Goal: Task Accomplishment & Management: Complete application form

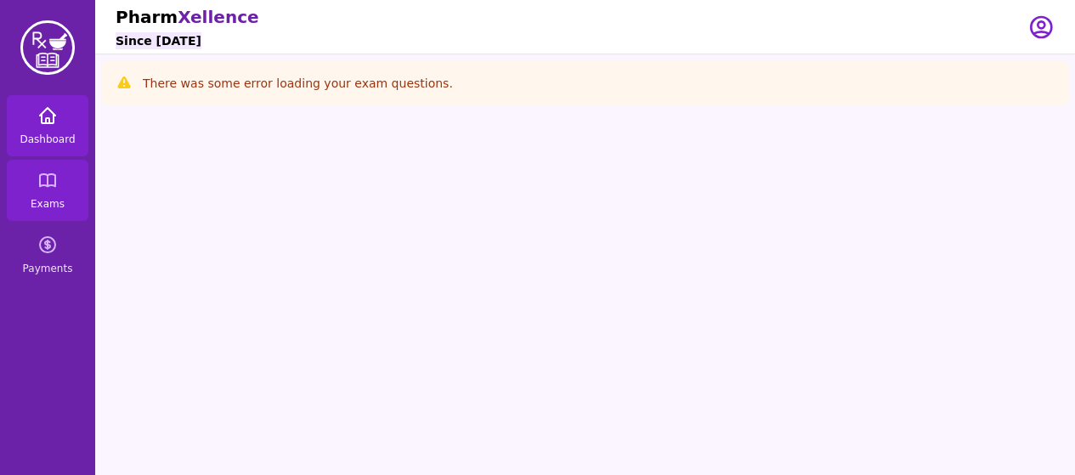
click at [62, 138] on span "Dashboard" at bounding box center [47, 140] width 55 height 14
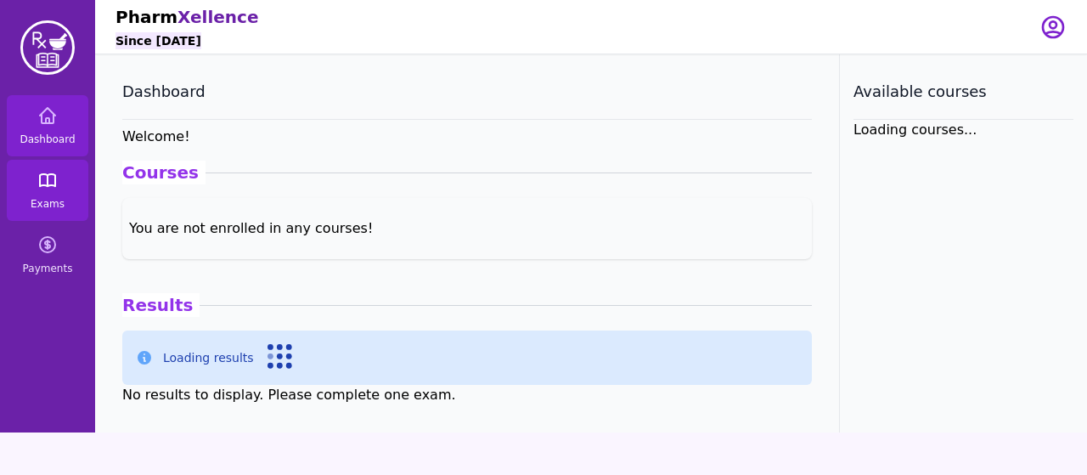
click at [39, 198] on span "Exams" at bounding box center [48, 204] width 34 height 14
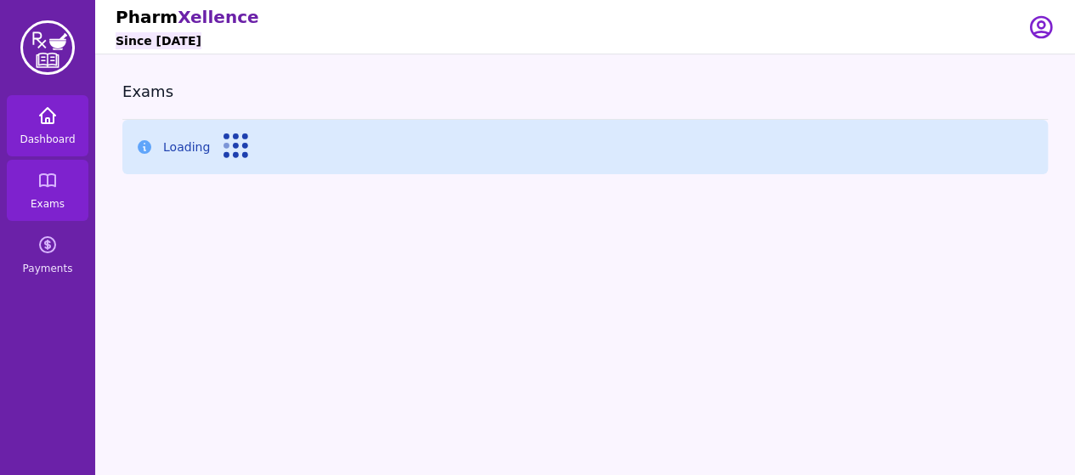
click at [23, 128] on link "Dashboard" at bounding box center [48, 125] width 82 height 61
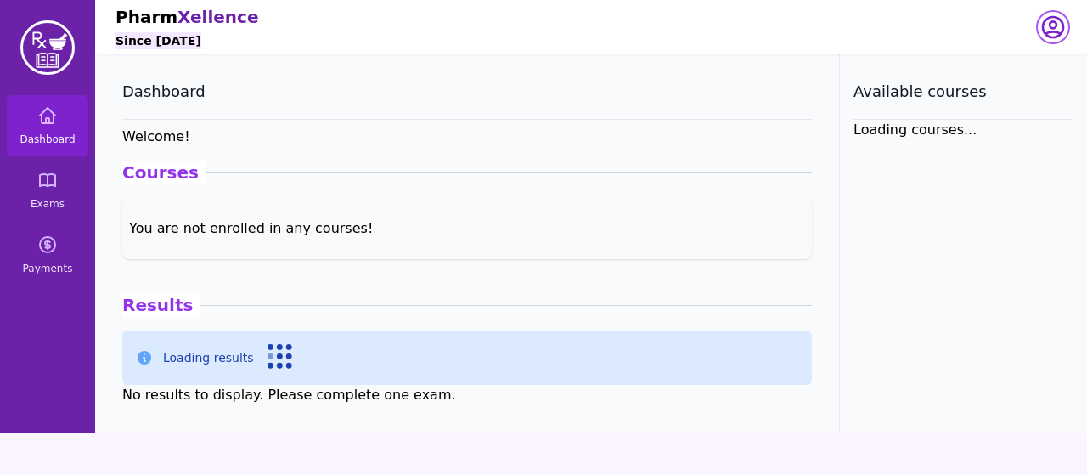
click at [1060, 31] on icon "button" at bounding box center [1053, 27] width 27 height 27
click at [996, 103] on button "logout" at bounding box center [985, 97] width 163 height 31
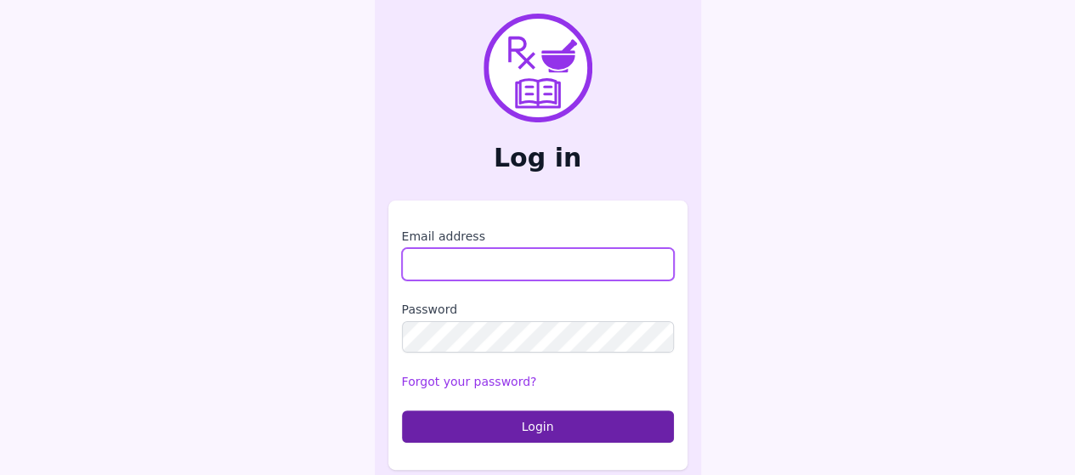
type input "**********"
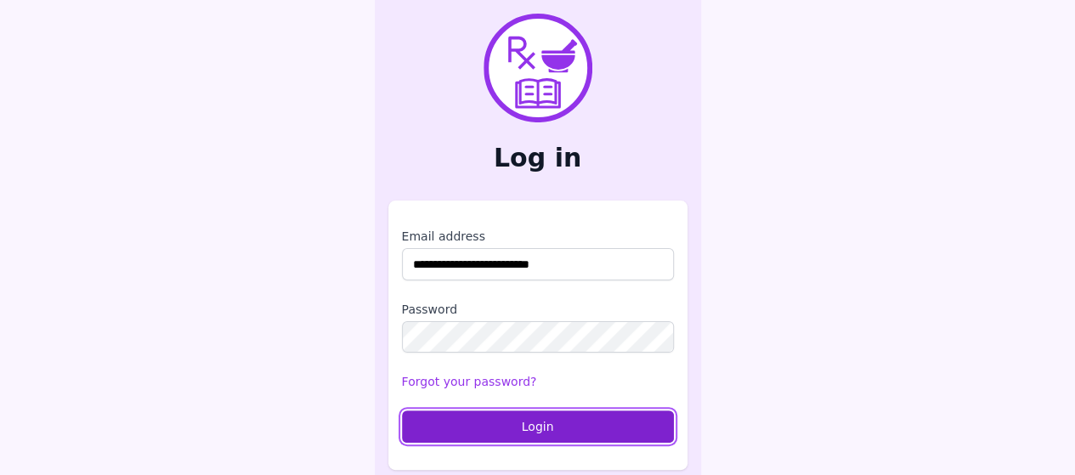
click at [541, 432] on button "Login" at bounding box center [538, 426] width 272 height 32
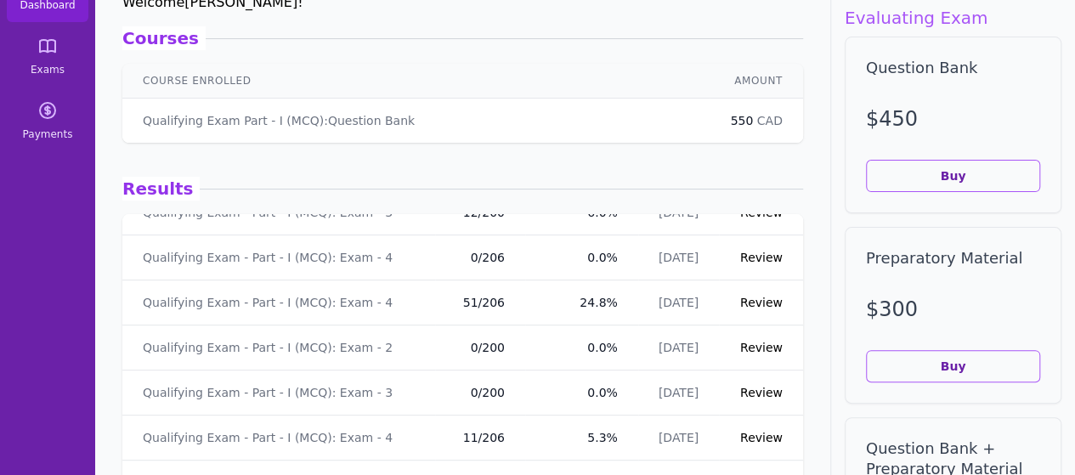
scroll to position [64, 0]
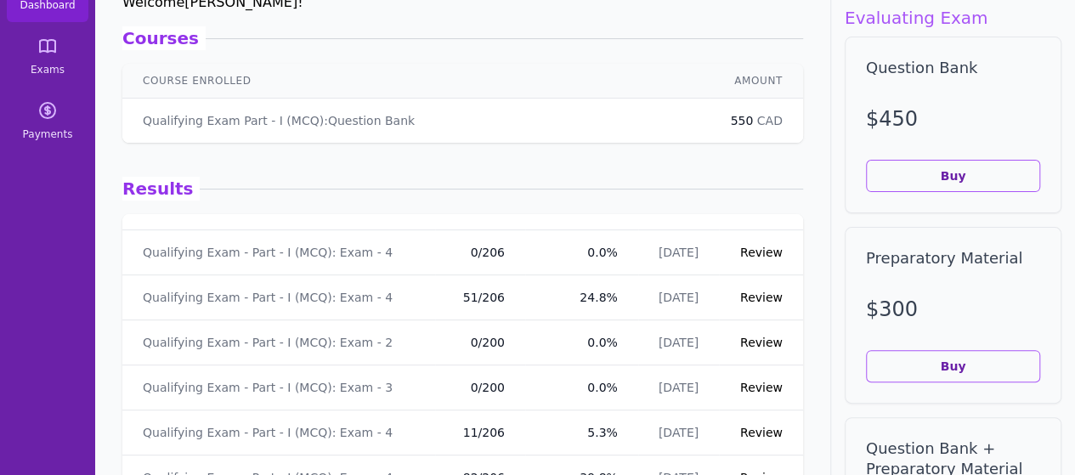
click at [759, 296] on link "Review" at bounding box center [761, 298] width 42 height 14
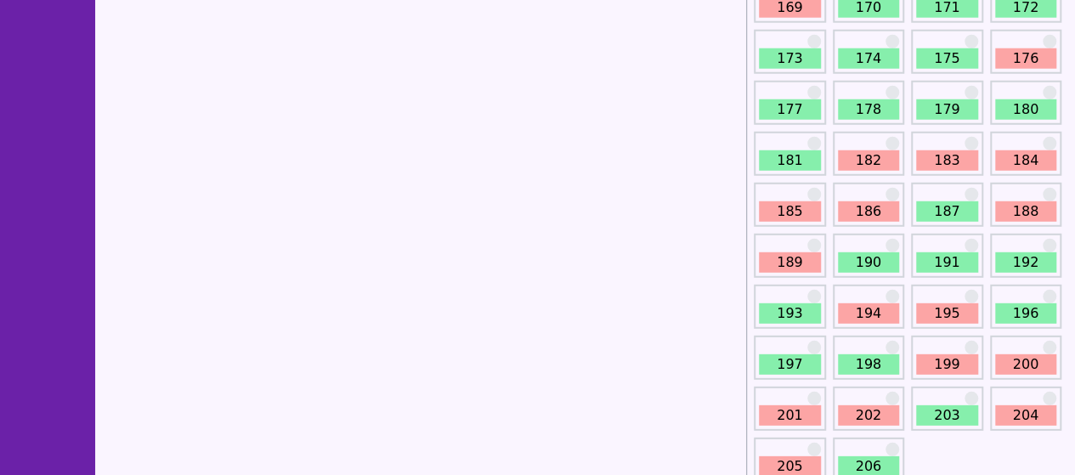
scroll to position [2298, 0]
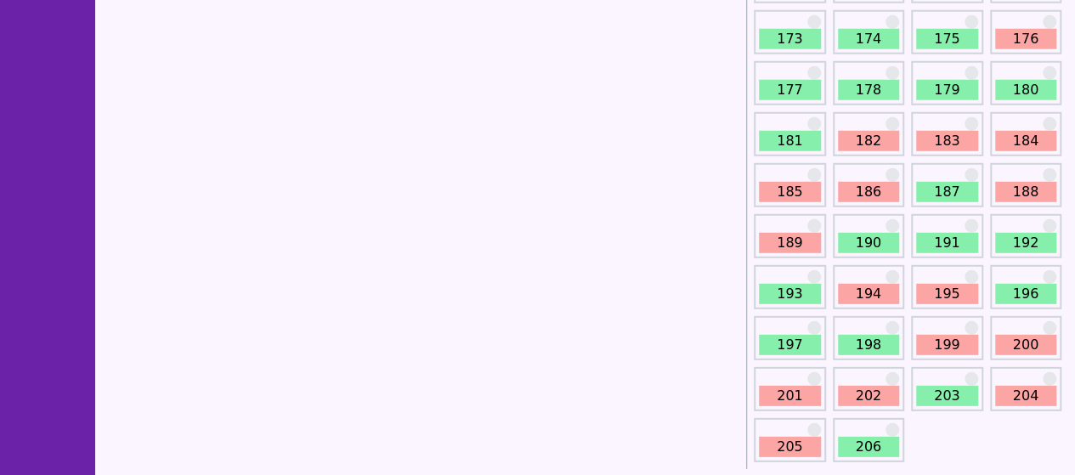
click at [879, 41] on link "174" at bounding box center [869, 39] width 62 height 20
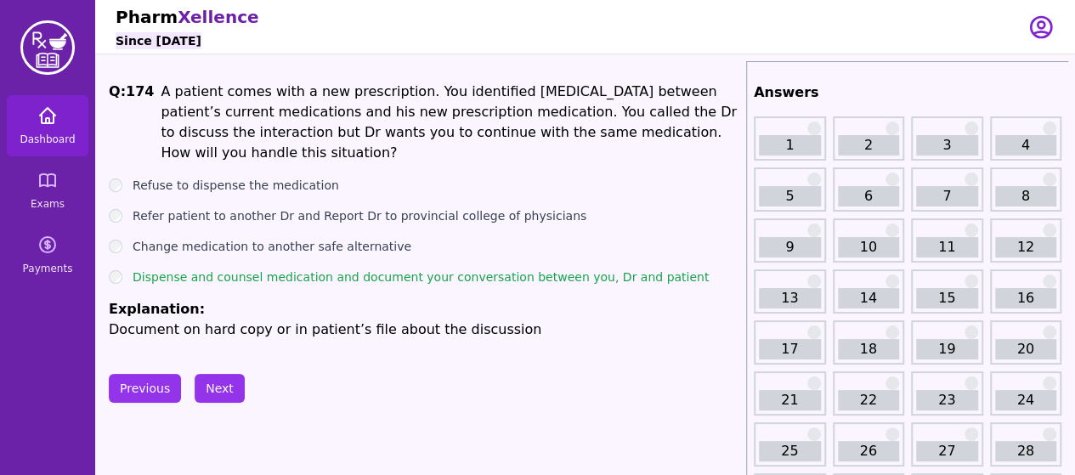
click at [41, 123] on icon at bounding box center [47, 115] width 20 height 20
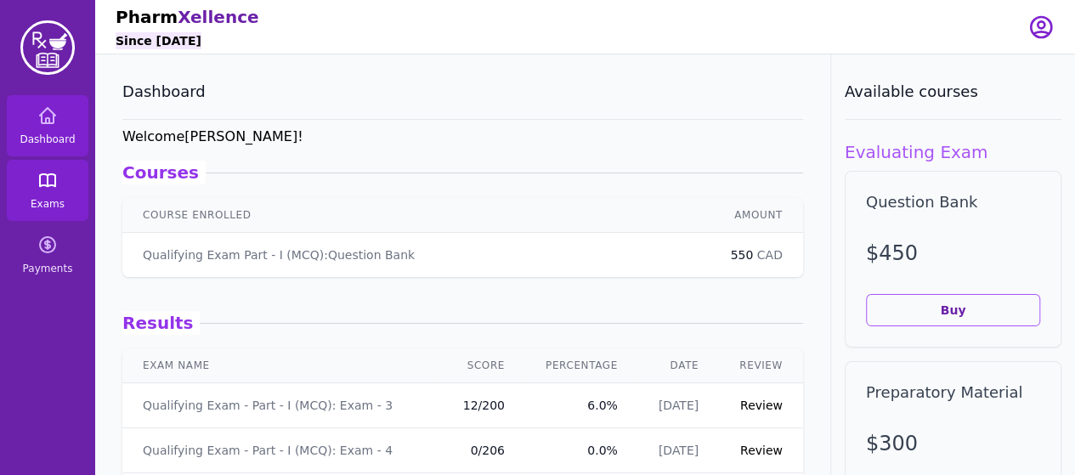
click at [54, 181] on icon at bounding box center [47, 180] width 20 height 20
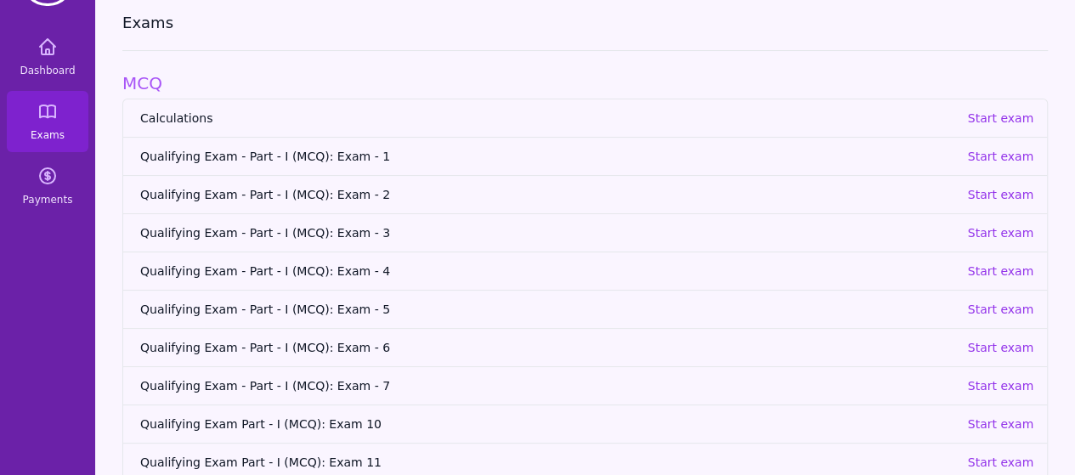
scroll to position [68, 0]
click at [1010, 274] on p "Start exam" at bounding box center [1000, 271] width 66 height 17
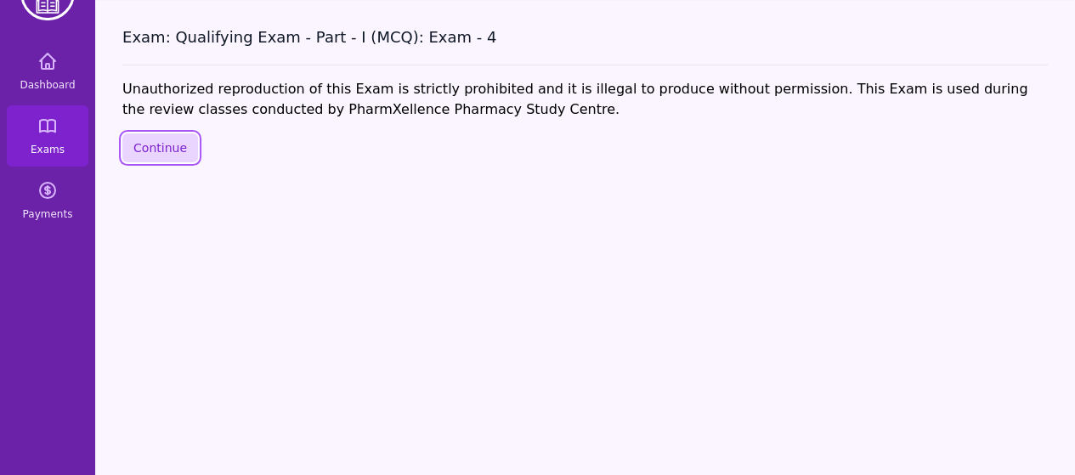
click at [177, 148] on button "Continue" at bounding box center [160, 147] width 76 height 29
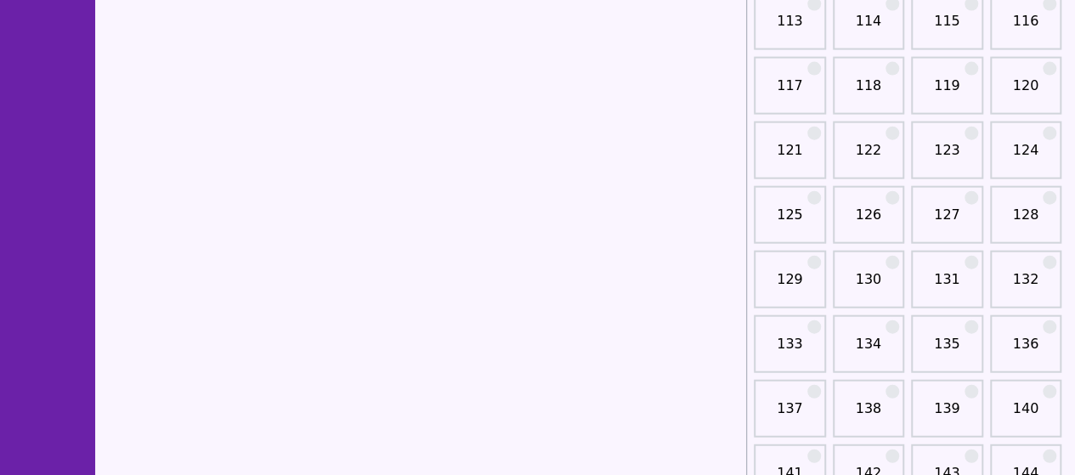
scroll to position [1933, 0]
click at [794, 225] on link "125" at bounding box center [790, 221] width 62 height 34
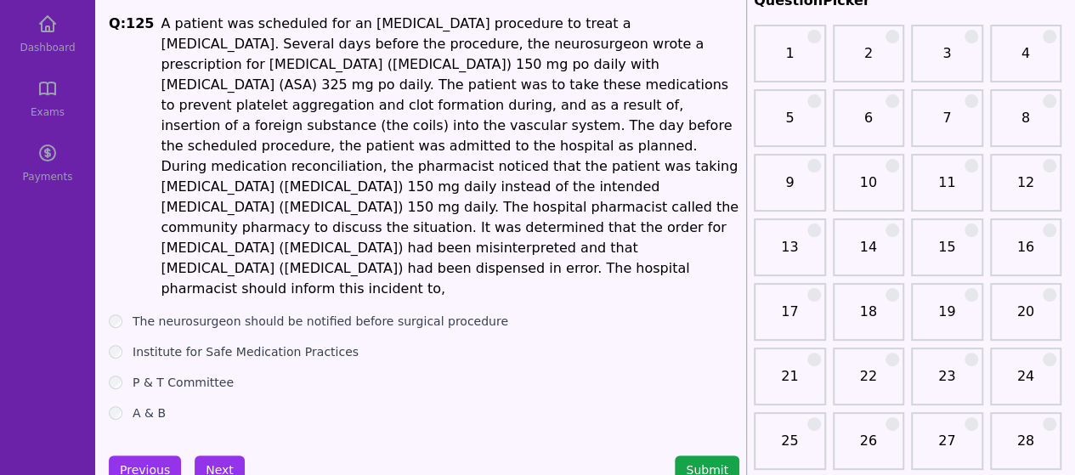
scroll to position [93, 0]
click at [222, 454] on button "Next" at bounding box center [220, 468] width 50 height 29
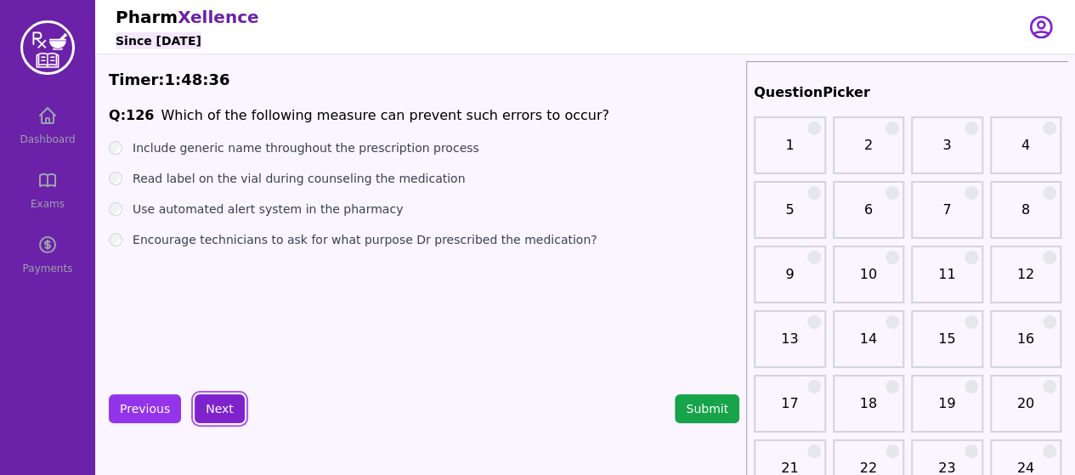
click at [207, 409] on button "Next" at bounding box center [220, 408] width 50 height 29
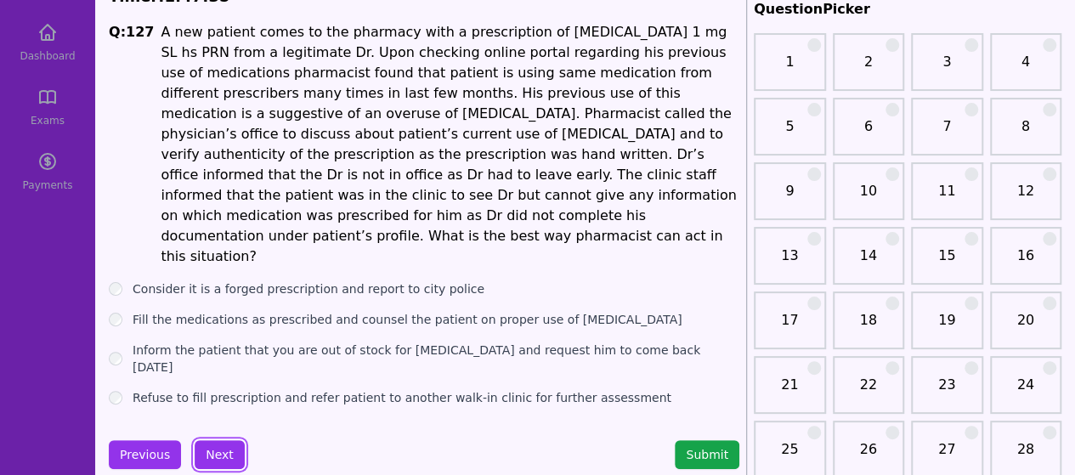
scroll to position [82, 0]
click at [216, 441] on button "Next" at bounding box center [220, 455] width 50 height 29
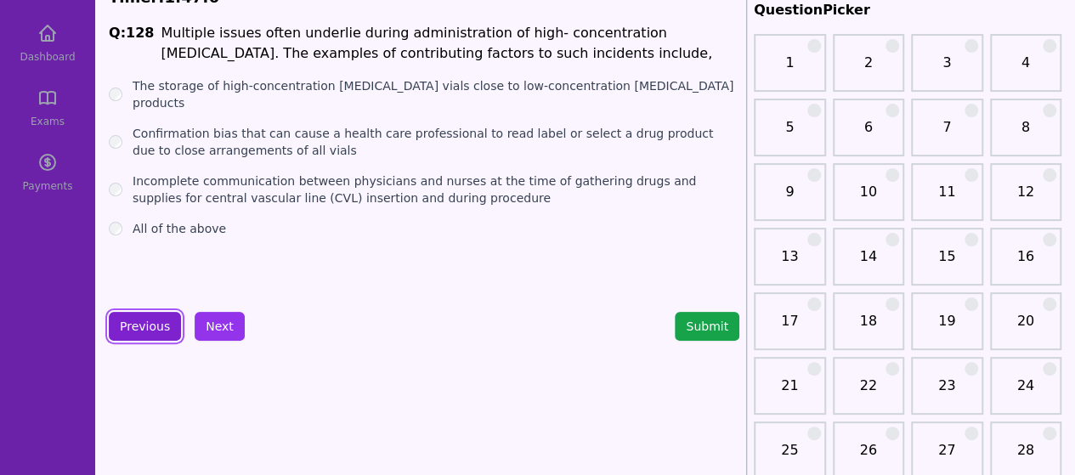
click at [141, 329] on button "Previous" at bounding box center [145, 326] width 72 height 29
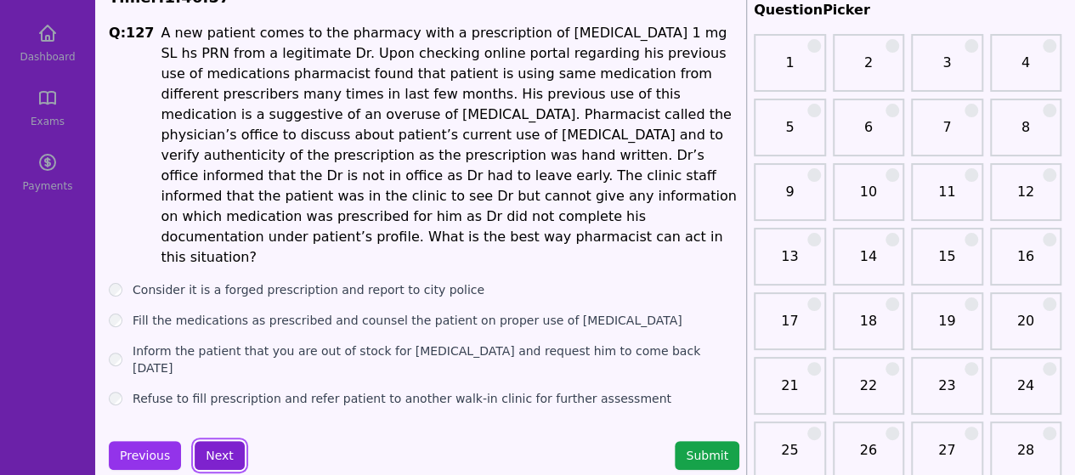
click at [228, 441] on button "Next" at bounding box center [220, 455] width 50 height 29
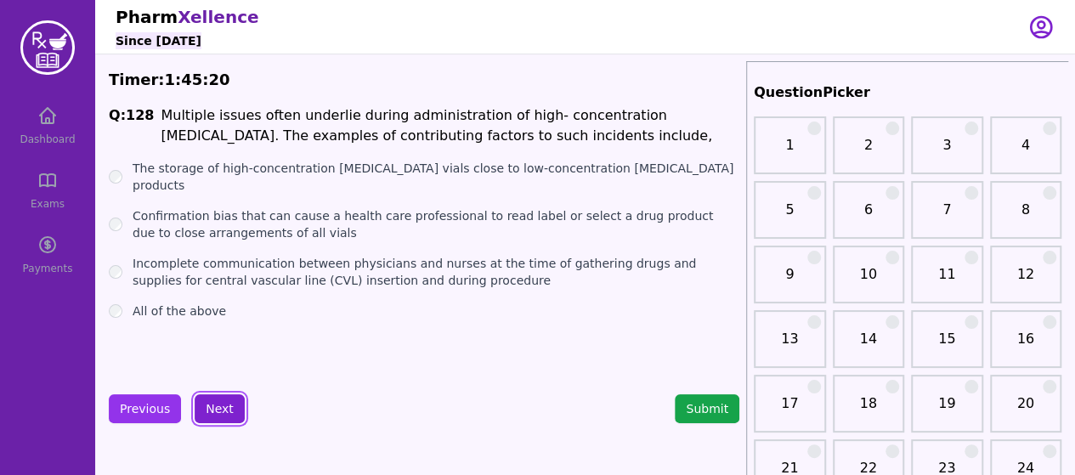
click at [212, 413] on button "Next" at bounding box center [220, 408] width 50 height 29
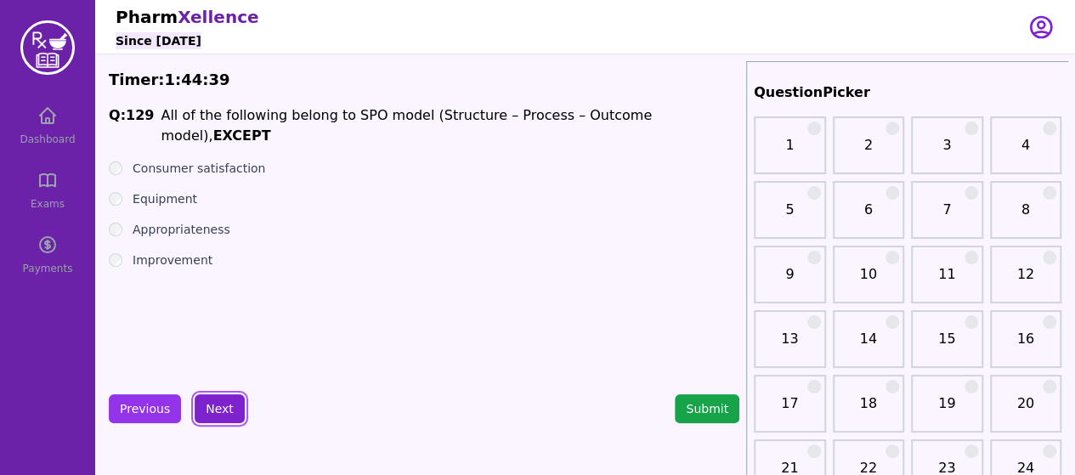
click at [212, 400] on button "Next" at bounding box center [220, 408] width 50 height 29
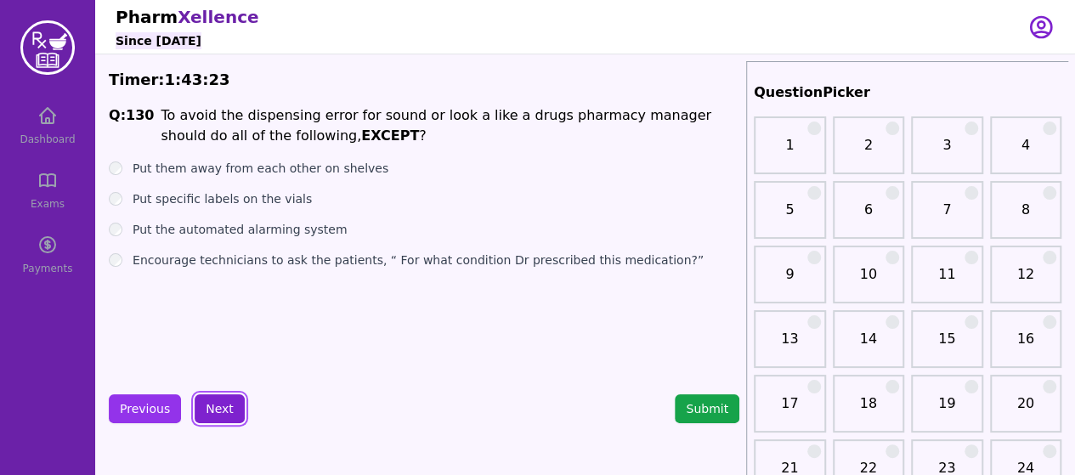
click at [206, 411] on button "Next" at bounding box center [220, 408] width 50 height 29
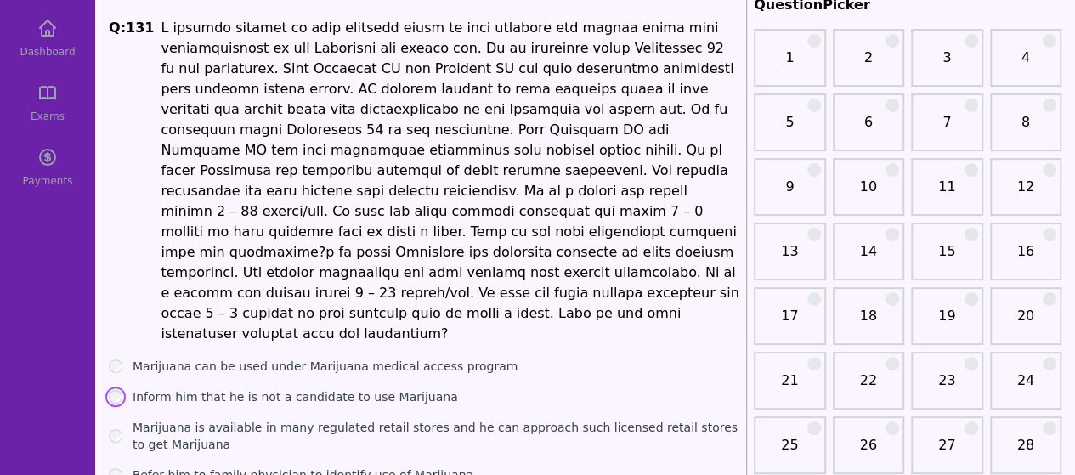
scroll to position [221, 0]
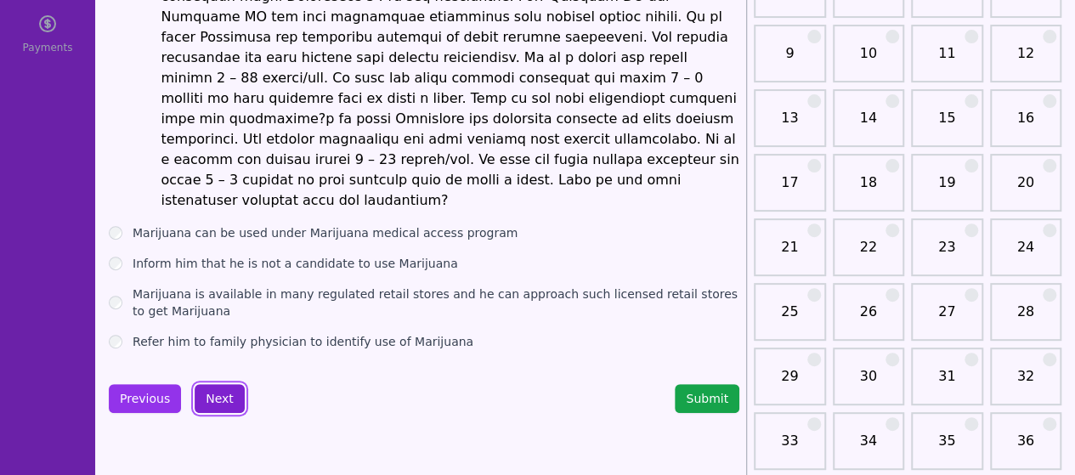
click at [209, 384] on button "Next" at bounding box center [220, 398] width 50 height 29
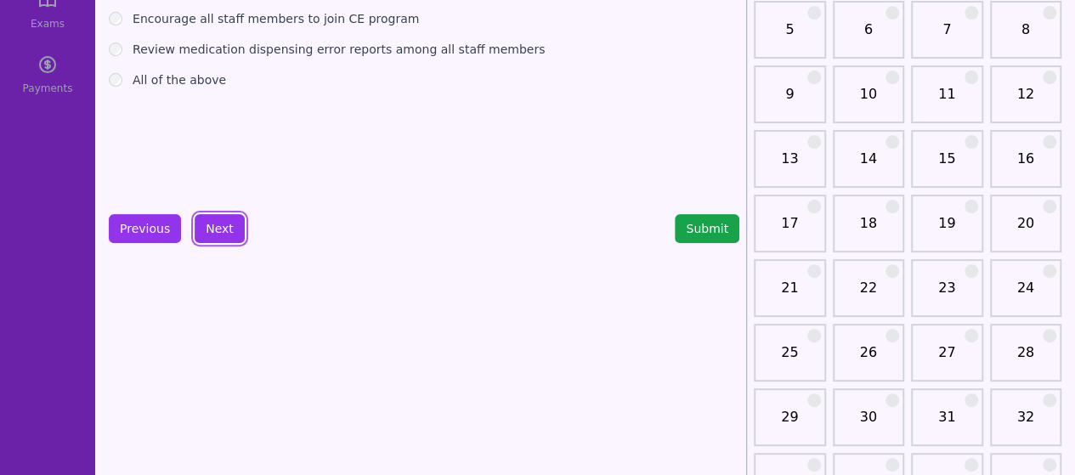
scroll to position [179, 0]
click at [144, 228] on button "Previous" at bounding box center [145, 229] width 72 height 29
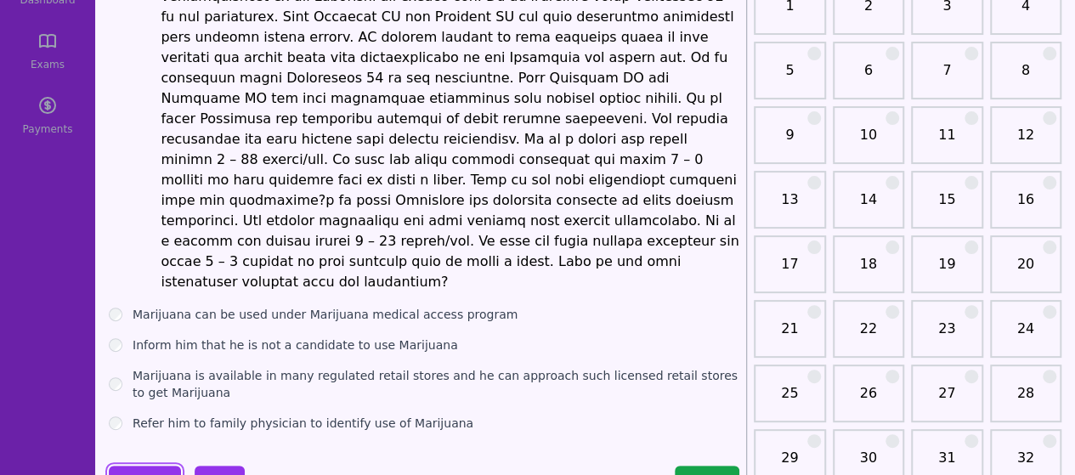
scroll to position [141, 0]
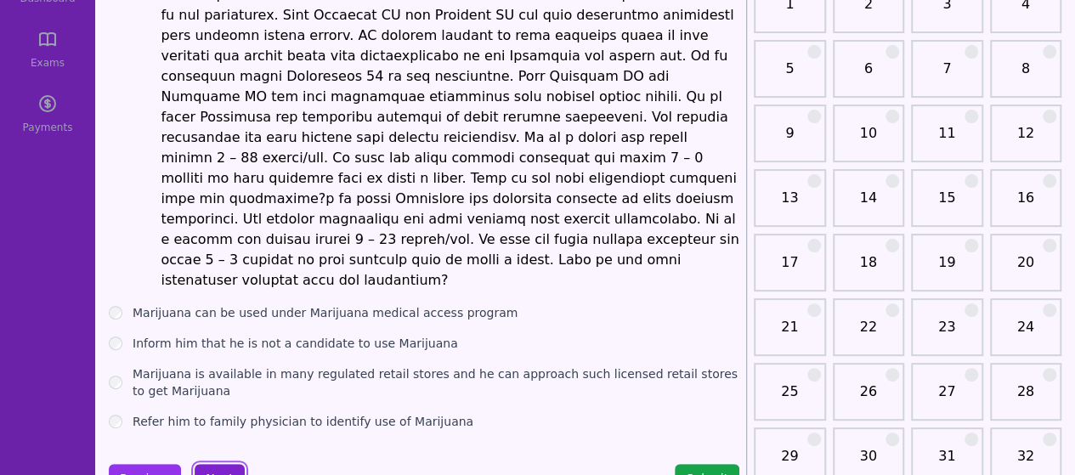
click at [217, 464] on button "Next" at bounding box center [220, 478] width 50 height 29
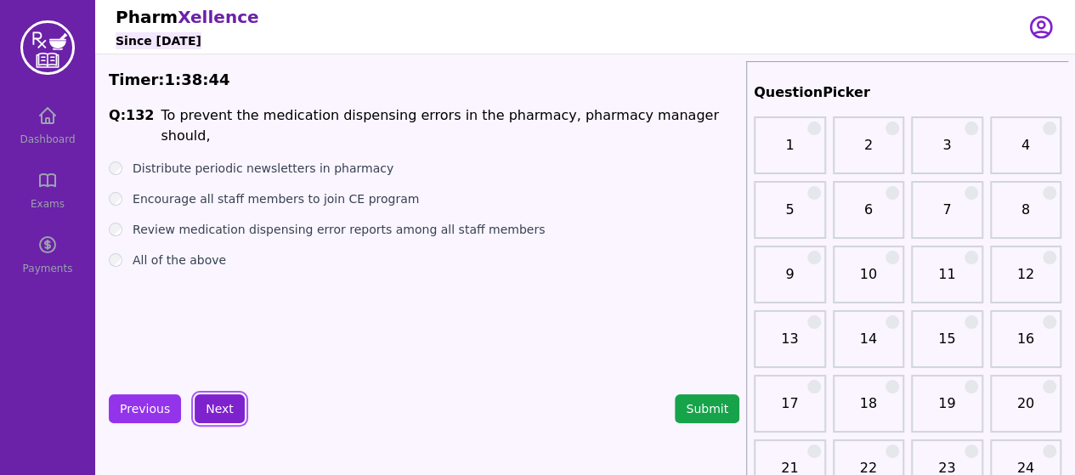
click at [220, 410] on button "Next" at bounding box center [220, 408] width 50 height 29
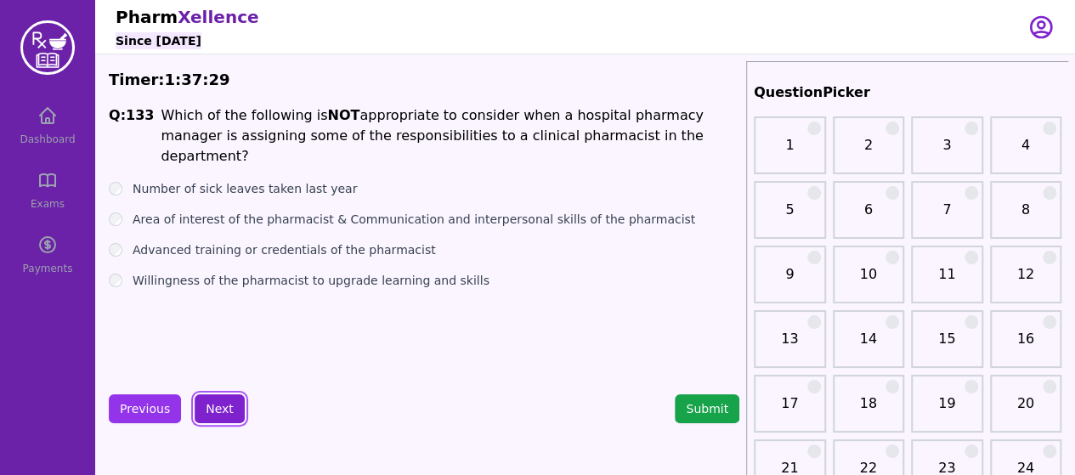
click at [205, 402] on button "Next" at bounding box center [220, 408] width 50 height 29
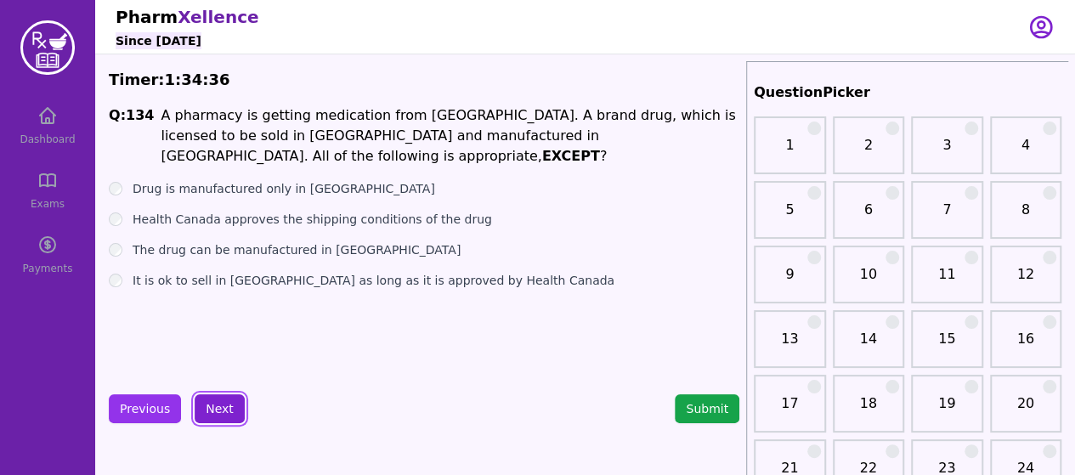
click at [220, 397] on button "Next" at bounding box center [220, 408] width 50 height 29
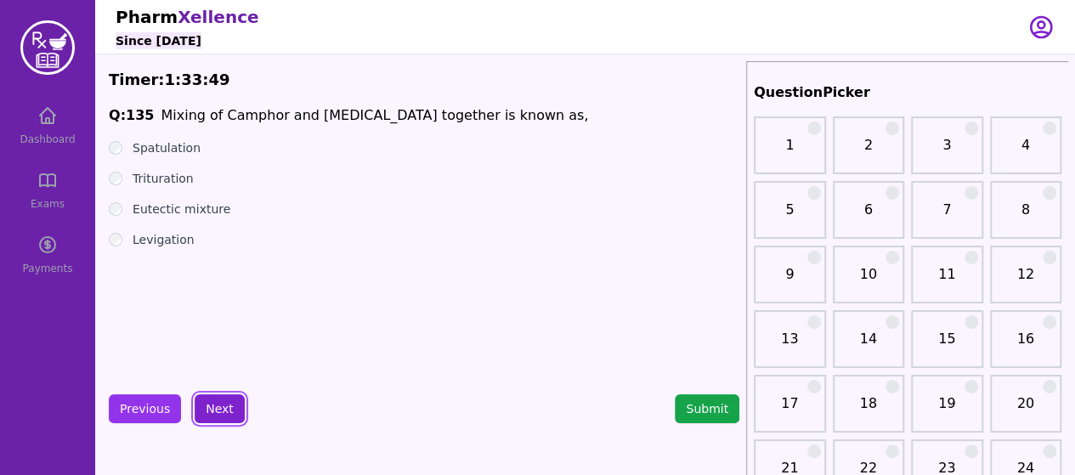
click at [229, 411] on button "Next" at bounding box center [220, 408] width 50 height 29
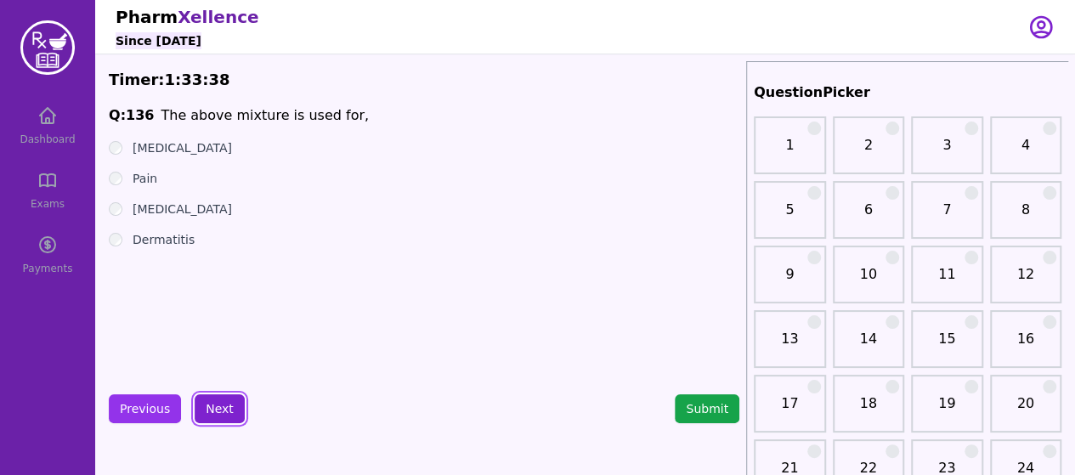
click at [214, 399] on button "Next" at bounding box center [220, 408] width 50 height 29
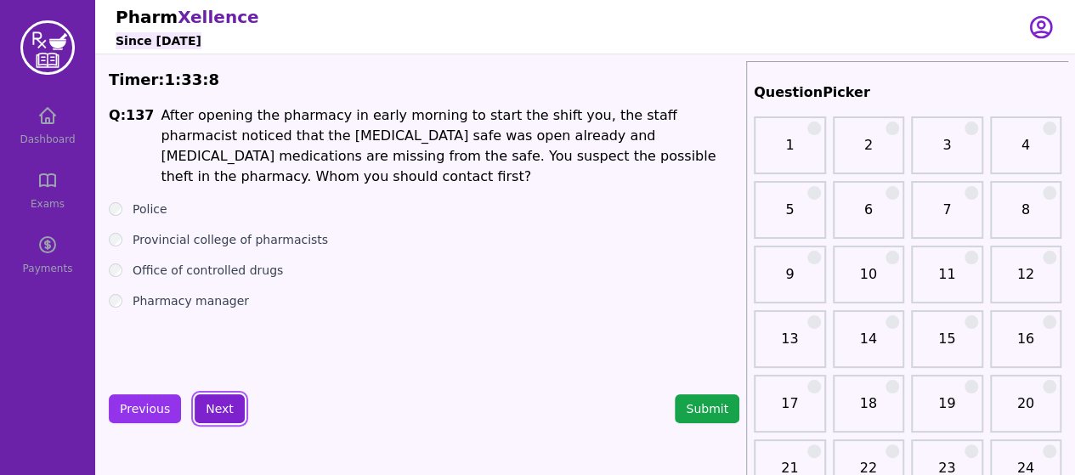
click at [206, 398] on button "Next" at bounding box center [220, 408] width 50 height 29
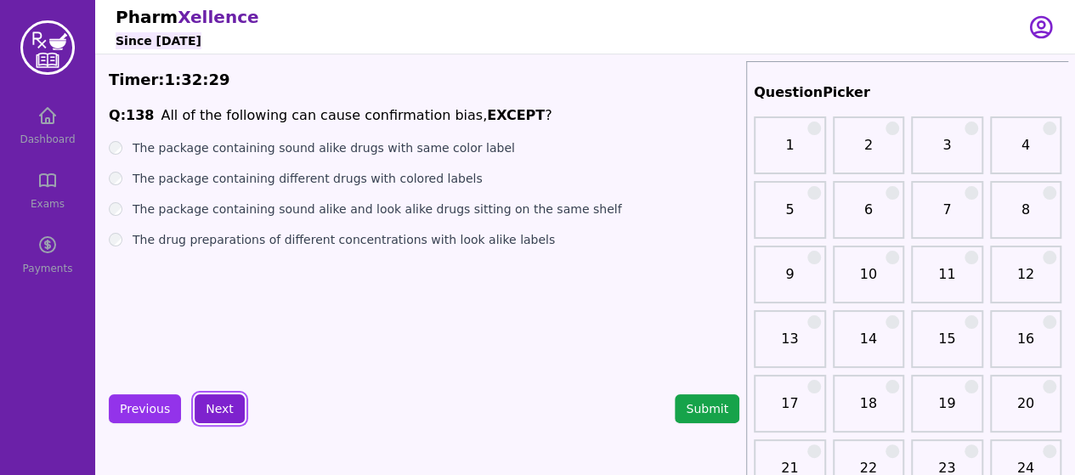
click at [217, 403] on button "Next" at bounding box center [220, 408] width 50 height 29
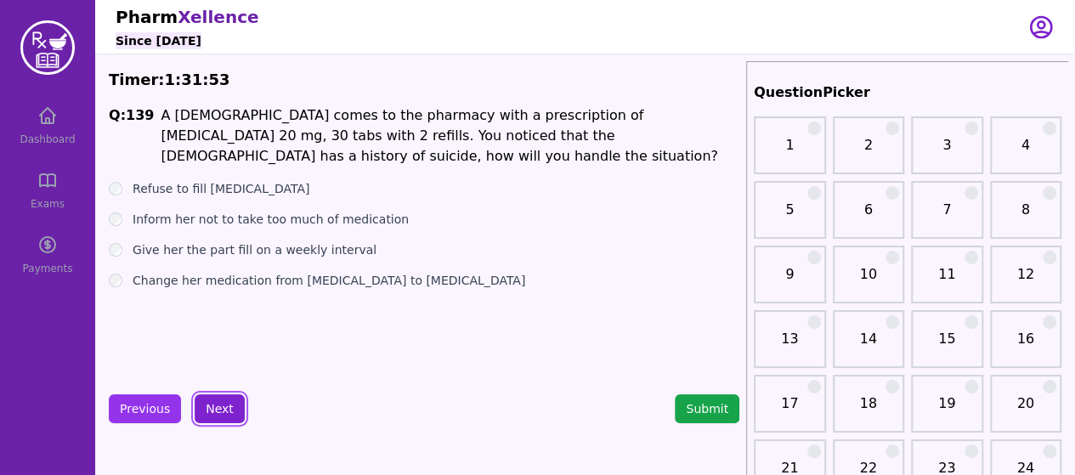
click at [219, 409] on button "Next" at bounding box center [220, 408] width 50 height 29
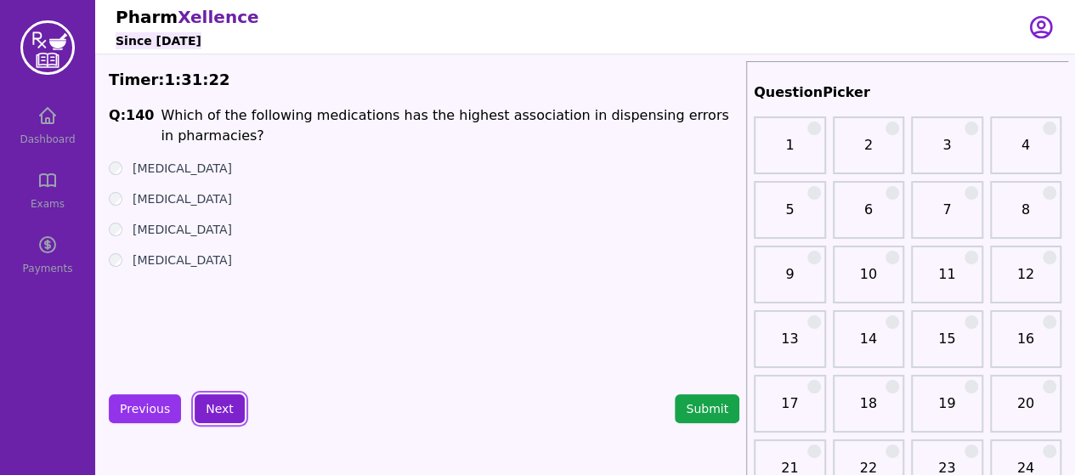
click at [229, 395] on button "Next" at bounding box center [220, 408] width 50 height 29
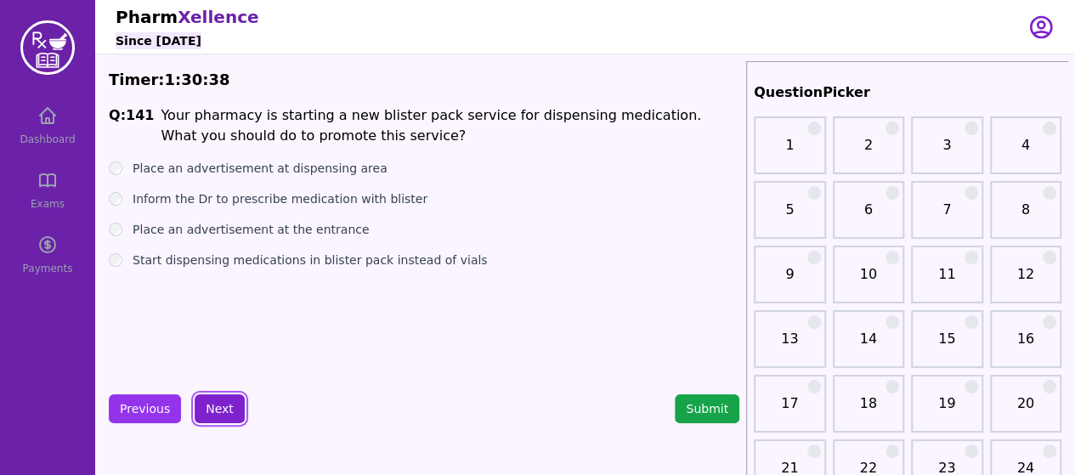
click at [226, 407] on button "Next" at bounding box center [220, 408] width 50 height 29
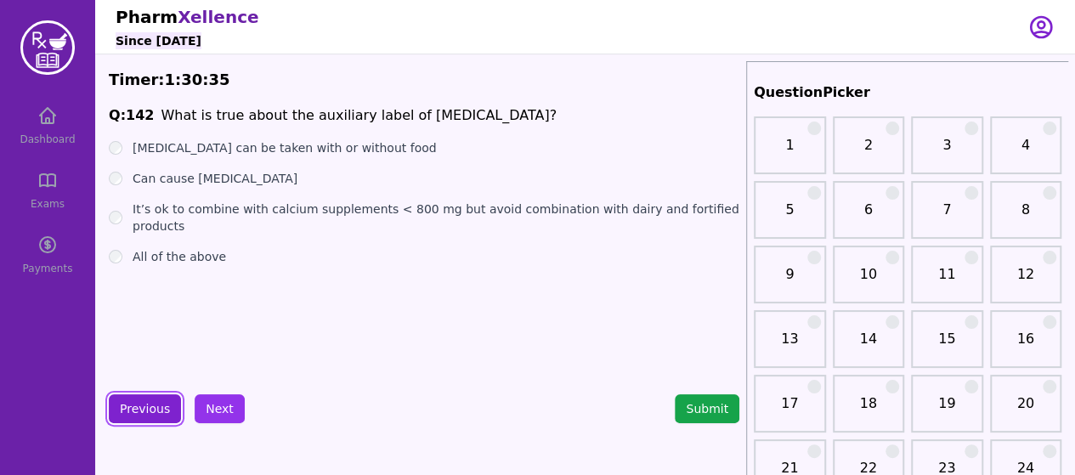
click at [141, 407] on button "Previous" at bounding box center [145, 408] width 72 height 29
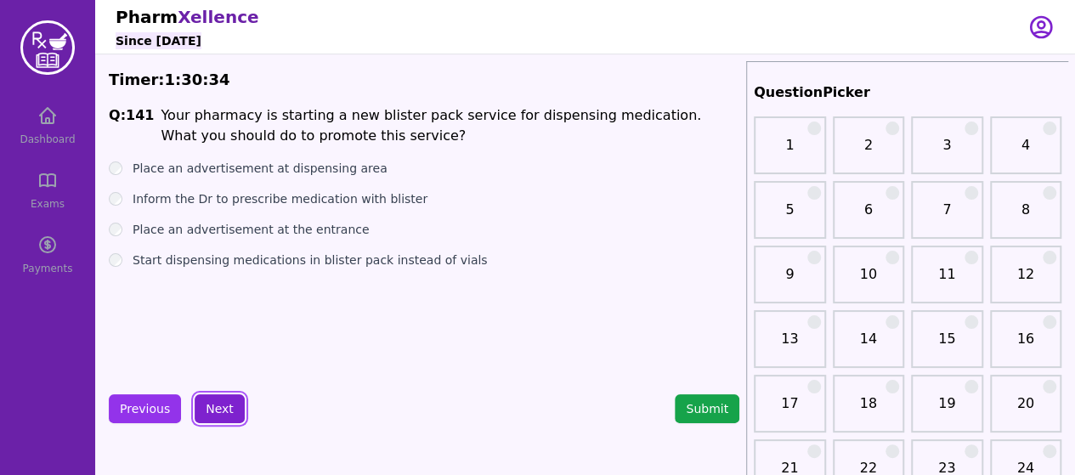
click at [202, 407] on button "Next" at bounding box center [220, 408] width 50 height 29
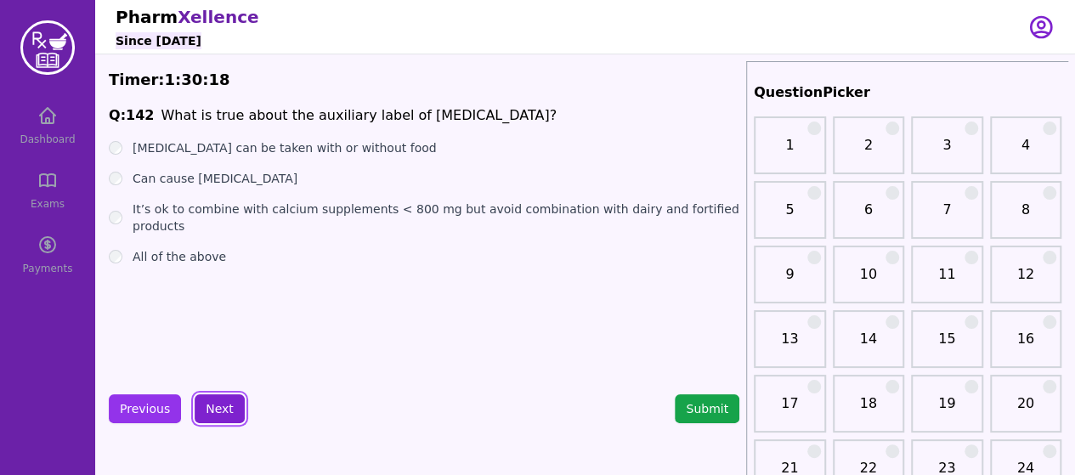
click at [217, 398] on button "Next" at bounding box center [220, 408] width 50 height 29
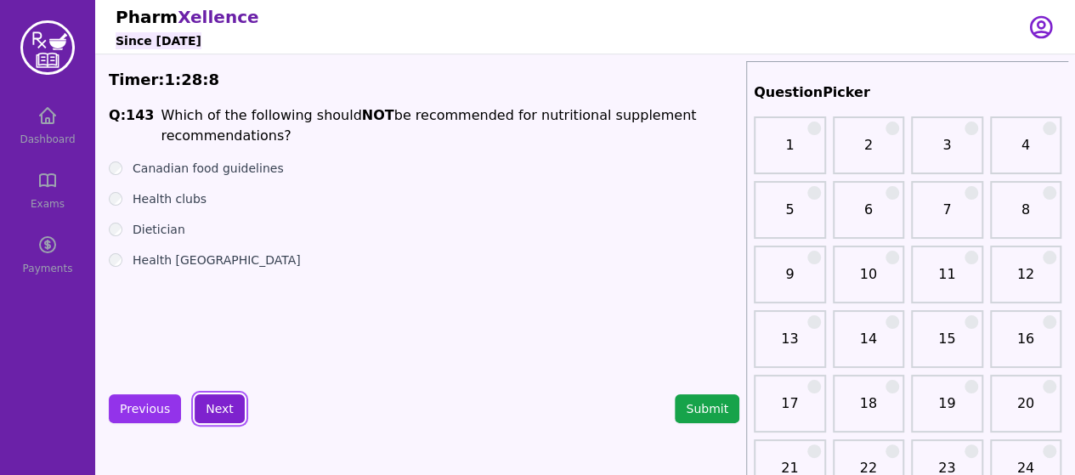
click at [209, 398] on button "Next" at bounding box center [220, 408] width 50 height 29
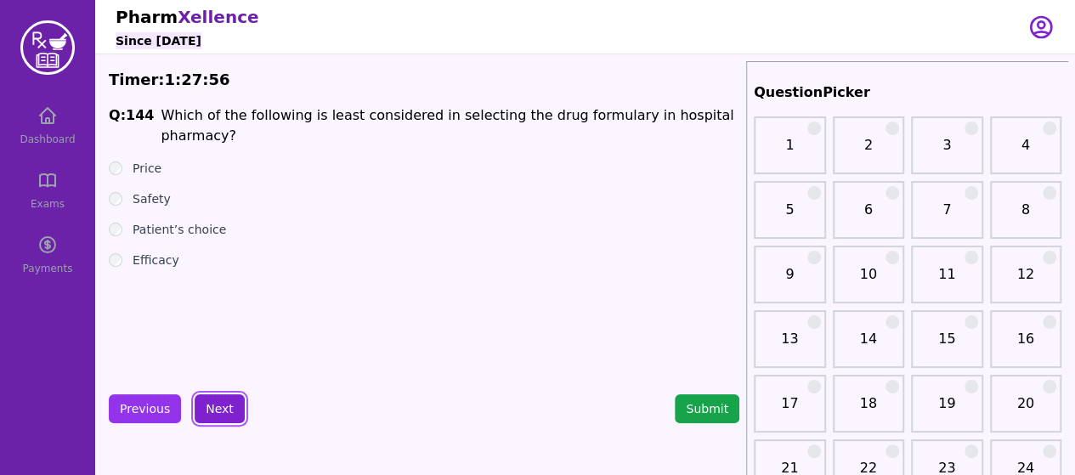
click at [212, 414] on button "Next" at bounding box center [220, 408] width 50 height 29
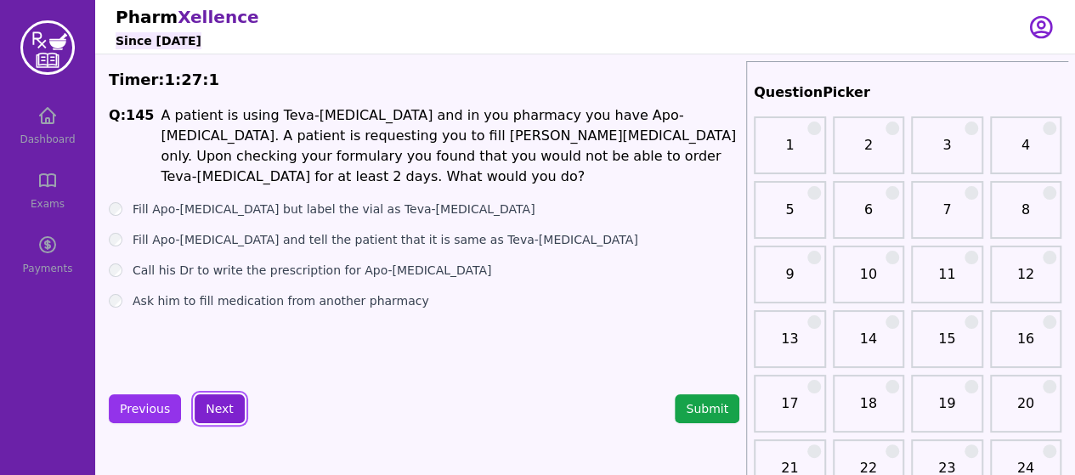
click at [217, 400] on button "Next" at bounding box center [220, 408] width 50 height 29
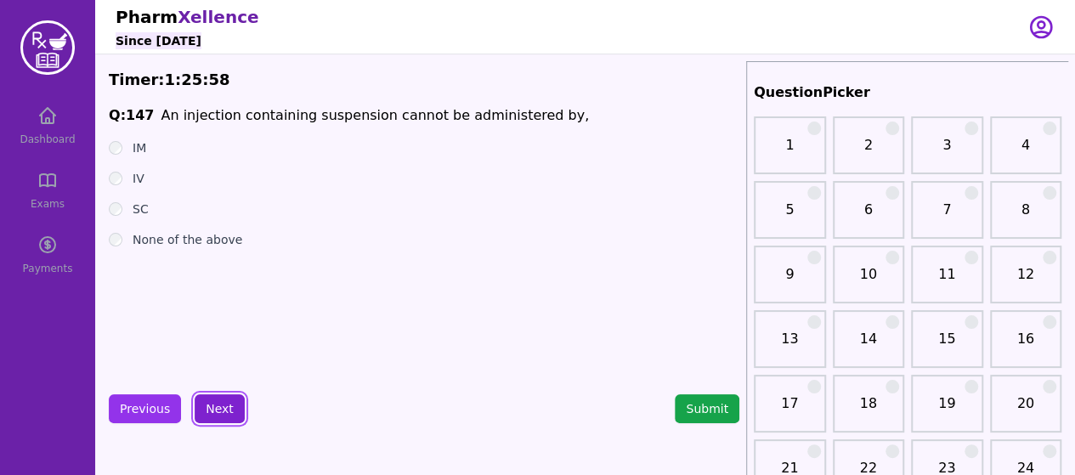
click at [216, 416] on button "Next" at bounding box center [220, 408] width 50 height 29
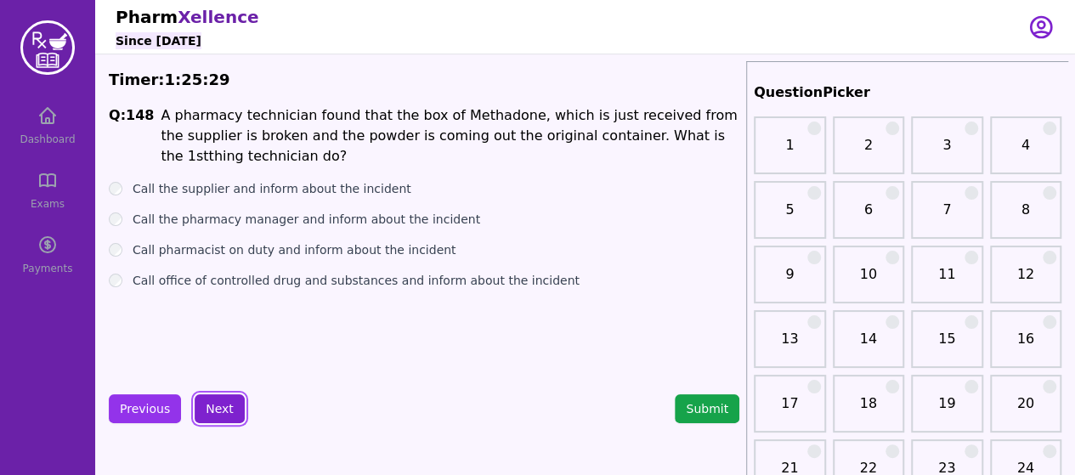
click at [217, 404] on button "Next" at bounding box center [220, 408] width 50 height 29
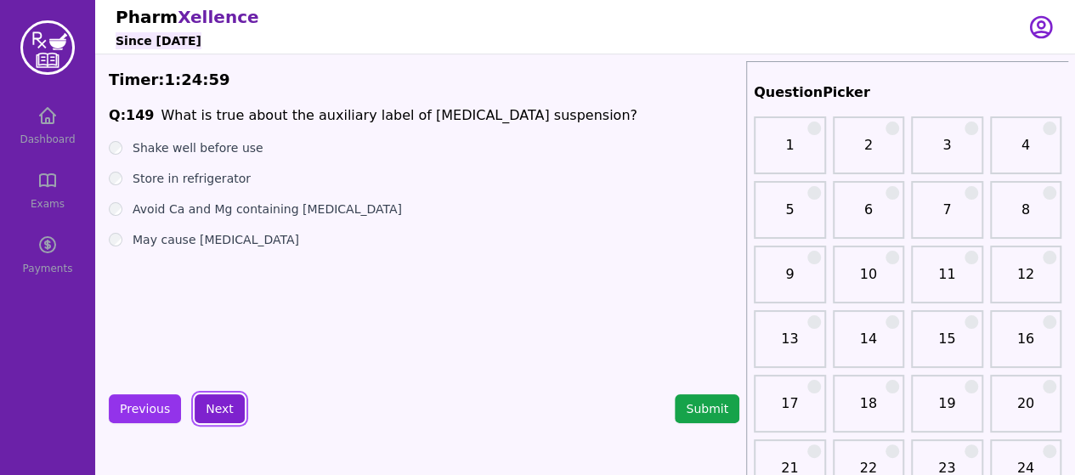
click at [219, 395] on button "Next" at bounding box center [220, 408] width 50 height 29
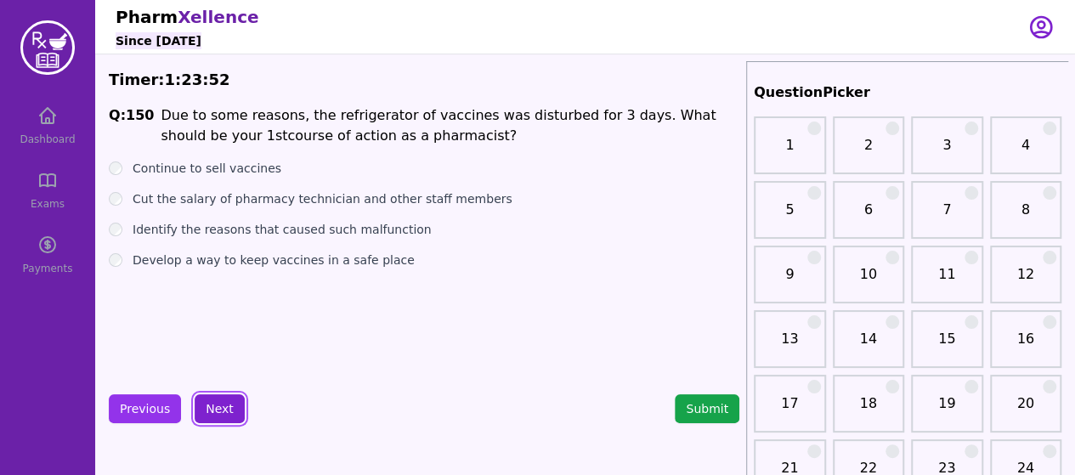
click at [215, 398] on button "Next" at bounding box center [220, 408] width 50 height 29
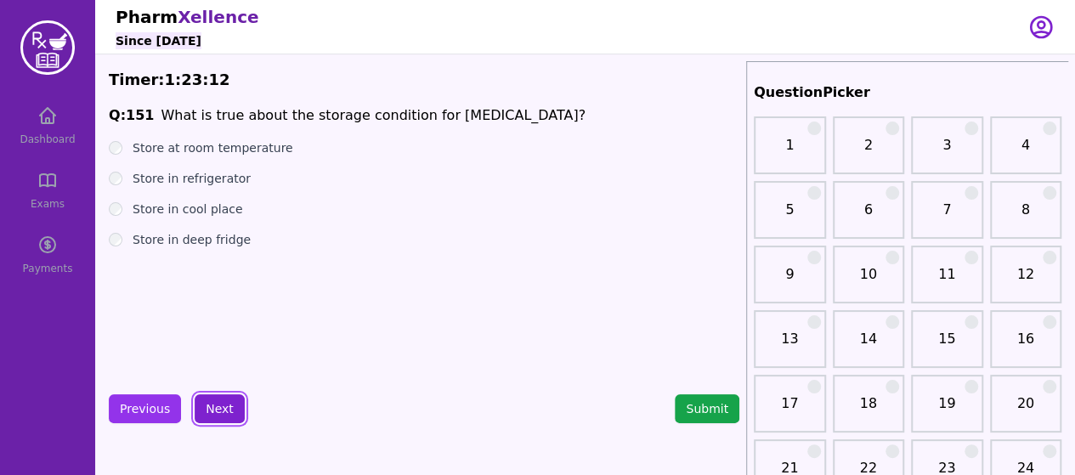
click at [230, 402] on button "Next" at bounding box center [220, 408] width 50 height 29
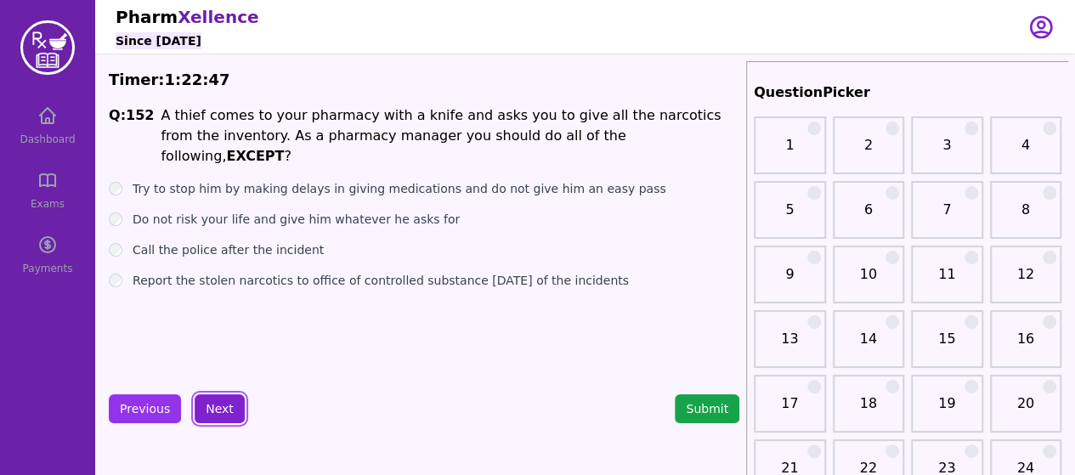
click at [211, 403] on button "Next" at bounding box center [220, 408] width 50 height 29
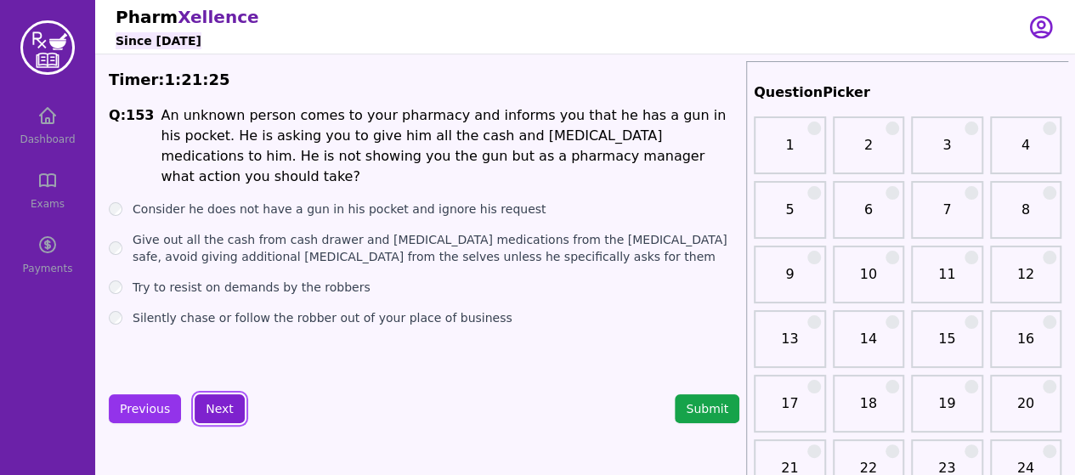
click at [209, 407] on button "Next" at bounding box center [220, 408] width 50 height 29
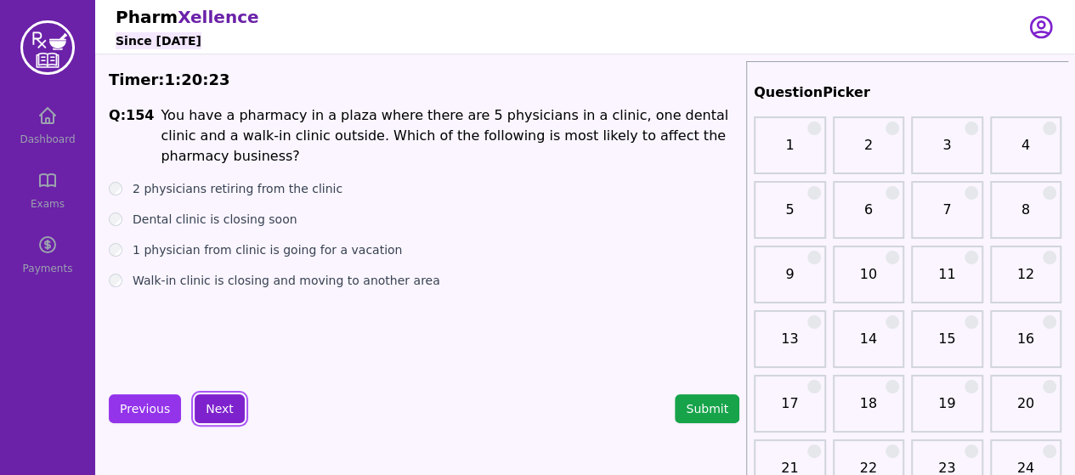
click at [221, 412] on button "Next" at bounding box center [220, 408] width 50 height 29
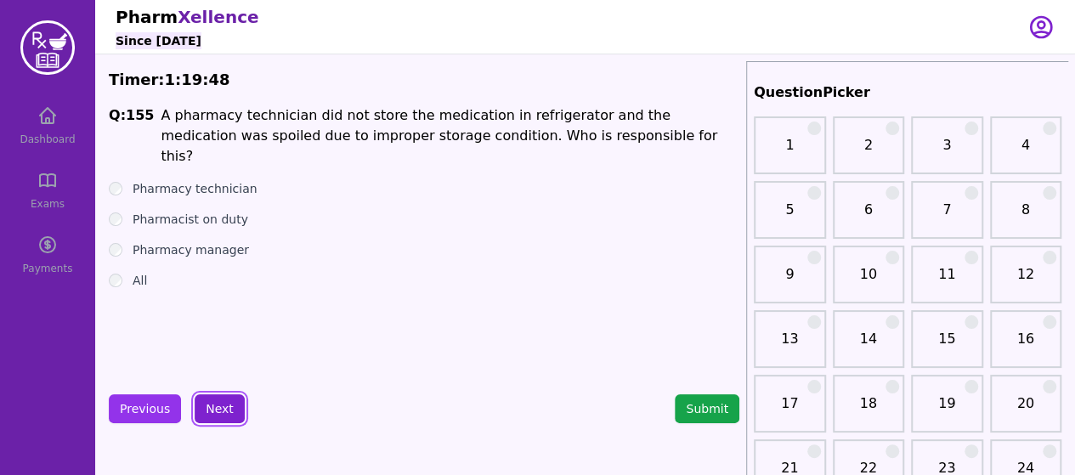
click at [213, 419] on button "Next" at bounding box center [220, 408] width 50 height 29
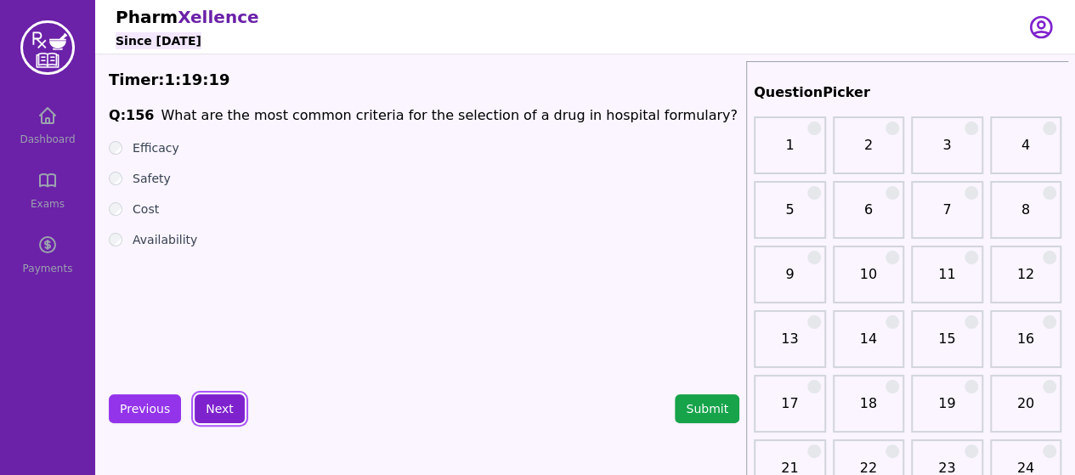
click at [223, 405] on button "Next" at bounding box center [220, 408] width 50 height 29
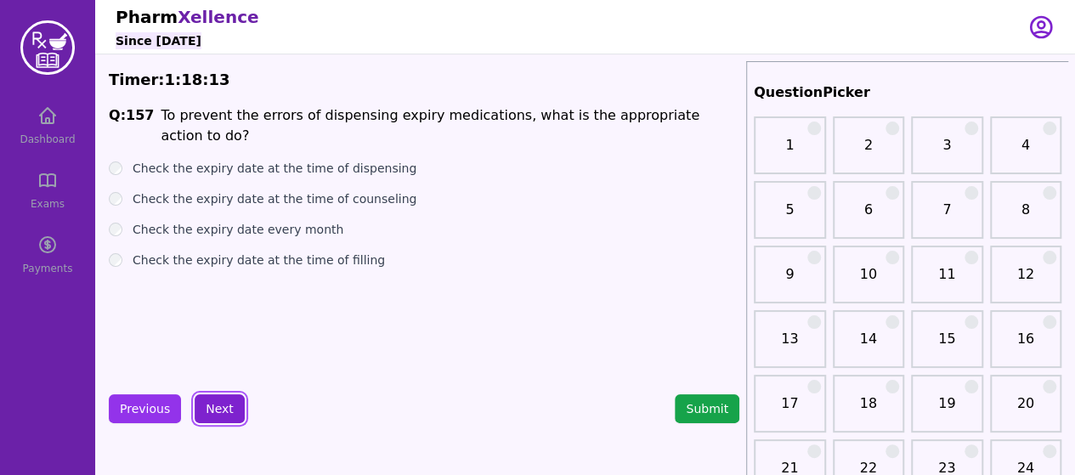
click at [215, 412] on button "Next" at bounding box center [220, 408] width 50 height 29
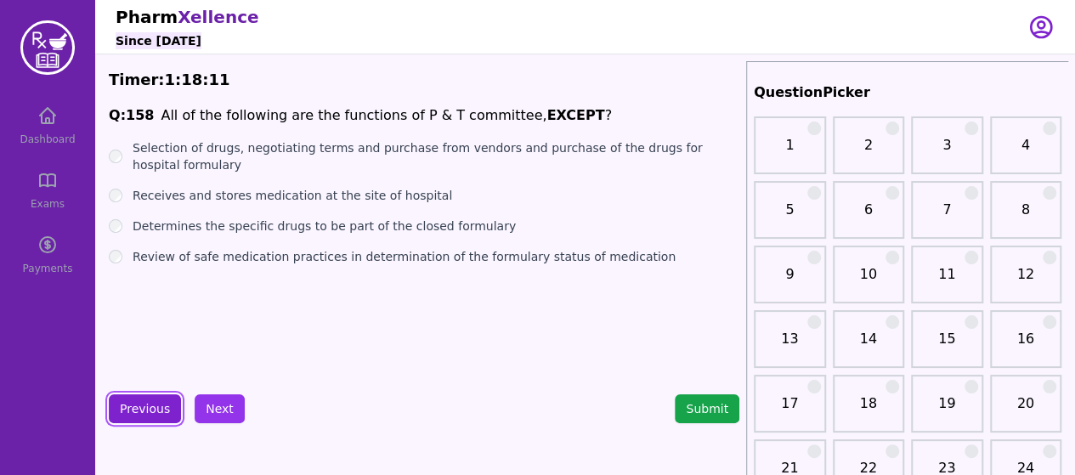
click at [153, 413] on button "Previous" at bounding box center [145, 408] width 72 height 29
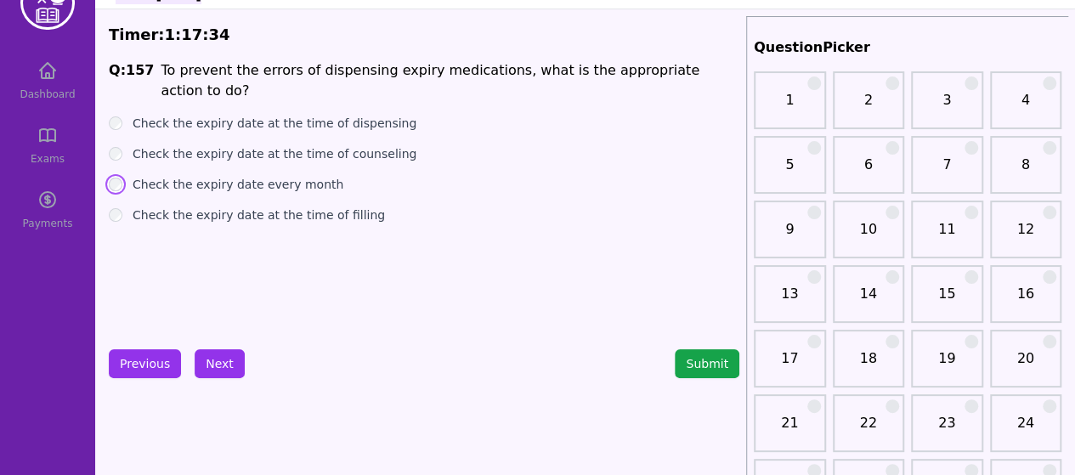
scroll to position [42, 0]
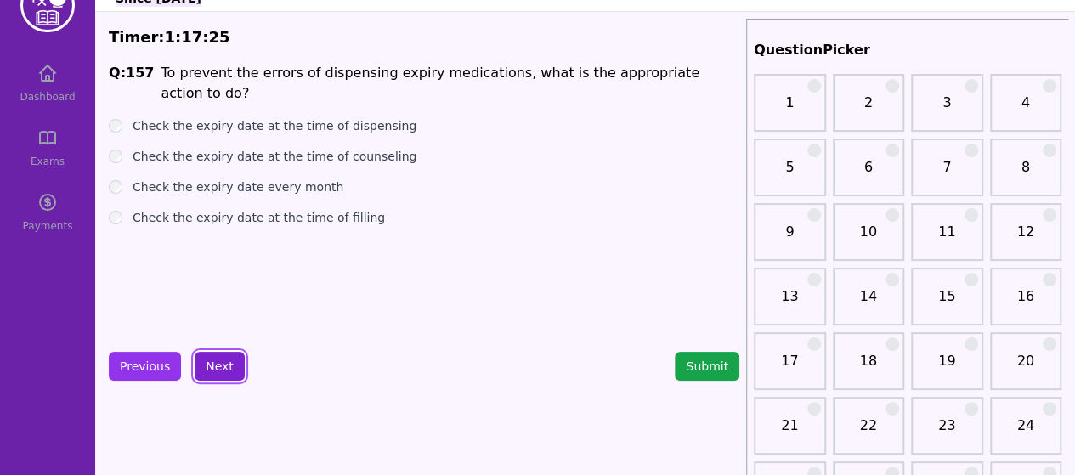
click at [217, 370] on button "Next" at bounding box center [220, 366] width 50 height 29
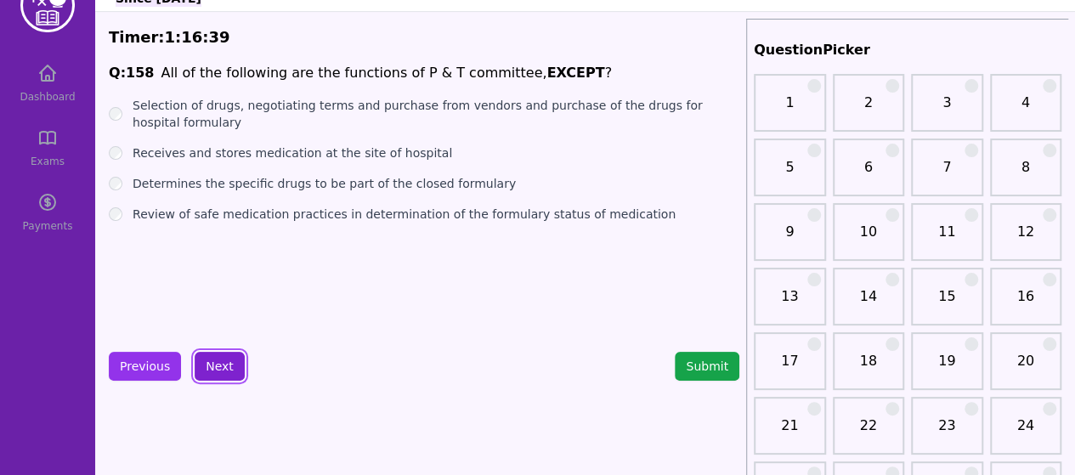
click at [219, 356] on button "Next" at bounding box center [220, 366] width 50 height 29
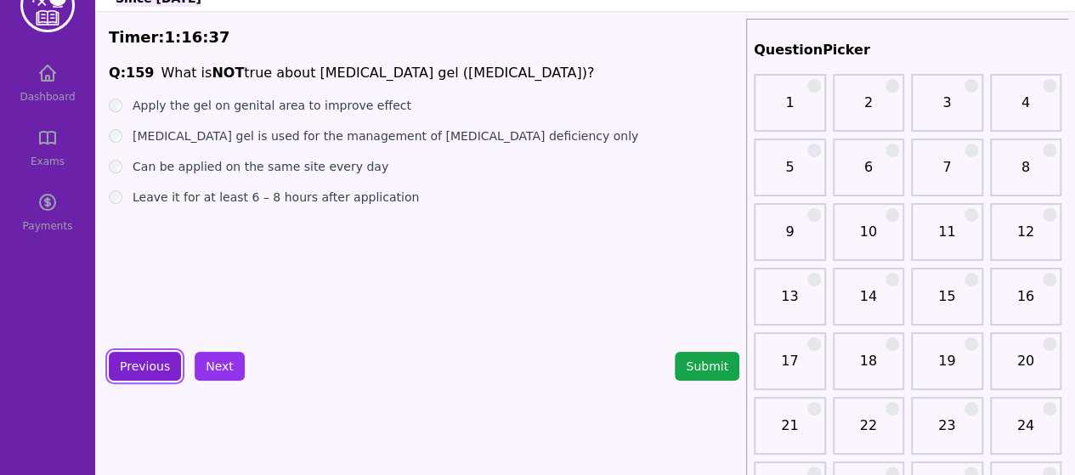
click at [150, 366] on button "Previous" at bounding box center [145, 366] width 72 height 29
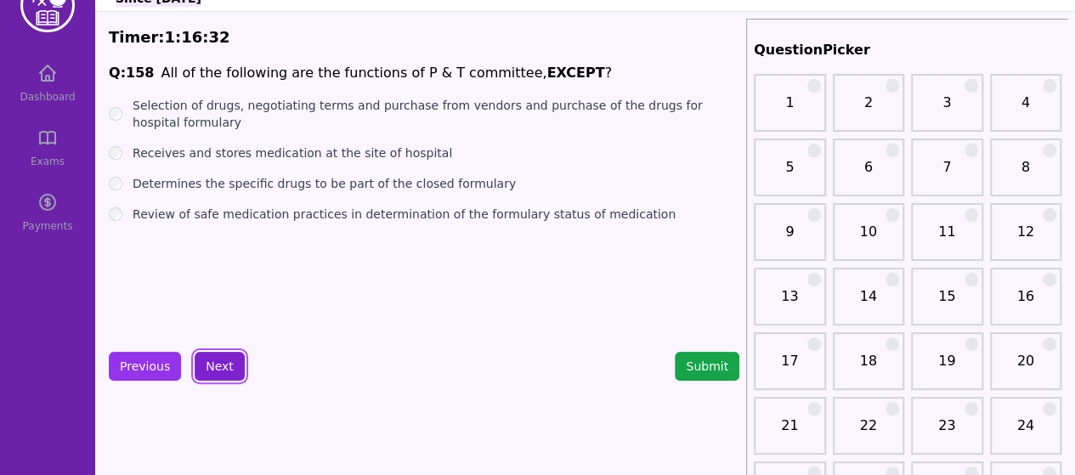
click at [205, 366] on button "Next" at bounding box center [220, 366] width 50 height 29
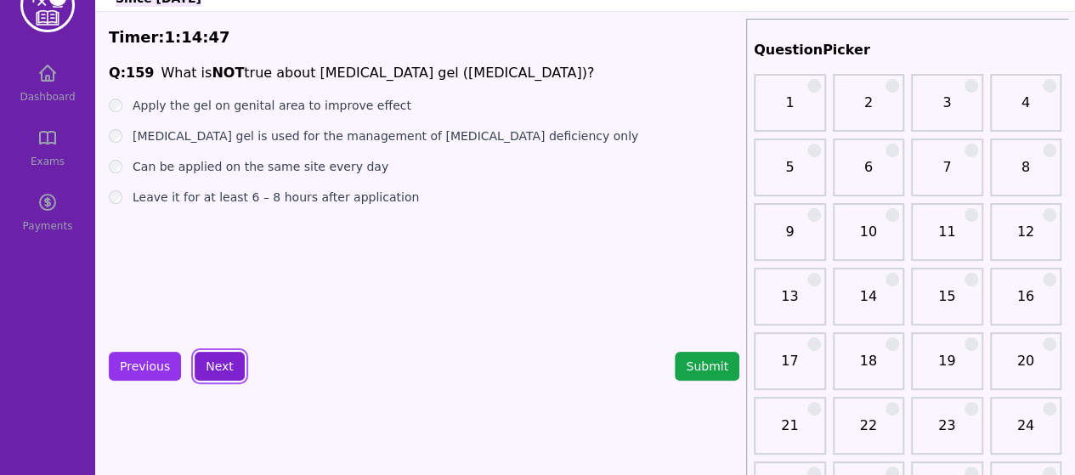
click at [229, 368] on button "Next" at bounding box center [220, 366] width 50 height 29
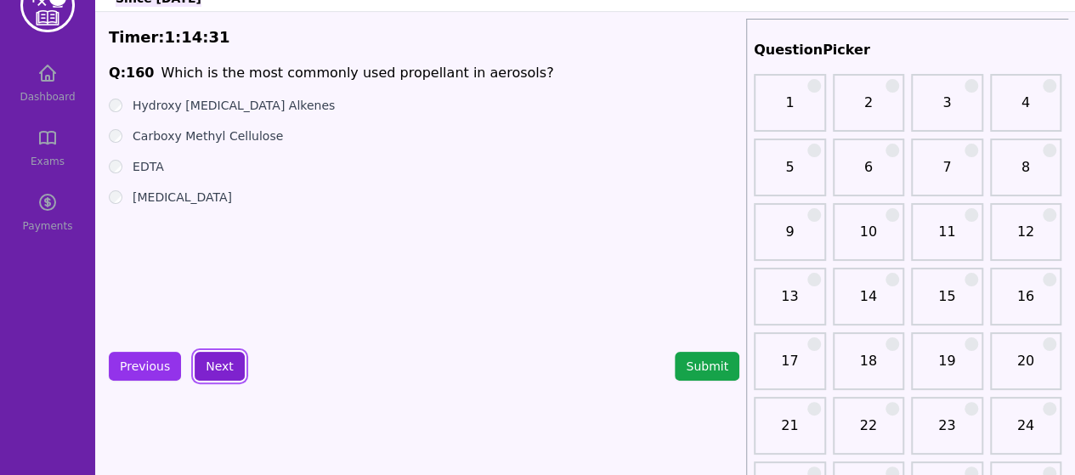
click at [228, 365] on button "Next" at bounding box center [220, 366] width 50 height 29
click at [219, 356] on button "Next" at bounding box center [220, 366] width 50 height 29
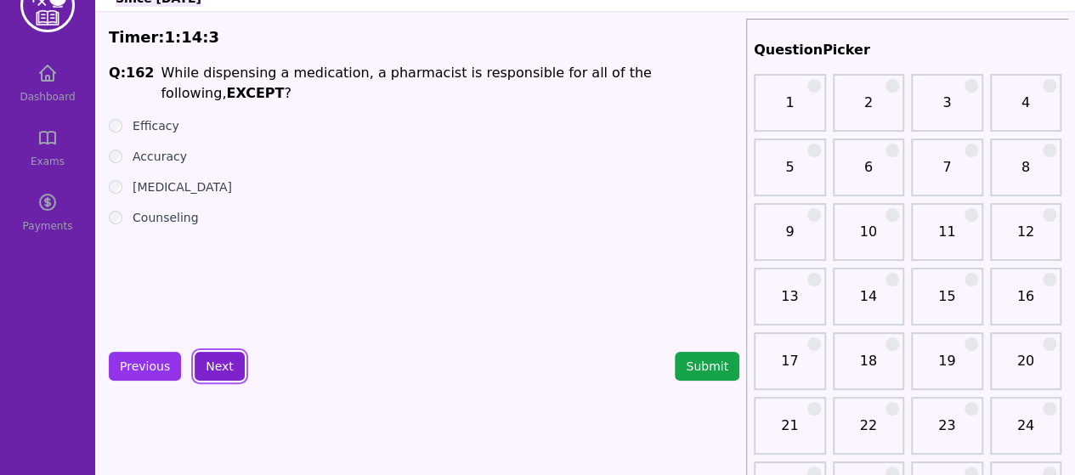
click at [212, 352] on button "Next" at bounding box center [220, 366] width 50 height 29
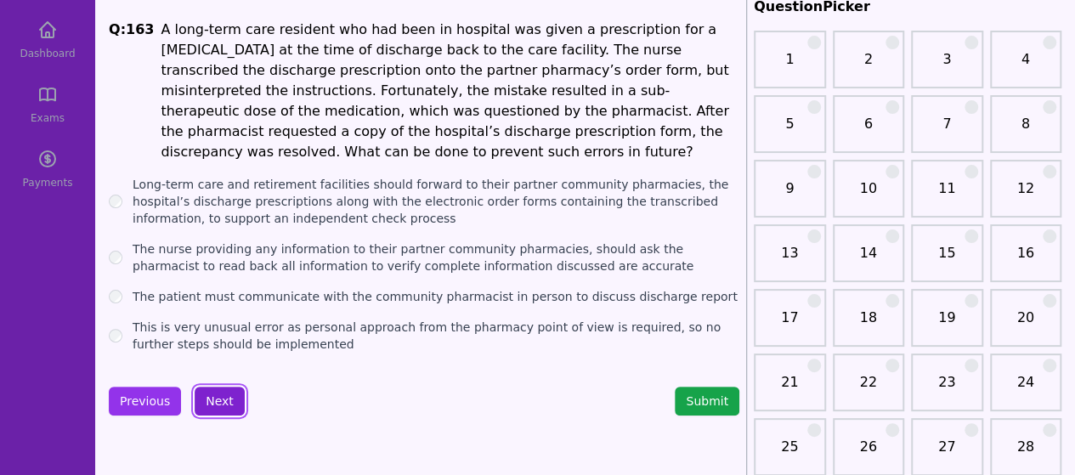
scroll to position [68, 0]
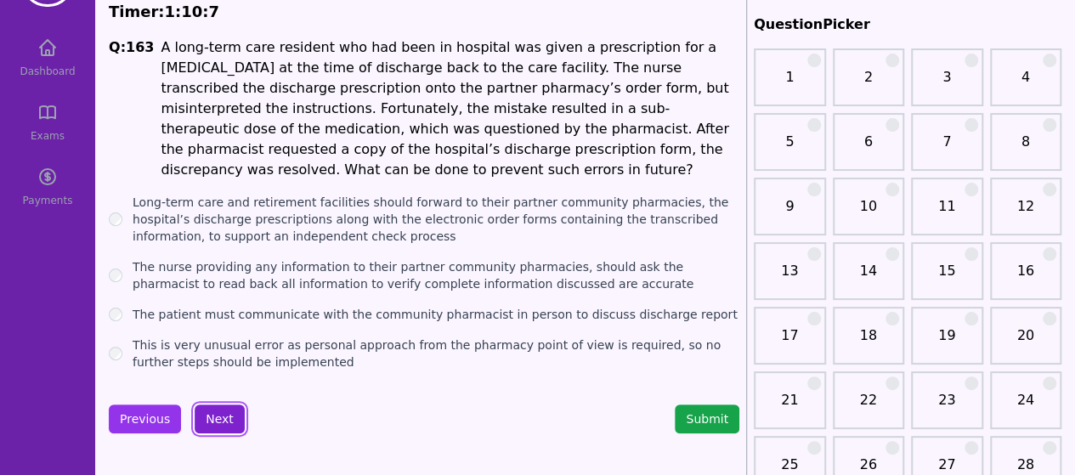
click at [212, 408] on button "Next" at bounding box center [220, 418] width 50 height 29
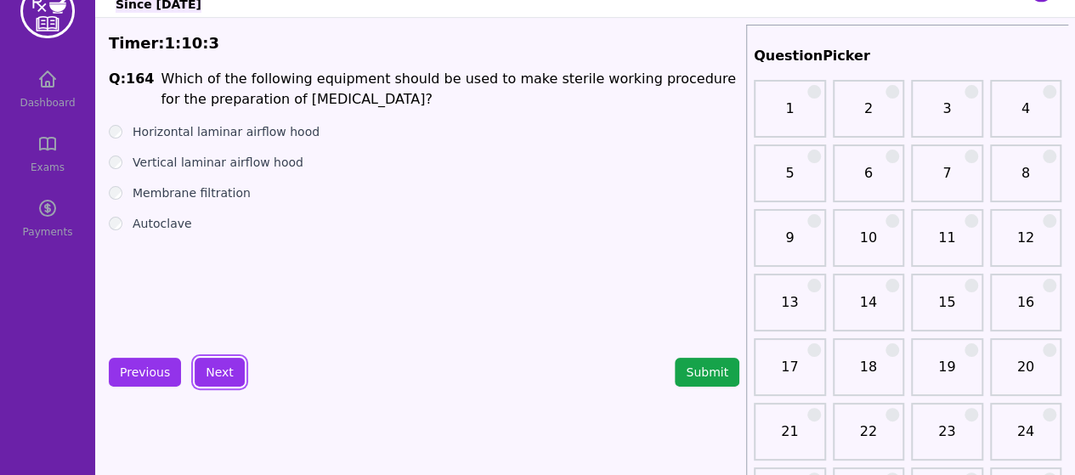
scroll to position [36, 0]
click at [209, 361] on button "Next" at bounding box center [220, 372] width 50 height 29
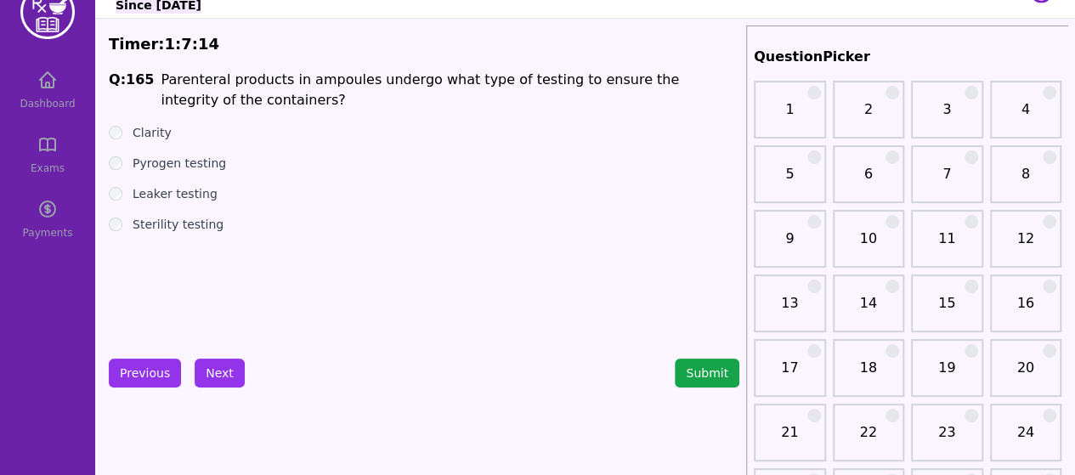
click at [122, 132] on div "Clarity" at bounding box center [424, 132] width 630 height 17
click at [217, 378] on button "Next" at bounding box center [220, 372] width 50 height 29
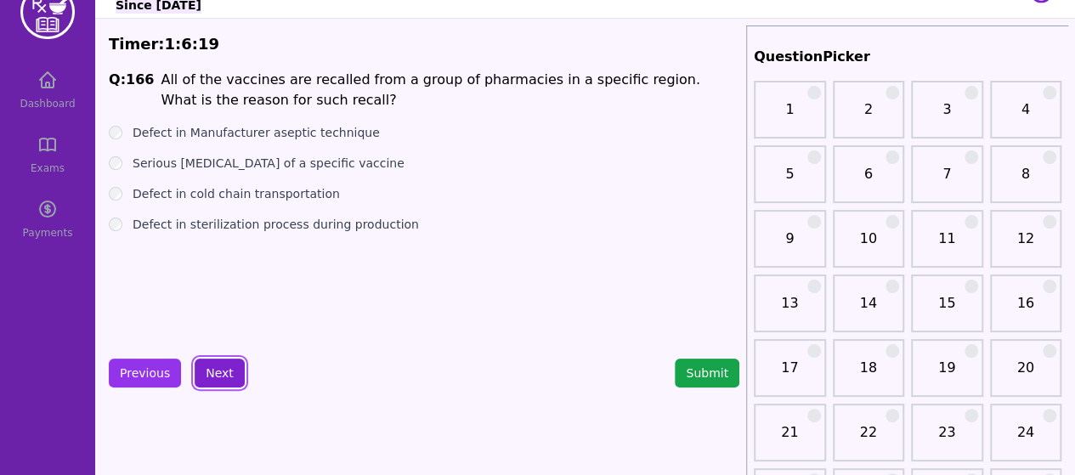
click at [223, 361] on button "Next" at bounding box center [220, 372] width 50 height 29
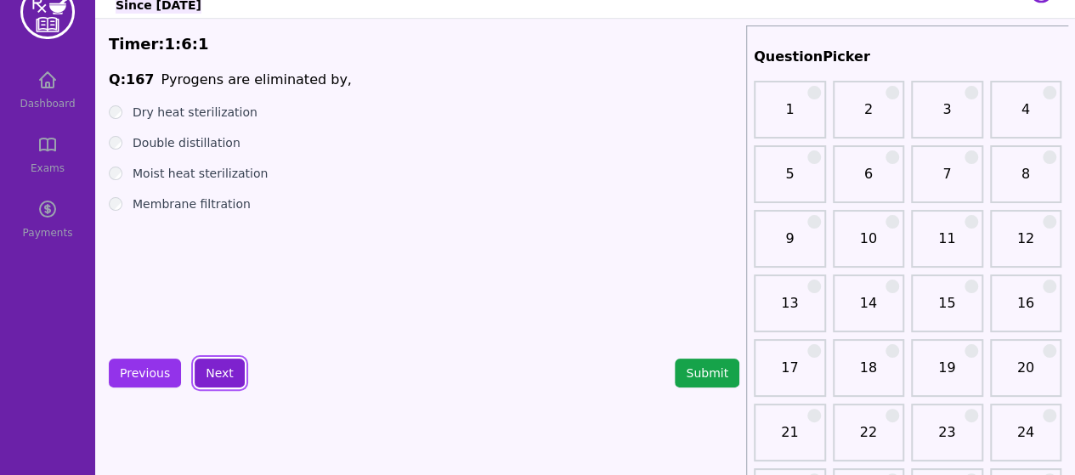
click at [219, 370] on button "Next" at bounding box center [220, 372] width 50 height 29
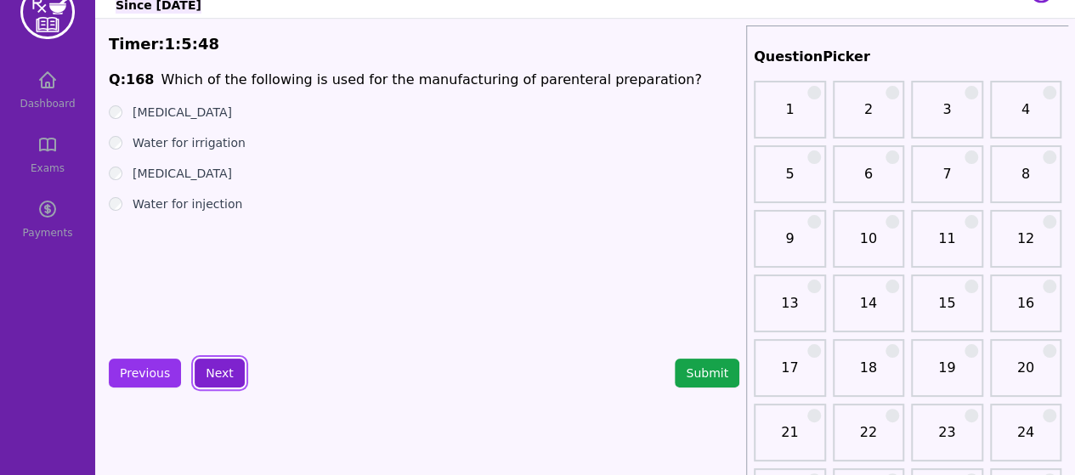
click at [214, 369] on button "Next" at bounding box center [220, 372] width 50 height 29
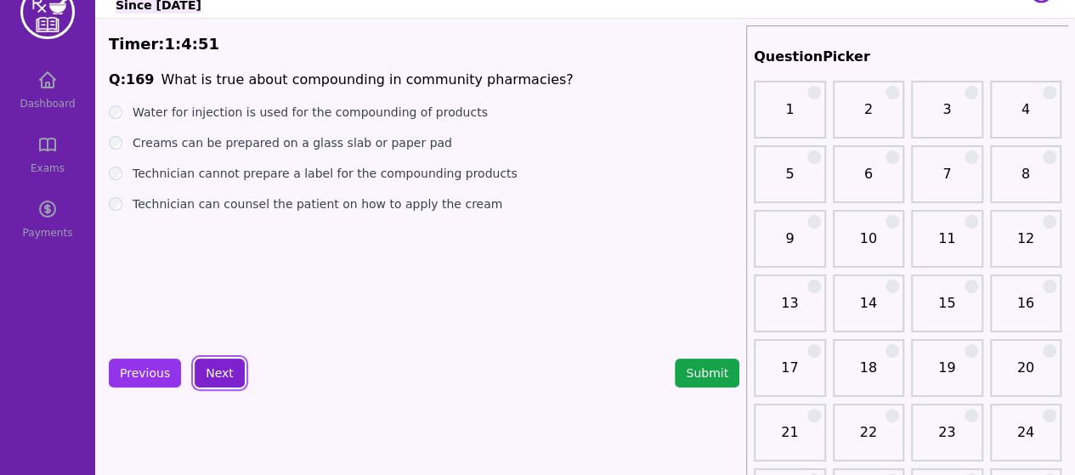
click at [200, 375] on button "Next" at bounding box center [220, 372] width 50 height 29
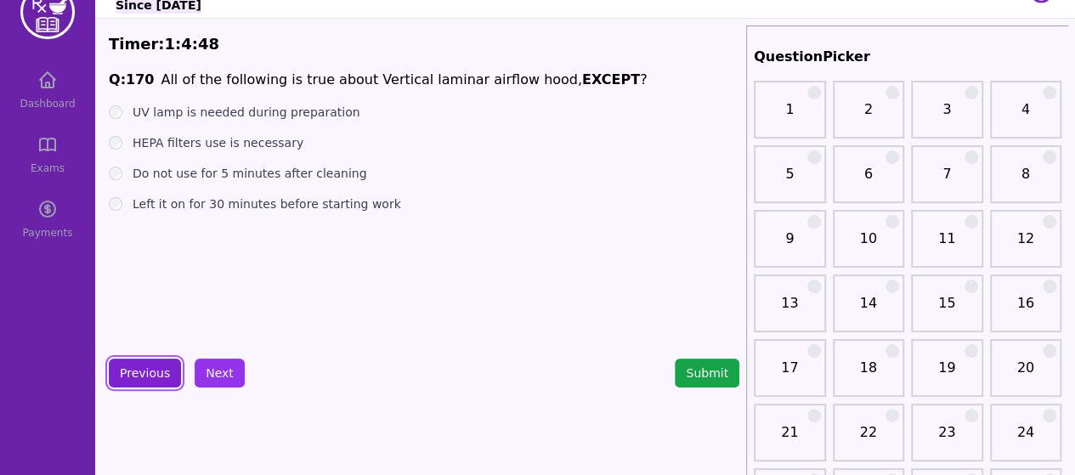
click at [172, 379] on button "Previous" at bounding box center [145, 372] width 72 height 29
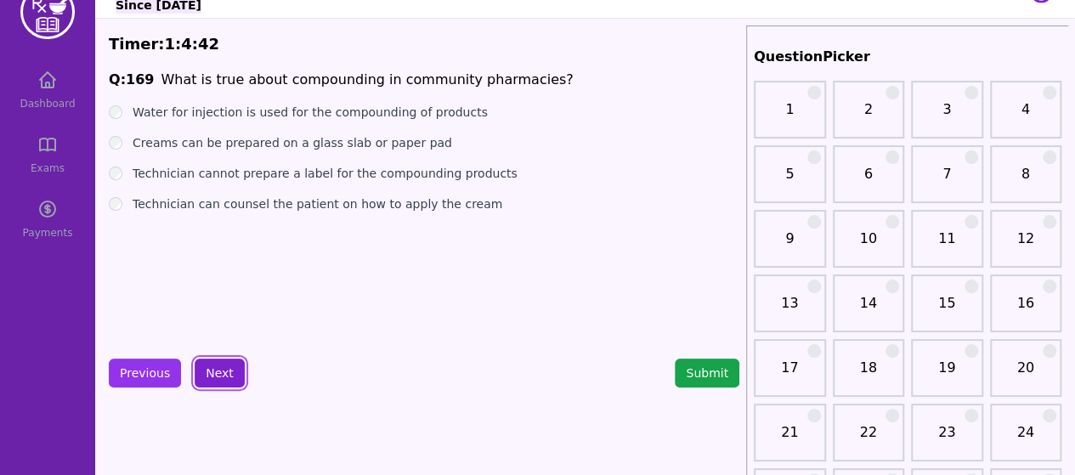
click at [226, 362] on button "Next" at bounding box center [220, 372] width 50 height 29
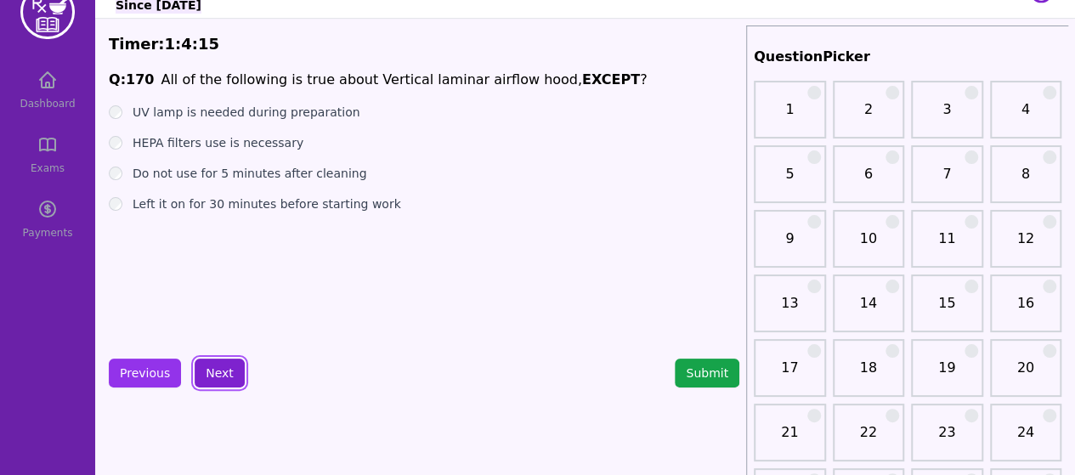
click at [206, 366] on button "Next" at bounding box center [220, 372] width 50 height 29
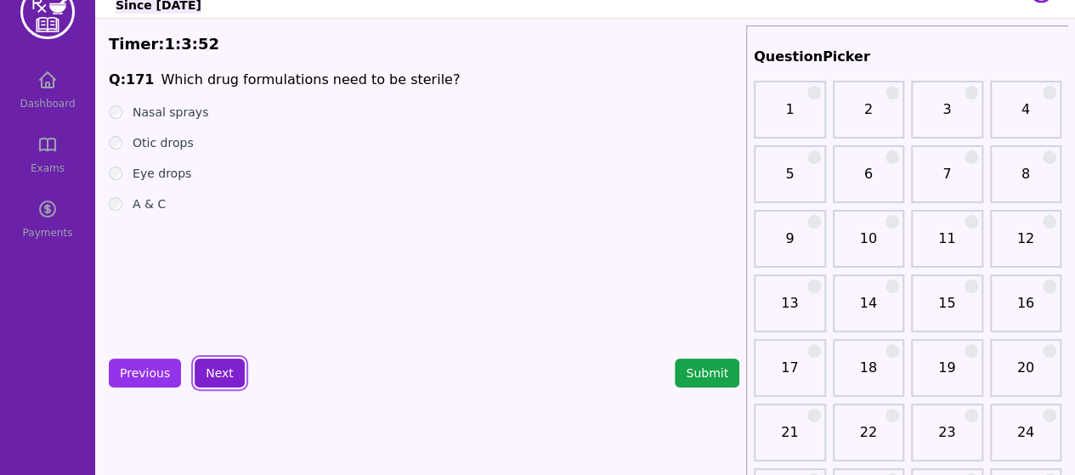
click at [216, 376] on button "Next" at bounding box center [220, 372] width 50 height 29
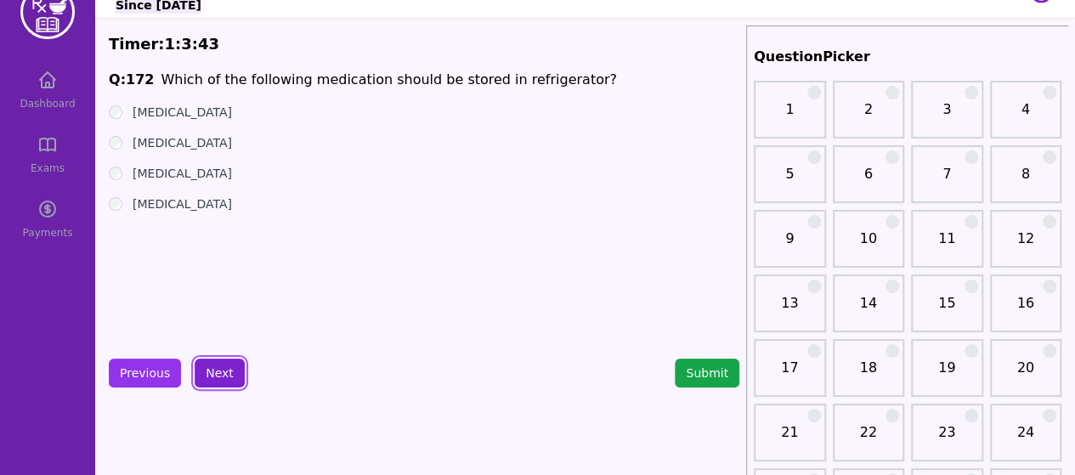
click at [229, 370] on button "Next" at bounding box center [220, 372] width 50 height 29
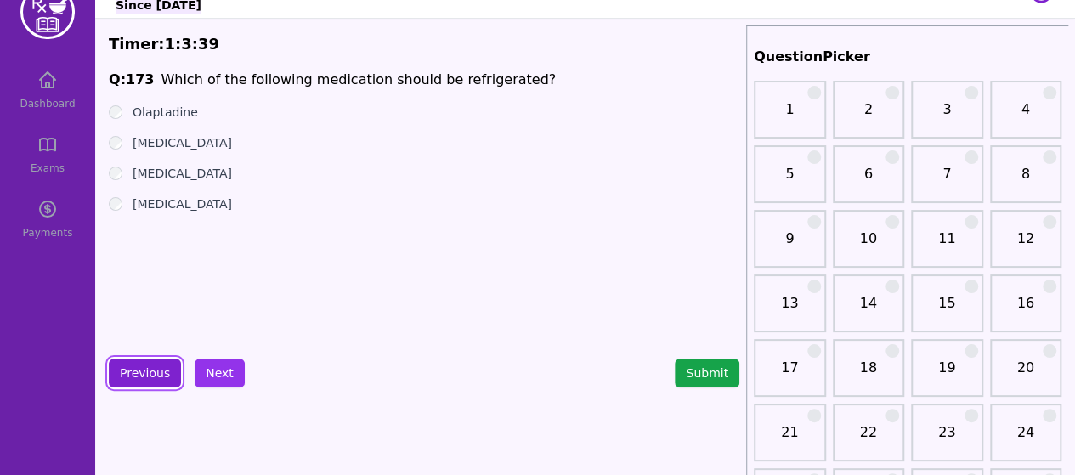
click at [146, 366] on button "Previous" at bounding box center [145, 372] width 72 height 29
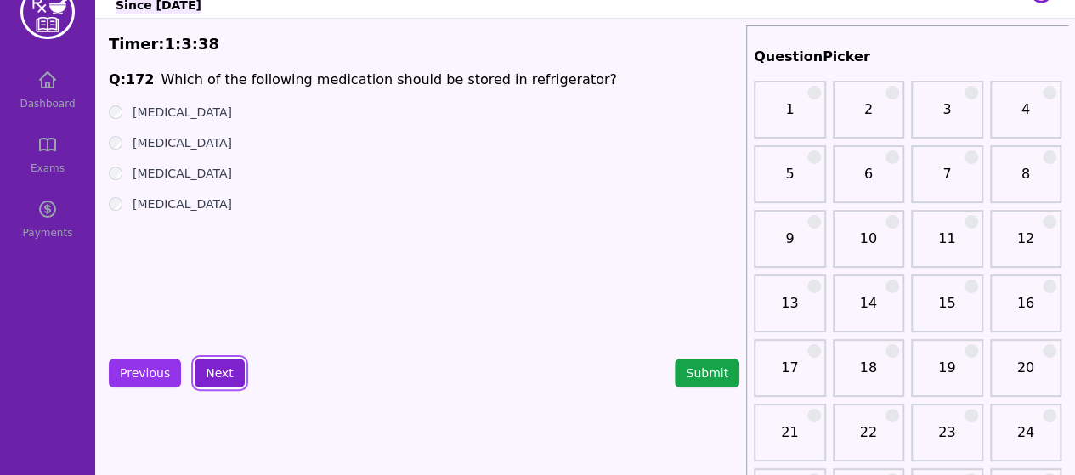
click at [217, 381] on button "Next" at bounding box center [220, 372] width 50 height 29
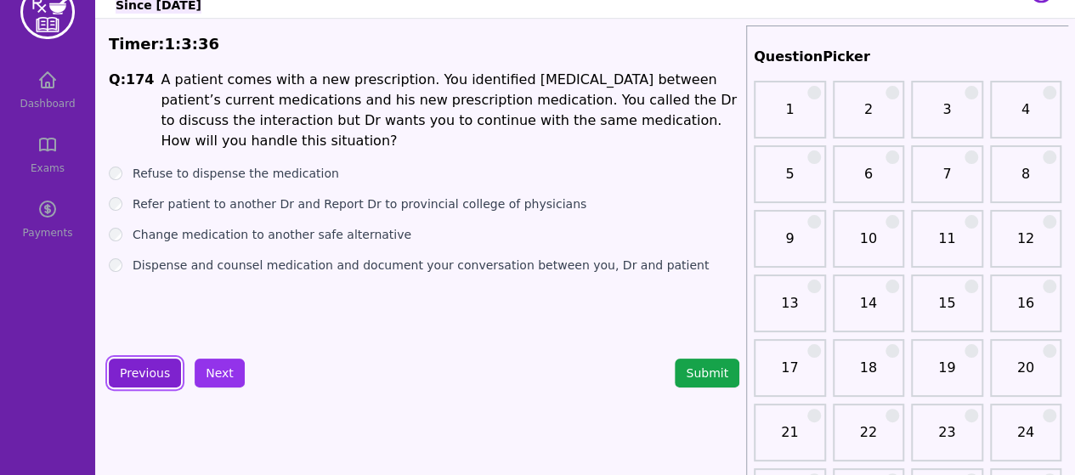
click at [168, 375] on button "Previous" at bounding box center [145, 372] width 72 height 29
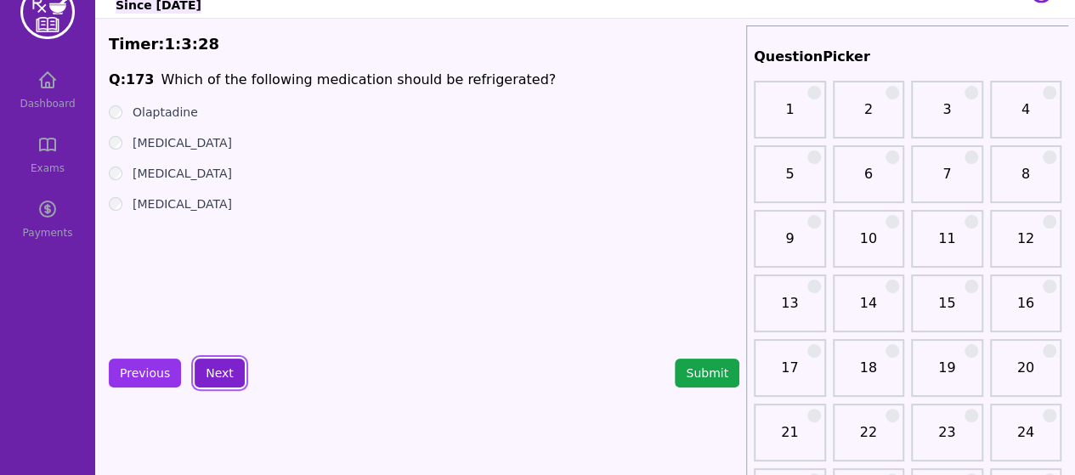
click at [236, 378] on button "Next" at bounding box center [220, 372] width 50 height 29
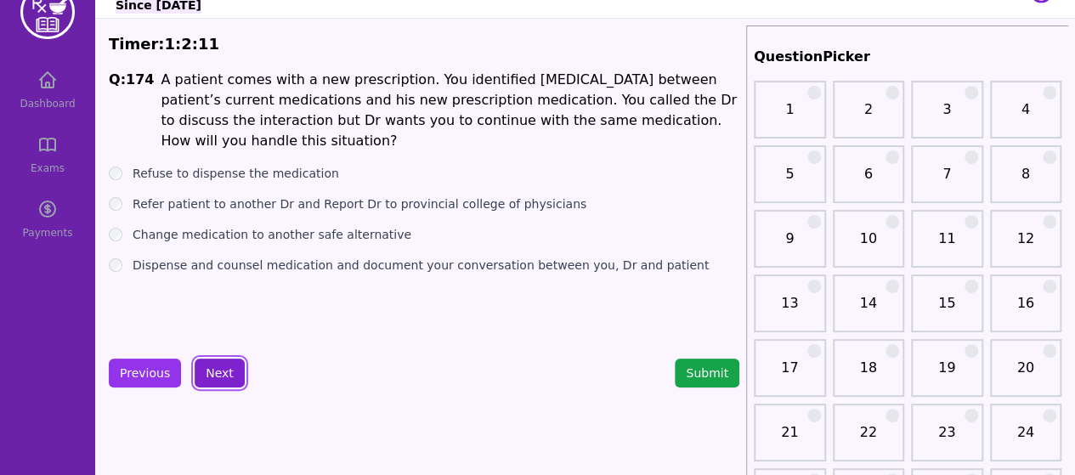
click at [217, 363] on button "Next" at bounding box center [220, 372] width 50 height 29
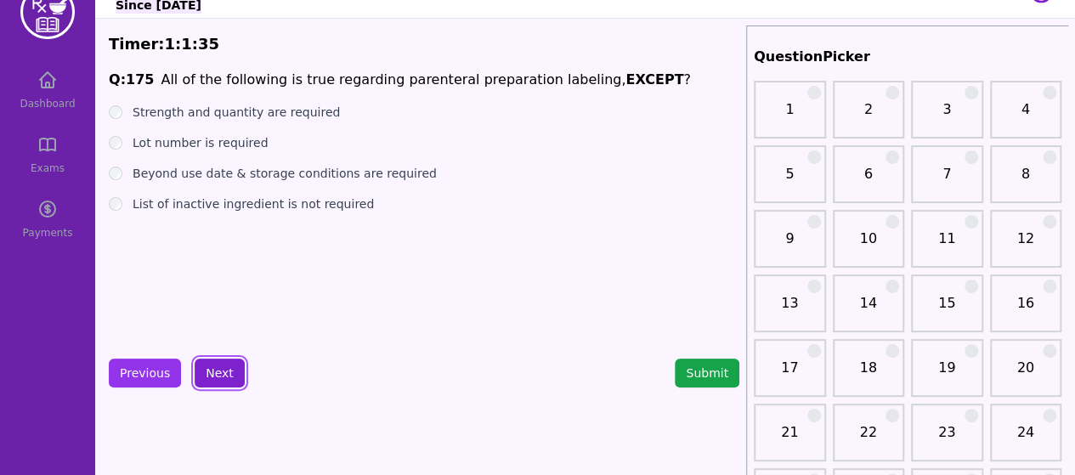
click at [202, 380] on button "Next" at bounding box center [220, 372] width 50 height 29
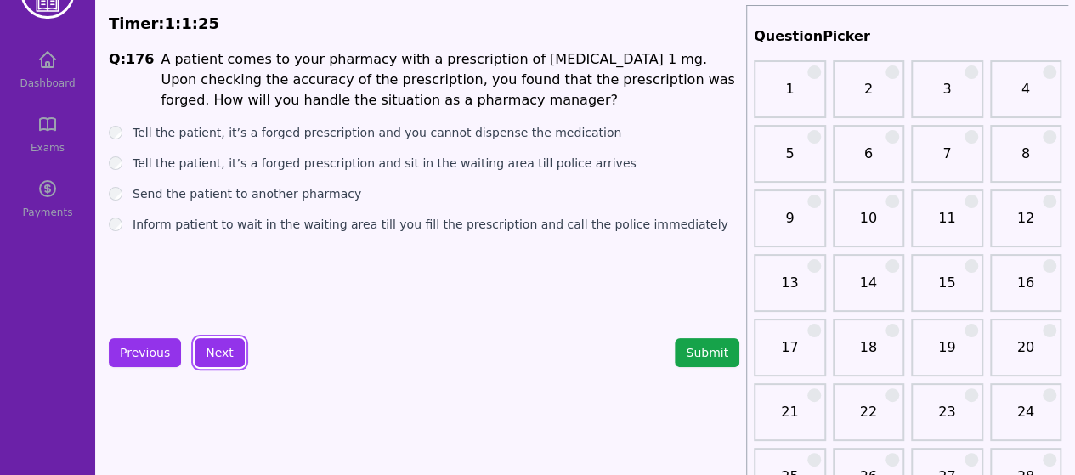
scroll to position [58, 0]
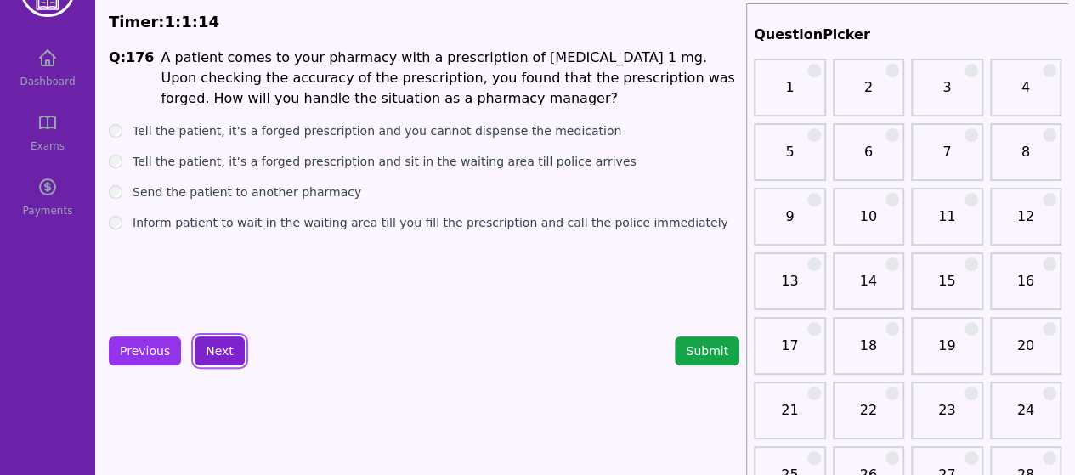
click at [204, 347] on button "Next" at bounding box center [220, 350] width 50 height 29
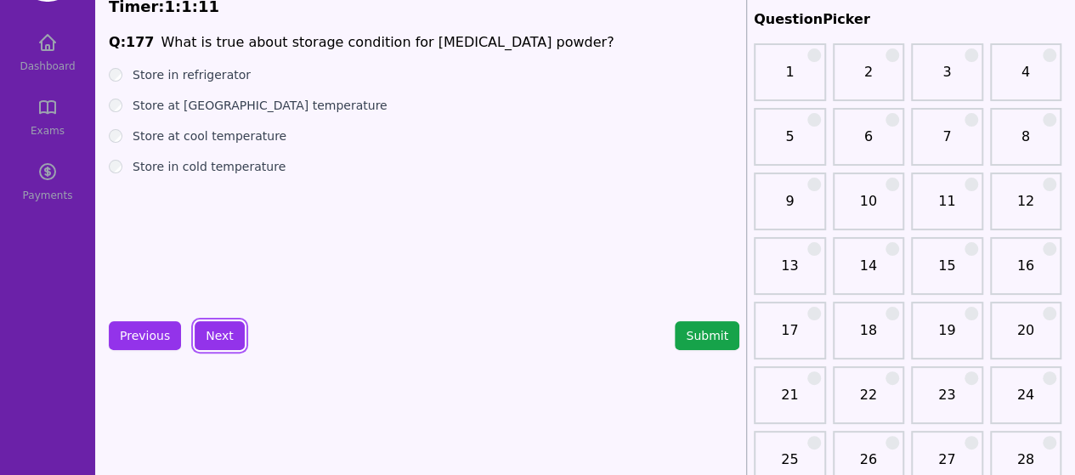
scroll to position [59, 0]
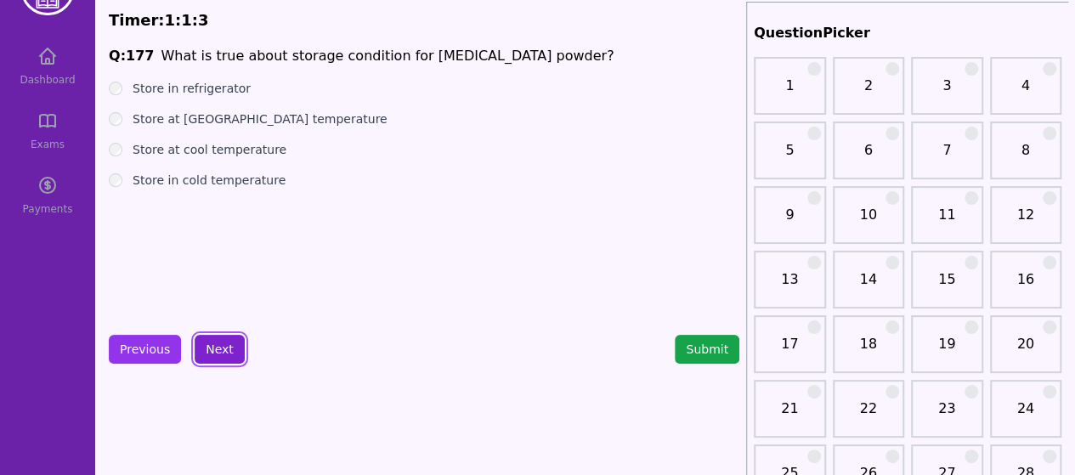
click at [216, 349] on button "Next" at bounding box center [220, 349] width 50 height 29
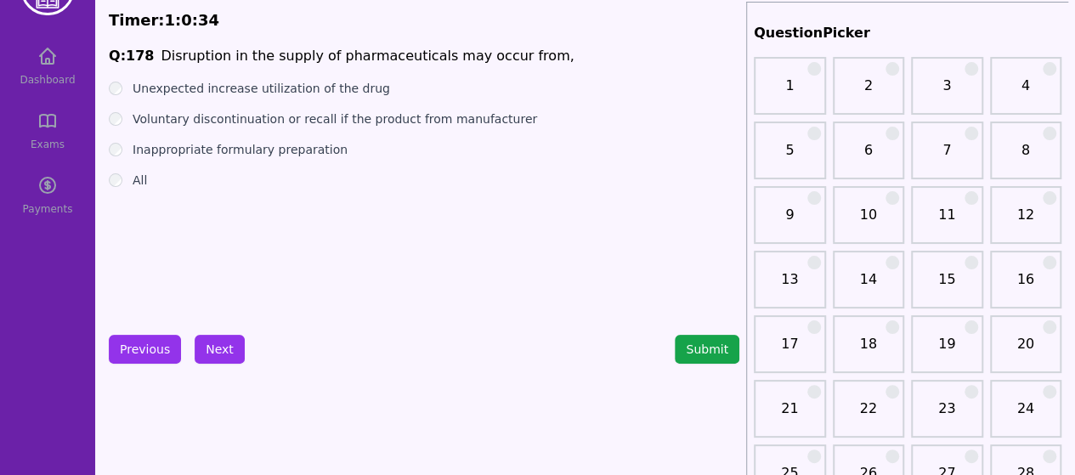
click at [219, 352] on button "Next" at bounding box center [220, 349] width 50 height 29
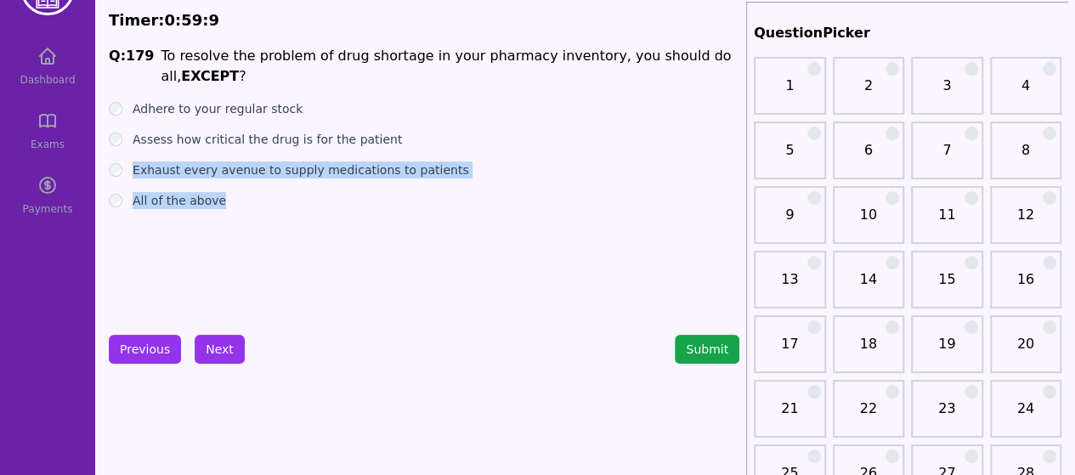
drag, startPoint x: 135, startPoint y: 150, endPoint x: 314, endPoint y: 168, distance: 180.2
click at [314, 168] on ul "Adhere to your regular stock Assess how critical the drug is for the patient Ex…" at bounding box center [424, 154] width 630 height 109
drag, startPoint x: 132, startPoint y: 149, endPoint x: 436, endPoint y: 149, distance: 304.1
click at [436, 161] on div "Exhaust every avenue to supply medications to patients" at bounding box center [424, 169] width 630 height 17
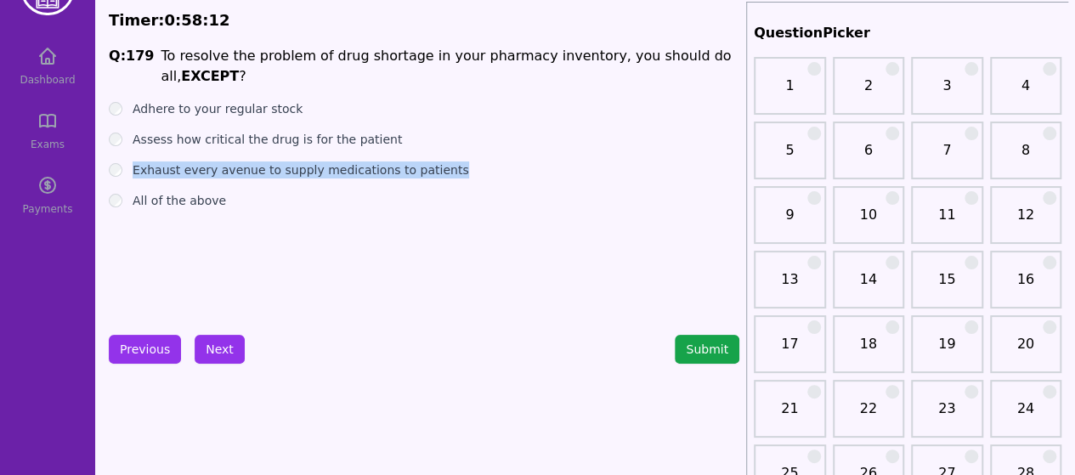
copy label "Exhaust every avenue to supply medications to patients"
click at [232, 351] on button "Next" at bounding box center [220, 349] width 50 height 29
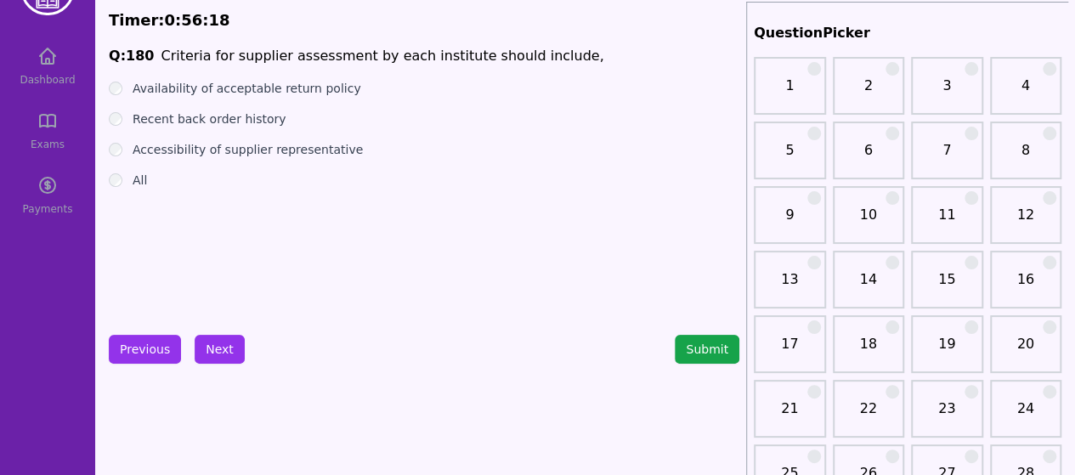
click at [121, 83] on div "Availability of acceptable return policy" at bounding box center [424, 88] width 630 height 17
click at [212, 354] on button "Next" at bounding box center [220, 349] width 50 height 29
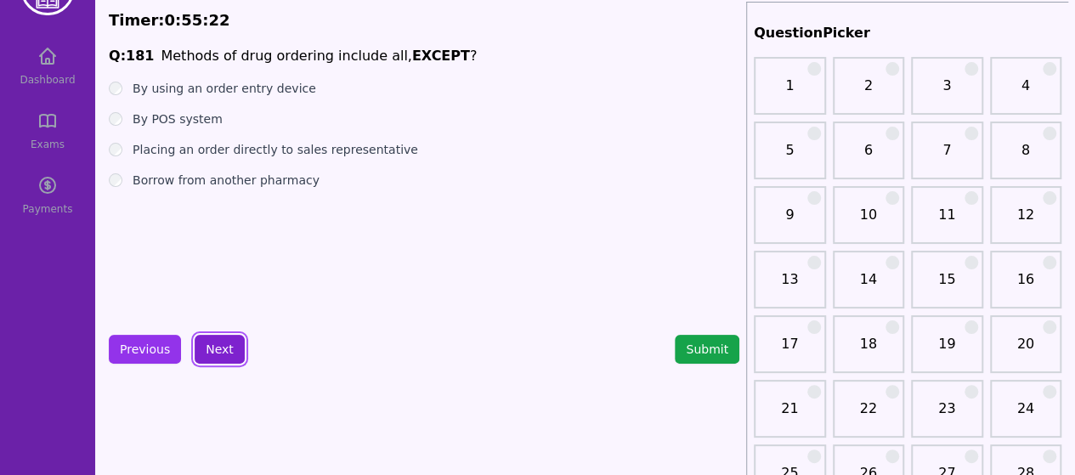
click at [221, 349] on button "Next" at bounding box center [220, 349] width 50 height 29
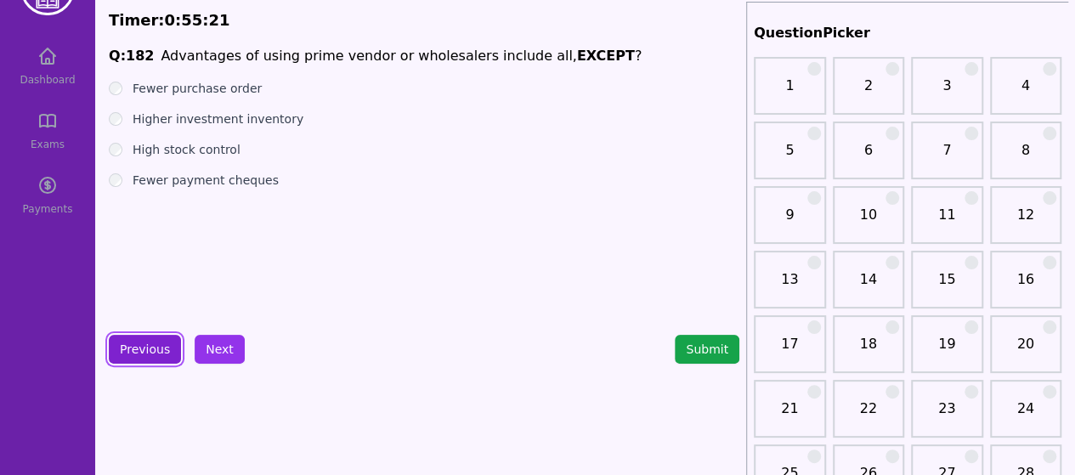
click at [159, 347] on button "Previous" at bounding box center [145, 349] width 72 height 29
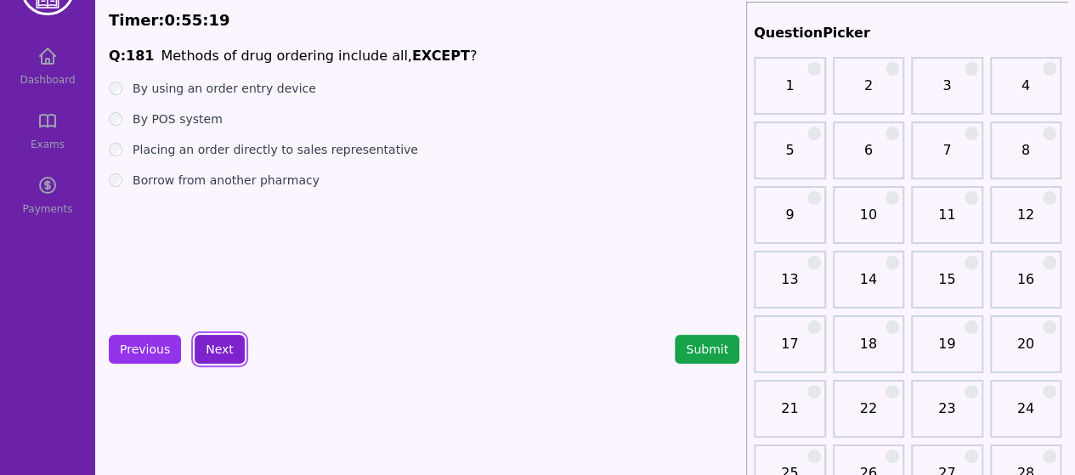
click at [218, 357] on button "Next" at bounding box center [220, 349] width 50 height 29
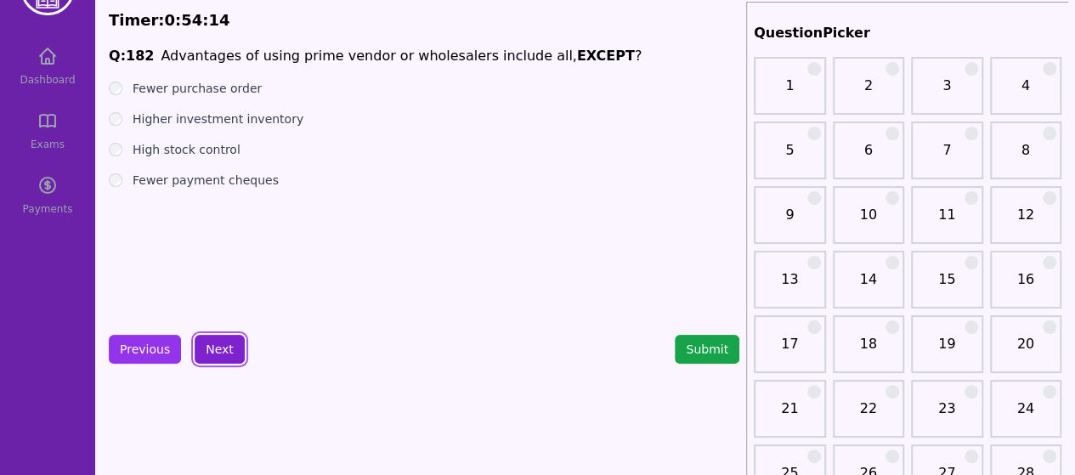
click at [223, 348] on button "Next" at bounding box center [220, 349] width 50 height 29
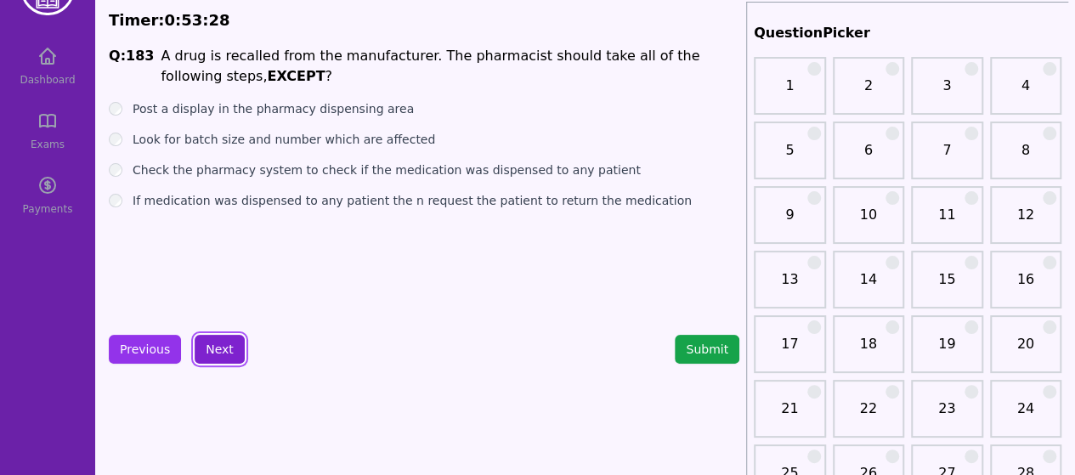
click at [212, 353] on button "Next" at bounding box center [220, 349] width 50 height 29
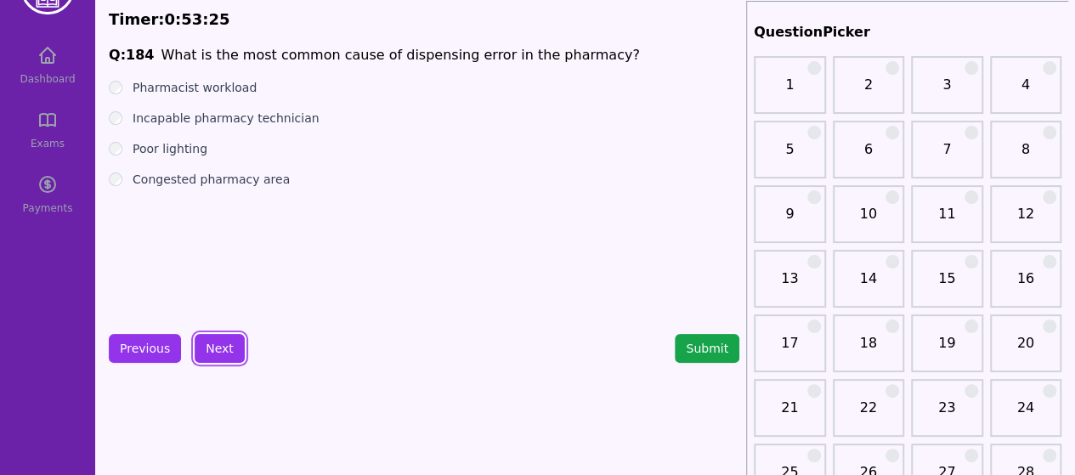
scroll to position [59, 0]
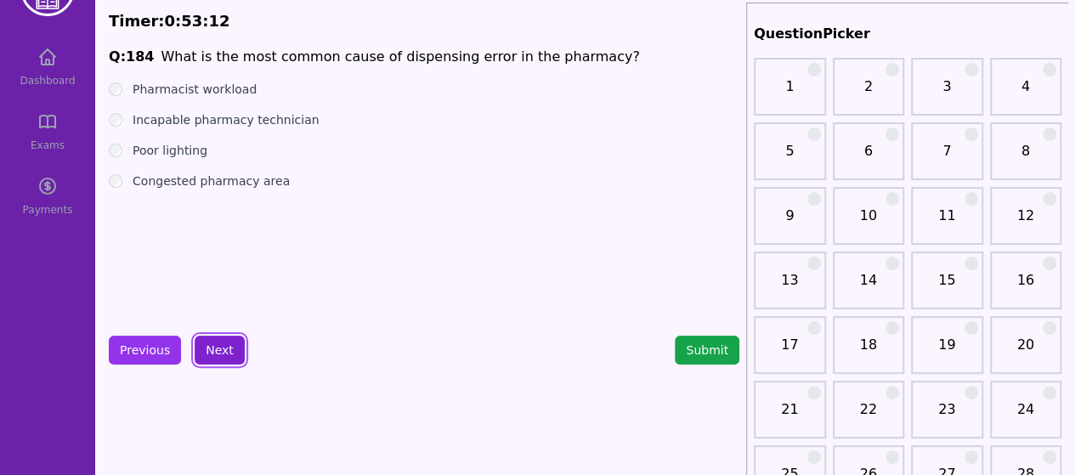
click at [229, 350] on button "Next" at bounding box center [220, 350] width 50 height 29
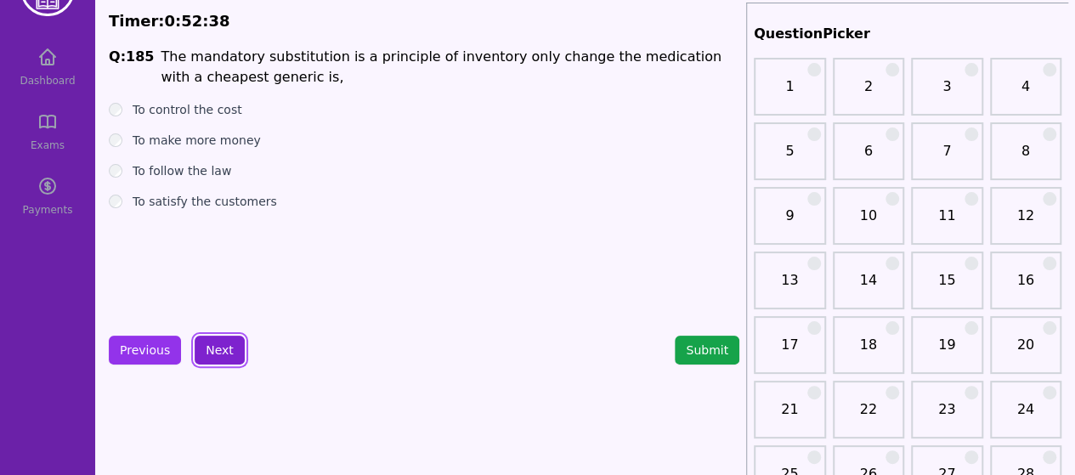
click at [219, 344] on button "Next" at bounding box center [220, 350] width 50 height 29
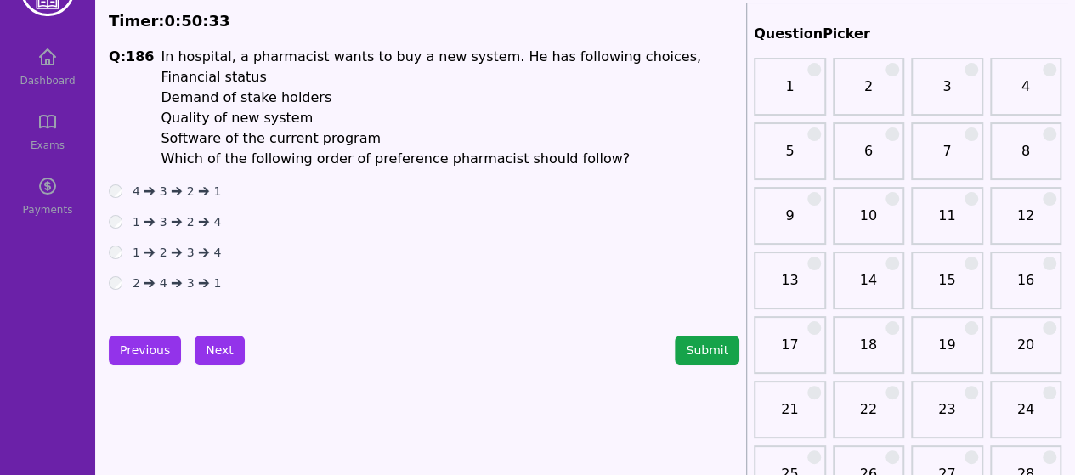
click at [231, 99] on span "Demand of stake holders" at bounding box center [246, 97] width 171 height 16
click at [203, 356] on button "Next" at bounding box center [220, 350] width 50 height 29
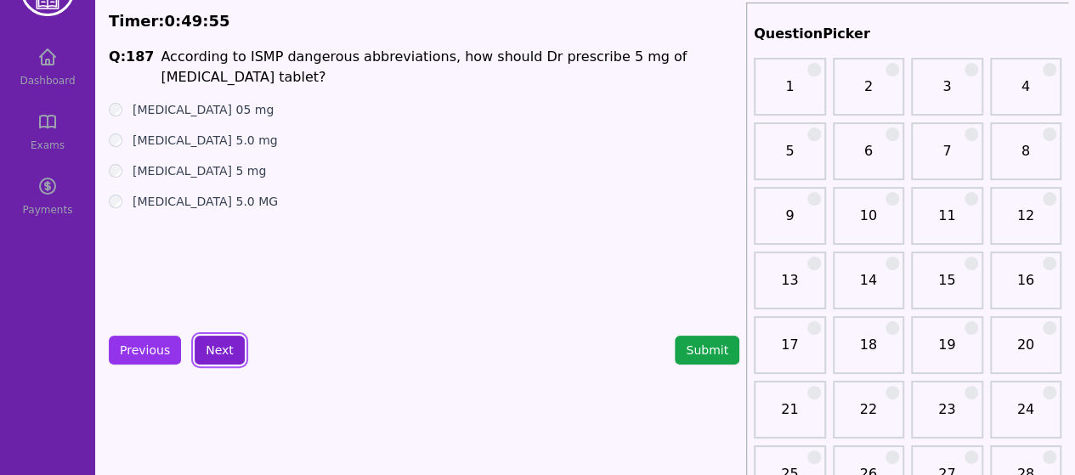
click at [209, 343] on button "Next" at bounding box center [220, 350] width 50 height 29
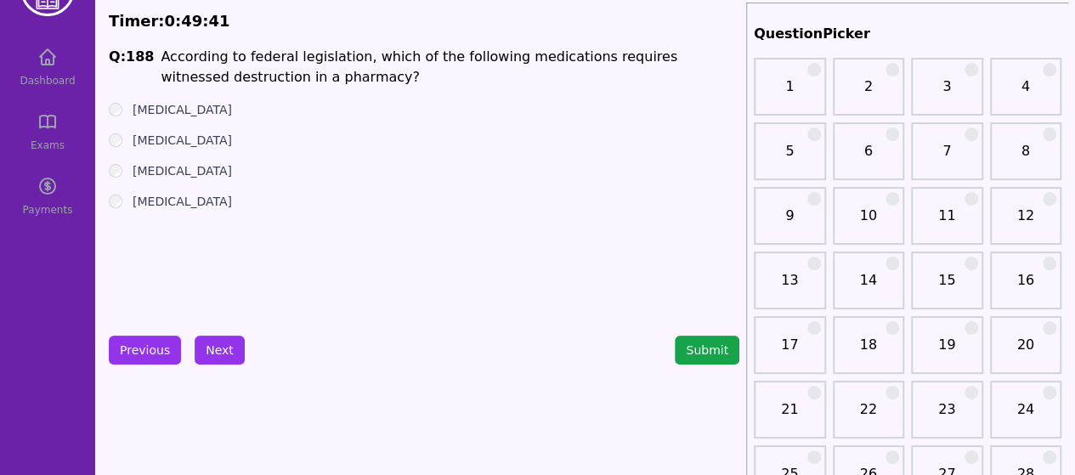
click at [234, 343] on button "Next" at bounding box center [220, 350] width 50 height 29
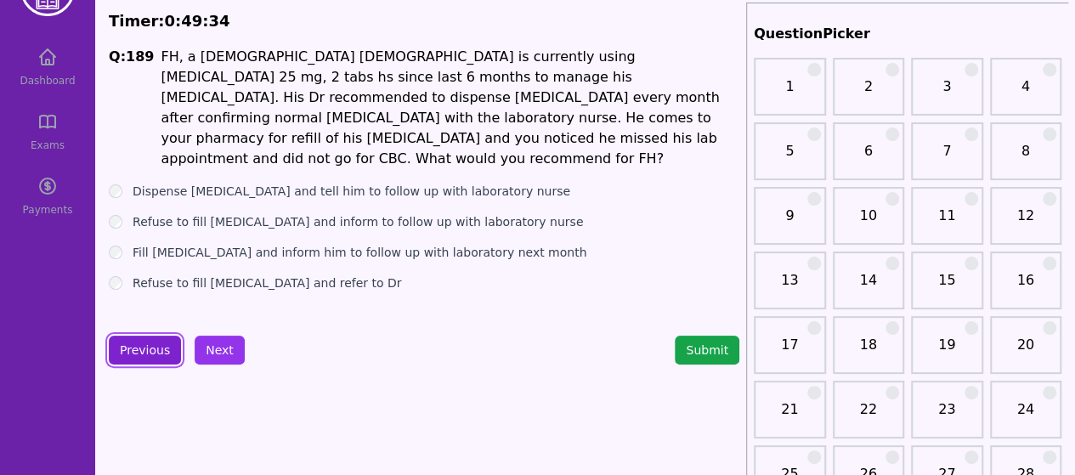
click at [148, 357] on button "Previous" at bounding box center [145, 350] width 72 height 29
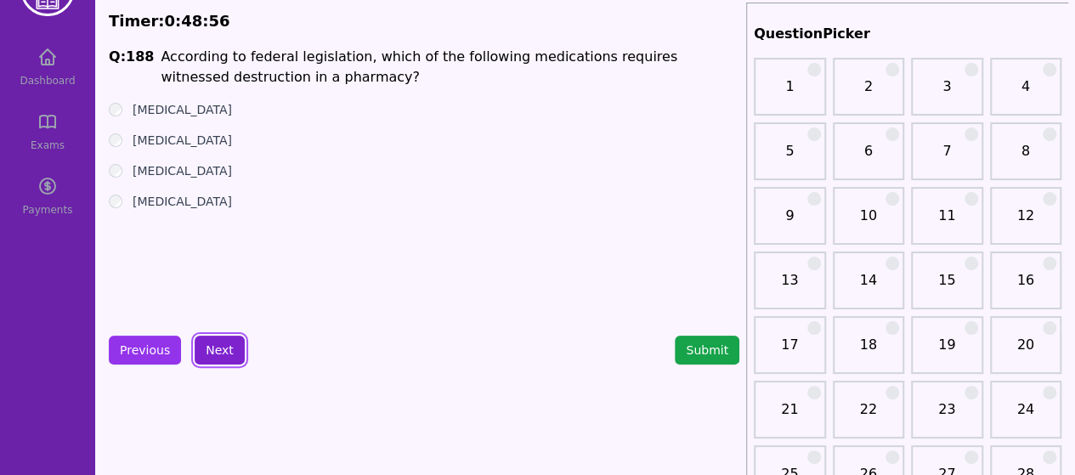
click at [209, 354] on button "Next" at bounding box center [220, 350] width 50 height 29
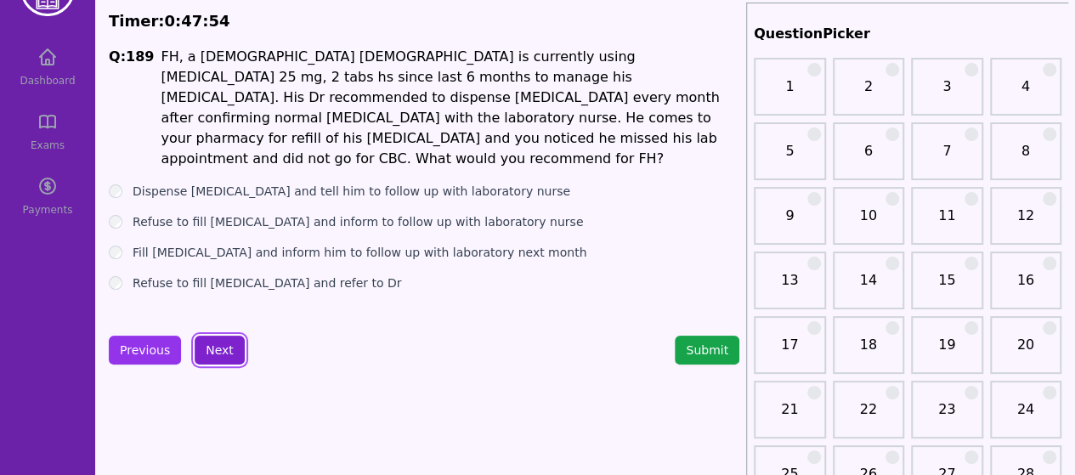
click at [216, 341] on button "Next" at bounding box center [220, 350] width 50 height 29
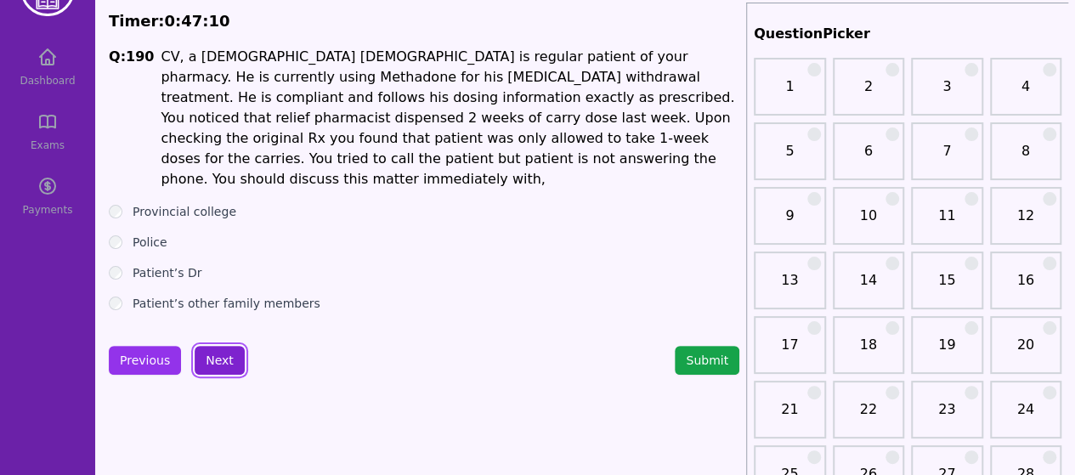
click at [212, 352] on button "Next" at bounding box center [220, 360] width 50 height 29
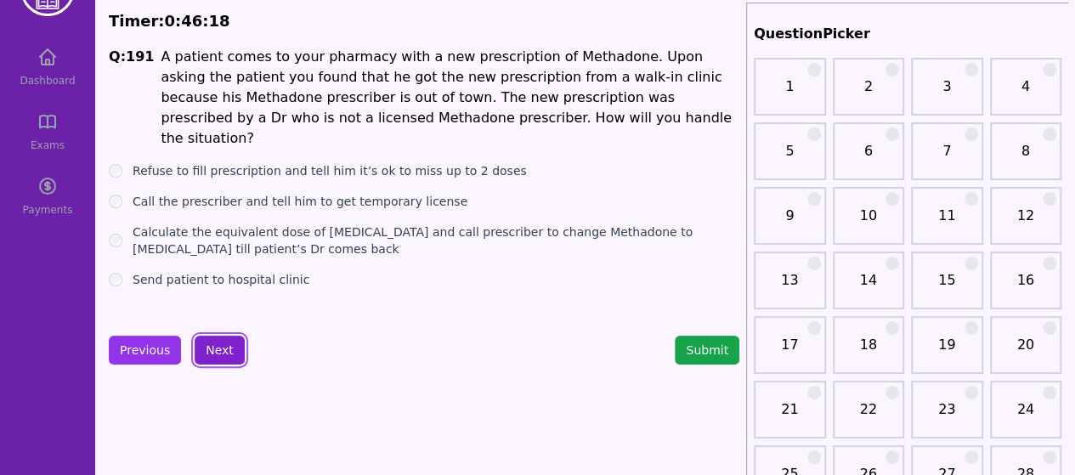
click at [228, 346] on button "Next" at bounding box center [220, 350] width 50 height 29
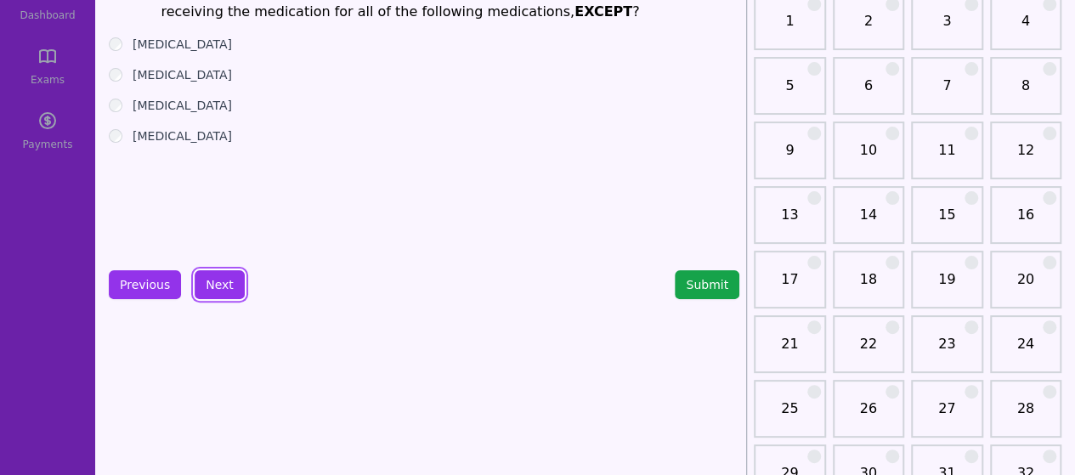
scroll to position [19, 0]
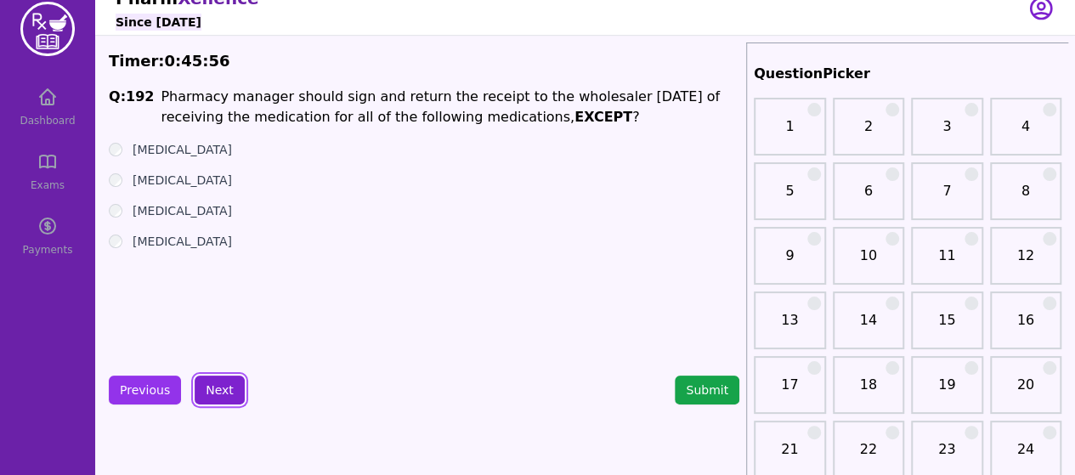
click at [216, 385] on button "Next" at bounding box center [220, 389] width 50 height 29
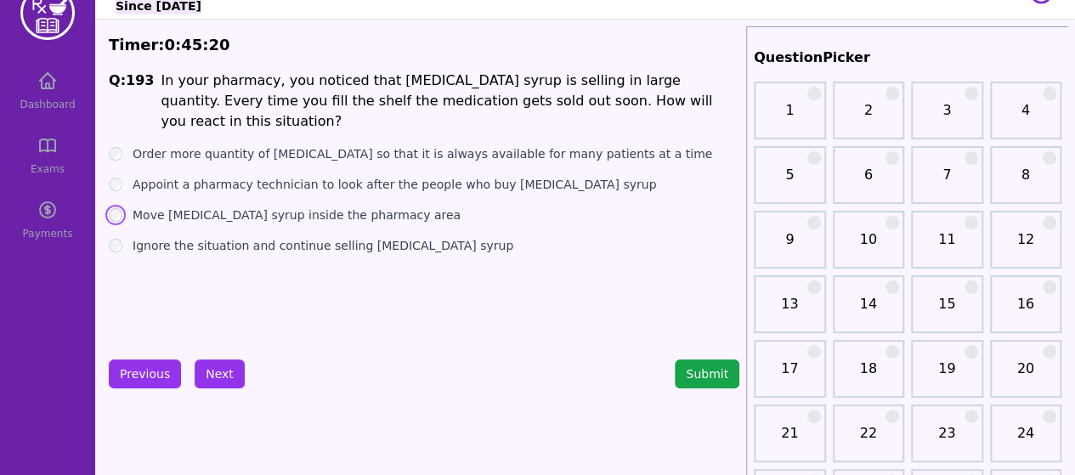
scroll to position [30, 0]
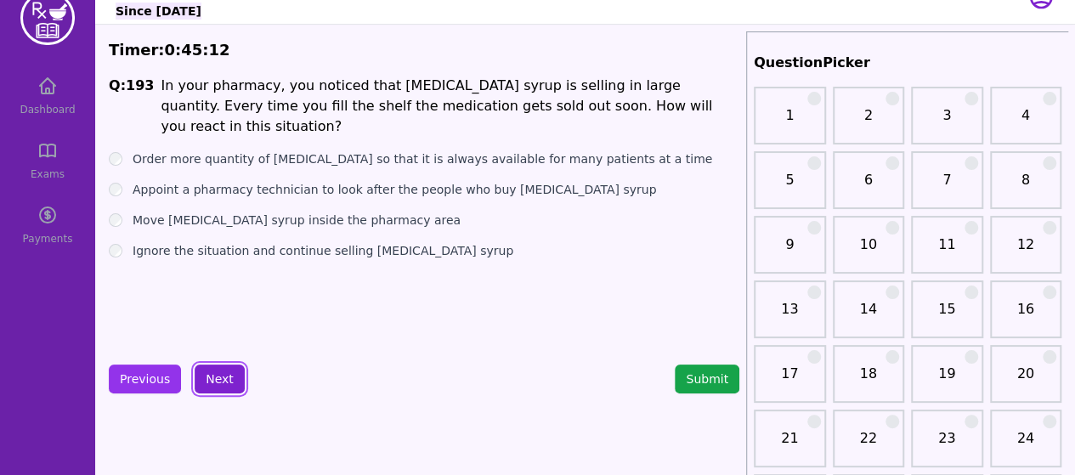
click at [214, 373] on button "Next" at bounding box center [220, 378] width 50 height 29
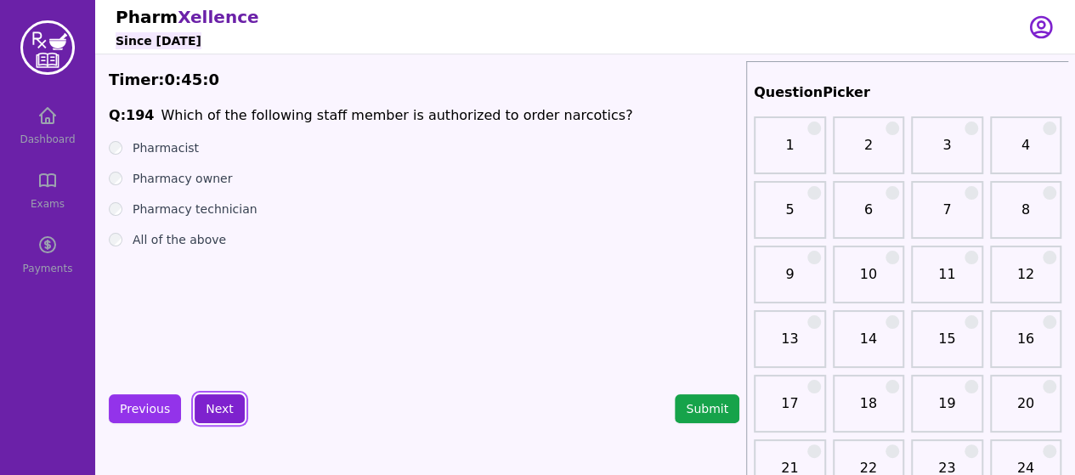
click at [216, 402] on button "Next" at bounding box center [220, 408] width 50 height 29
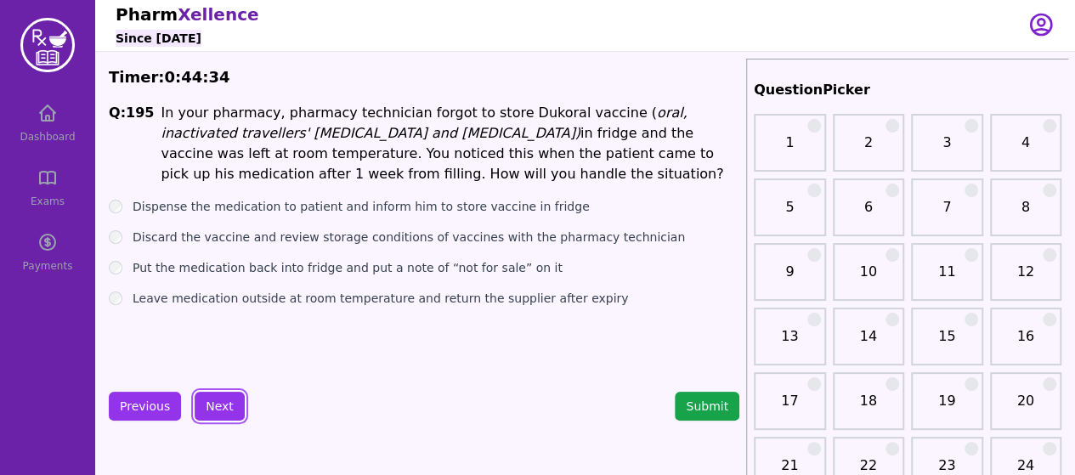
scroll to position [2, 0]
click at [205, 409] on button "Next" at bounding box center [220, 406] width 50 height 29
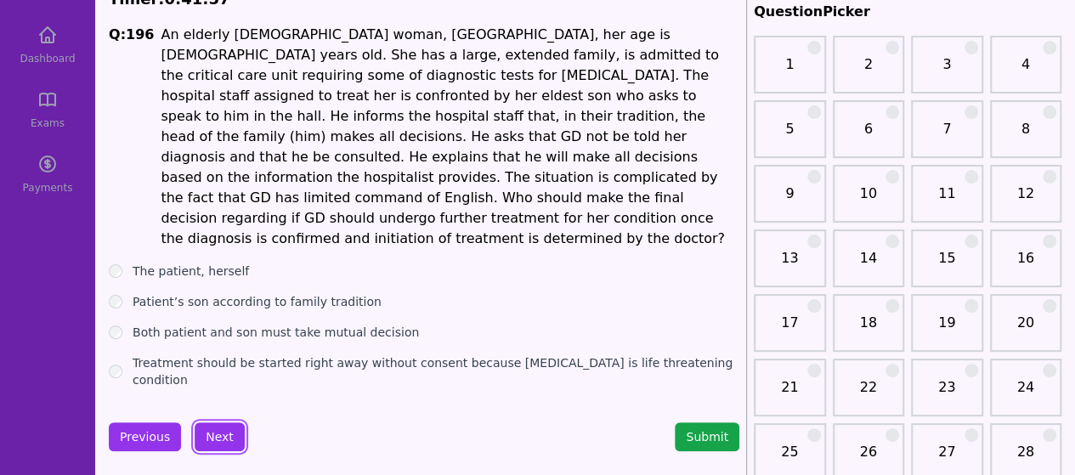
scroll to position [93, 0]
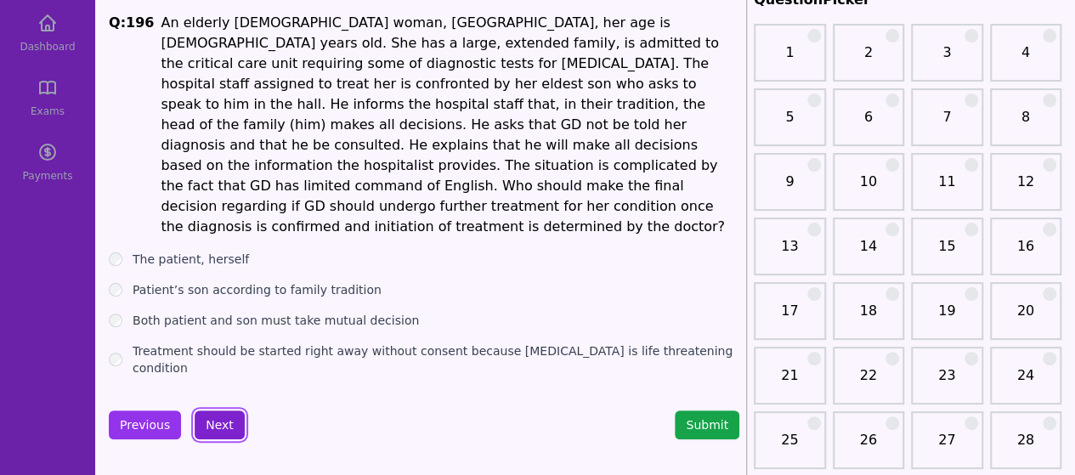
click at [219, 410] on button "Next" at bounding box center [220, 424] width 50 height 29
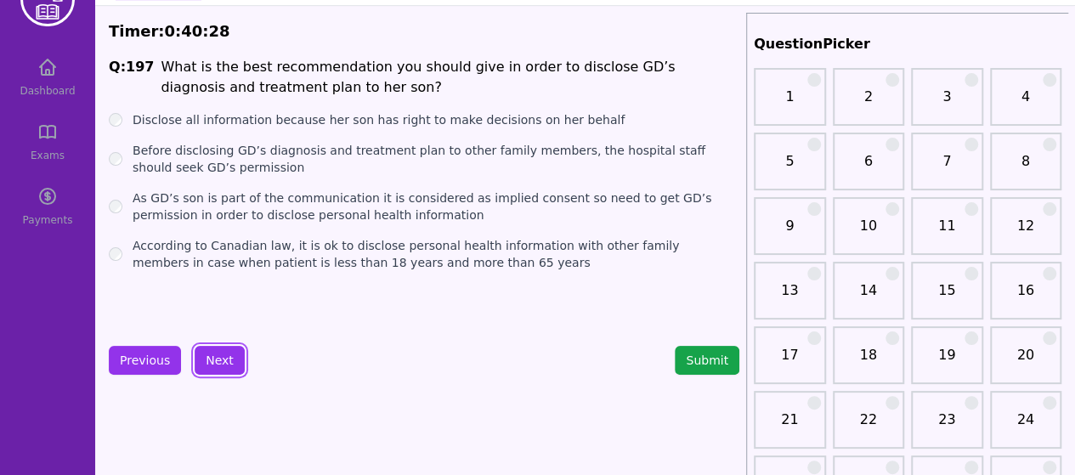
scroll to position [48, 0]
click at [149, 347] on button "Previous" at bounding box center [145, 361] width 72 height 29
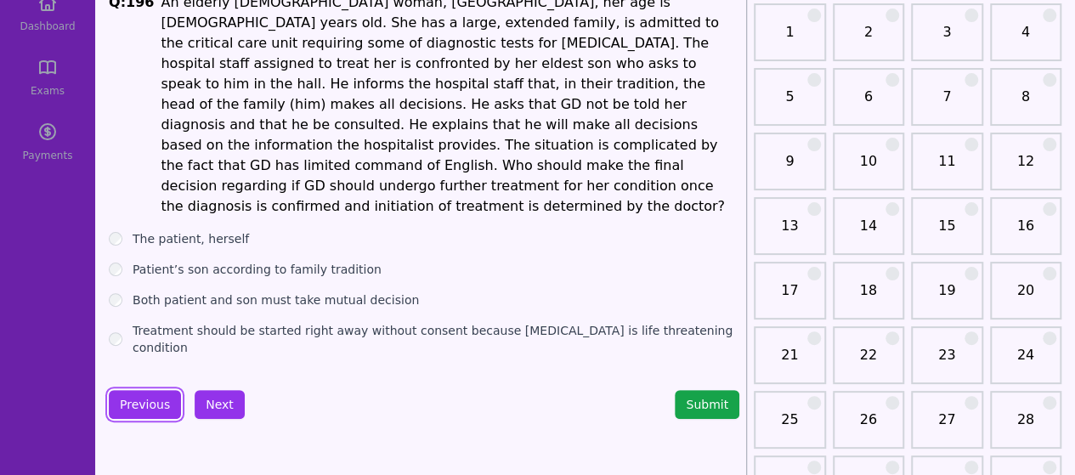
scroll to position [128, 0]
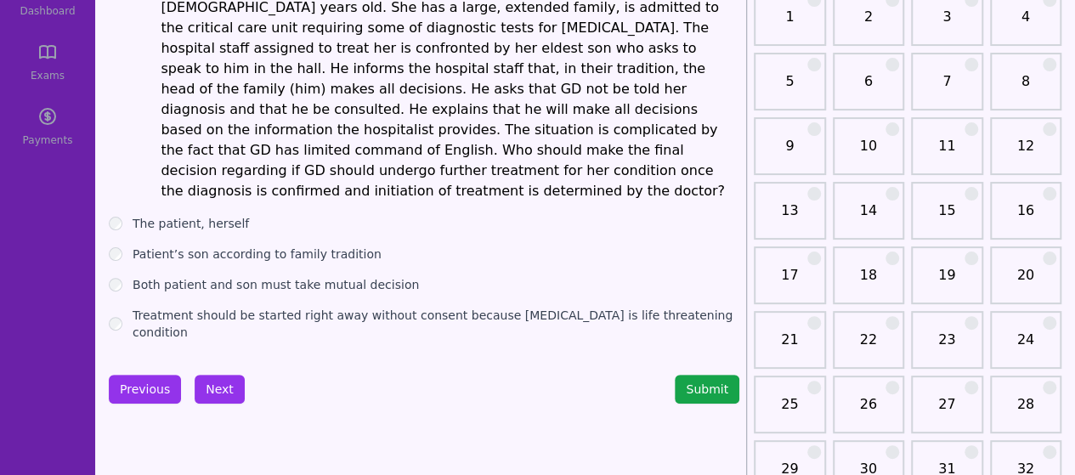
click at [237, 375] on div "Previous Next Submit" at bounding box center [424, 389] width 630 height 29
click at [226, 375] on button "Next" at bounding box center [220, 389] width 50 height 29
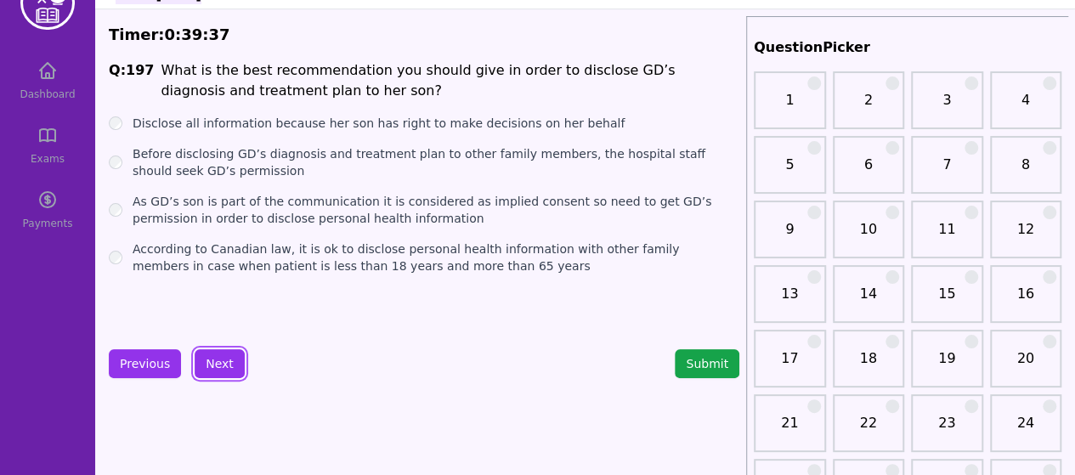
scroll to position [46, 0]
click at [199, 358] on button "Next" at bounding box center [220, 362] width 50 height 29
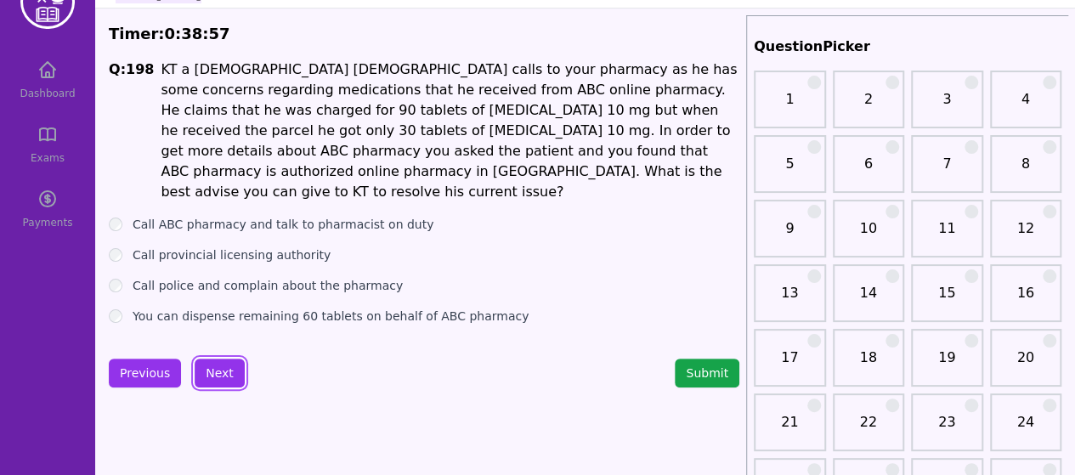
scroll to position [52, 0]
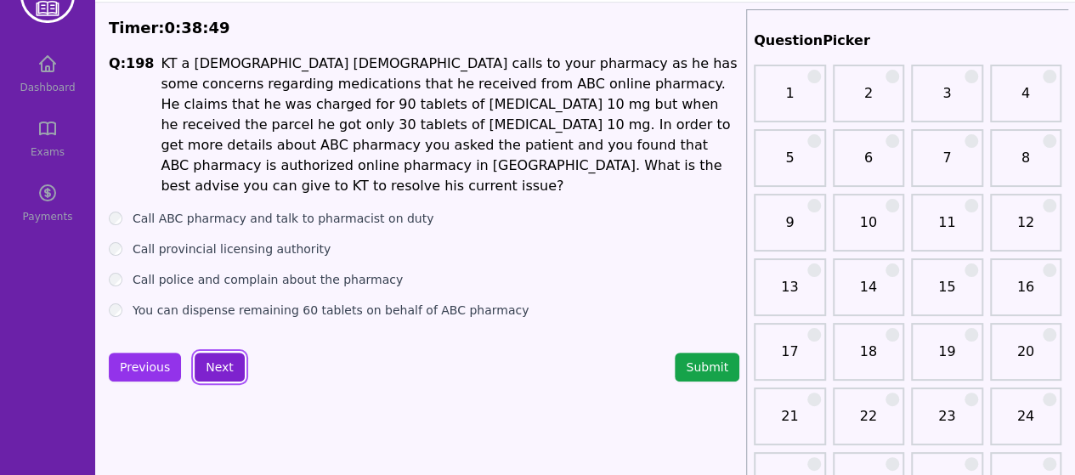
click at [224, 366] on button "Next" at bounding box center [220, 367] width 50 height 29
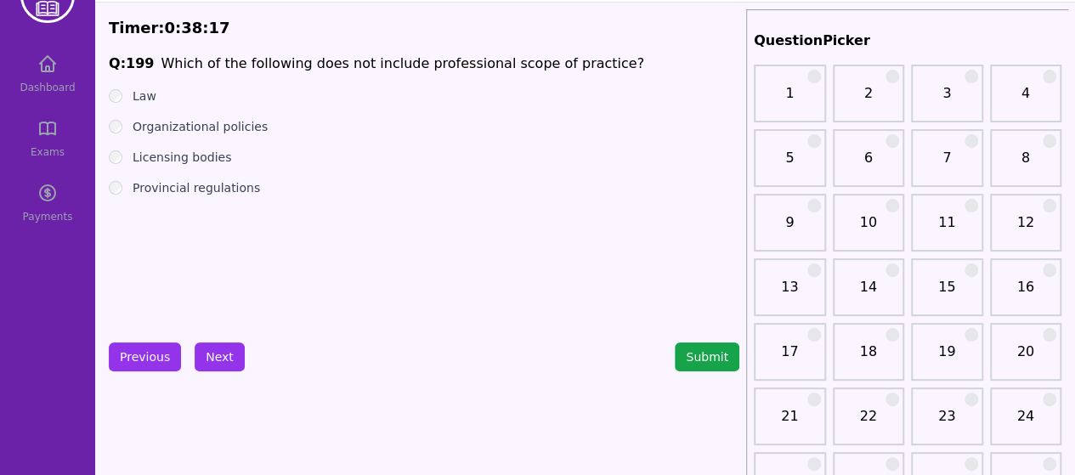
click at [122, 95] on div "Law" at bounding box center [424, 95] width 630 height 17
click at [202, 347] on button "Next" at bounding box center [220, 356] width 50 height 29
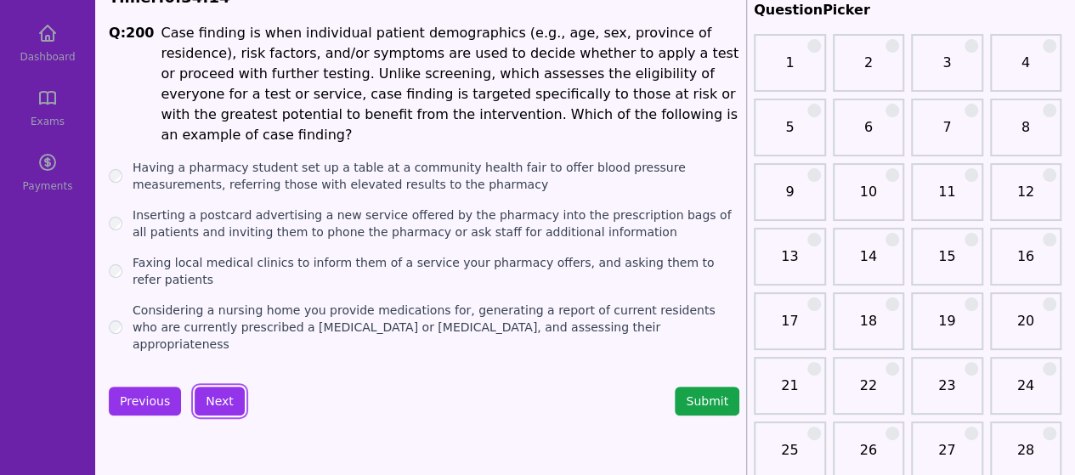
scroll to position [92, 0]
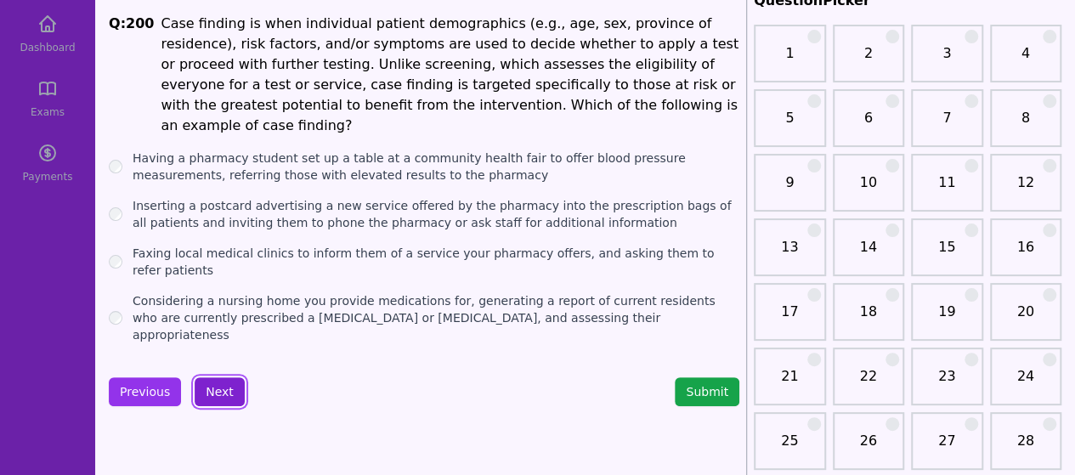
click at [207, 377] on button "Next" at bounding box center [220, 391] width 50 height 29
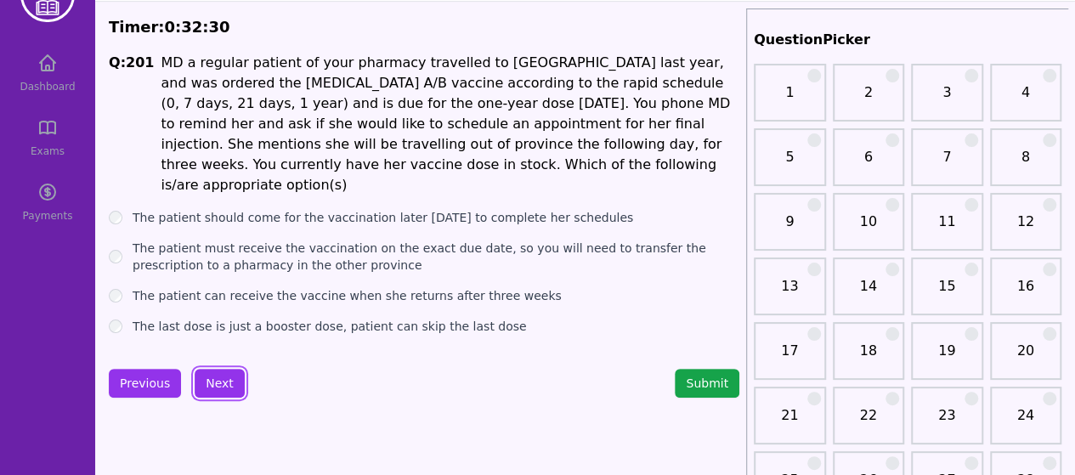
scroll to position [67, 0]
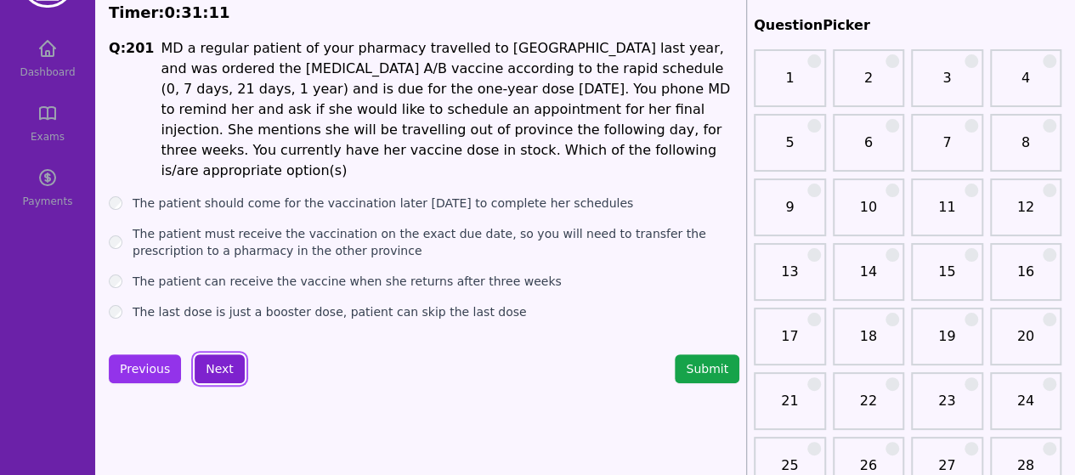
click at [223, 354] on button "Next" at bounding box center [220, 368] width 50 height 29
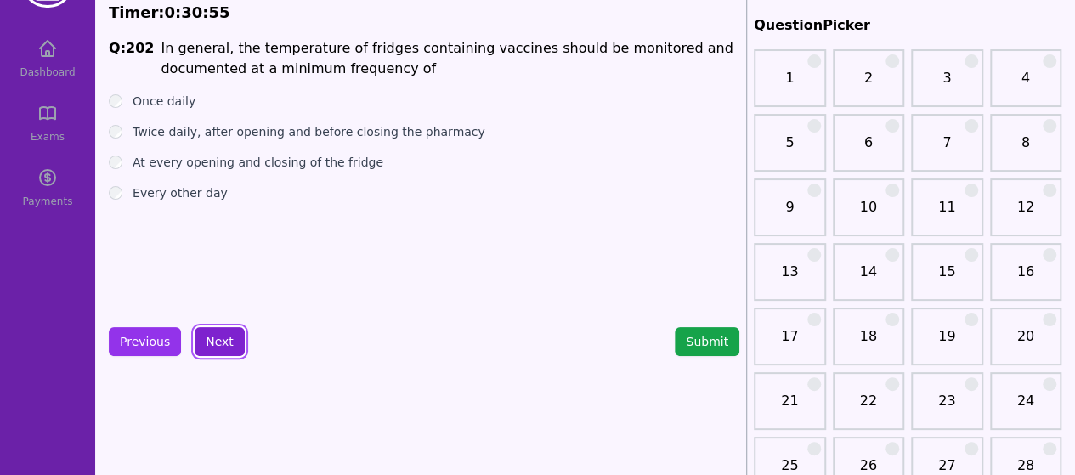
click at [217, 343] on button "Next" at bounding box center [220, 341] width 50 height 29
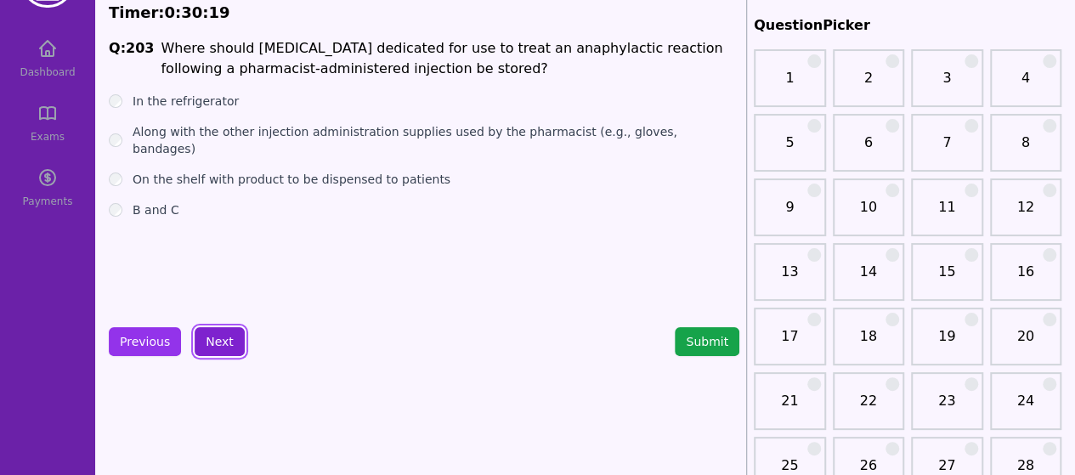
click at [228, 338] on button "Next" at bounding box center [220, 341] width 50 height 29
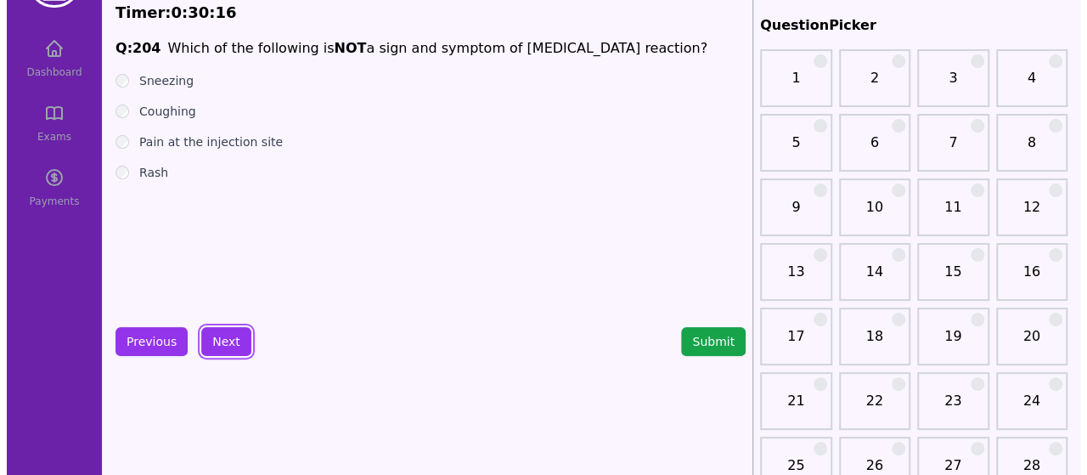
scroll to position [65, 0]
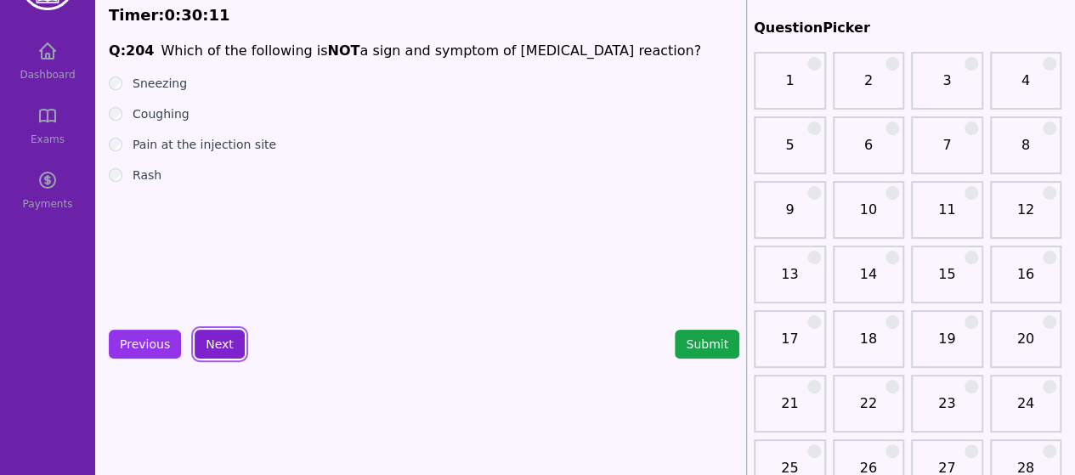
click at [223, 335] on button "Next" at bounding box center [220, 344] width 50 height 29
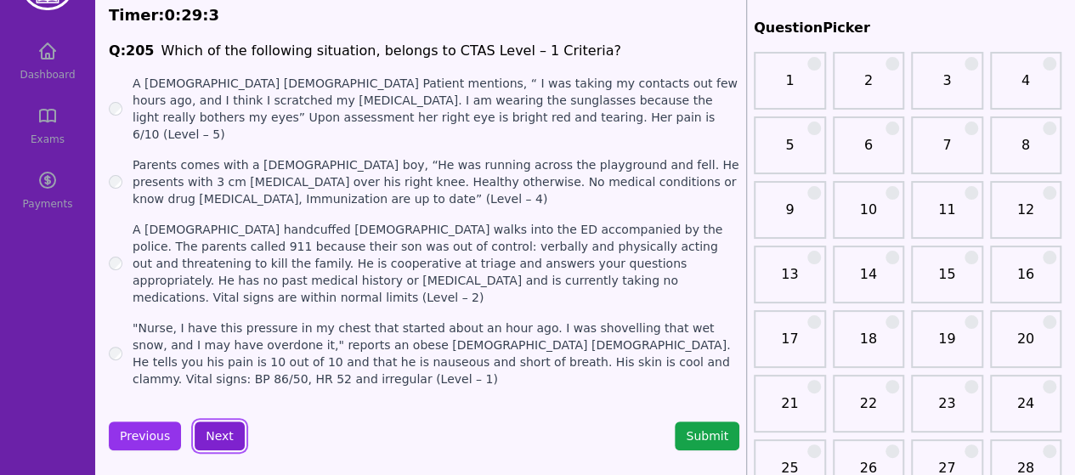
click at [214, 421] on button "Next" at bounding box center [220, 435] width 50 height 29
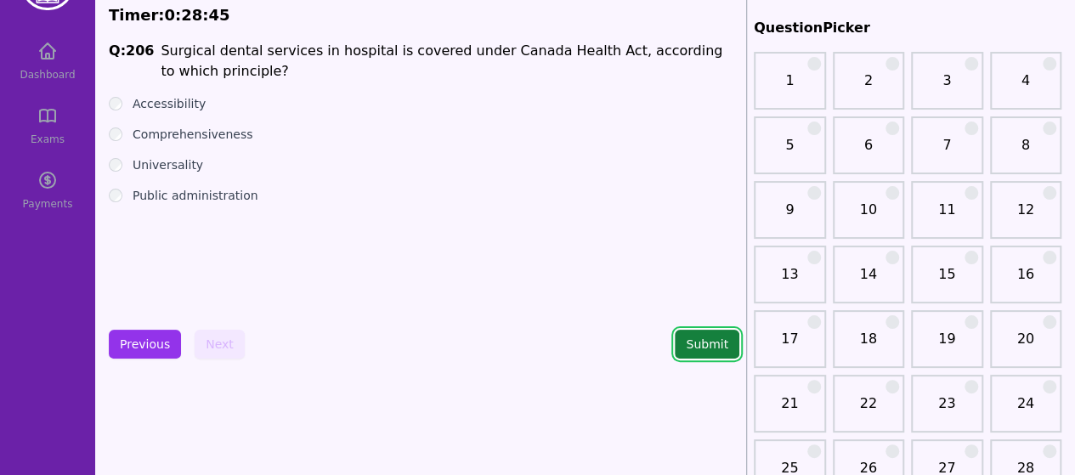
click at [703, 342] on button "Submit" at bounding box center [706, 344] width 65 height 29
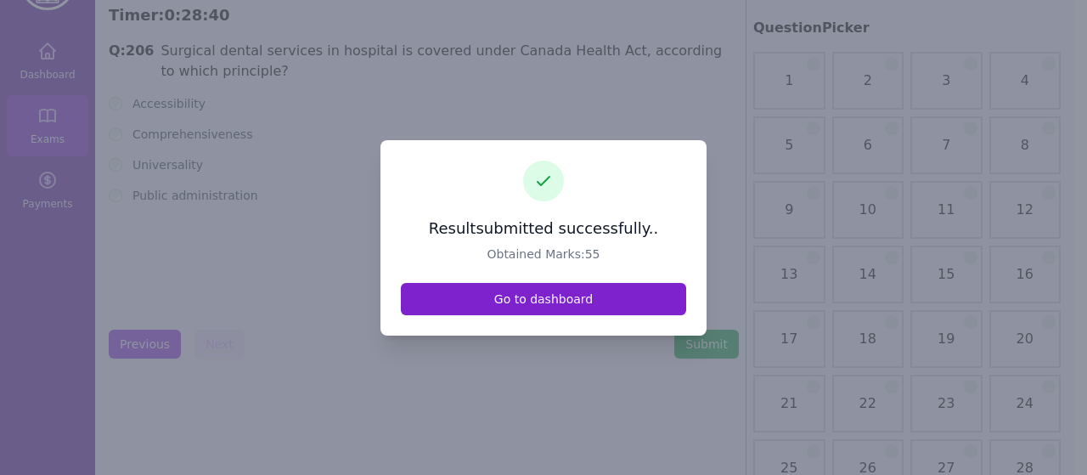
click at [576, 311] on link "Go to dashboard" at bounding box center [543, 299] width 285 height 32
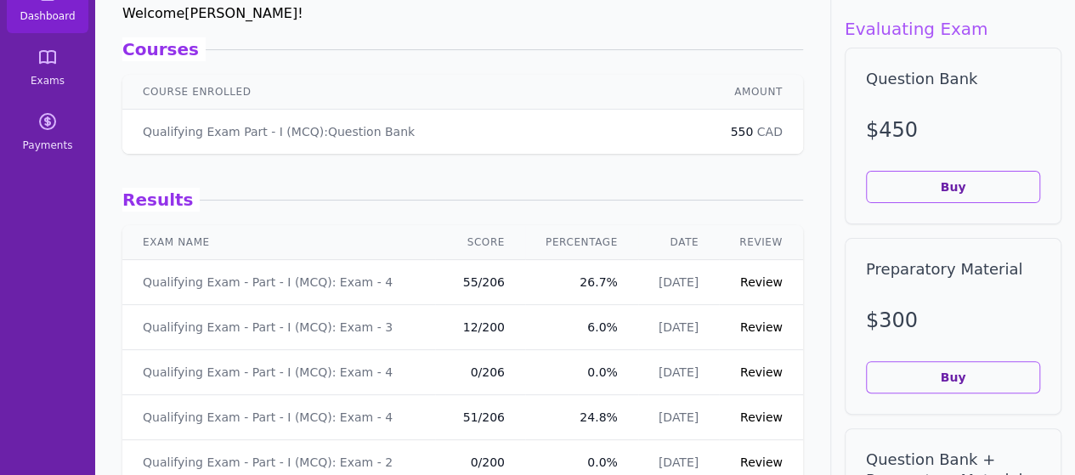
scroll to position [124, 0]
click at [748, 419] on link "Review" at bounding box center [761, 416] width 42 height 14
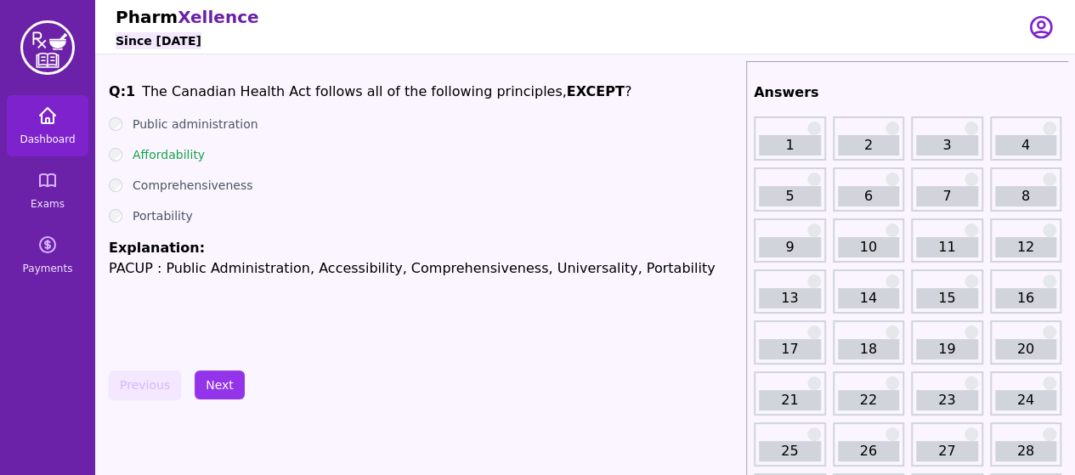
click at [54, 137] on span "Dashboard" at bounding box center [47, 140] width 55 height 14
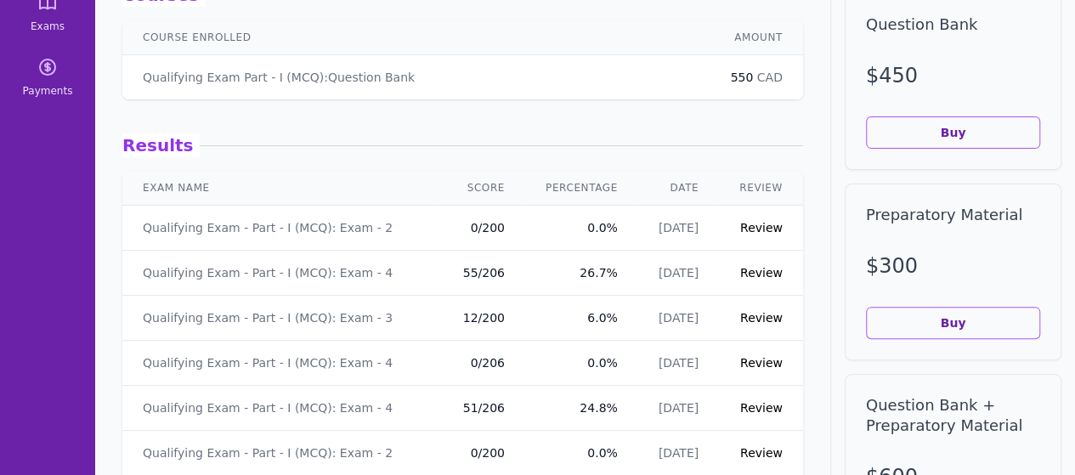
scroll to position [178, 0]
click at [746, 270] on link "Review" at bounding box center [761, 272] width 42 height 14
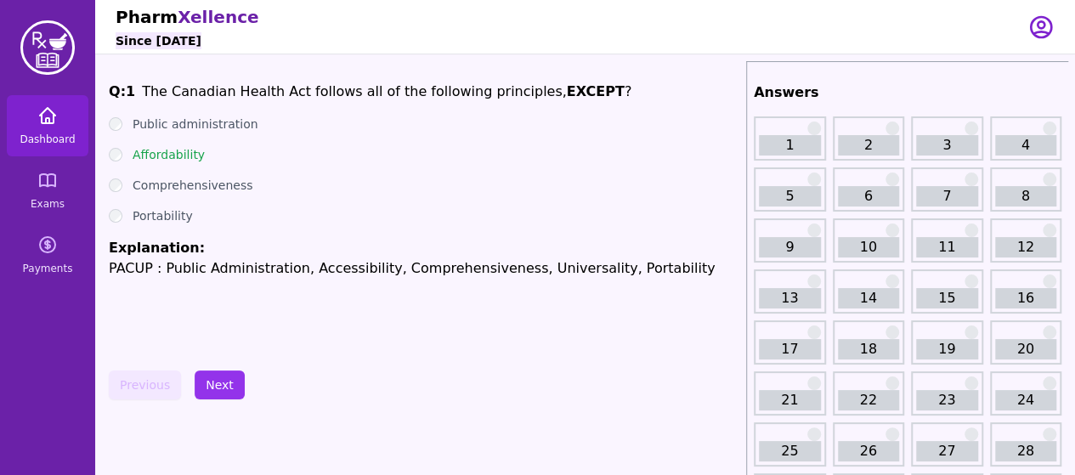
click at [65, 128] on link "Dashboard" at bounding box center [48, 125] width 82 height 61
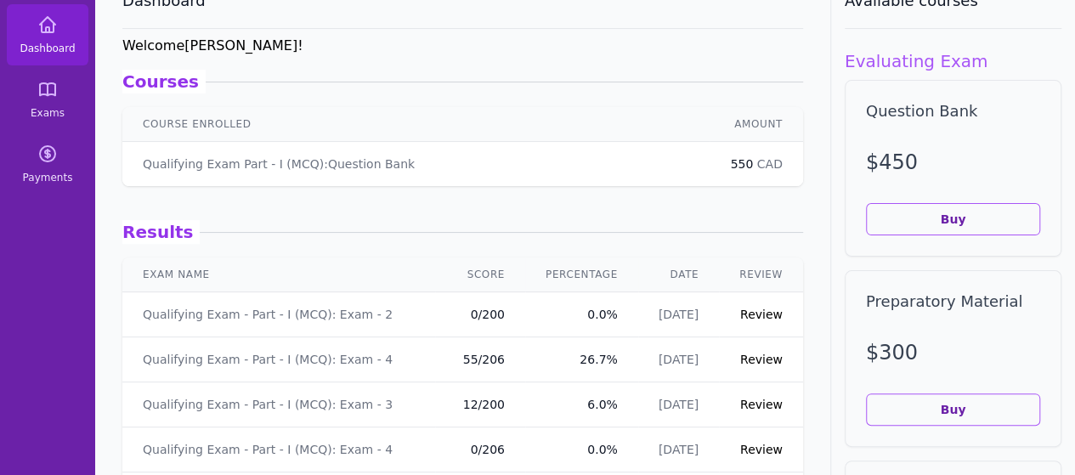
scroll to position [92, 0]
click at [745, 354] on link "Review" at bounding box center [761, 359] width 42 height 14
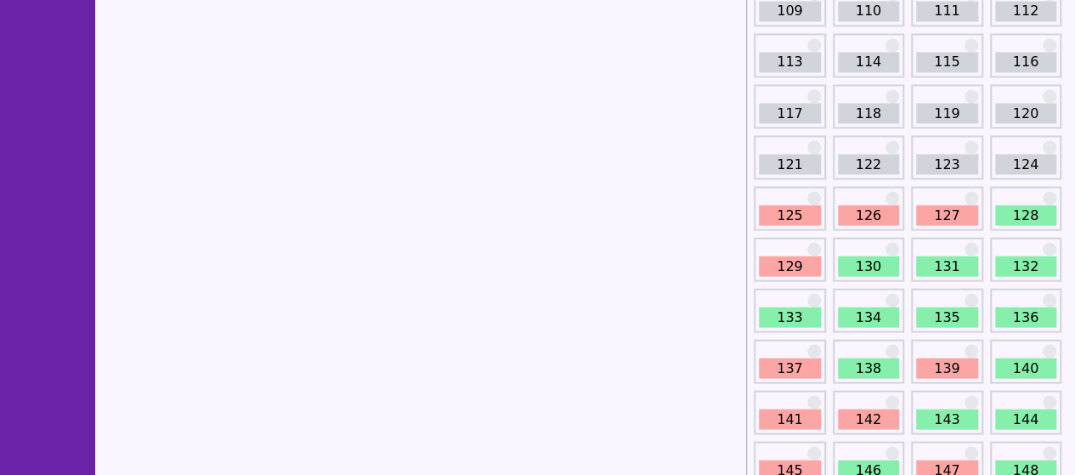
scroll to position [1366, 0]
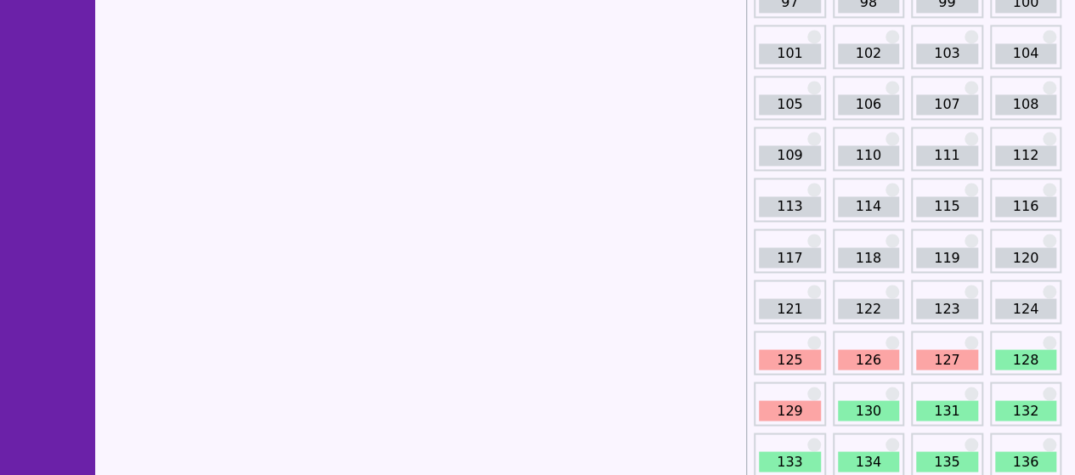
click at [778, 358] on link "125" at bounding box center [790, 359] width 62 height 20
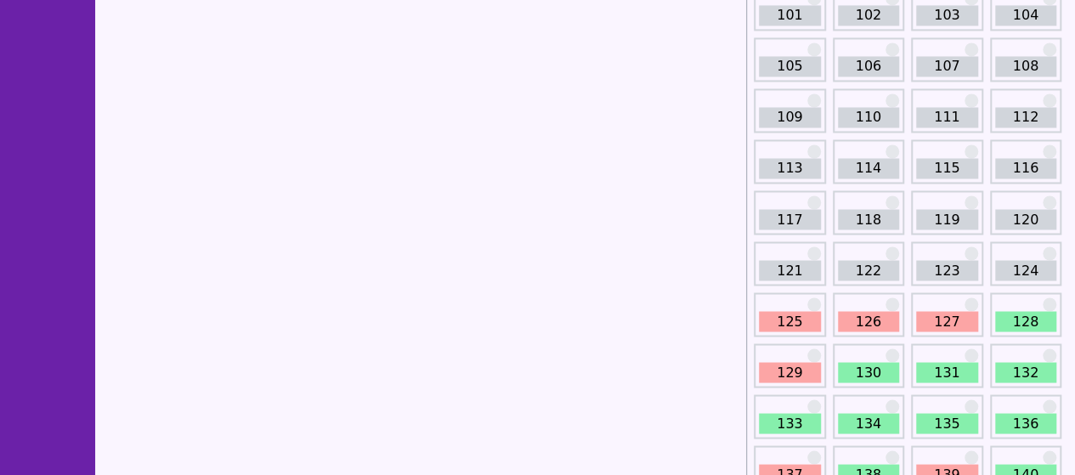
scroll to position [1405, 0]
click at [865, 310] on link "126" at bounding box center [869, 320] width 62 height 20
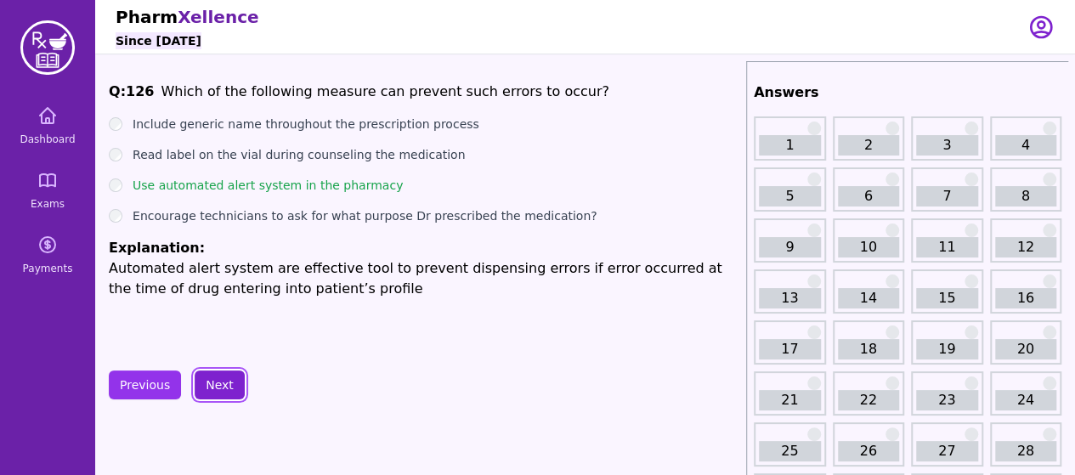
click at [204, 381] on button "Next" at bounding box center [220, 384] width 50 height 29
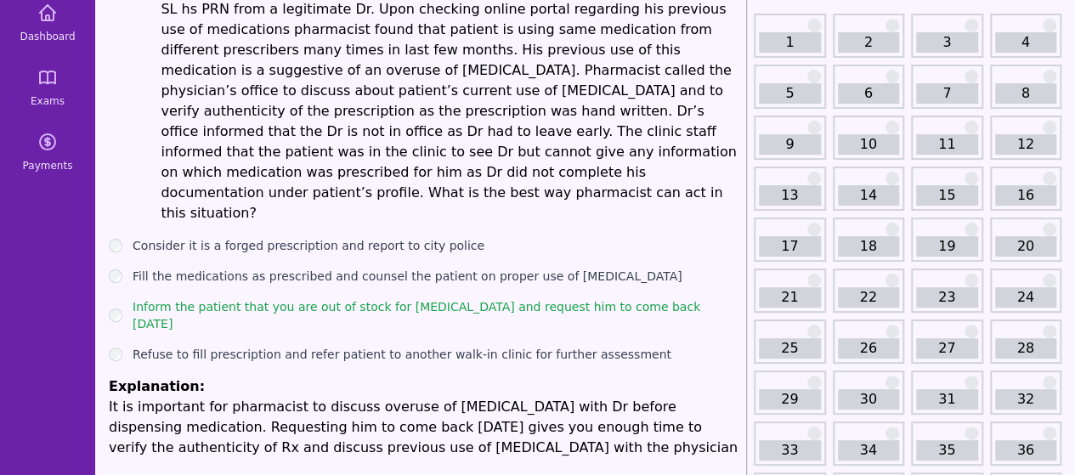
scroll to position [104, 0]
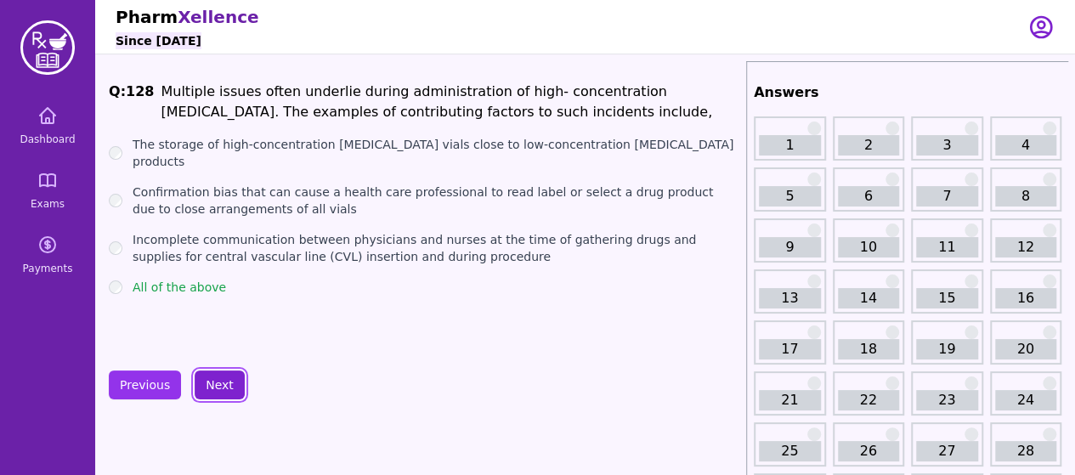
click at [221, 384] on button "Next" at bounding box center [220, 384] width 50 height 29
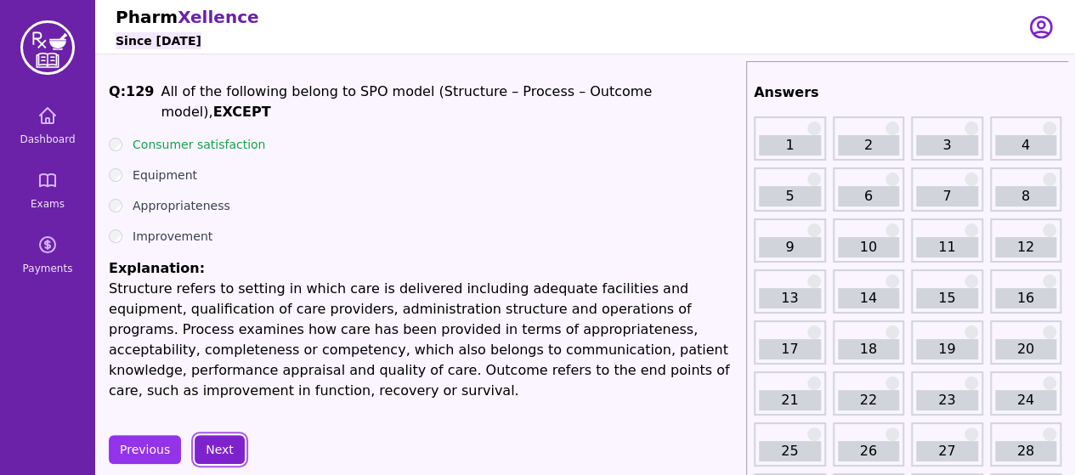
click at [223, 435] on button "Next" at bounding box center [220, 449] width 50 height 29
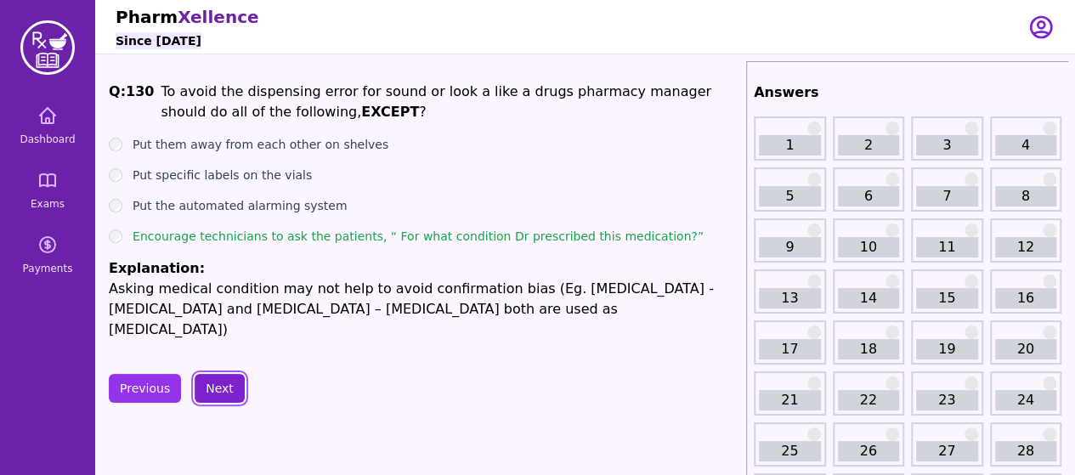
click at [208, 392] on button "Next" at bounding box center [220, 388] width 50 height 29
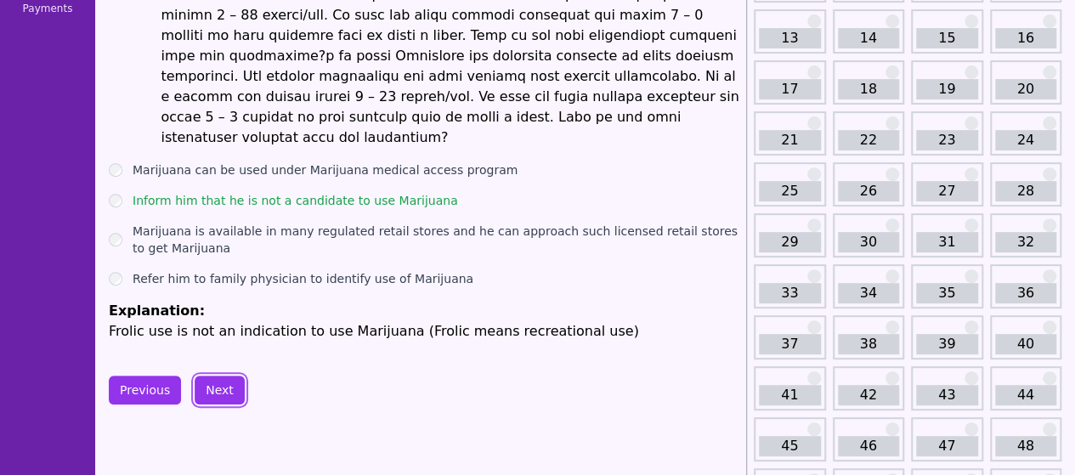
scroll to position [264, 0]
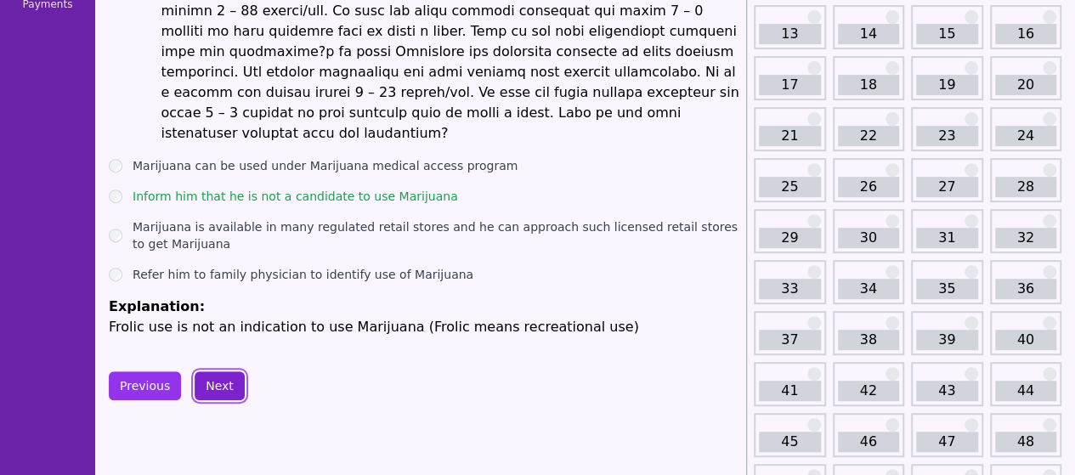
click at [221, 371] on button "Next" at bounding box center [220, 385] width 50 height 29
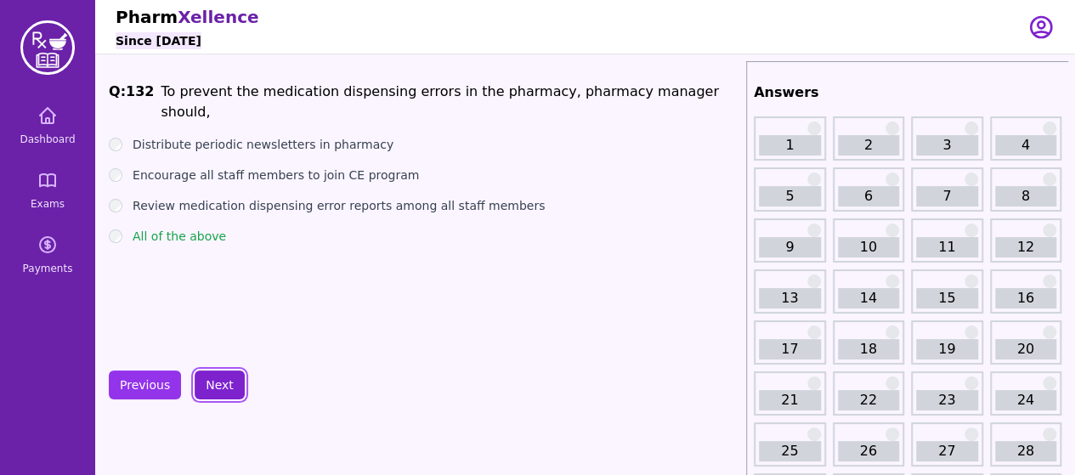
click at [214, 393] on button "Next" at bounding box center [220, 384] width 50 height 29
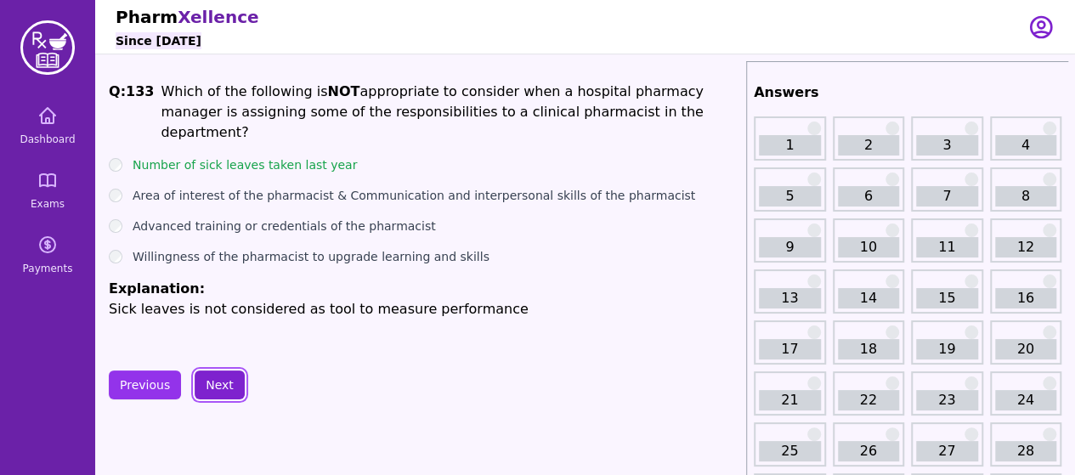
click at [214, 393] on button "Next" at bounding box center [220, 384] width 50 height 29
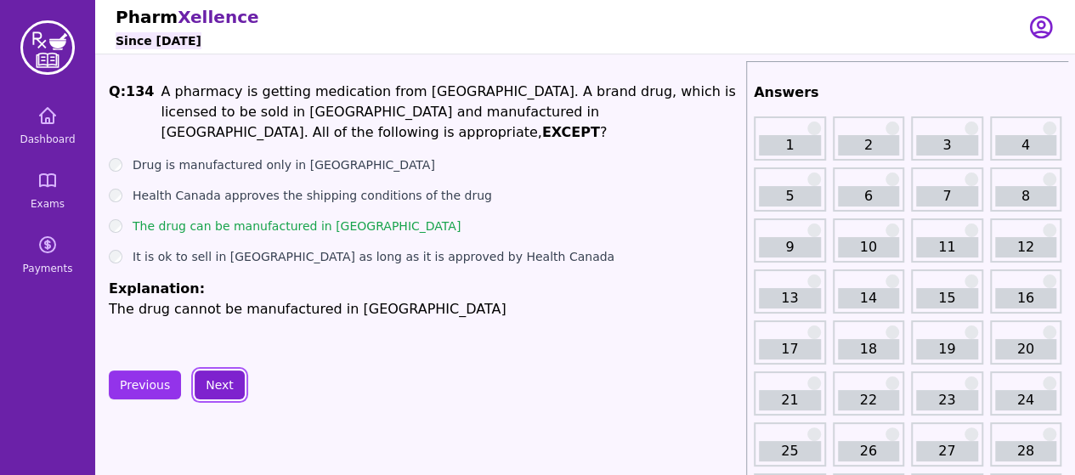
click at [220, 375] on button "Next" at bounding box center [220, 384] width 50 height 29
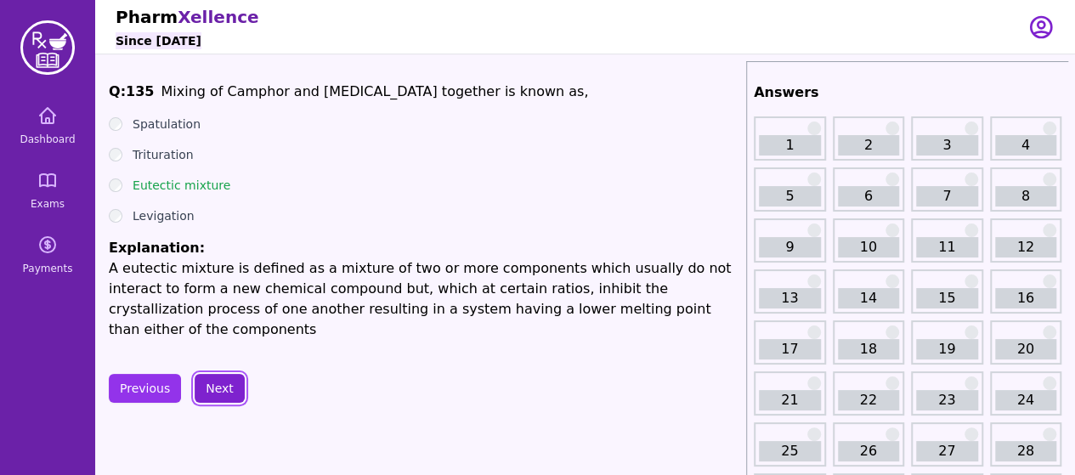
click at [231, 390] on button "Next" at bounding box center [220, 388] width 50 height 29
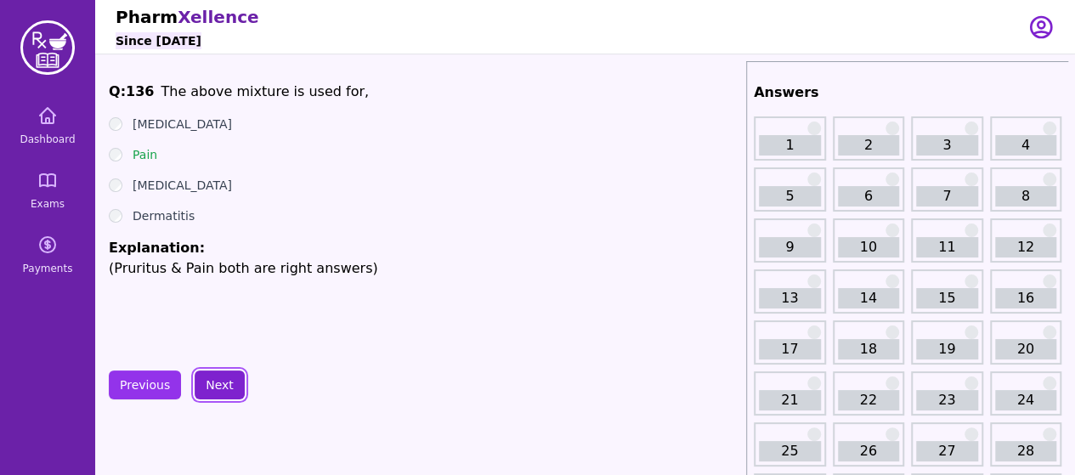
click at [231, 390] on button "Next" at bounding box center [220, 384] width 50 height 29
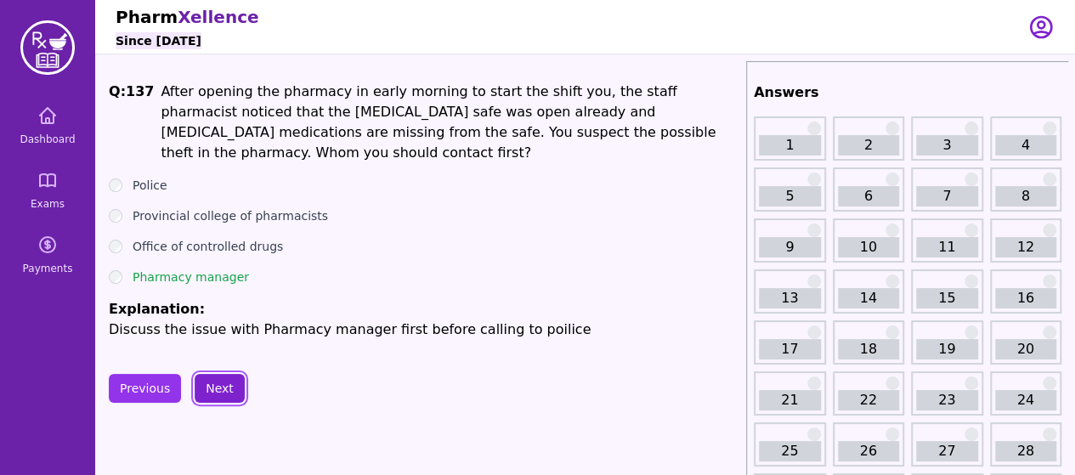
click at [231, 390] on button "Next" at bounding box center [220, 388] width 50 height 29
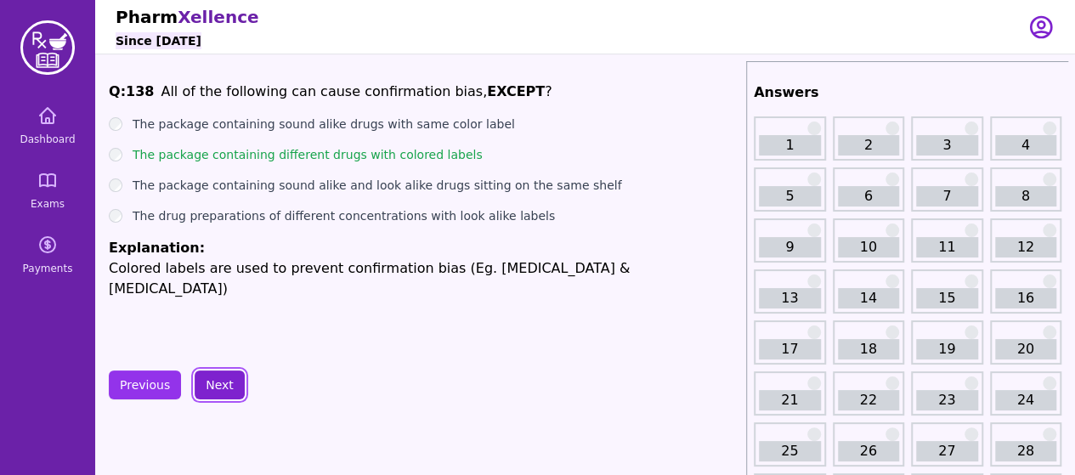
click at [227, 390] on button "Next" at bounding box center [220, 384] width 50 height 29
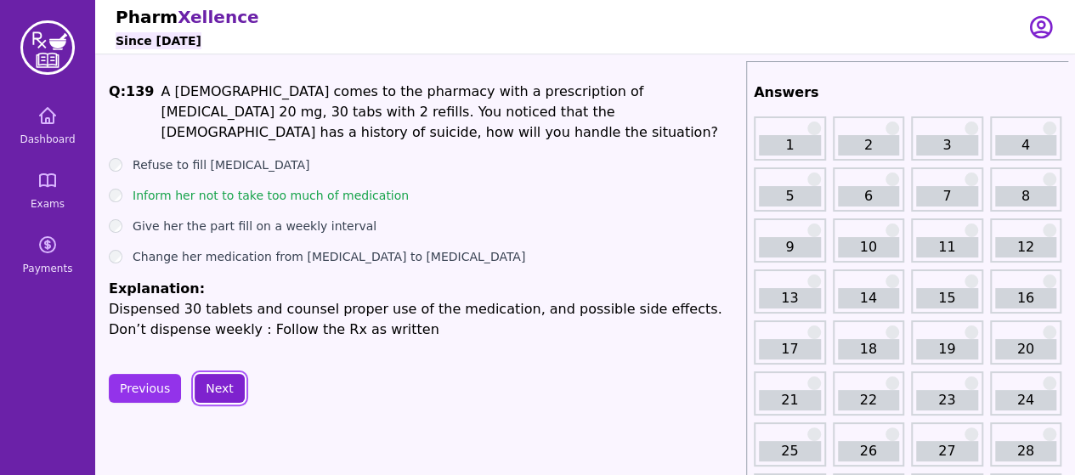
click at [227, 390] on button "Next" at bounding box center [220, 388] width 50 height 29
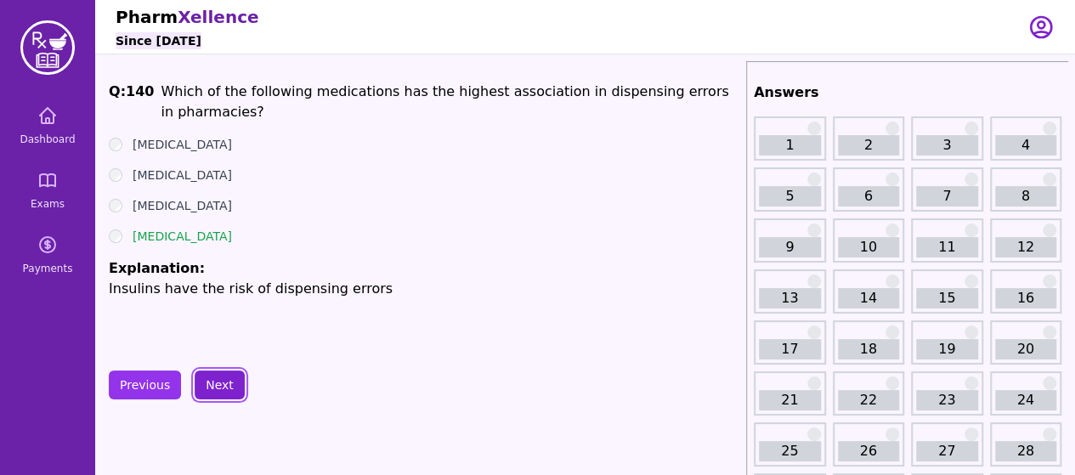
click at [219, 378] on button "Next" at bounding box center [220, 384] width 50 height 29
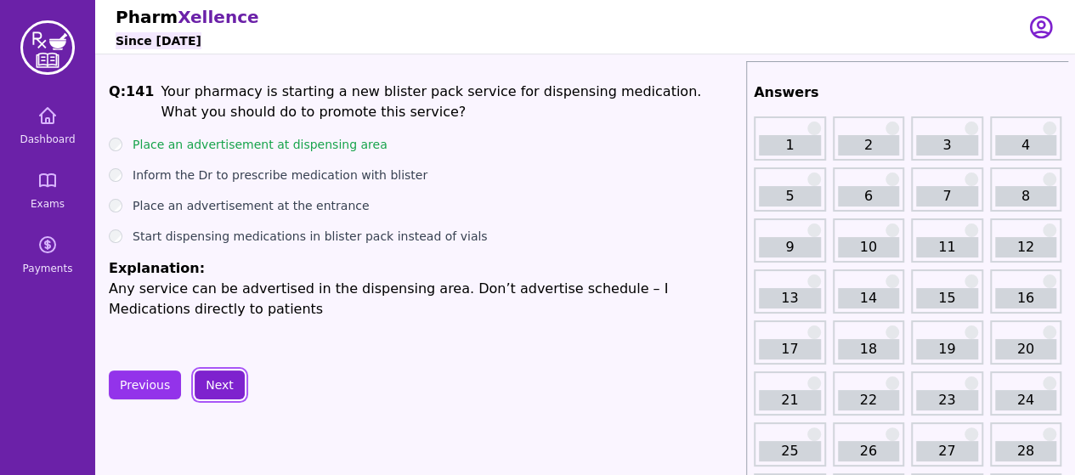
click at [228, 392] on button "Next" at bounding box center [220, 384] width 50 height 29
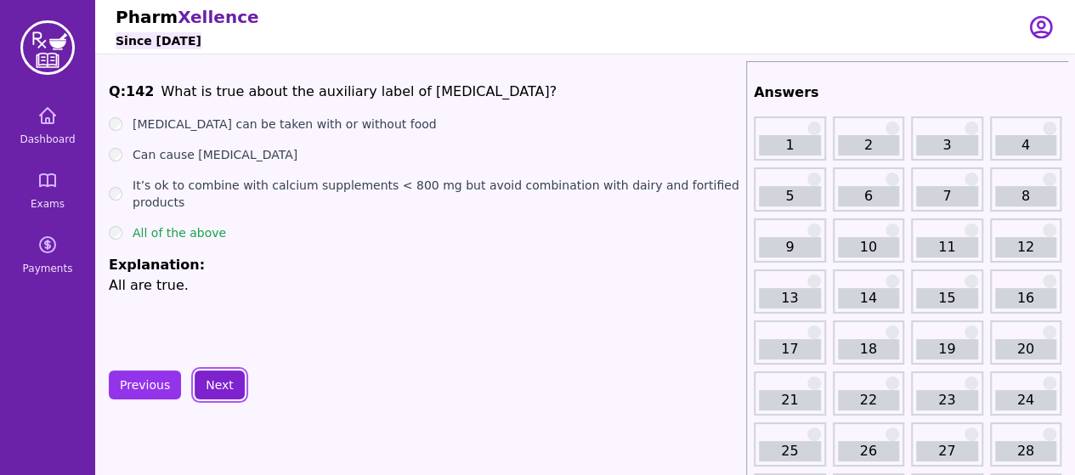
click at [221, 378] on button "Next" at bounding box center [220, 384] width 50 height 29
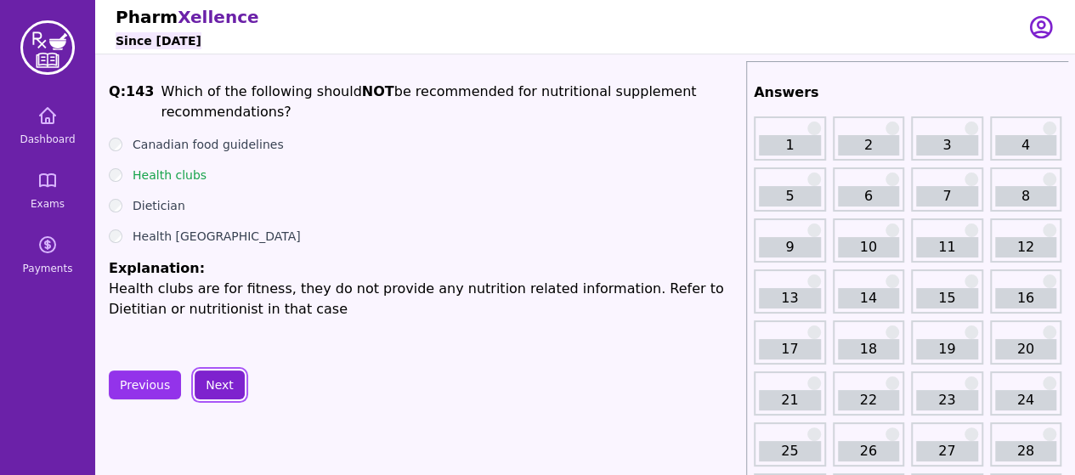
click at [221, 378] on button "Next" at bounding box center [220, 384] width 50 height 29
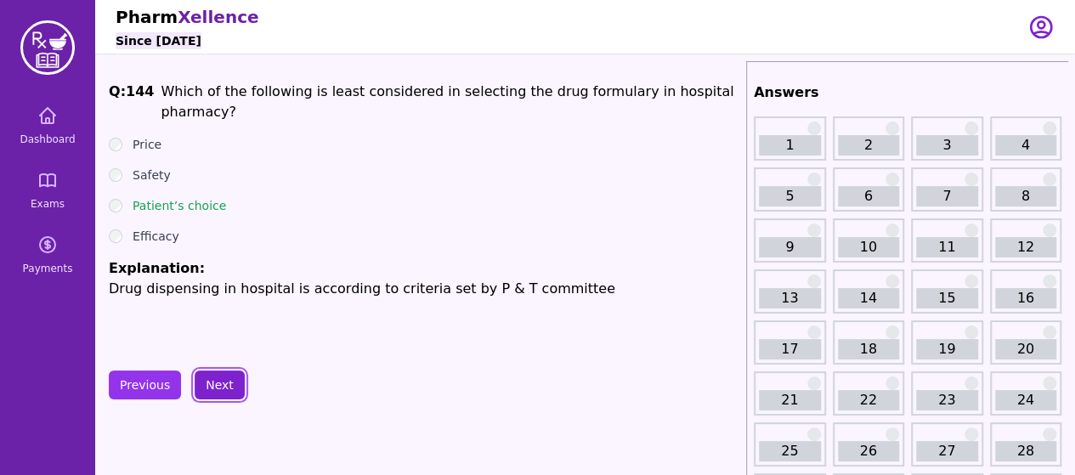
click at [216, 383] on button "Next" at bounding box center [220, 384] width 50 height 29
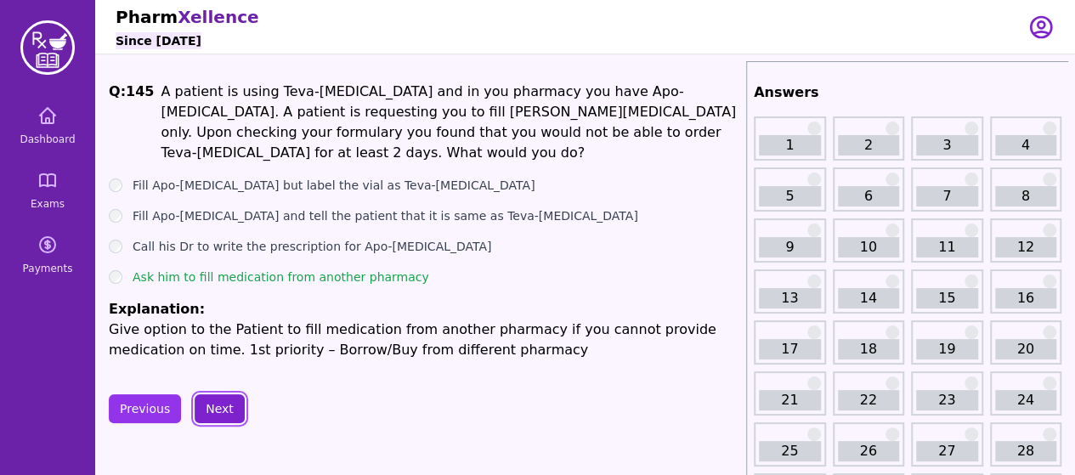
click at [216, 394] on button "Next" at bounding box center [220, 408] width 50 height 29
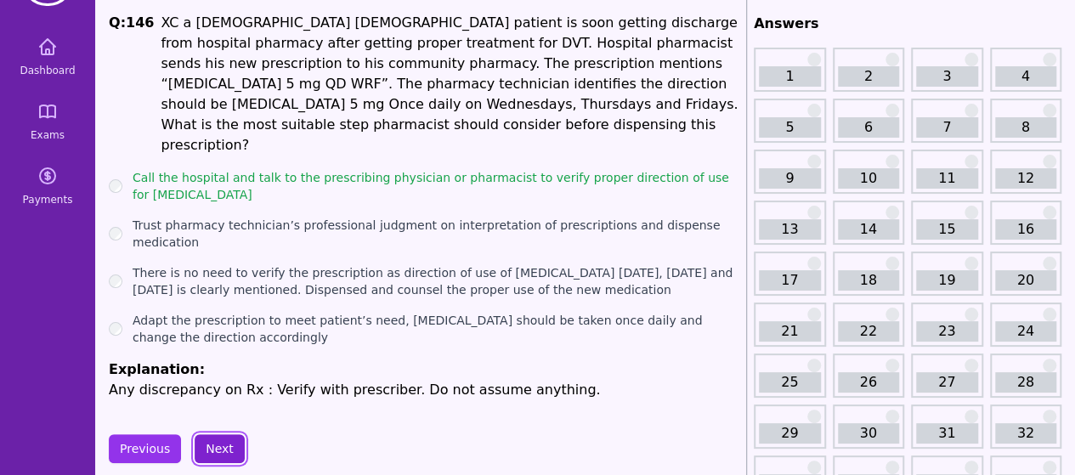
scroll to position [70, 0]
click at [216, 433] on button "Next" at bounding box center [220, 447] width 50 height 29
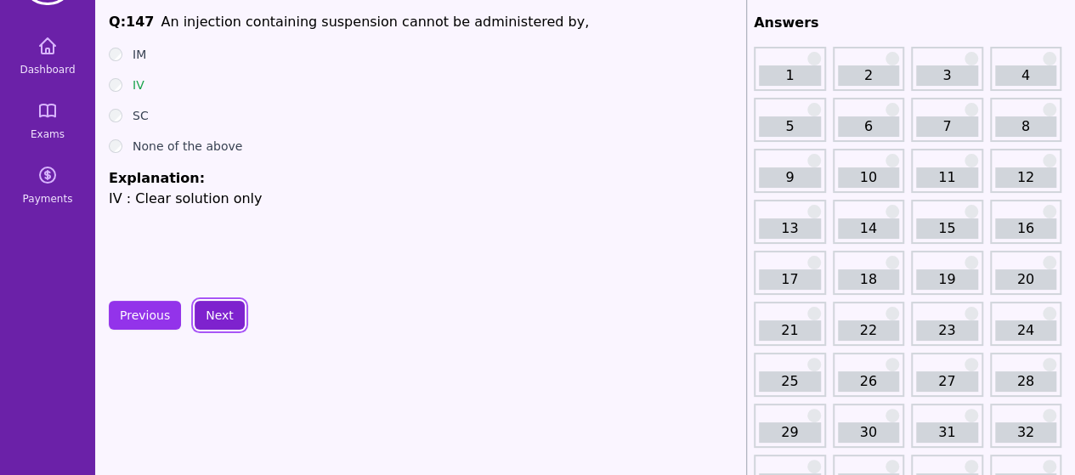
click at [215, 305] on button "Next" at bounding box center [220, 315] width 50 height 29
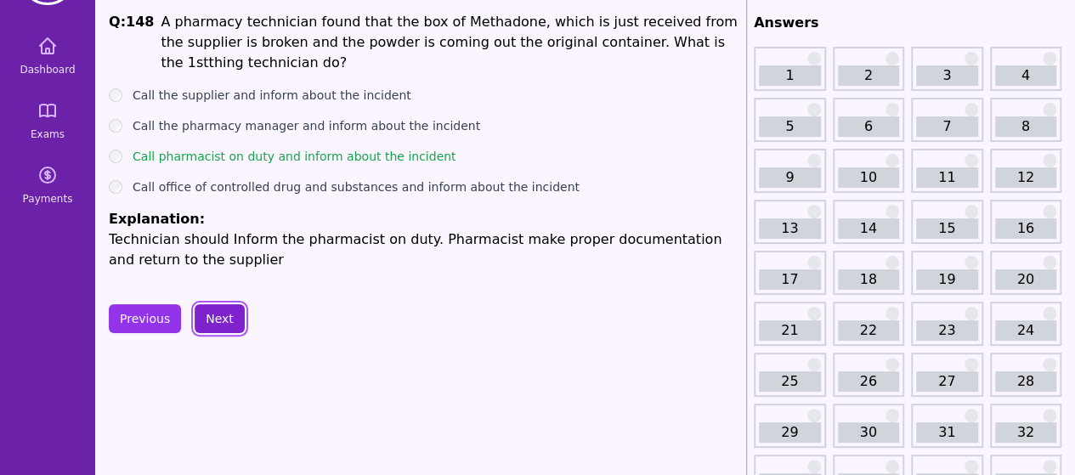
click at [215, 305] on button "Next" at bounding box center [220, 318] width 50 height 29
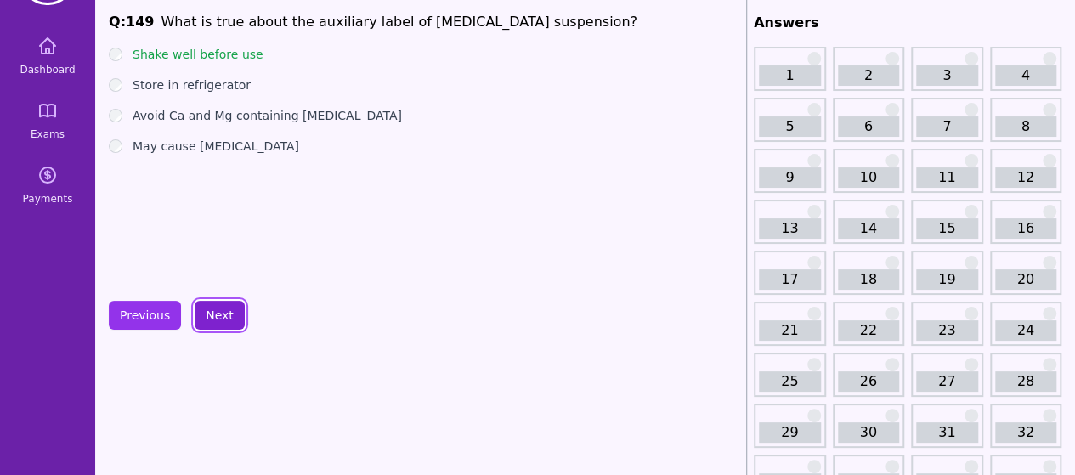
click at [215, 305] on button "Next" at bounding box center [220, 315] width 50 height 29
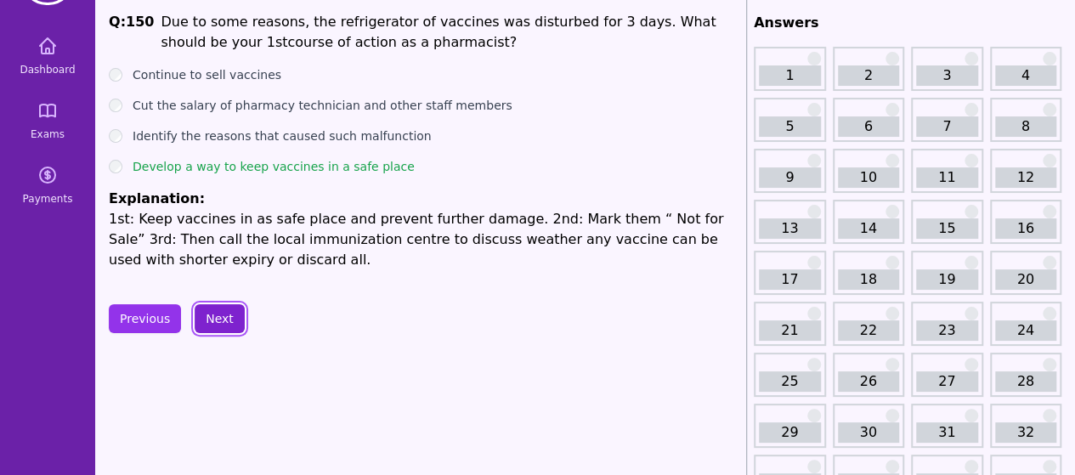
click at [215, 305] on button "Next" at bounding box center [220, 318] width 50 height 29
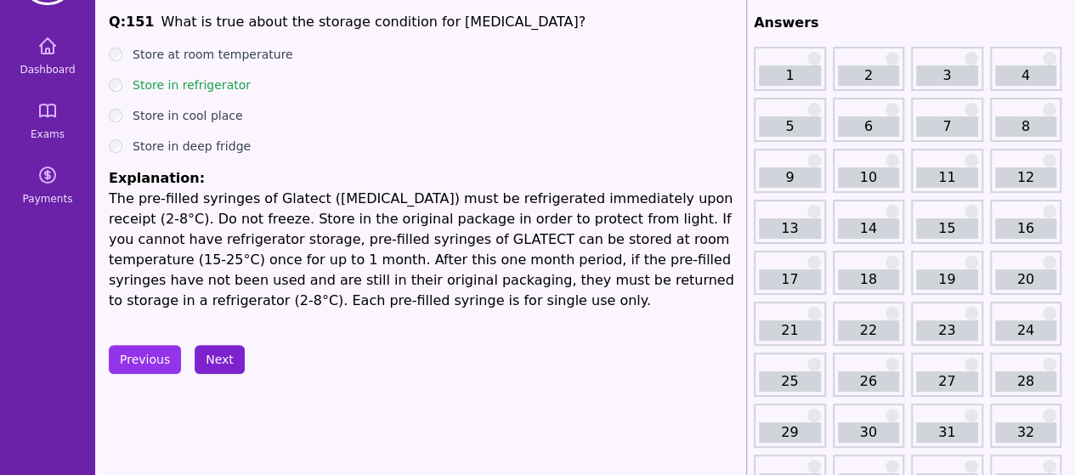
click at [215, 305] on p "The pre-filled syringes of Glatect ([MEDICAL_DATA]) must be refrigerated immedi…" at bounding box center [424, 250] width 630 height 122
click at [217, 356] on button "Next" at bounding box center [220, 359] width 50 height 29
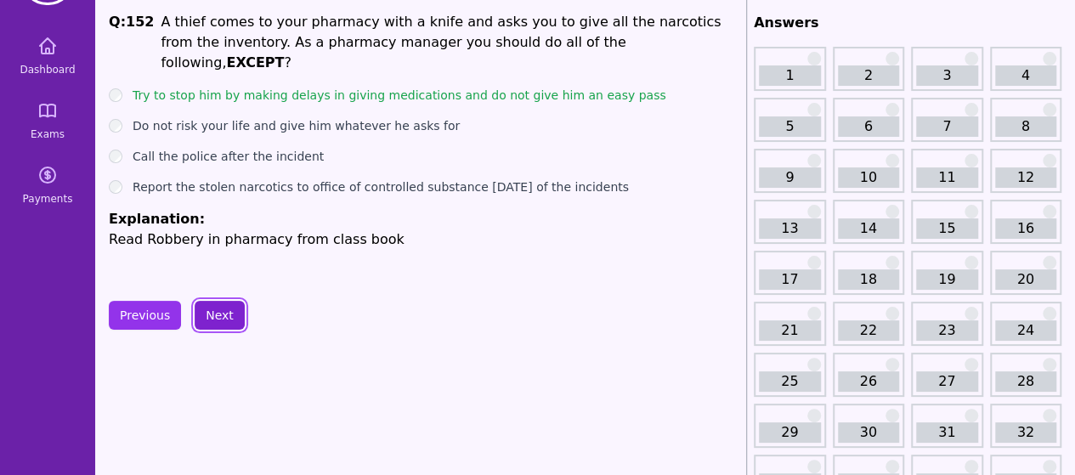
click at [209, 324] on button "Next" at bounding box center [220, 315] width 50 height 29
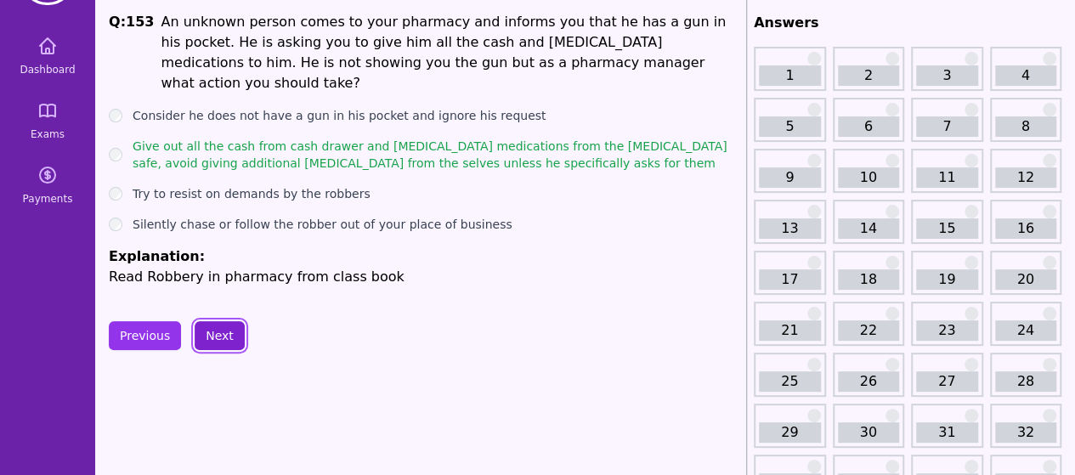
click at [208, 321] on button "Next" at bounding box center [220, 335] width 50 height 29
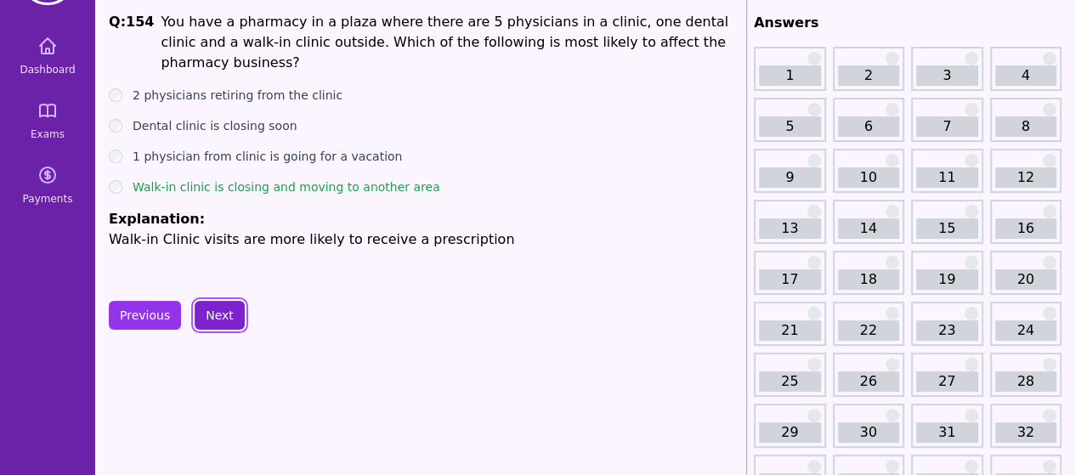
click at [208, 312] on button "Next" at bounding box center [220, 315] width 50 height 29
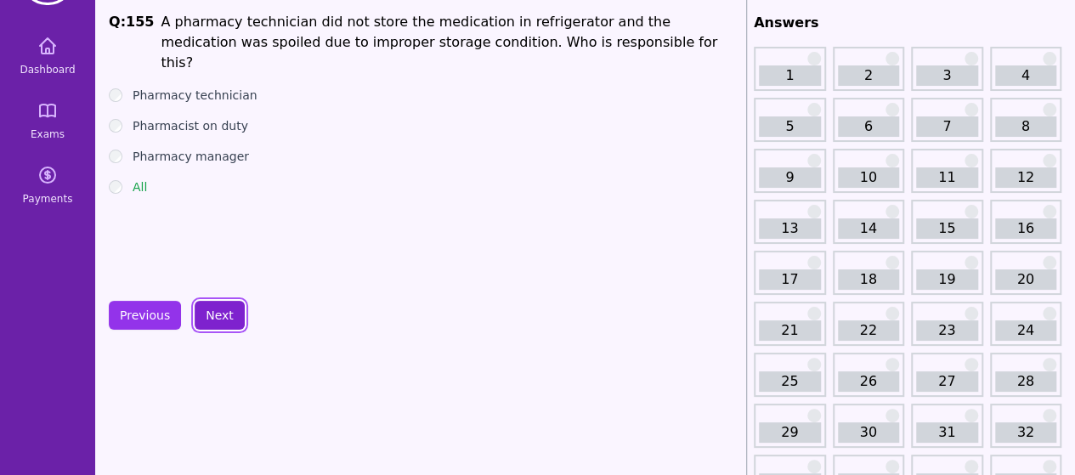
click at [219, 308] on button "Next" at bounding box center [220, 315] width 50 height 29
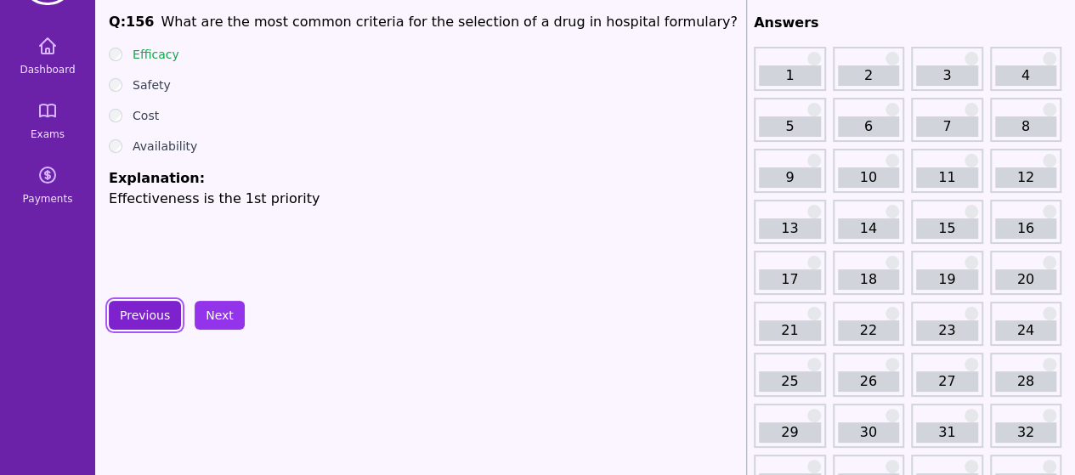
click at [160, 320] on button "Previous" at bounding box center [145, 315] width 72 height 29
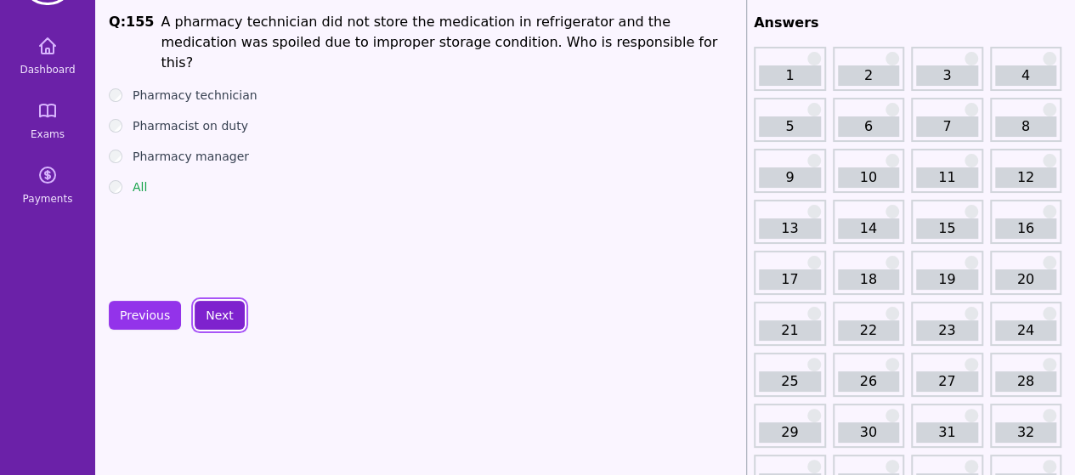
click at [228, 307] on button "Next" at bounding box center [220, 315] width 50 height 29
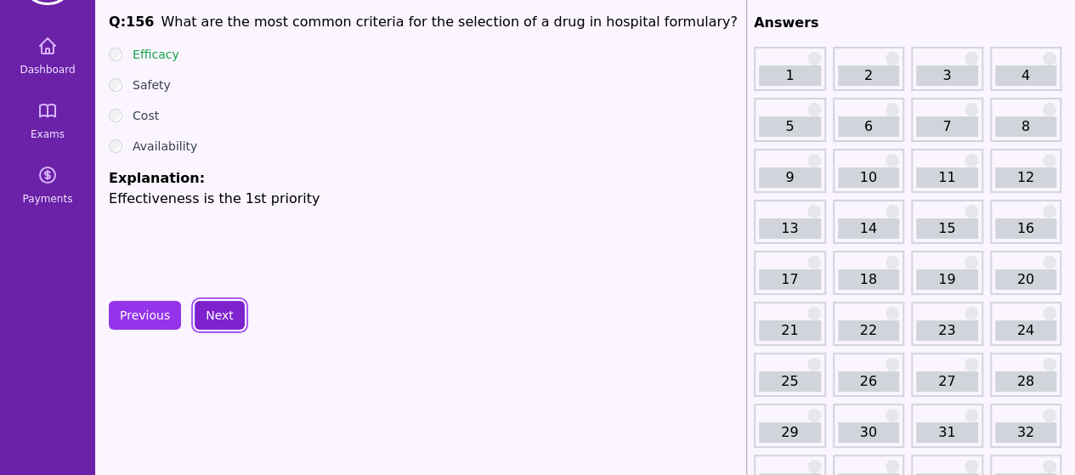
click at [223, 305] on button "Next" at bounding box center [220, 315] width 50 height 29
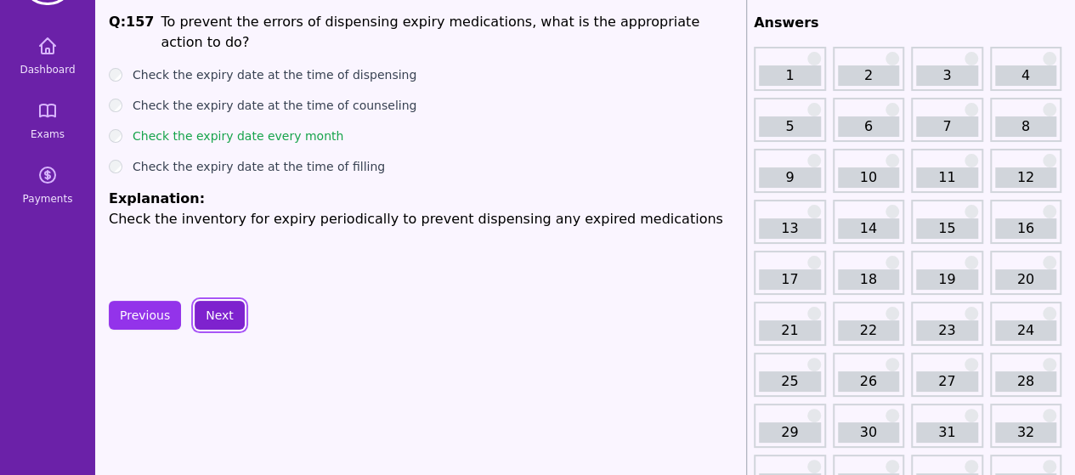
click at [223, 317] on button "Next" at bounding box center [220, 315] width 50 height 29
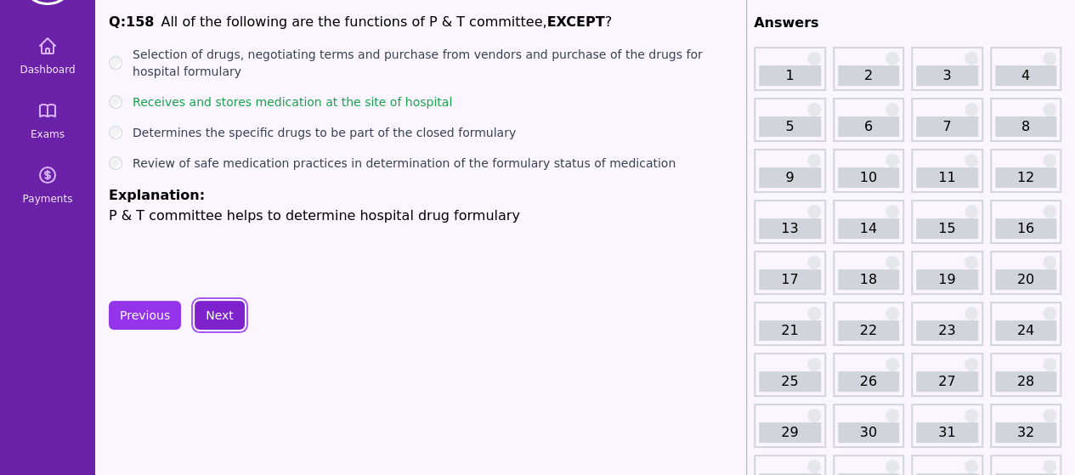
click at [223, 313] on button "Next" at bounding box center [220, 315] width 50 height 29
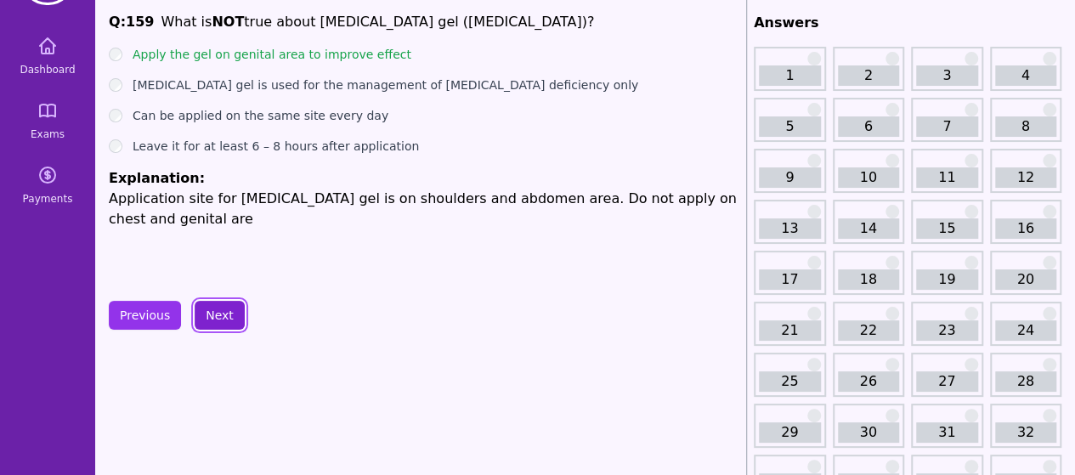
click at [223, 313] on button "Next" at bounding box center [220, 315] width 50 height 29
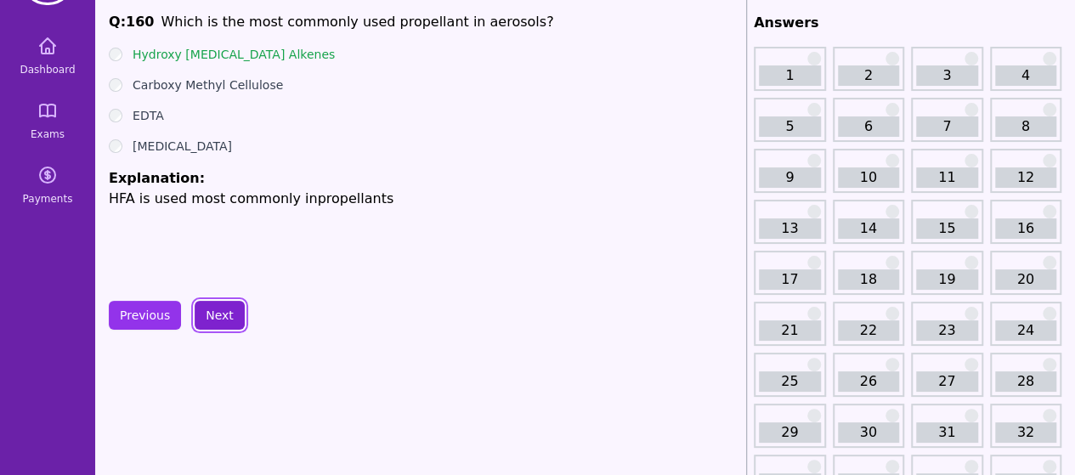
click at [223, 313] on button "Next" at bounding box center [220, 315] width 50 height 29
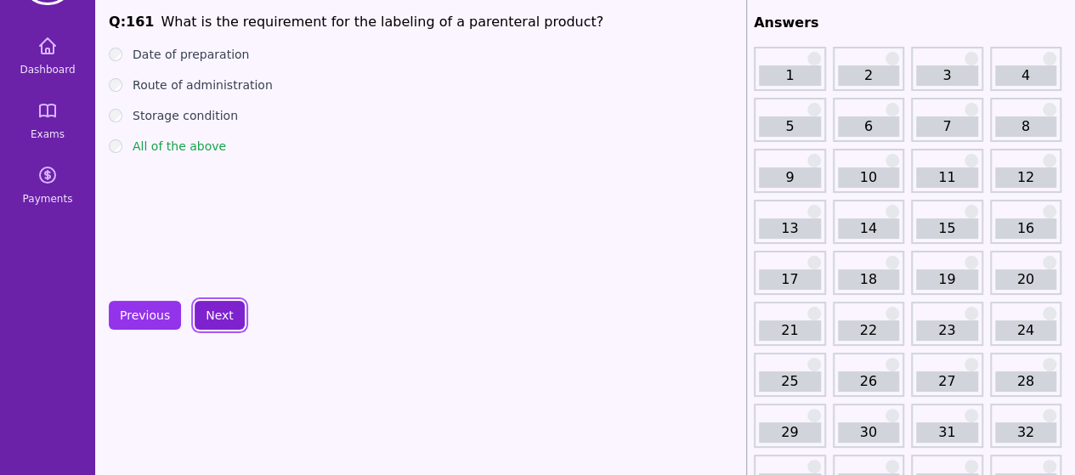
click at [204, 307] on button "Next" at bounding box center [220, 315] width 50 height 29
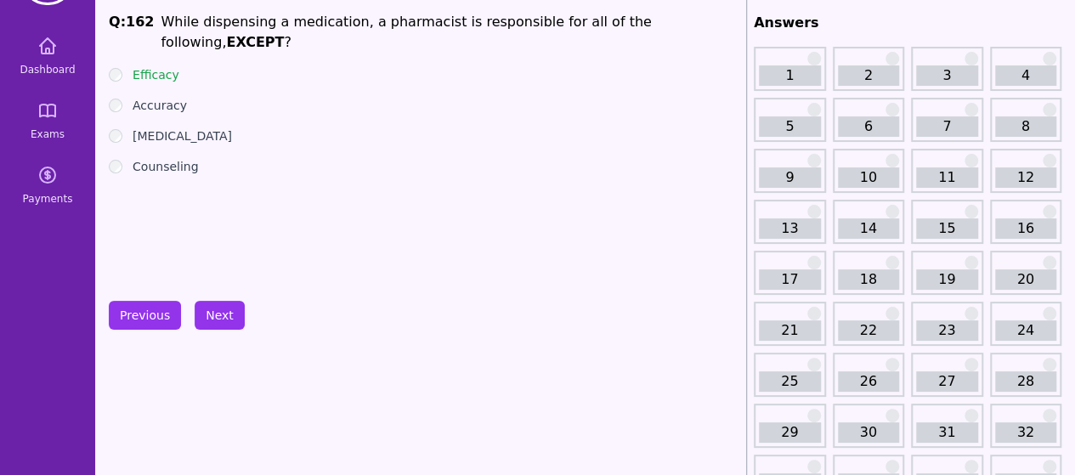
click at [216, 317] on button "Next" at bounding box center [220, 315] width 50 height 29
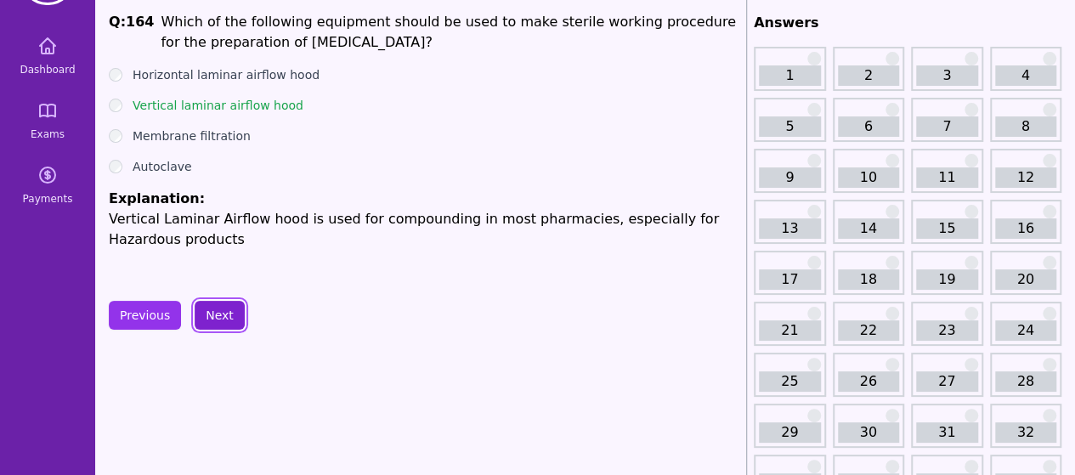
click at [225, 316] on button "Next" at bounding box center [220, 315] width 50 height 29
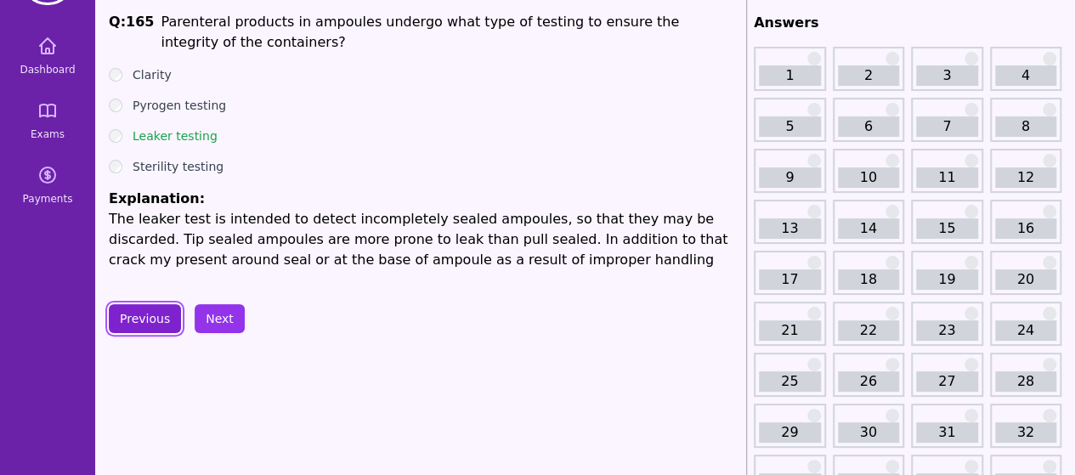
click at [155, 309] on button "Previous" at bounding box center [145, 318] width 72 height 29
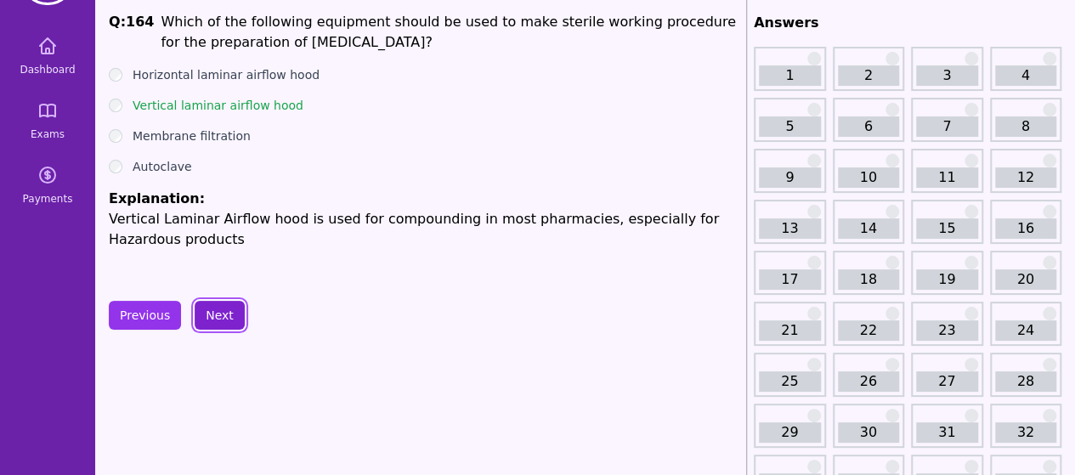
click at [210, 301] on button "Next" at bounding box center [220, 315] width 50 height 29
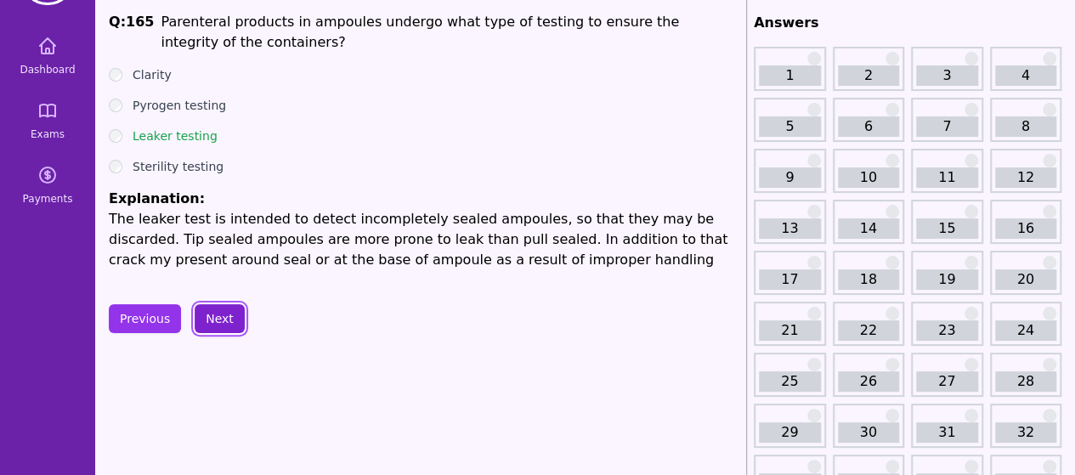
click at [212, 317] on button "Next" at bounding box center [220, 318] width 50 height 29
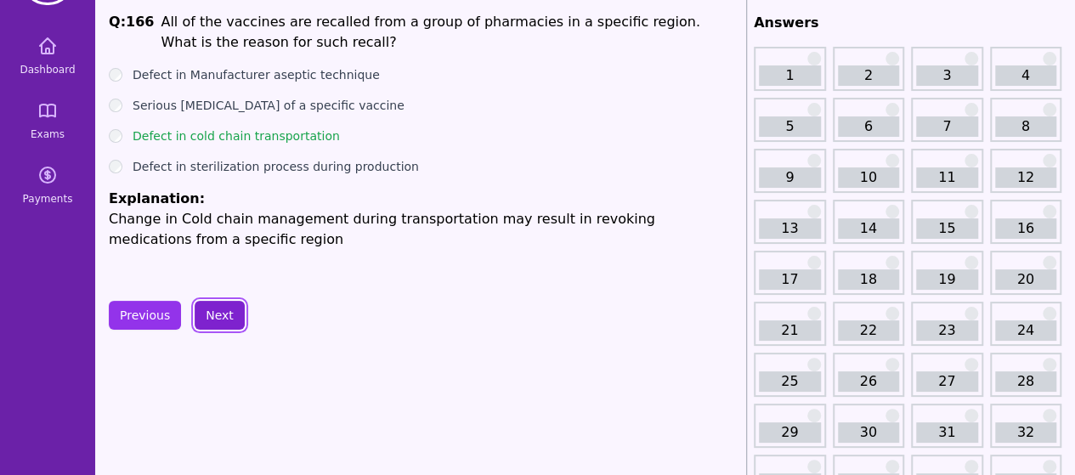
click at [212, 317] on button "Next" at bounding box center [220, 315] width 50 height 29
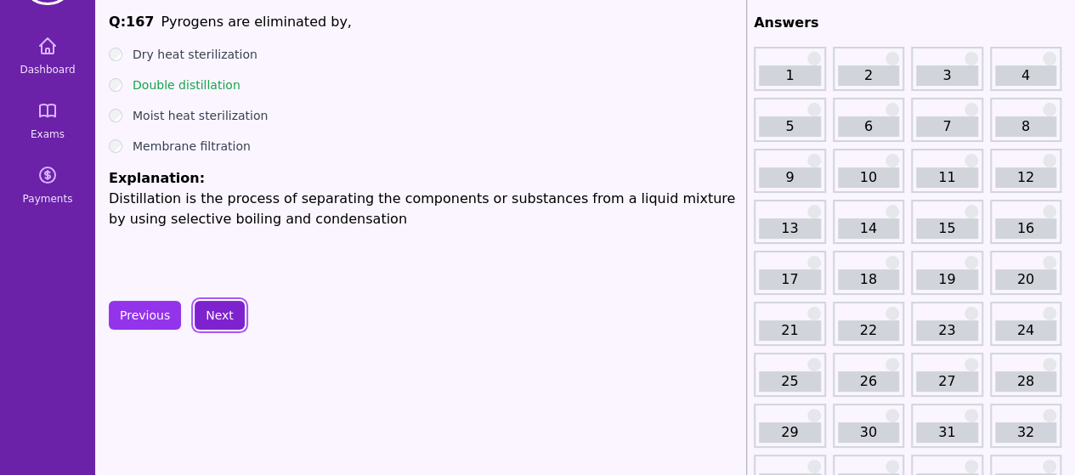
click at [212, 317] on button "Next" at bounding box center [220, 315] width 50 height 29
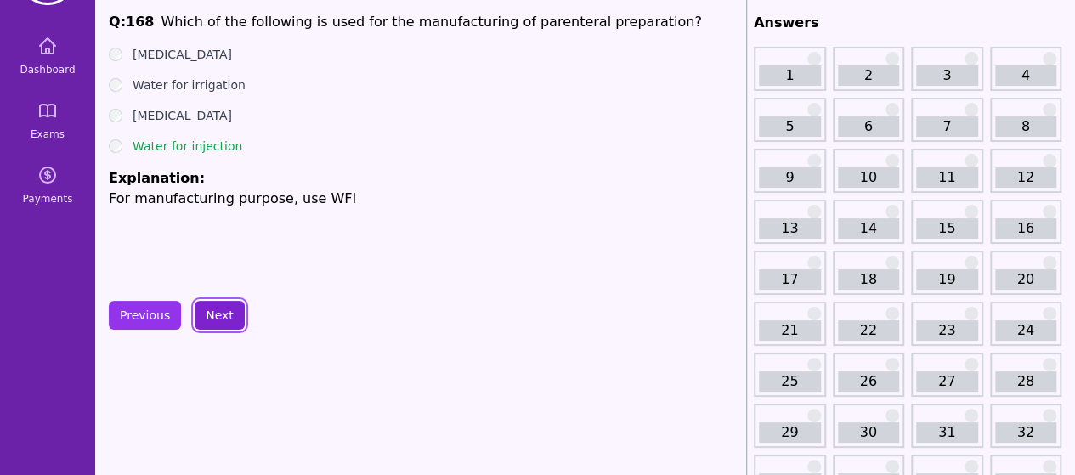
click at [216, 313] on button "Next" at bounding box center [220, 315] width 50 height 29
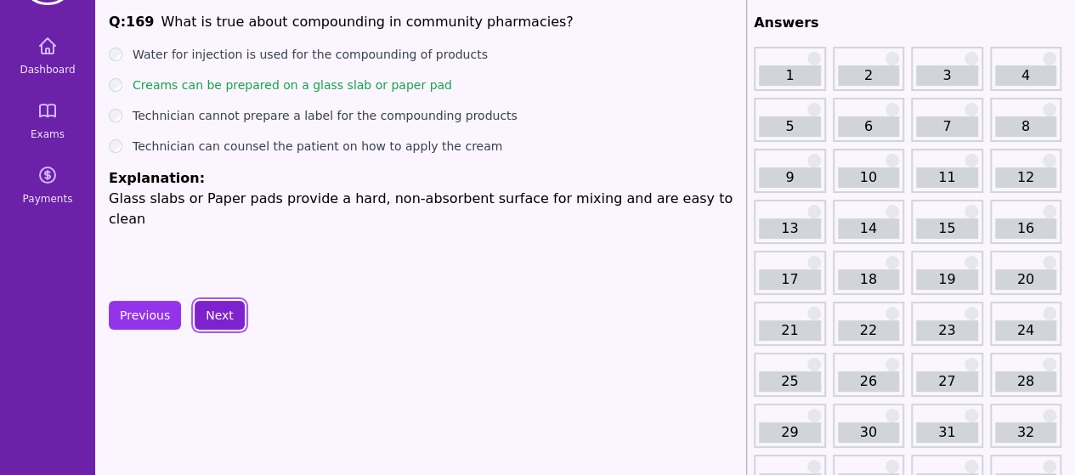
click at [216, 313] on button "Next" at bounding box center [220, 315] width 50 height 29
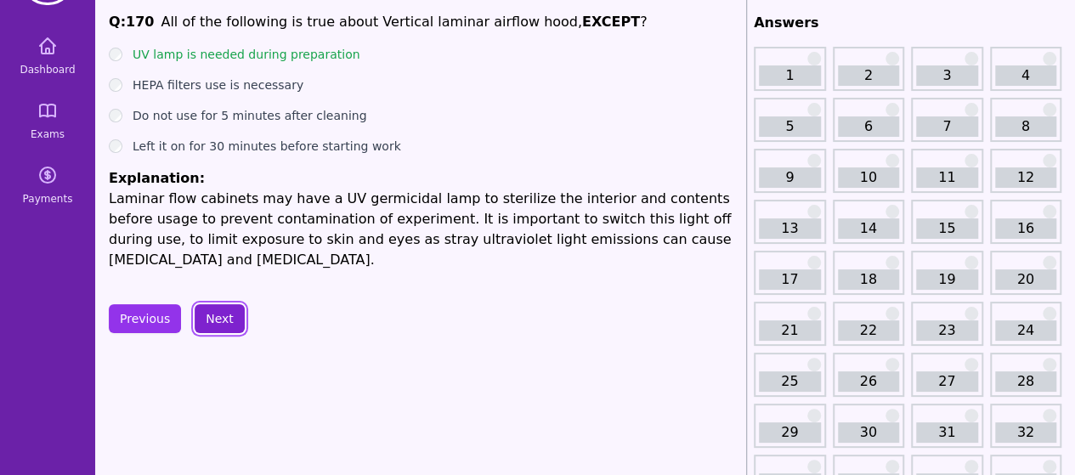
click at [223, 309] on button "Next" at bounding box center [220, 318] width 50 height 29
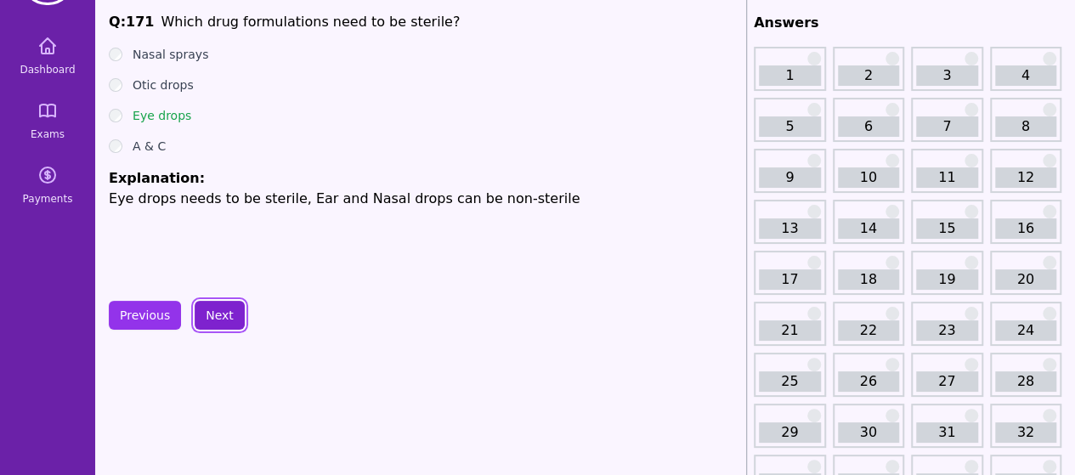
click at [223, 309] on button "Next" at bounding box center [220, 315] width 50 height 29
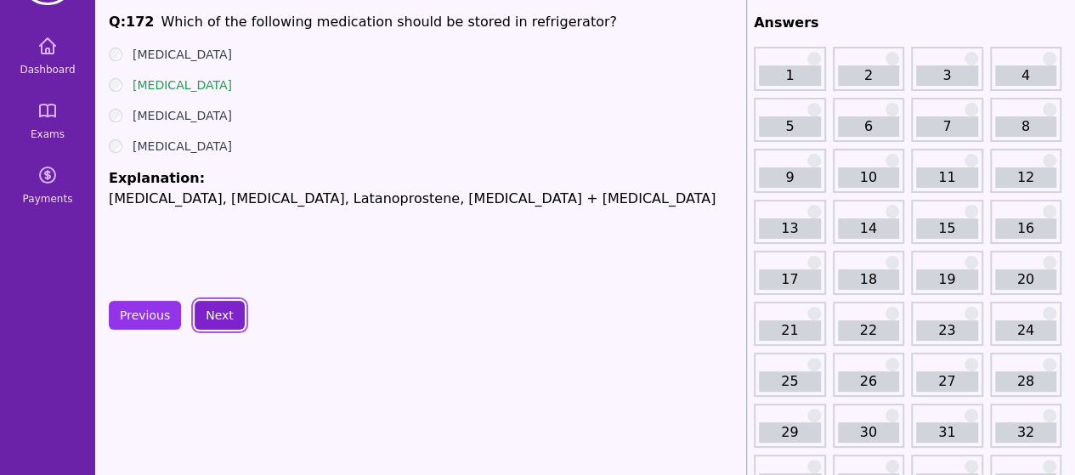
click at [223, 309] on button "Next" at bounding box center [220, 315] width 50 height 29
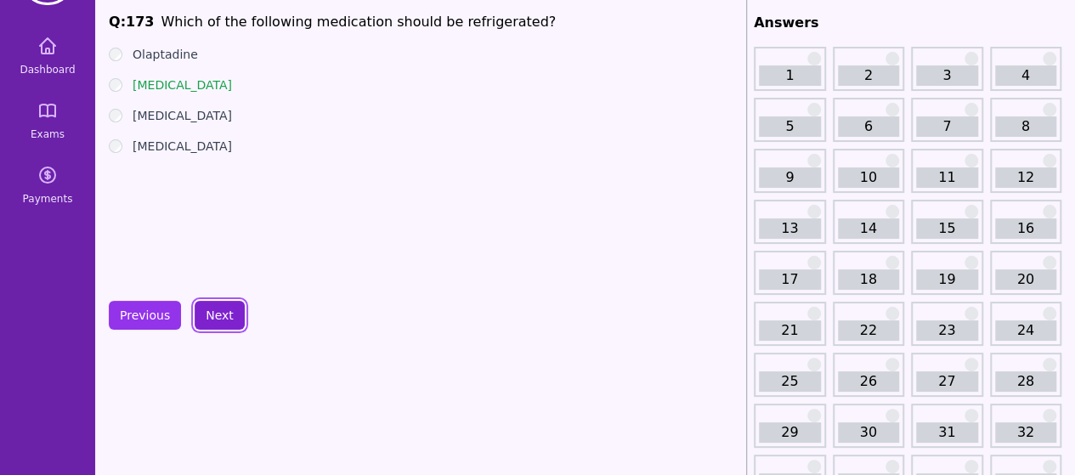
click at [223, 309] on button "Next" at bounding box center [220, 315] width 50 height 29
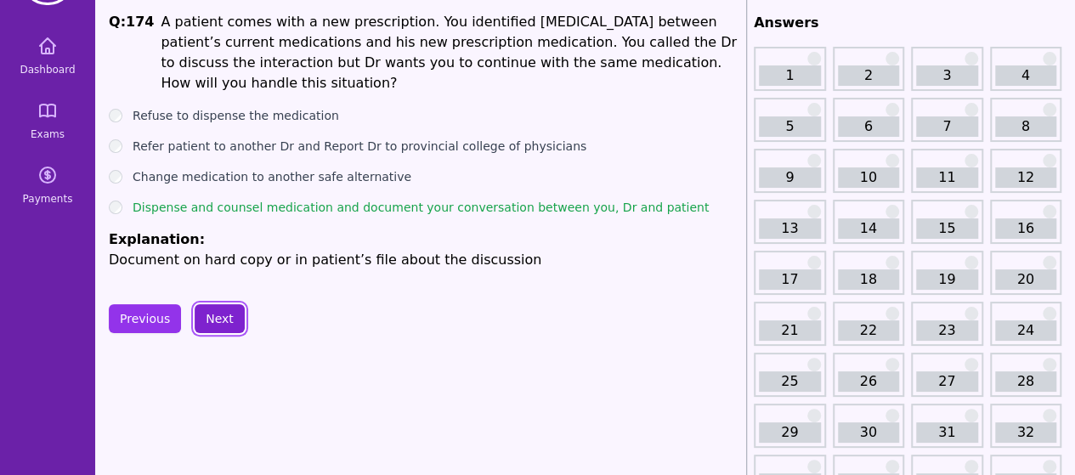
click at [223, 309] on button "Next" at bounding box center [220, 318] width 50 height 29
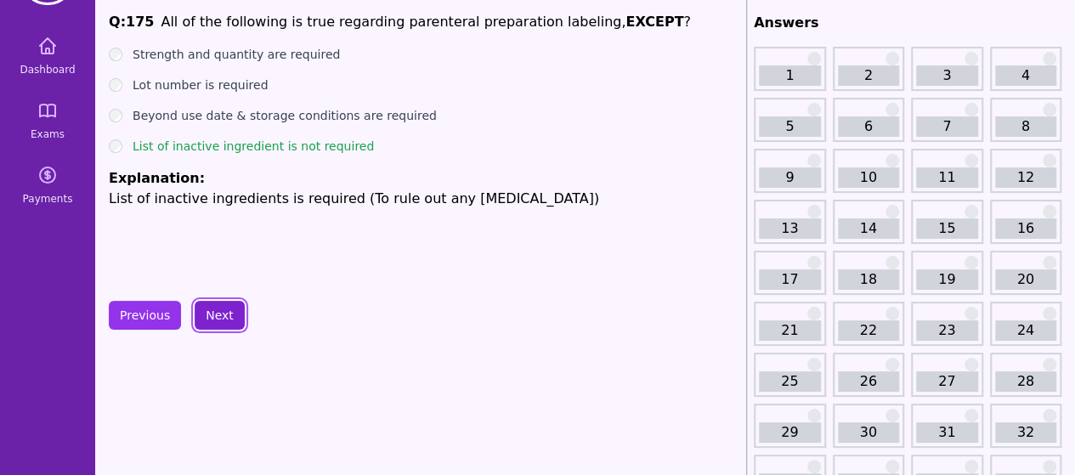
click at [202, 319] on button "Next" at bounding box center [220, 315] width 50 height 29
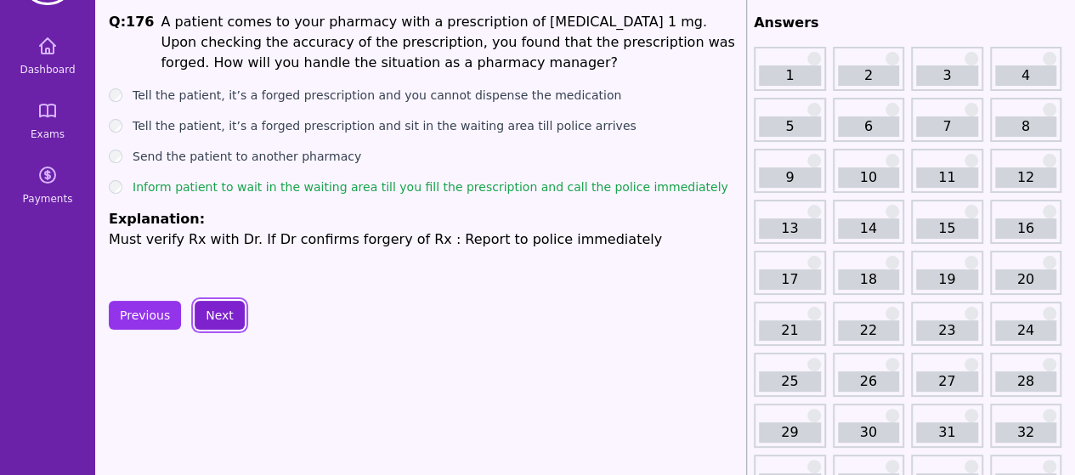
click at [202, 319] on button "Next" at bounding box center [220, 315] width 50 height 29
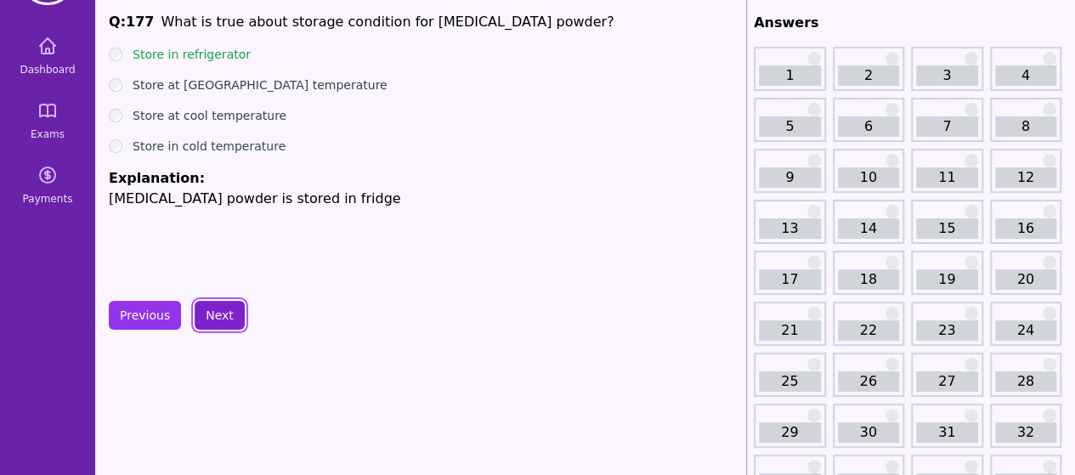
click at [202, 319] on button "Next" at bounding box center [220, 315] width 50 height 29
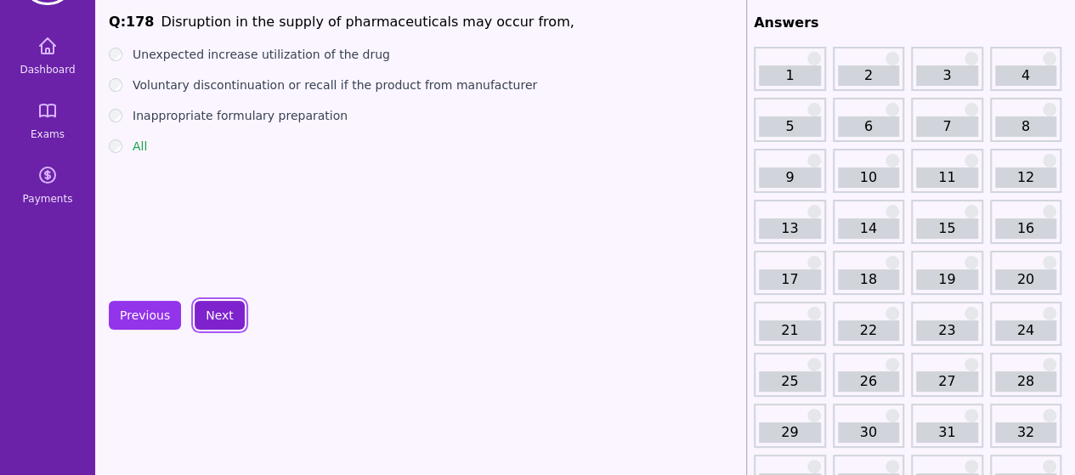
click at [212, 317] on button "Next" at bounding box center [220, 315] width 50 height 29
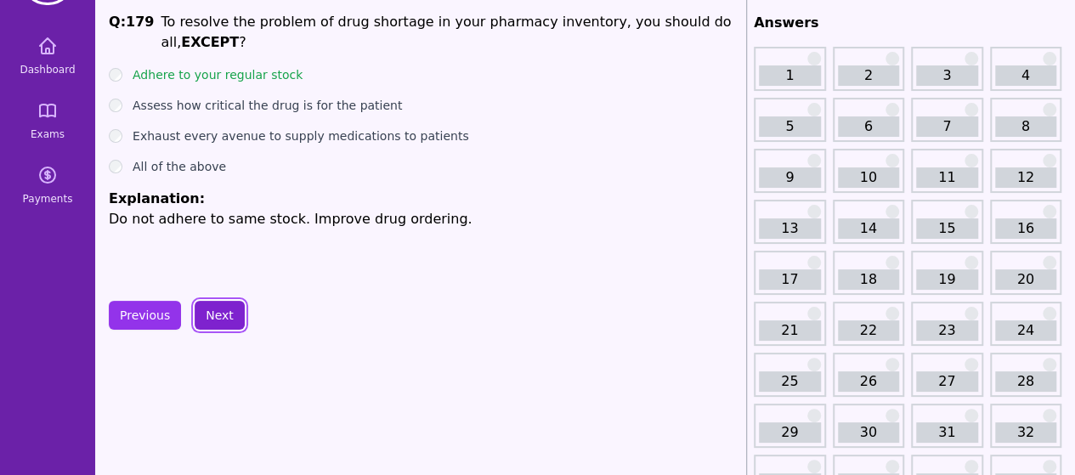
click at [212, 317] on button "Next" at bounding box center [220, 315] width 50 height 29
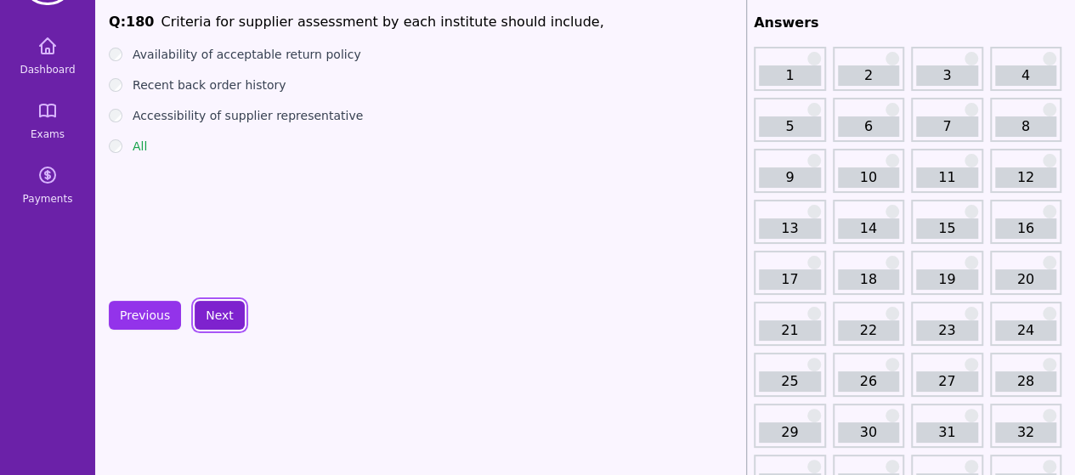
click at [225, 321] on button "Next" at bounding box center [220, 315] width 50 height 29
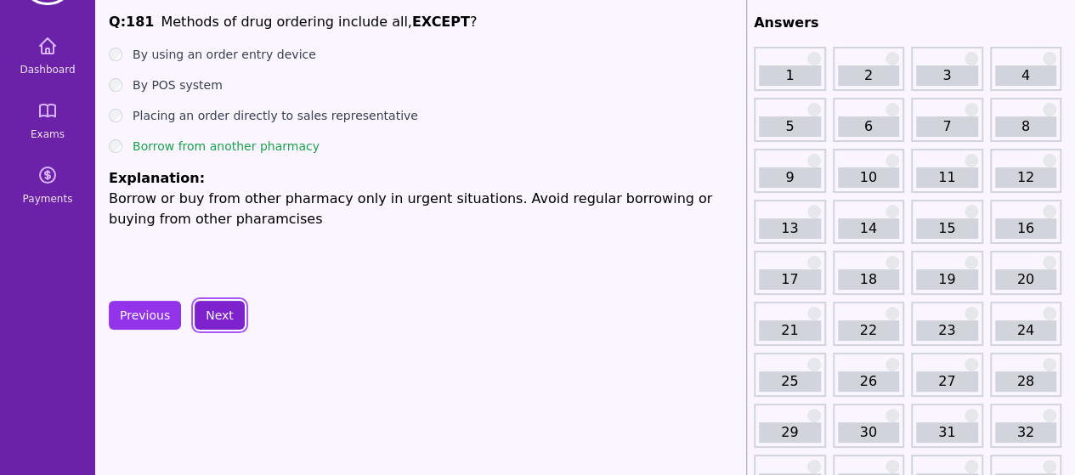
click at [225, 319] on button "Next" at bounding box center [220, 315] width 50 height 29
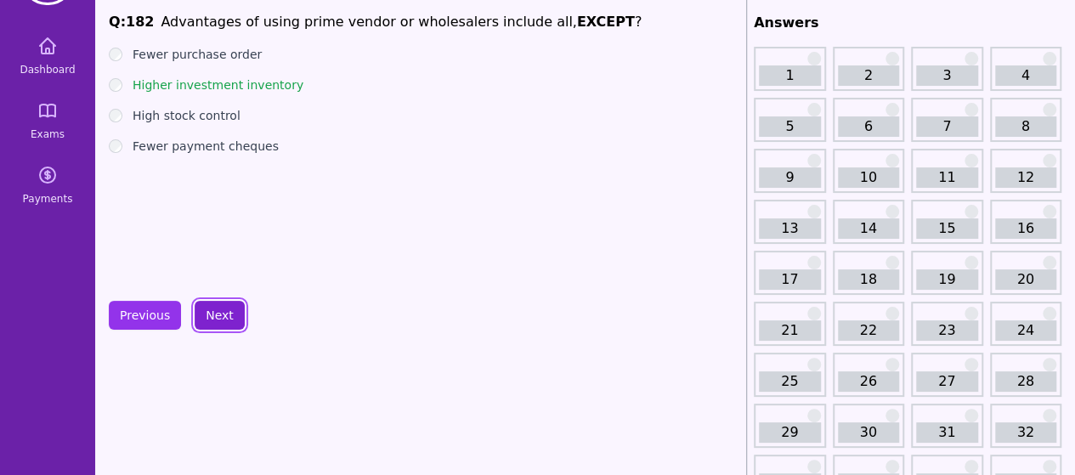
click at [211, 314] on button "Next" at bounding box center [220, 315] width 50 height 29
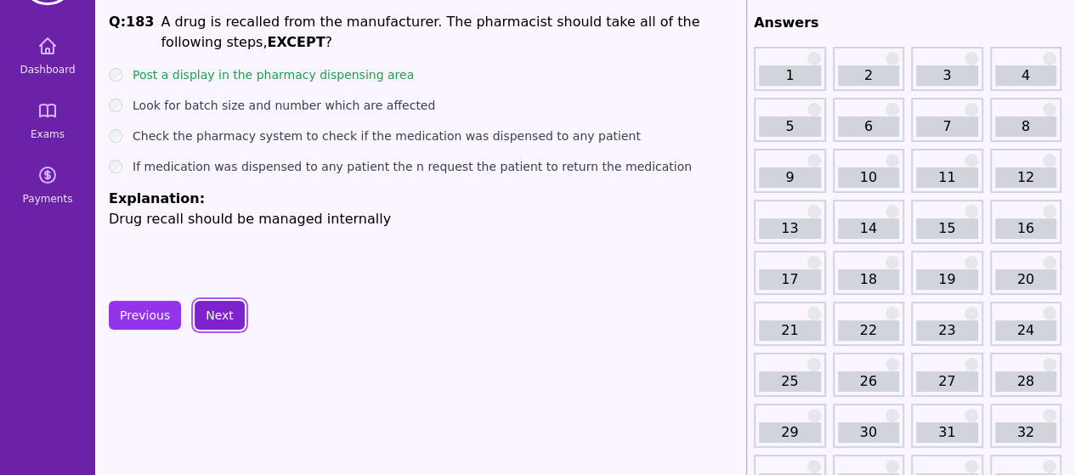
click at [211, 314] on button "Next" at bounding box center [220, 315] width 50 height 29
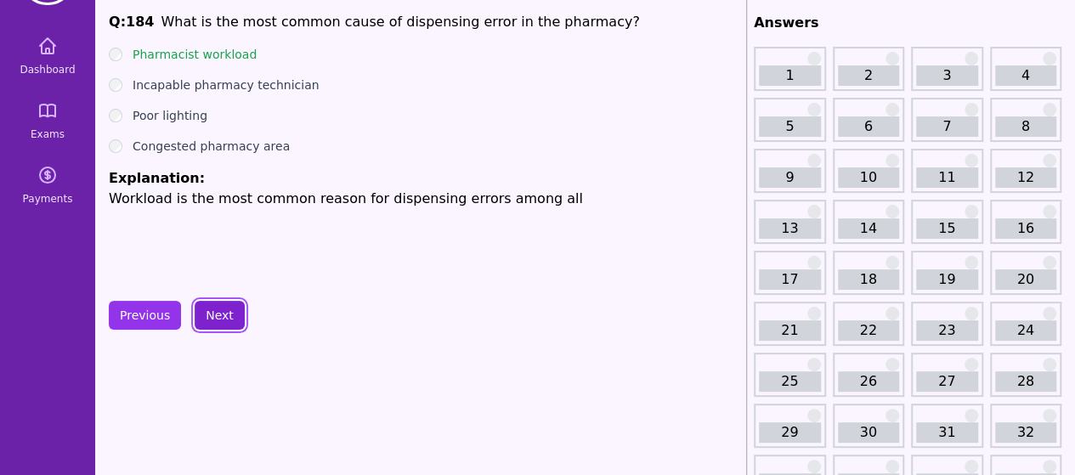
click at [221, 315] on button "Next" at bounding box center [220, 315] width 50 height 29
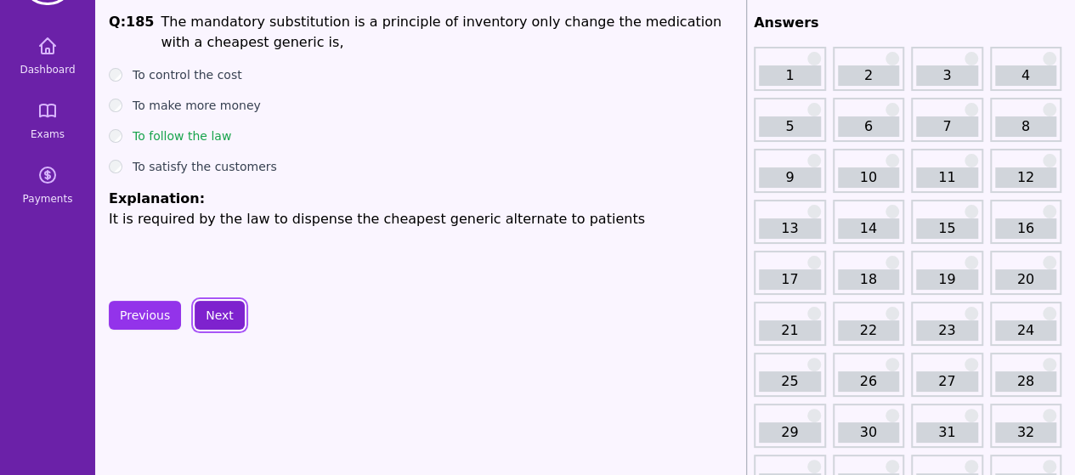
click at [221, 315] on button "Next" at bounding box center [220, 315] width 50 height 29
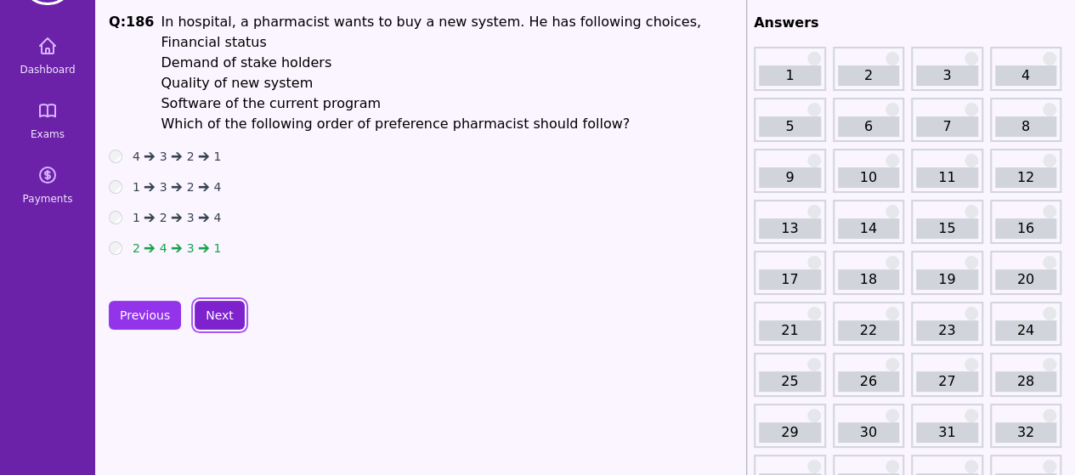
click at [212, 308] on button "Next" at bounding box center [220, 315] width 50 height 29
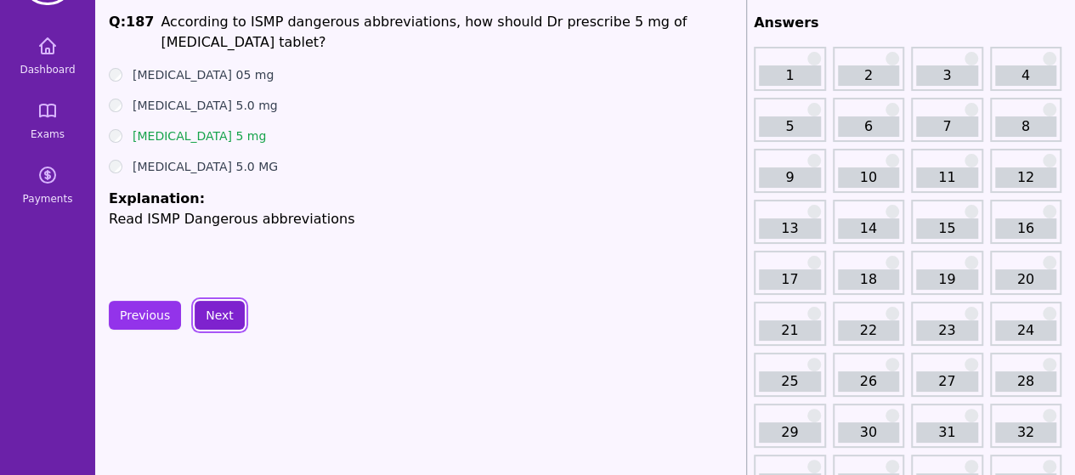
click at [212, 308] on button "Next" at bounding box center [220, 315] width 50 height 29
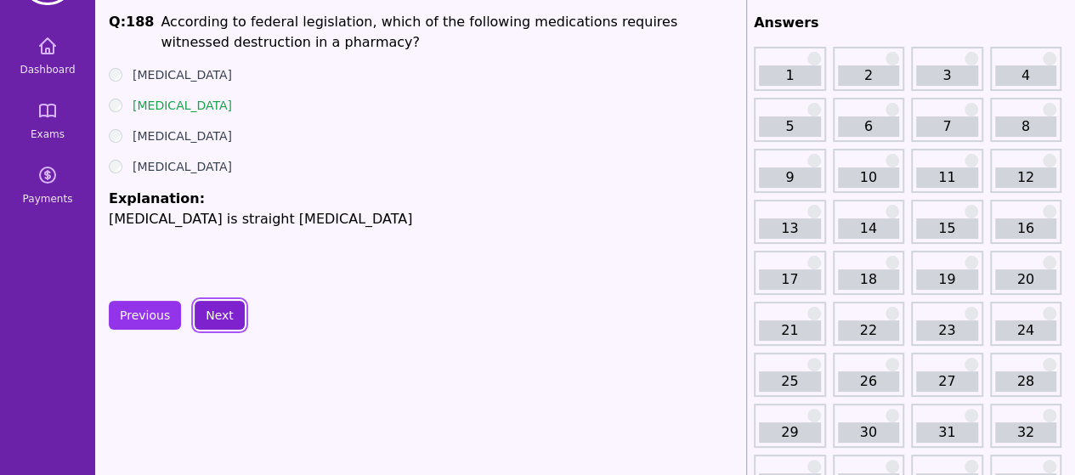
click at [212, 308] on button "Next" at bounding box center [220, 315] width 50 height 29
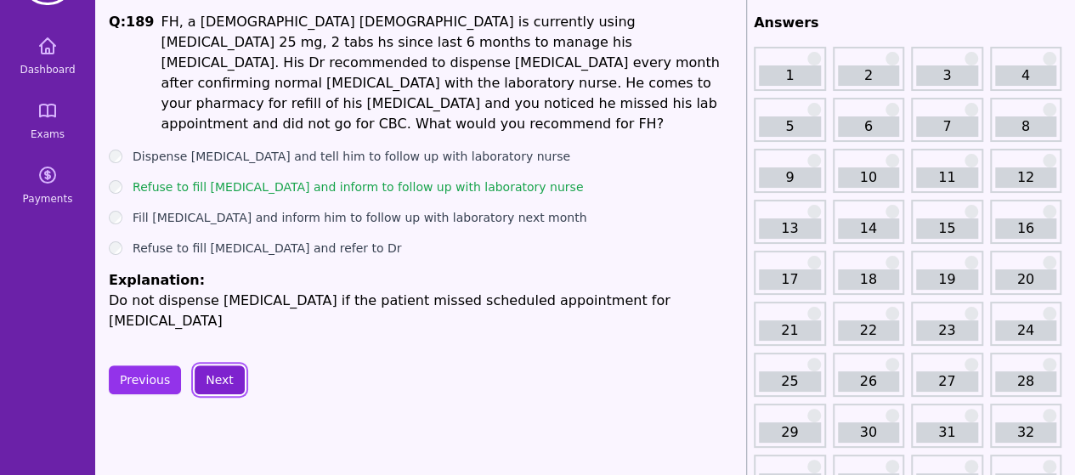
click at [217, 365] on button "Next" at bounding box center [220, 379] width 50 height 29
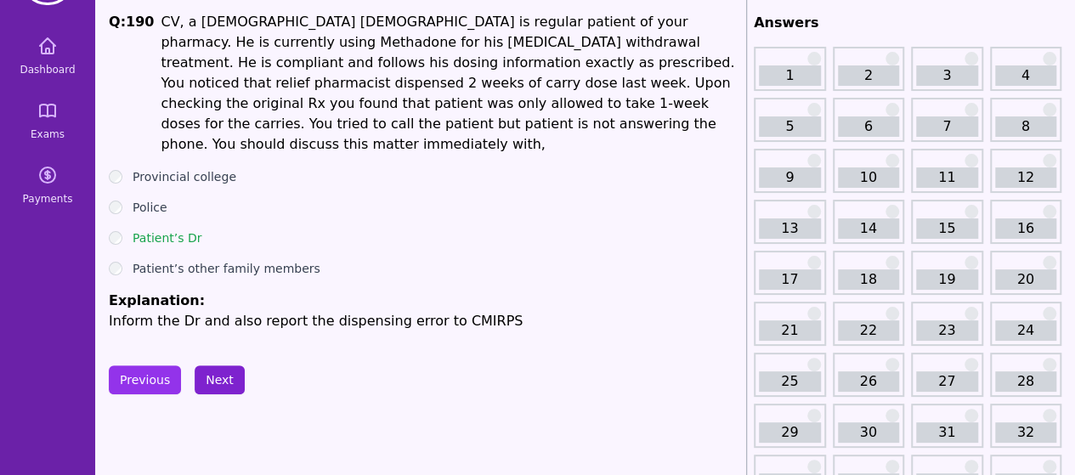
click at [217, 365] on button "Next" at bounding box center [220, 379] width 50 height 29
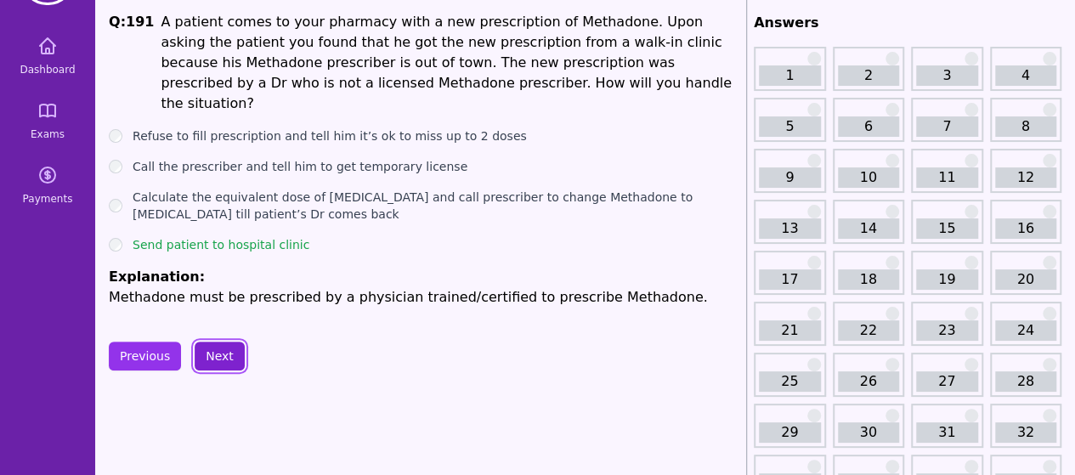
click at [222, 341] on button "Next" at bounding box center [220, 355] width 50 height 29
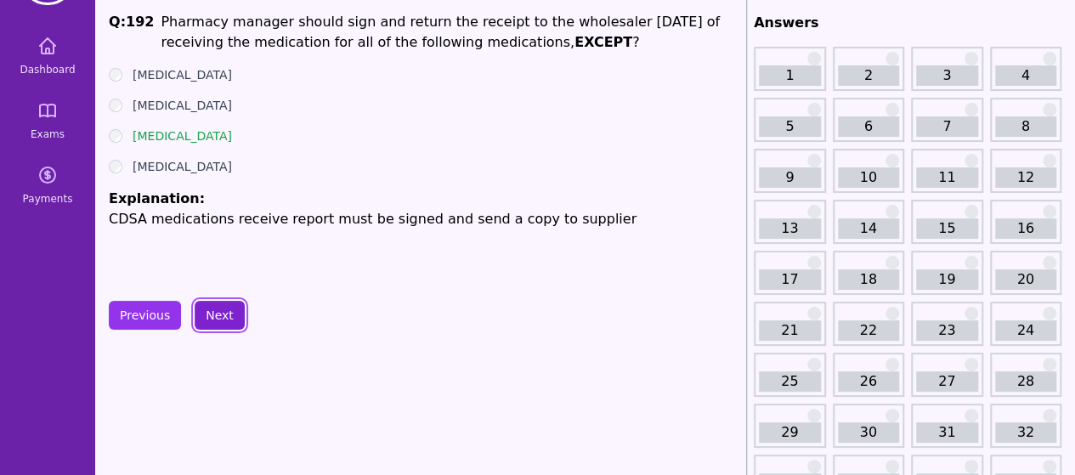
click at [222, 318] on button "Next" at bounding box center [220, 315] width 50 height 29
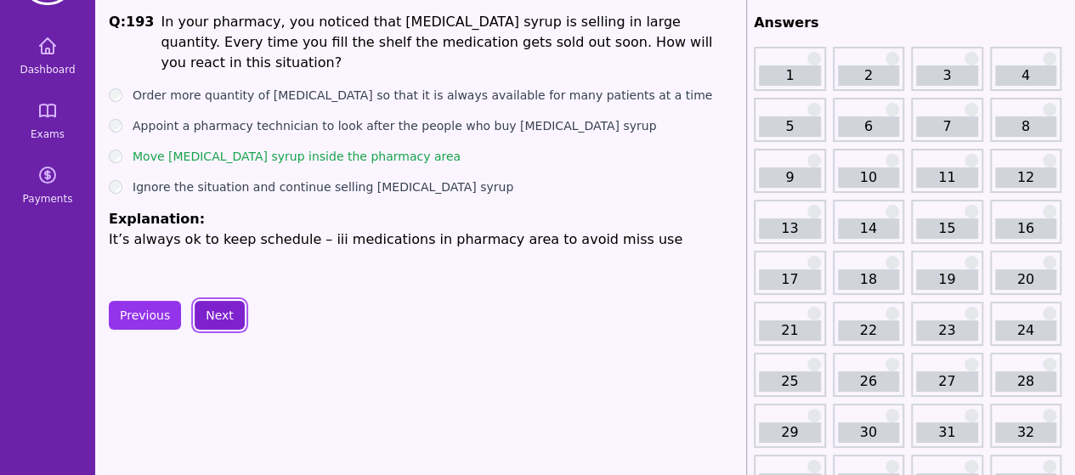
click at [223, 315] on button "Next" at bounding box center [220, 315] width 50 height 29
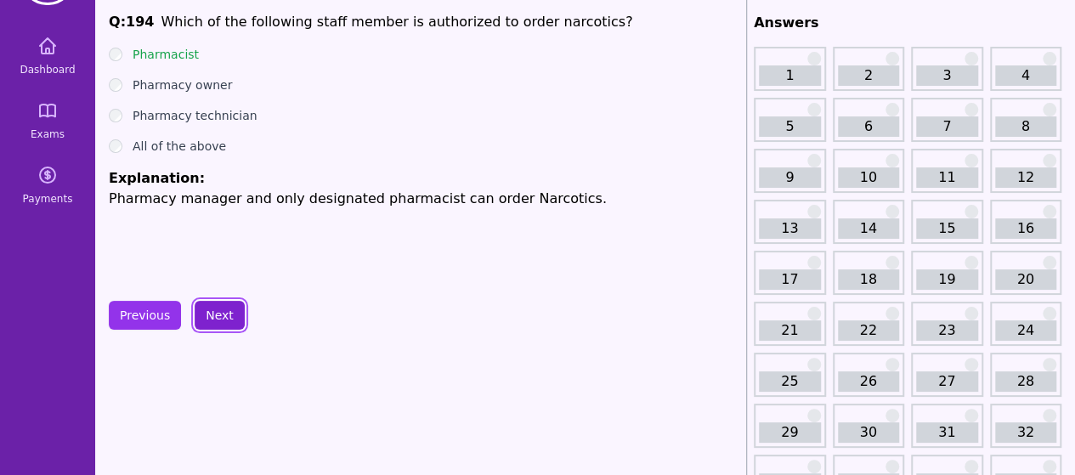
click at [223, 308] on button "Next" at bounding box center [220, 315] width 50 height 29
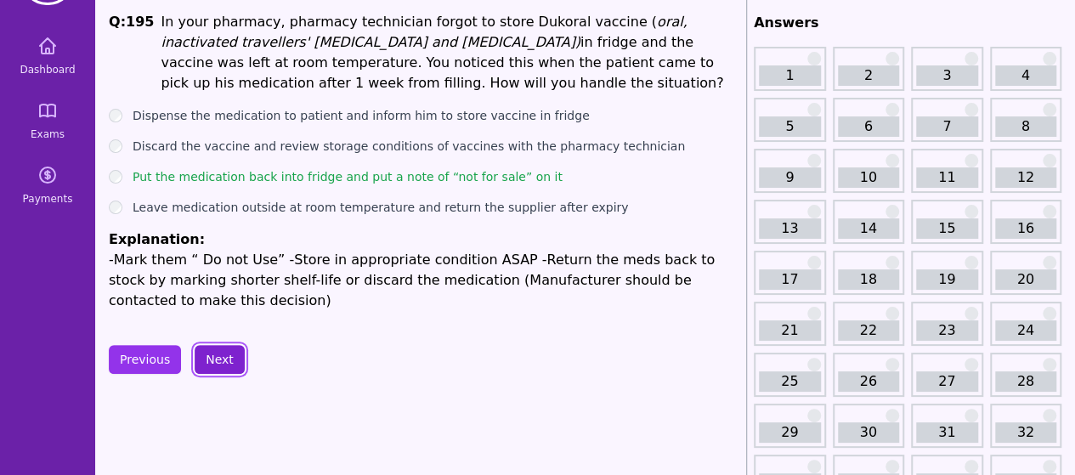
click at [205, 350] on button "Next" at bounding box center [220, 359] width 50 height 29
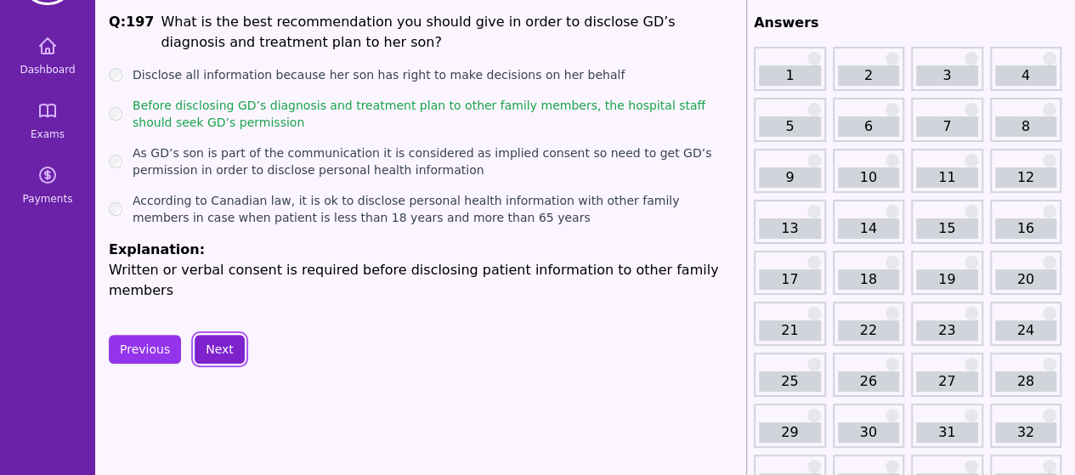
click at [206, 335] on button "Next" at bounding box center [220, 349] width 50 height 29
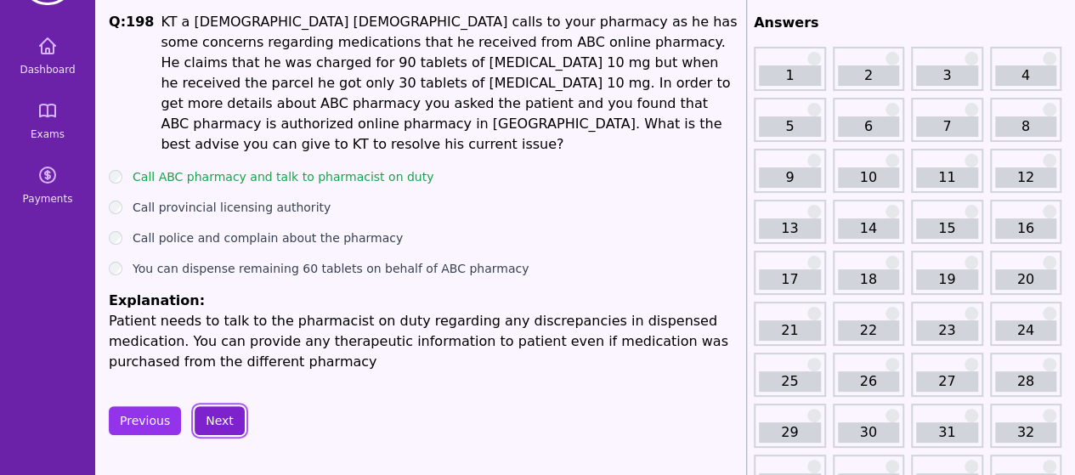
click at [214, 406] on button "Next" at bounding box center [220, 420] width 50 height 29
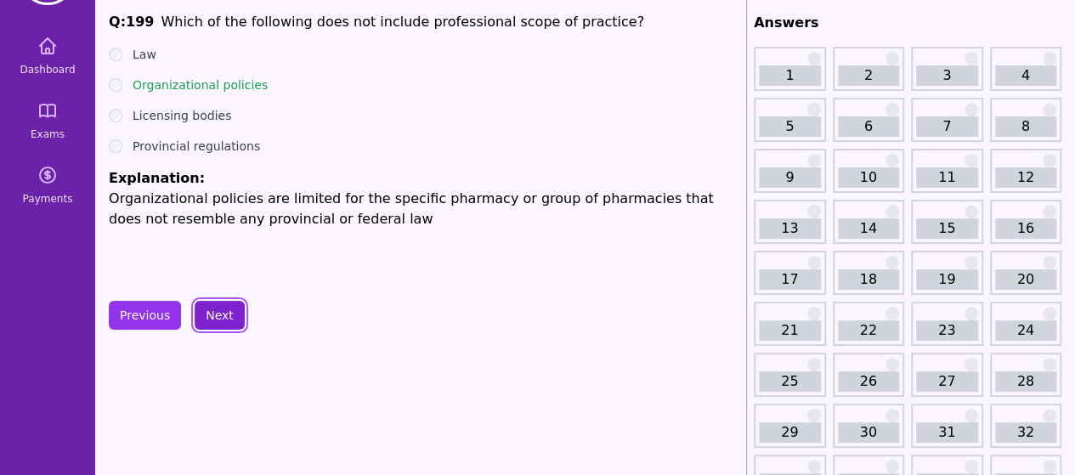
click at [219, 308] on button "Next" at bounding box center [220, 315] width 50 height 29
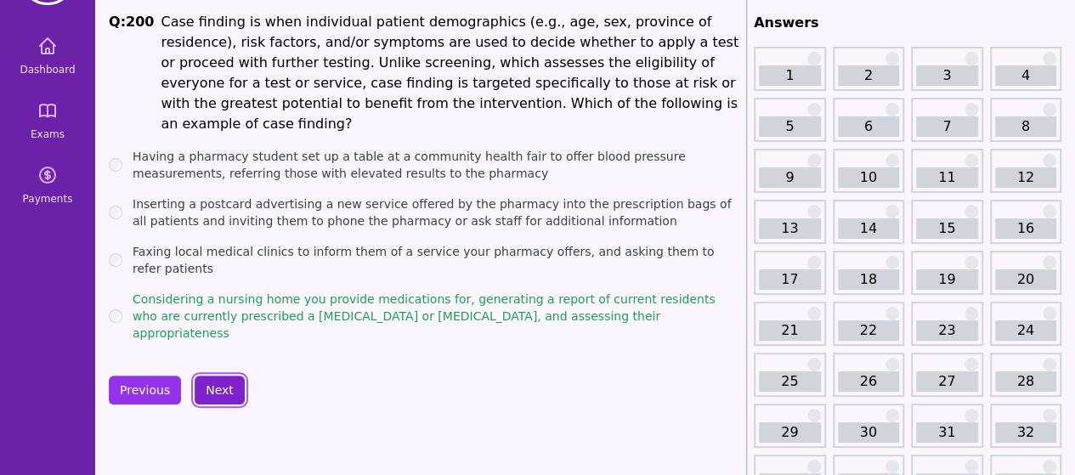
click at [222, 375] on button "Next" at bounding box center [220, 389] width 50 height 29
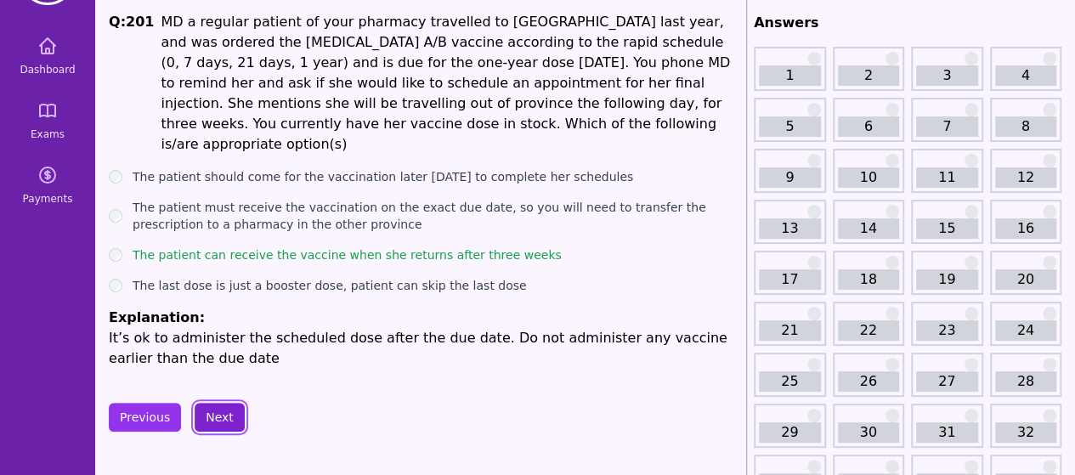
click at [221, 403] on button "Next" at bounding box center [220, 417] width 50 height 29
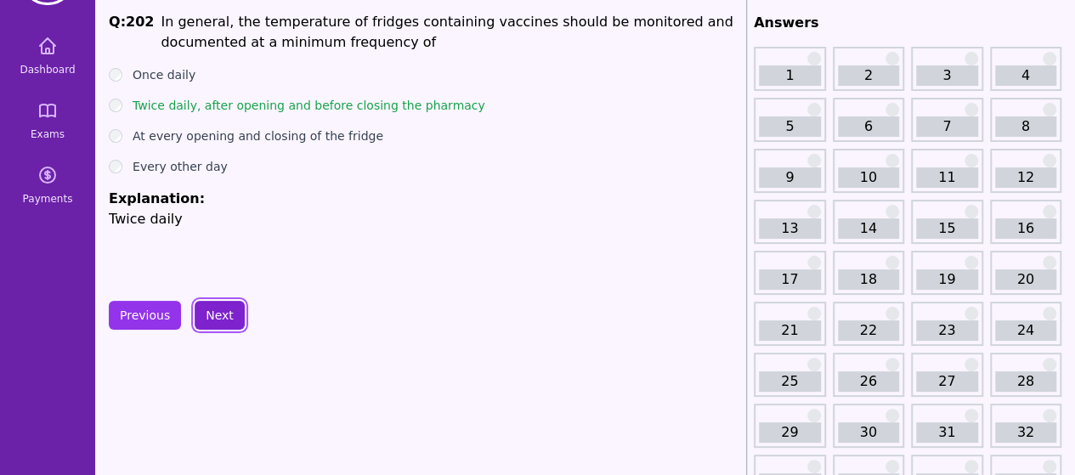
click at [217, 317] on button "Next" at bounding box center [220, 315] width 50 height 29
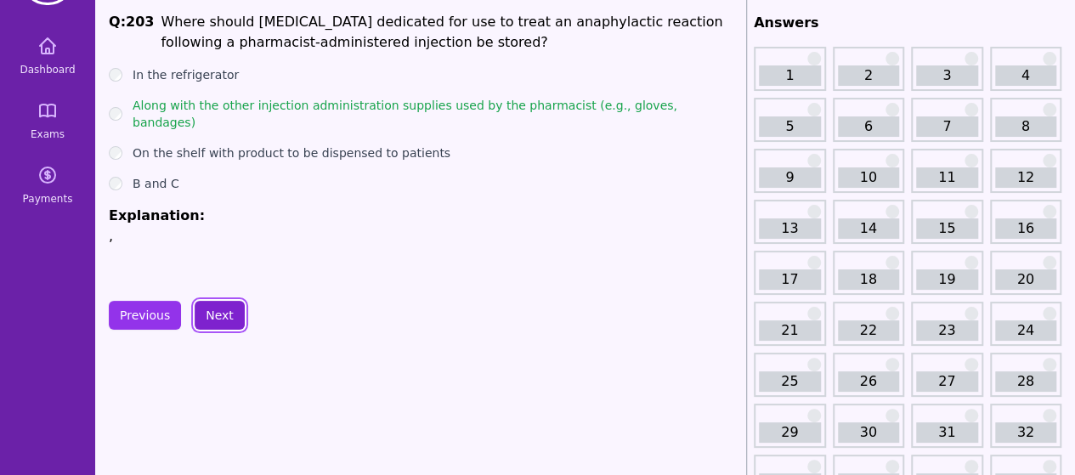
click at [223, 301] on button "Next" at bounding box center [220, 315] width 50 height 29
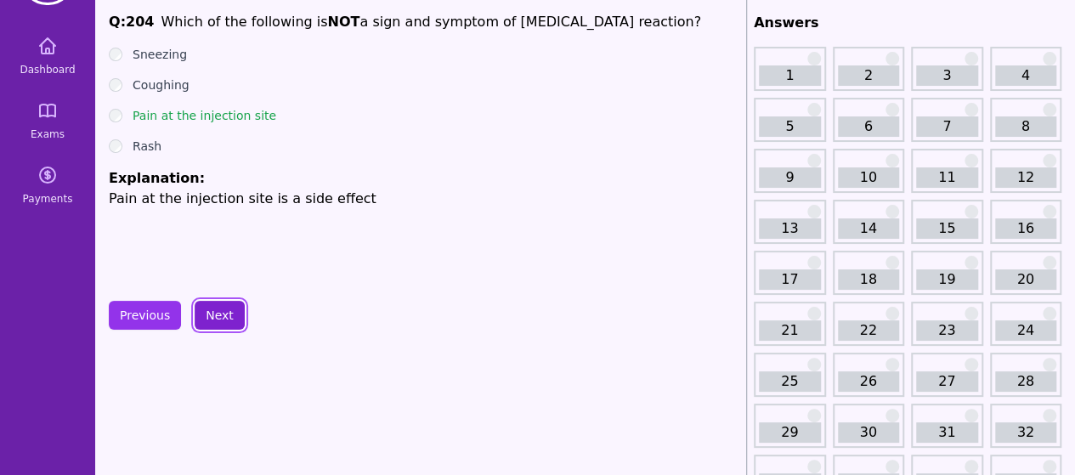
click at [221, 310] on button "Next" at bounding box center [220, 315] width 50 height 29
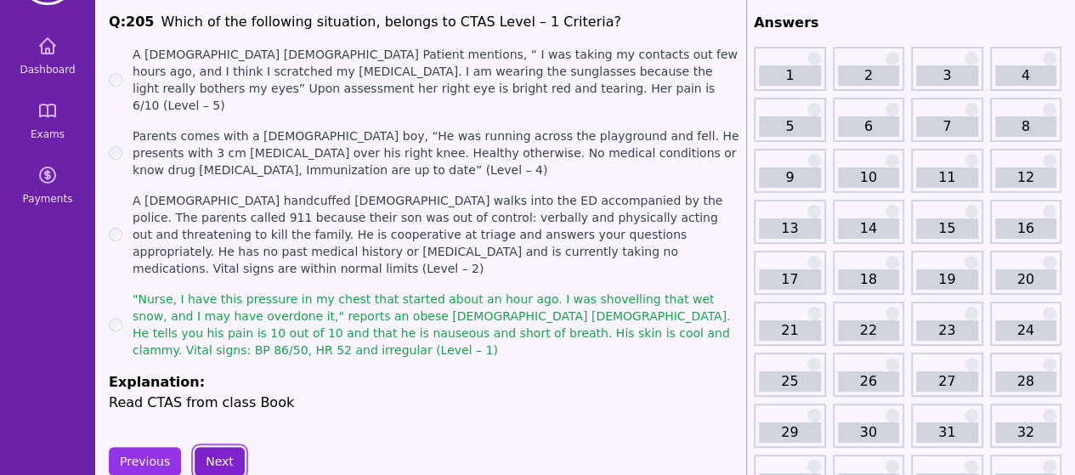
click at [228, 447] on button "Next" at bounding box center [220, 461] width 50 height 29
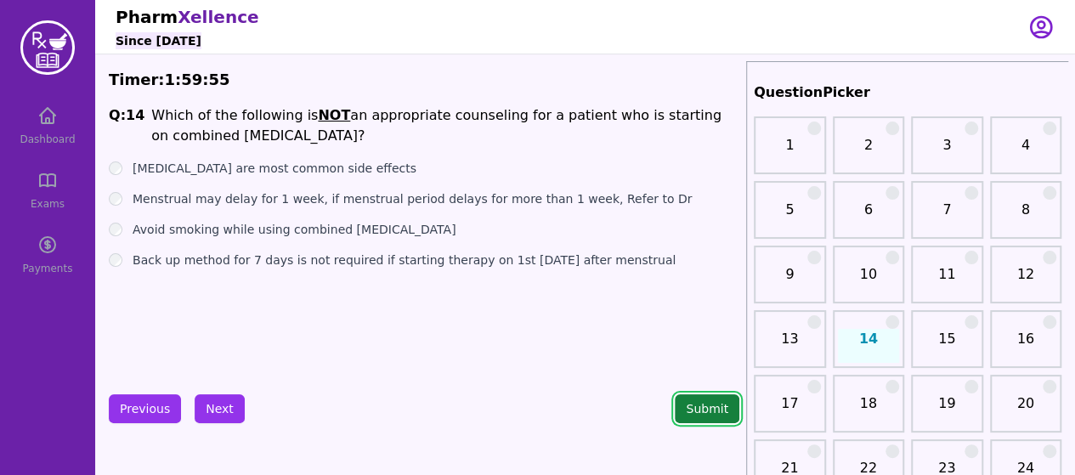
click at [691, 418] on button "Submit" at bounding box center [706, 408] width 65 height 29
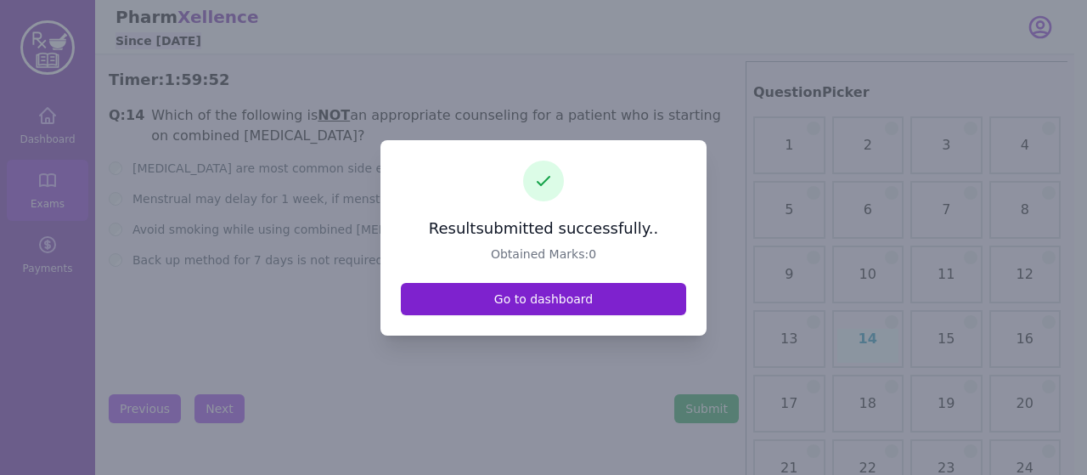
click at [469, 290] on link "Go to dashboard" at bounding box center [543, 299] width 285 height 32
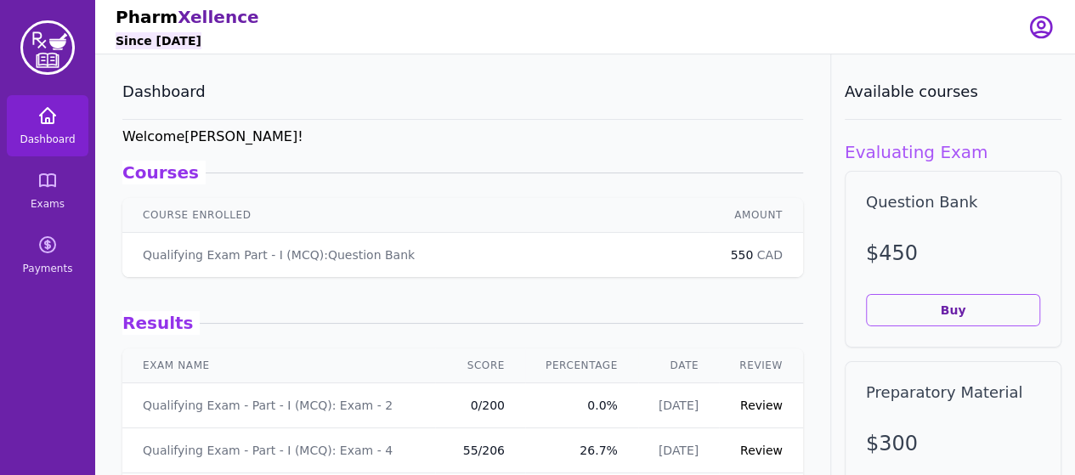
click at [49, 137] on span "Dashboard" at bounding box center [47, 140] width 55 height 14
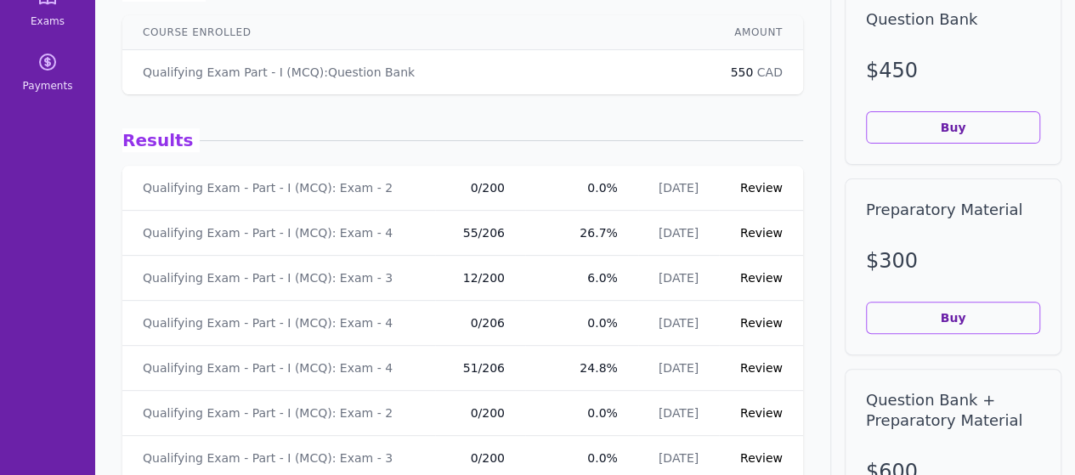
scroll to position [40, 0]
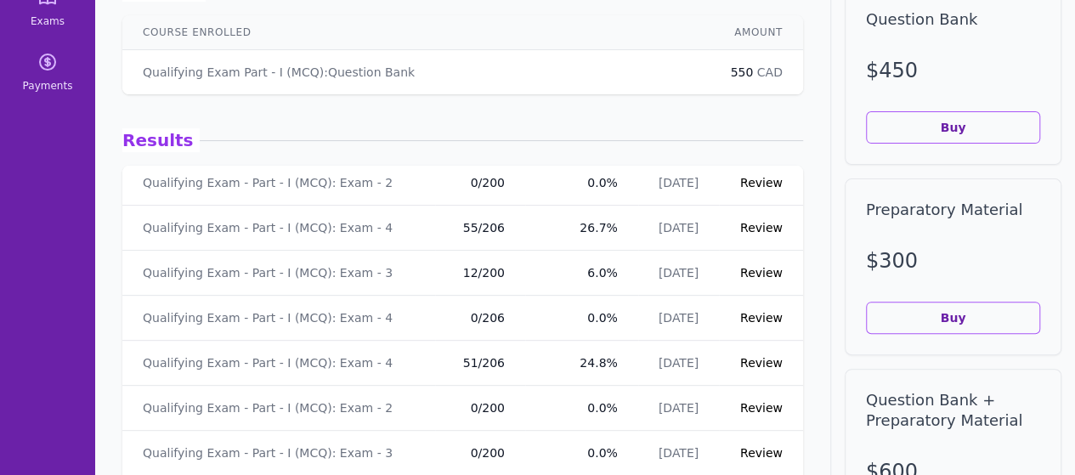
click at [747, 363] on link "Review" at bounding box center [761, 363] width 42 height 14
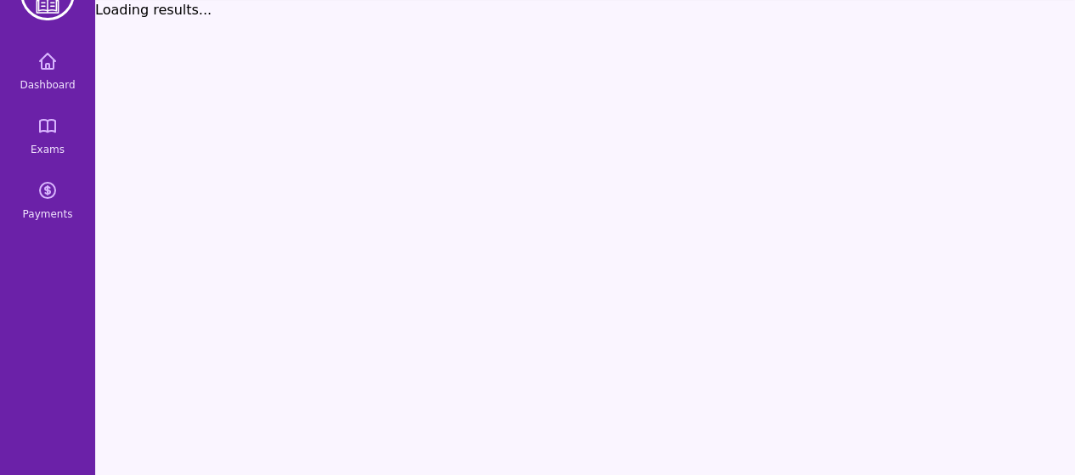
scroll to position [183, 0]
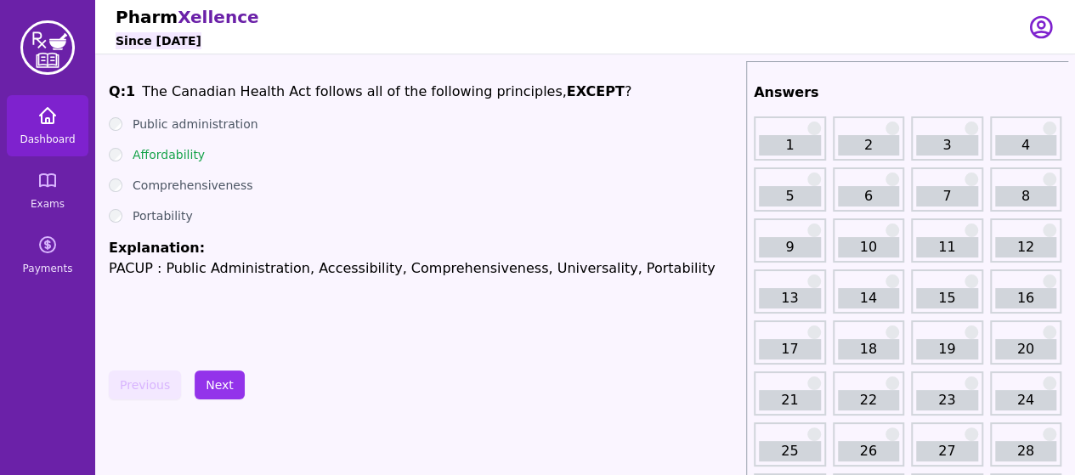
click at [54, 145] on span "Dashboard" at bounding box center [47, 140] width 55 height 14
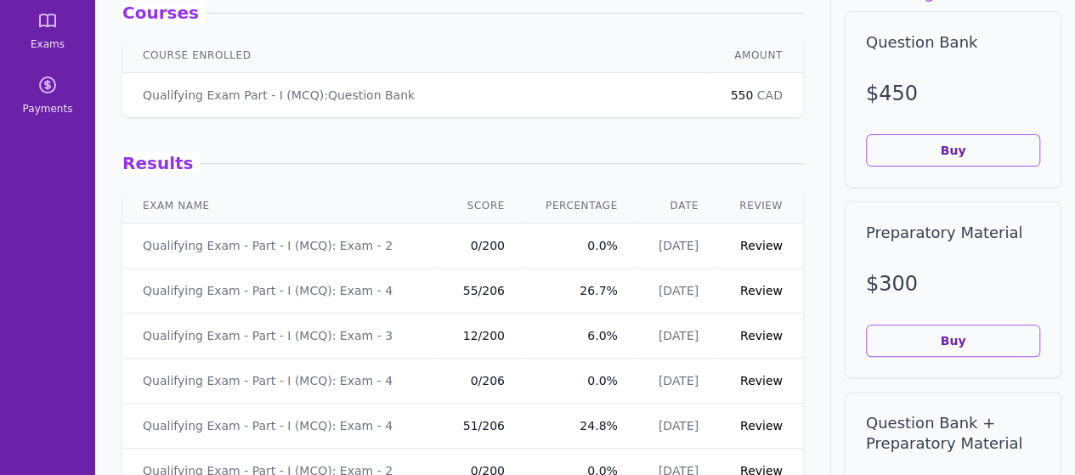
scroll to position [161, 0]
click at [753, 422] on link "Review" at bounding box center [761, 425] width 42 height 14
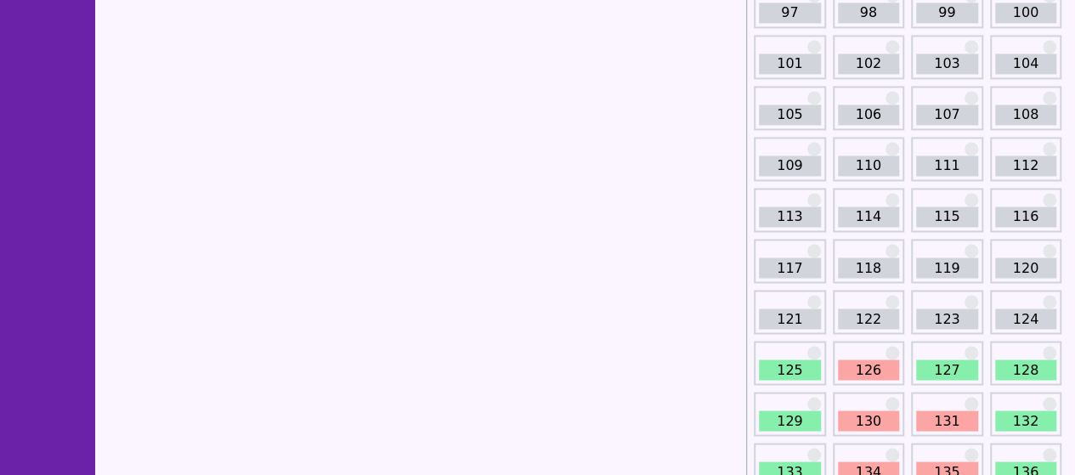
scroll to position [1358, 0]
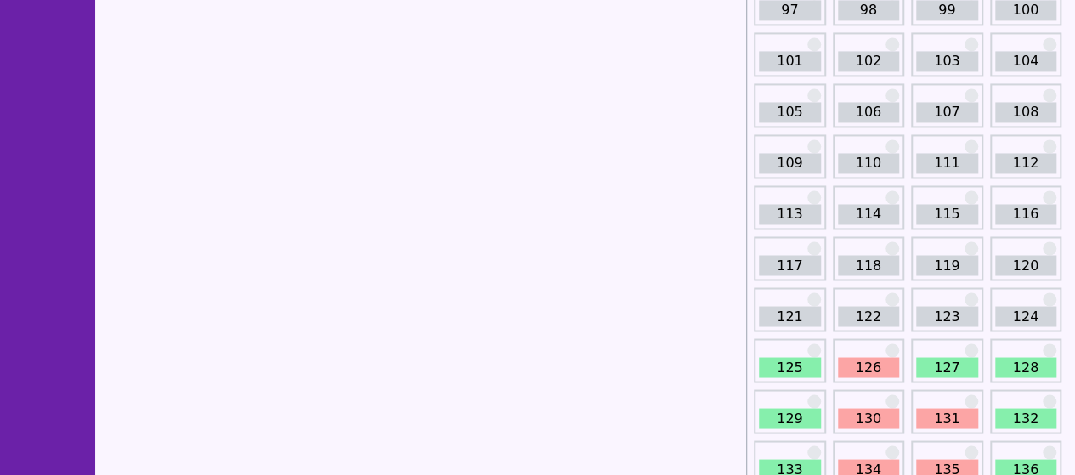
click at [769, 357] on link "125" at bounding box center [790, 367] width 62 height 20
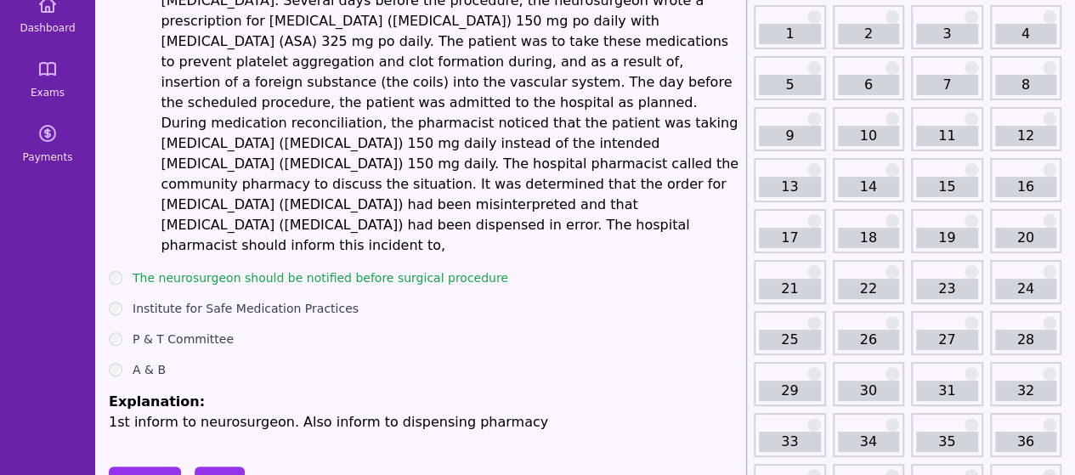
scroll to position [112, 0]
click at [216, 466] on button "Next" at bounding box center [220, 480] width 50 height 29
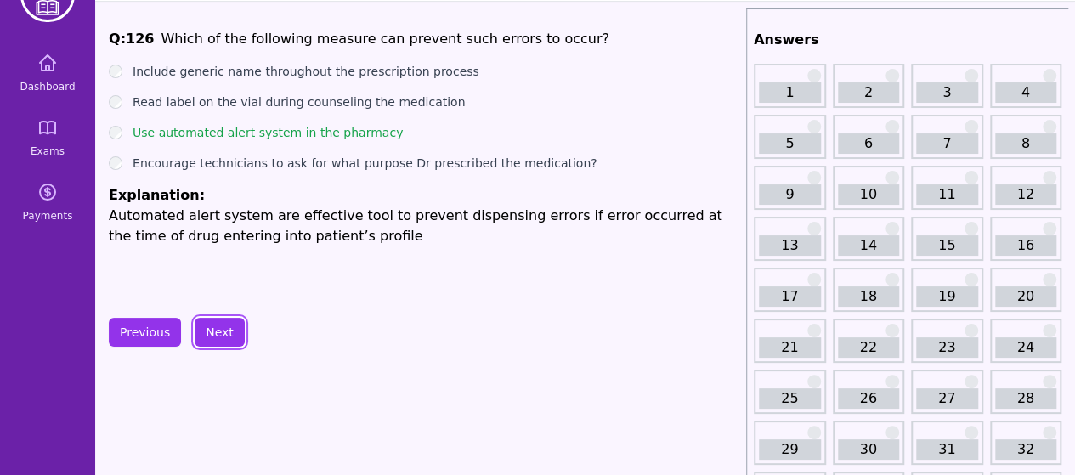
scroll to position [52, 0]
click at [221, 330] on button "Next" at bounding box center [220, 333] width 50 height 29
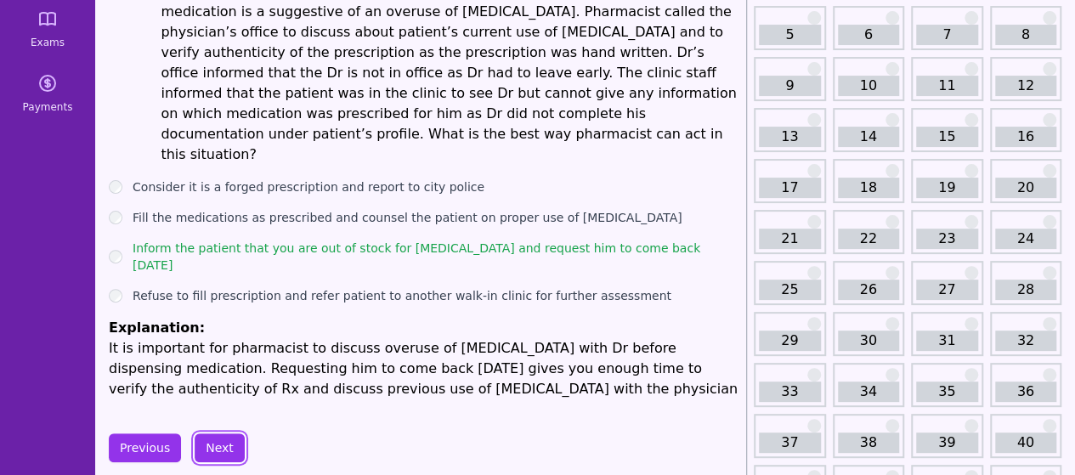
scroll to position [164, 0]
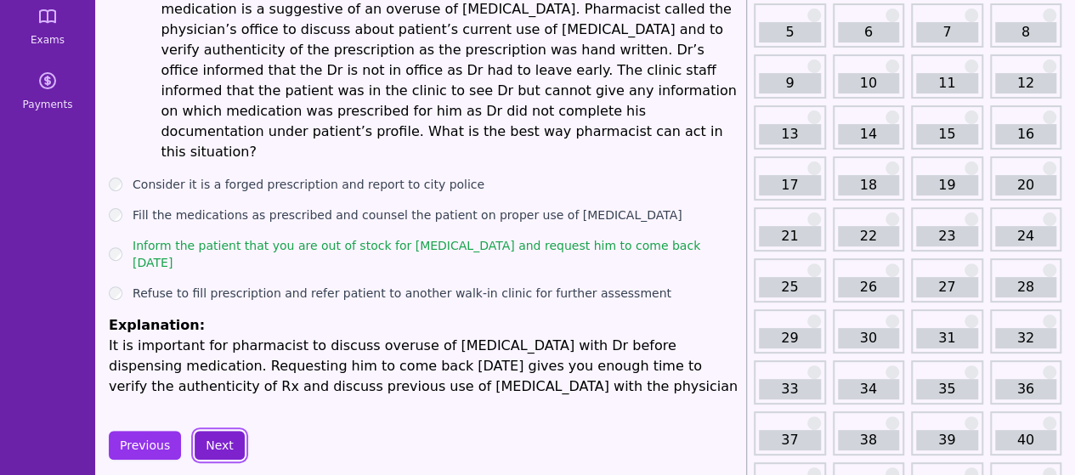
click at [231, 431] on button "Next" at bounding box center [220, 445] width 50 height 29
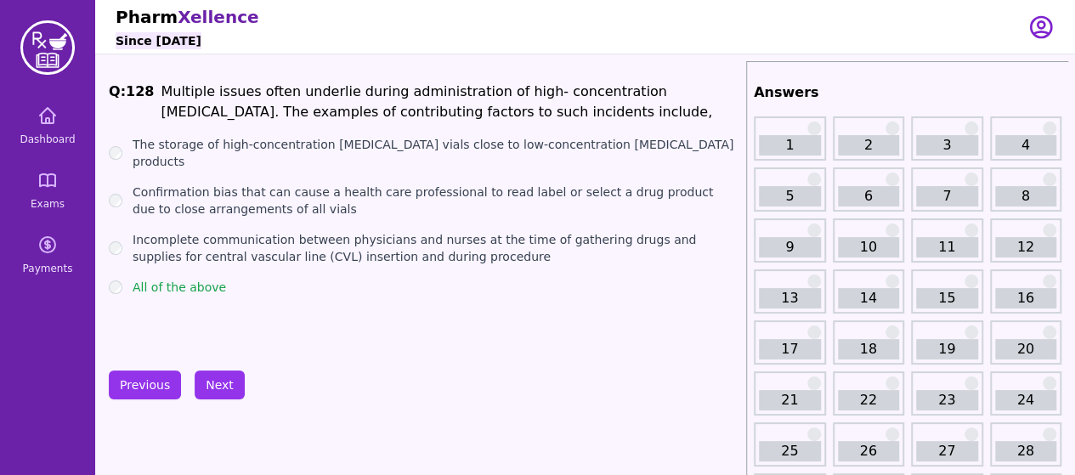
scroll to position [110, 0]
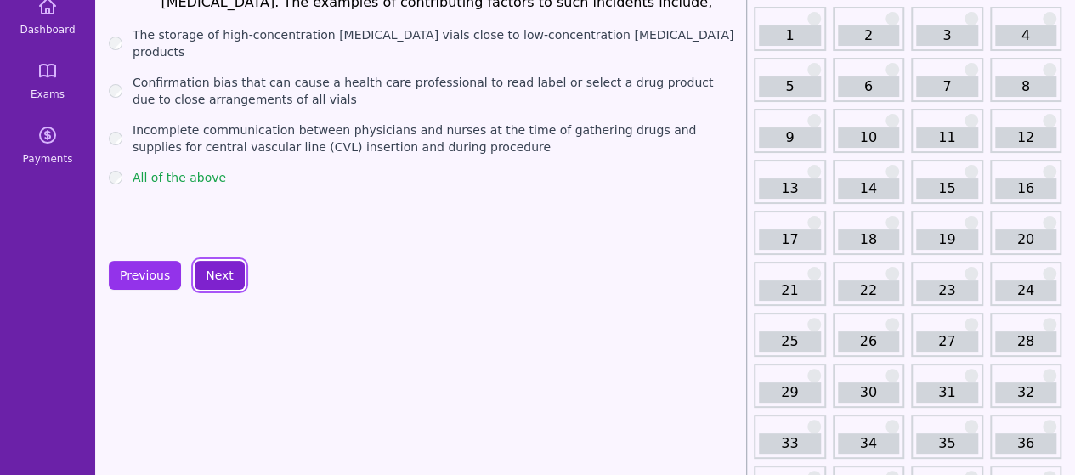
click at [217, 277] on button "Next" at bounding box center [220, 275] width 50 height 29
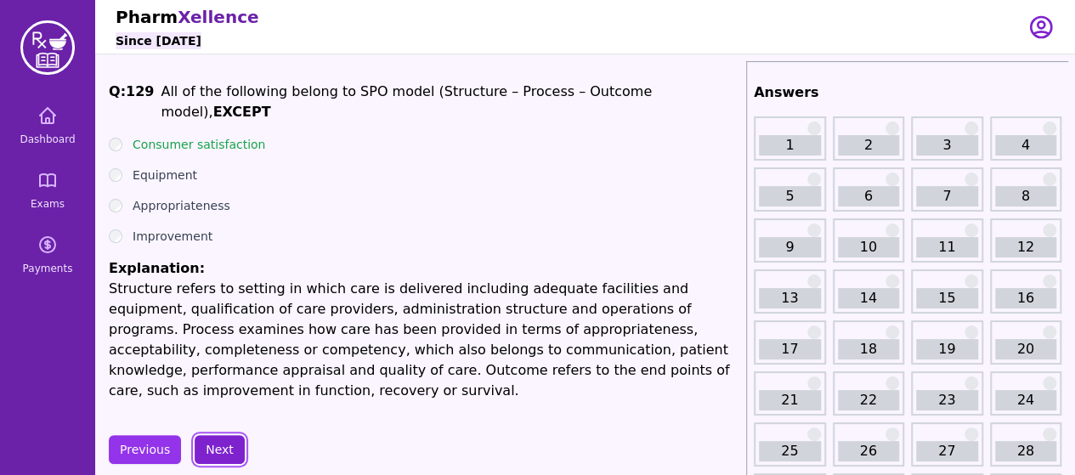
click at [214, 435] on button "Next" at bounding box center [220, 449] width 50 height 29
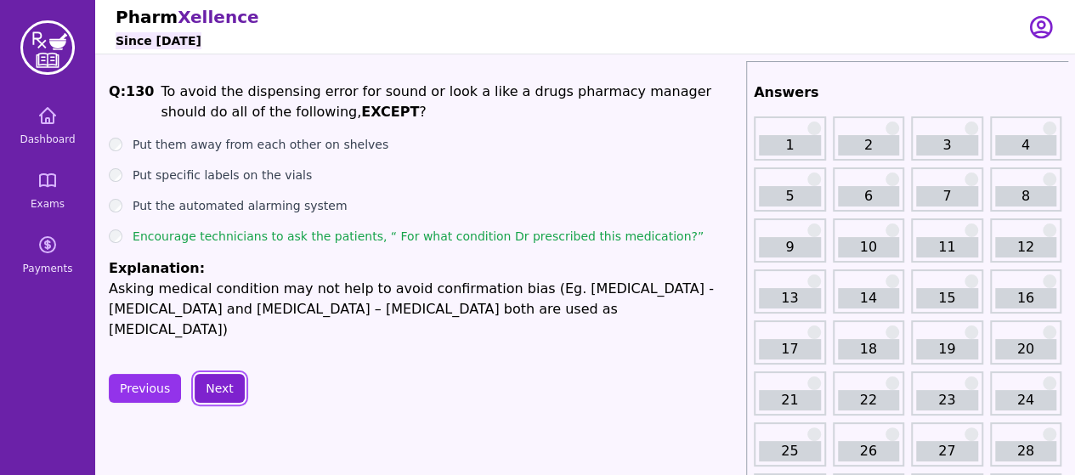
click at [225, 379] on button "Next" at bounding box center [220, 388] width 50 height 29
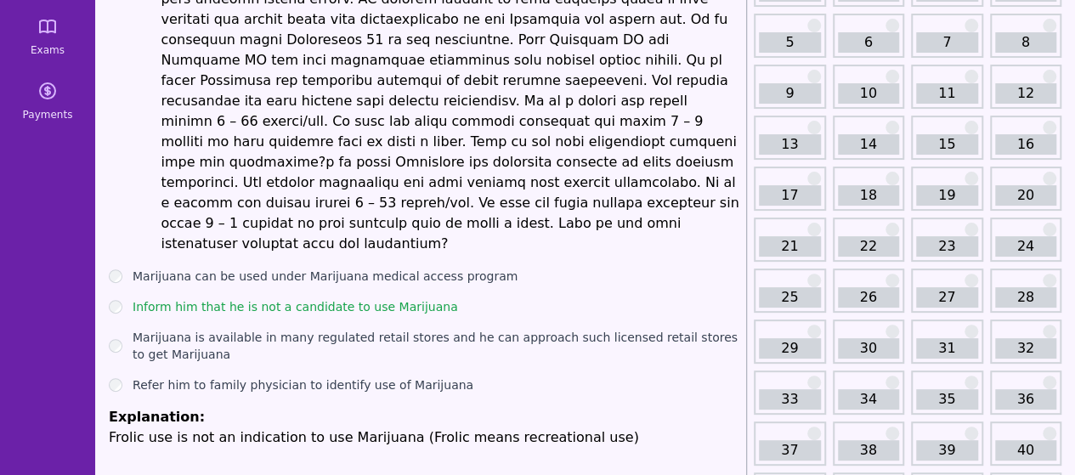
scroll to position [227, 0]
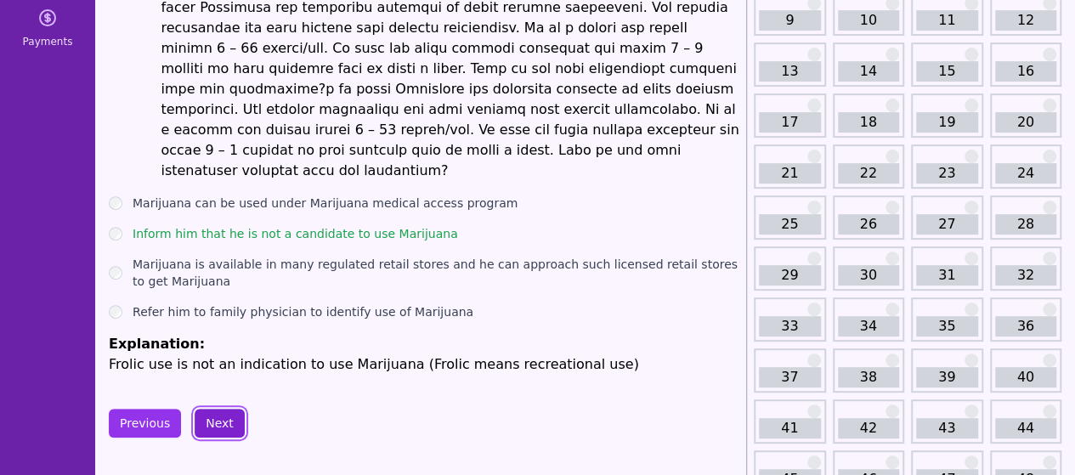
click at [221, 409] on button "Next" at bounding box center [220, 423] width 50 height 29
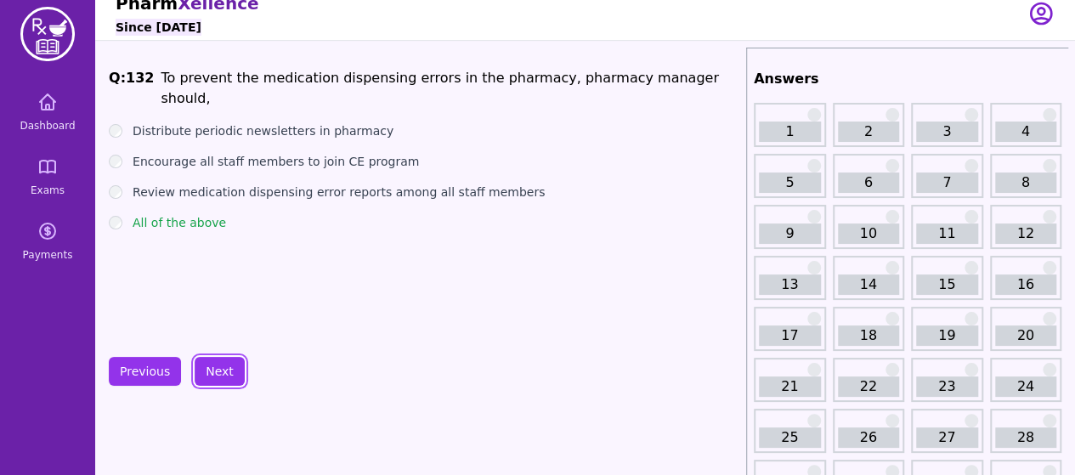
scroll to position [74, 0]
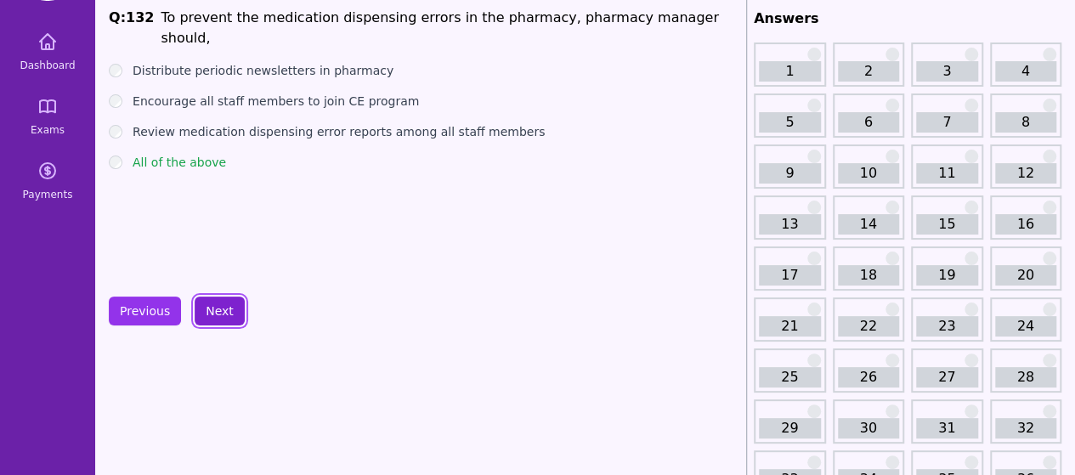
click at [223, 313] on button "Next" at bounding box center [220, 310] width 50 height 29
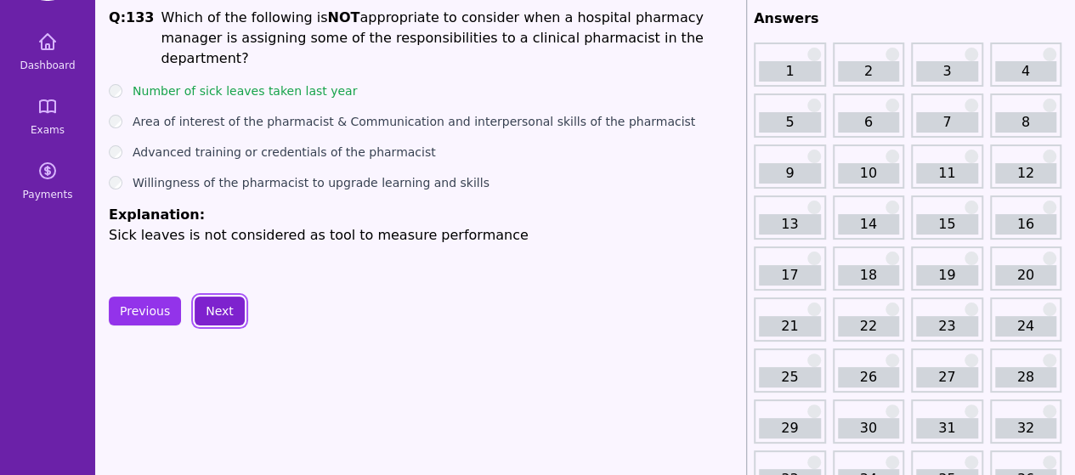
click at [212, 308] on button "Next" at bounding box center [220, 310] width 50 height 29
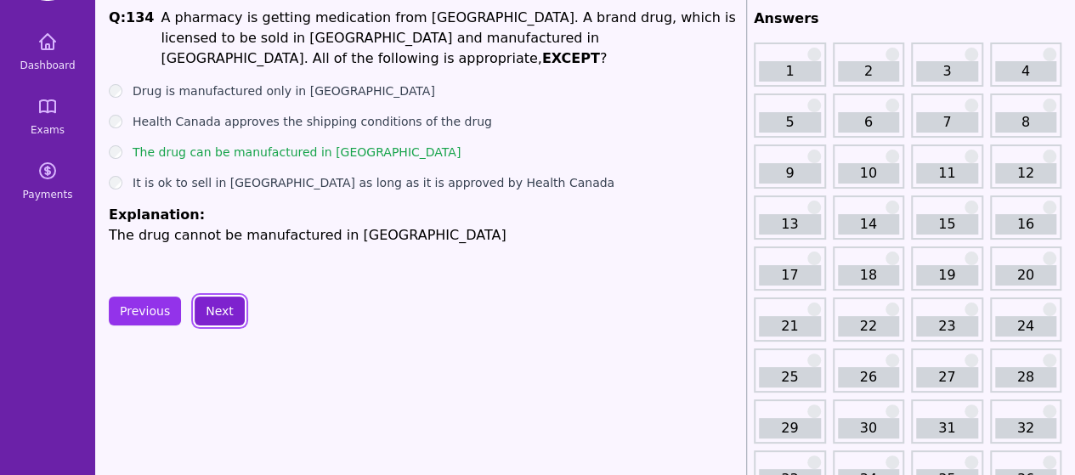
click at [207, 308] on button "Next" at bounding box center [220, 310] width 50 height 29
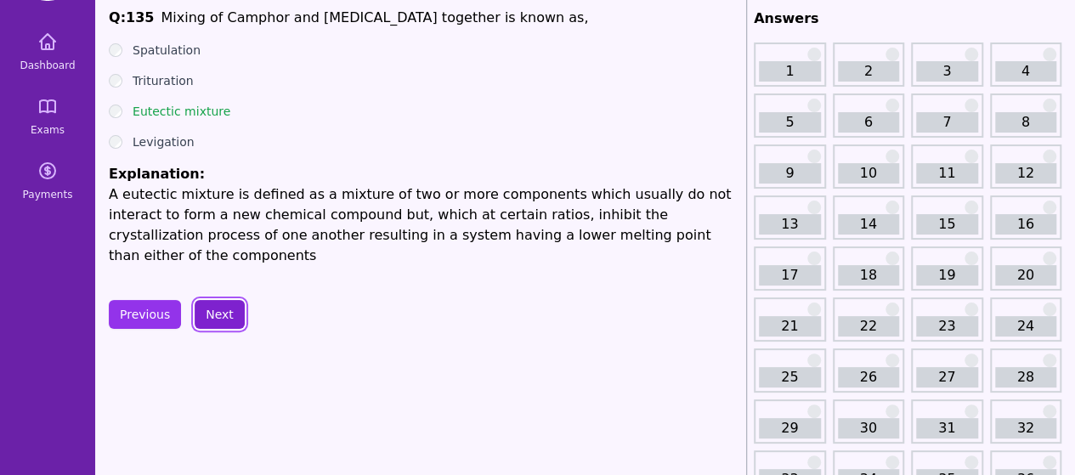
click at [207, 308] on button "Next" at bounding box center [220, 314] width 50 height 29
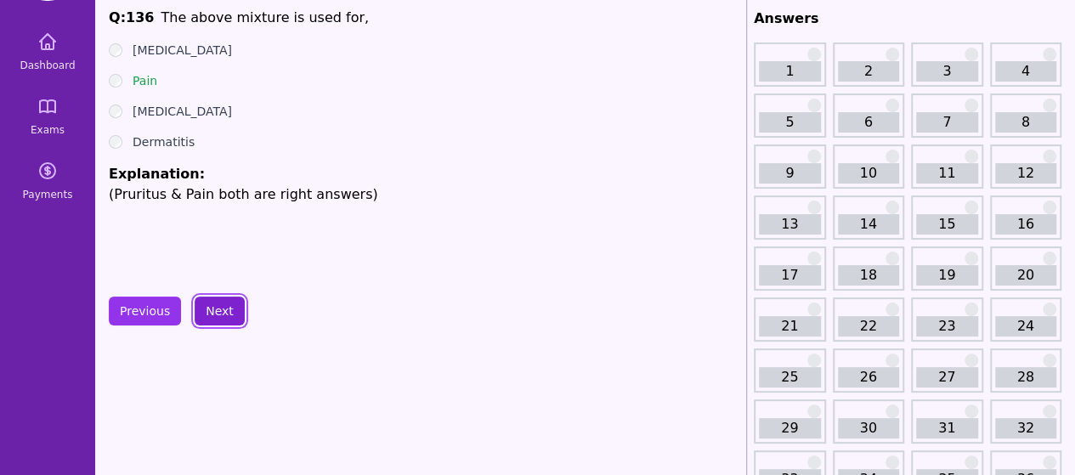
click at [207, 308] on button "Next" at bounding box center [220, 310] width 50 height 29
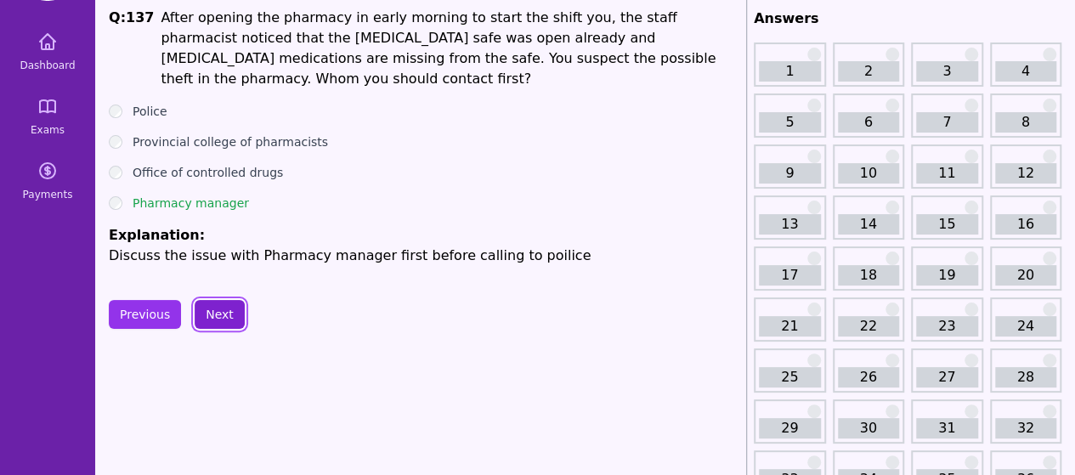
click at [217, 303] on button "Next" at bounding box center [220, 314] width 50 height 29
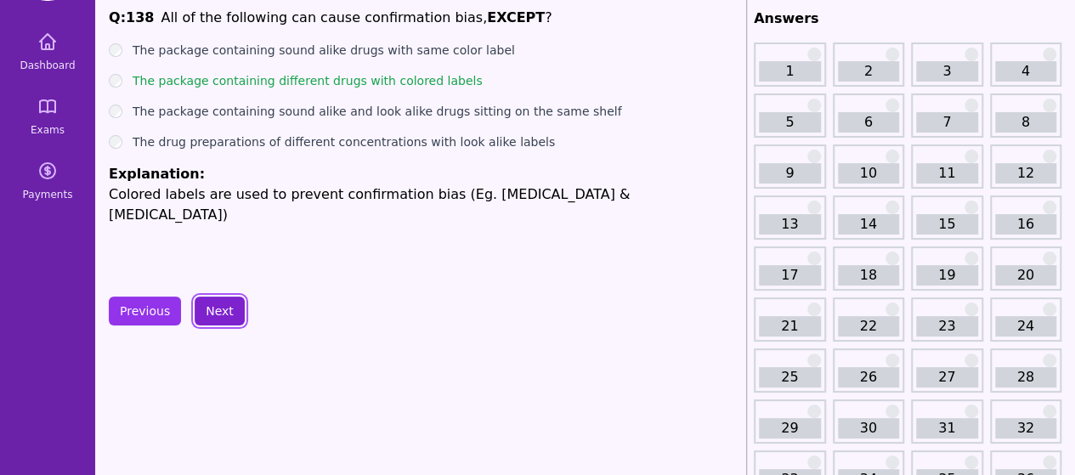
click at [217, 303] on button "Next" at bounding box center [220, 310] width 50 height 29
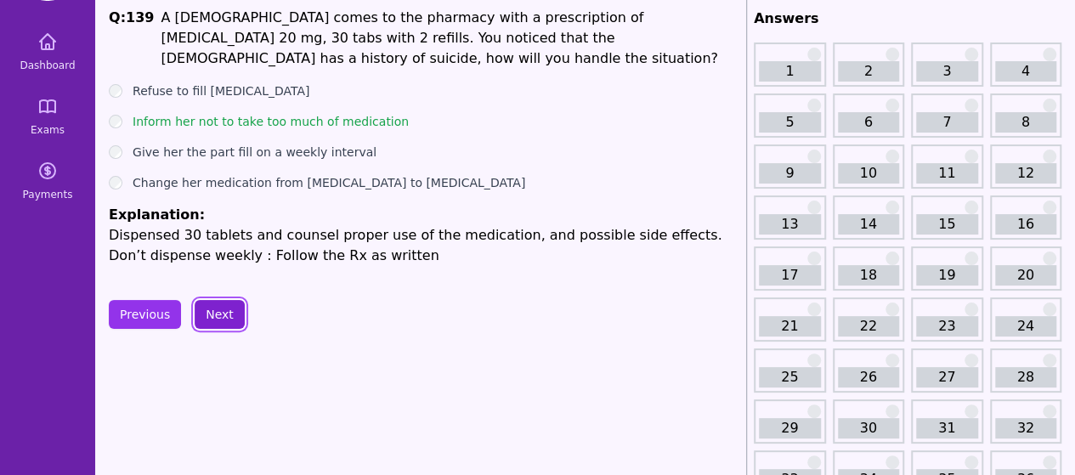
click at [223, 310] on button "Next" at bounding box center [220, 314] width 50 height 29
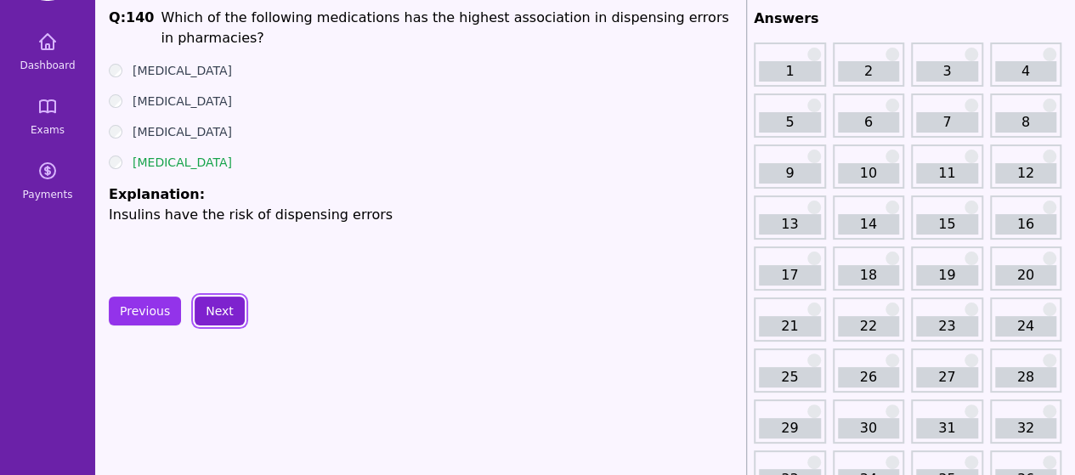
click at [223, 310] on button "Next" at bounding box center [220, 310] width 50 height 29
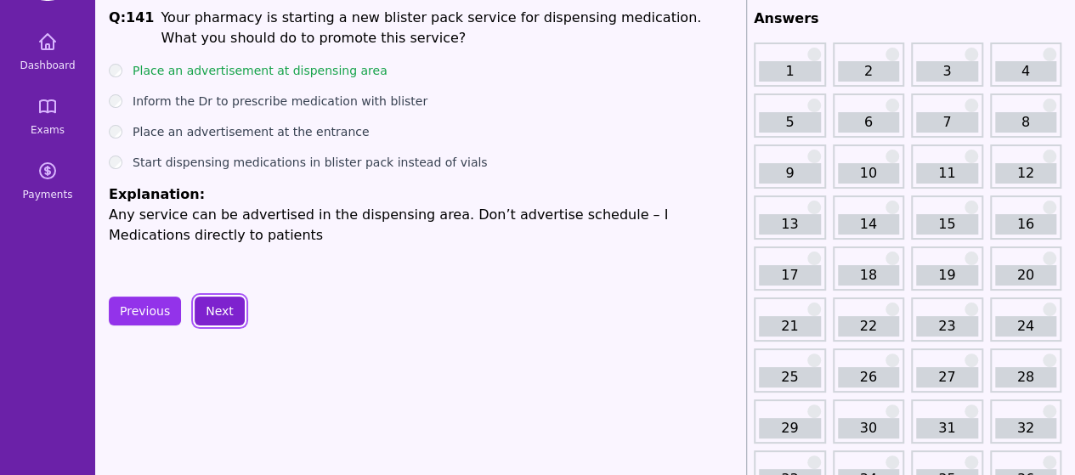
click at [223, 310] on button "Next" at bounding box center [220, 310] width 50 height 29
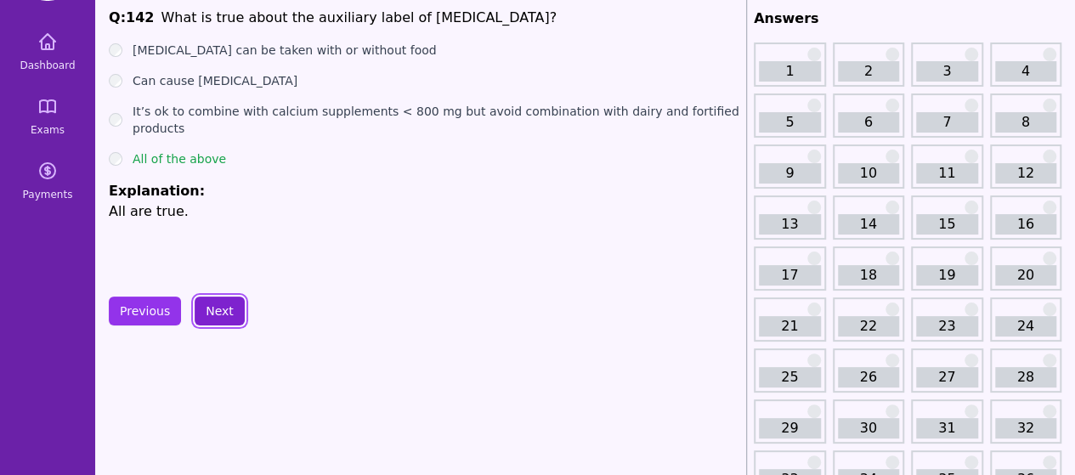
click at [207, 299] on button "Next" at bounding box center [220, 310] width 50 height 29
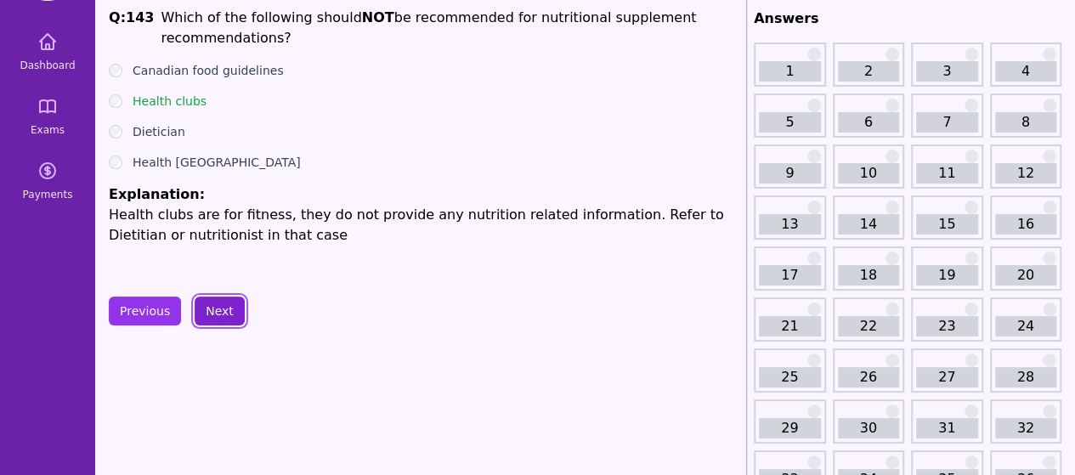
click at [216, 300] on button "Next" at bounding box center [220, 310] width 50 height 29
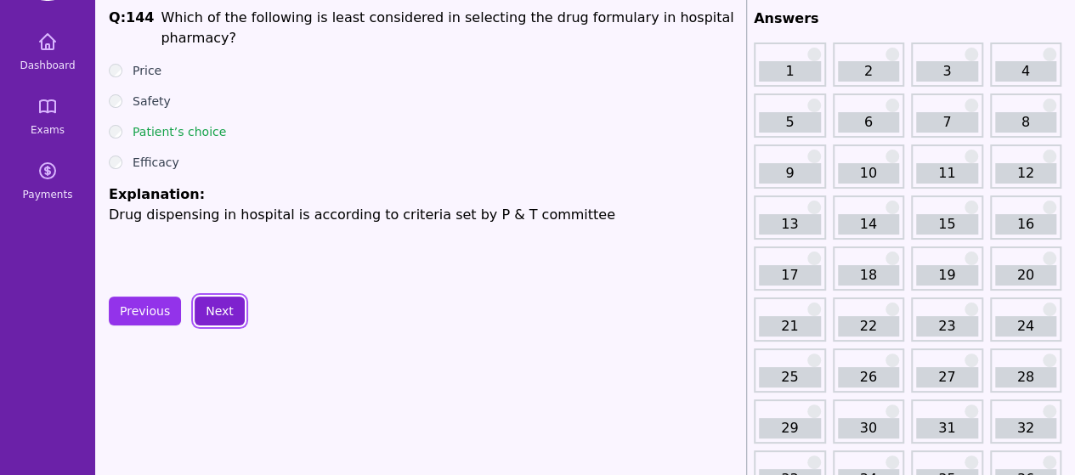
click at [219, 311] on button "Next" at bounding box center [220, 310] width 50 height 29
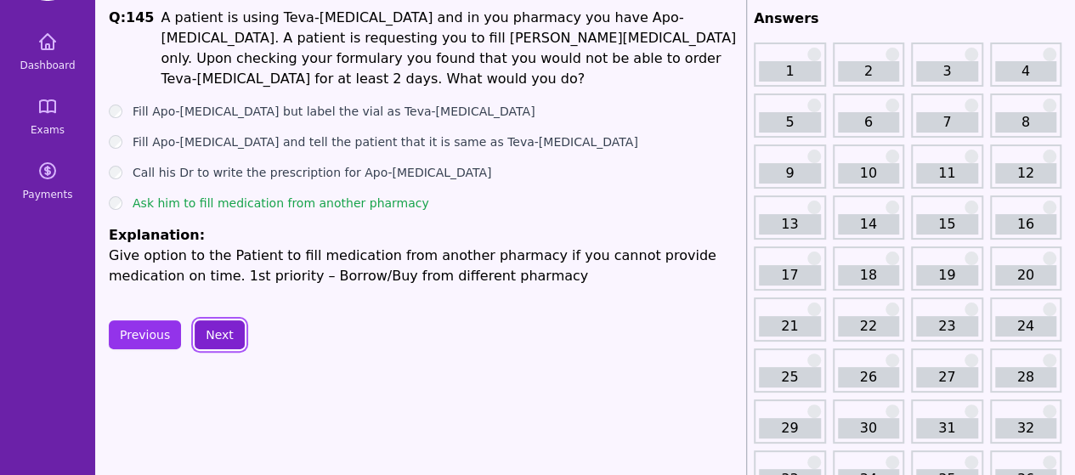
click at [222, 320] on button "Next" at bounding box center [220, 334] width 50 height 29
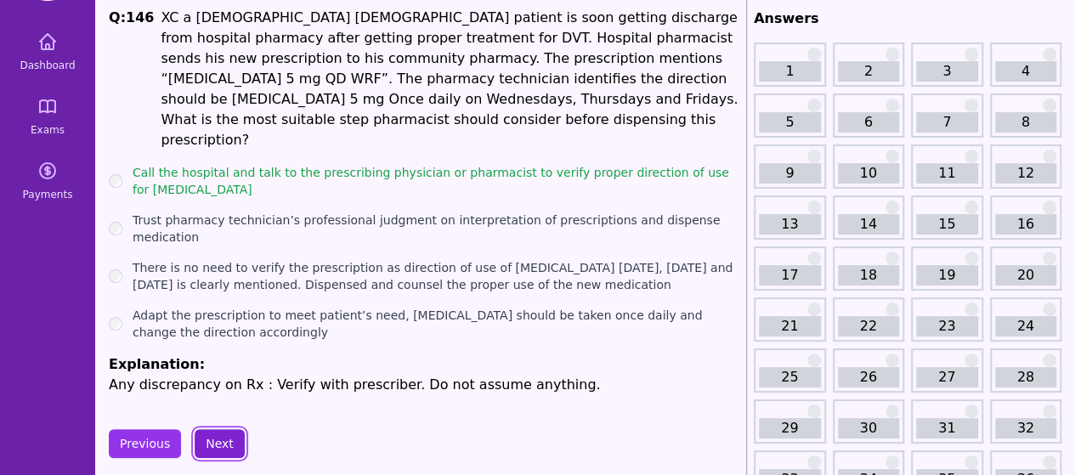
click at [197, 429] on button "Next" at bounding box center [220, 443] width 50 height 29
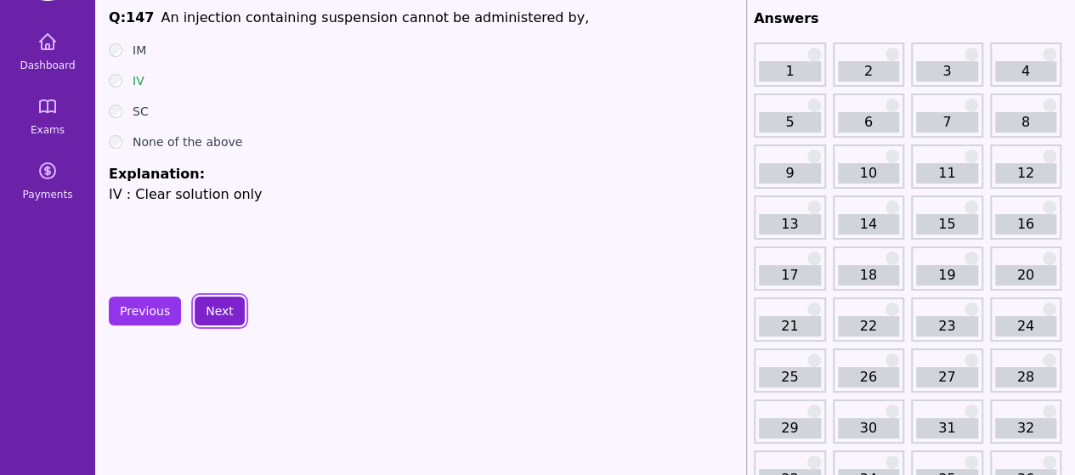
click at [226, 315] on button "Next" at bounding box center [220, 310] width 50 height 29
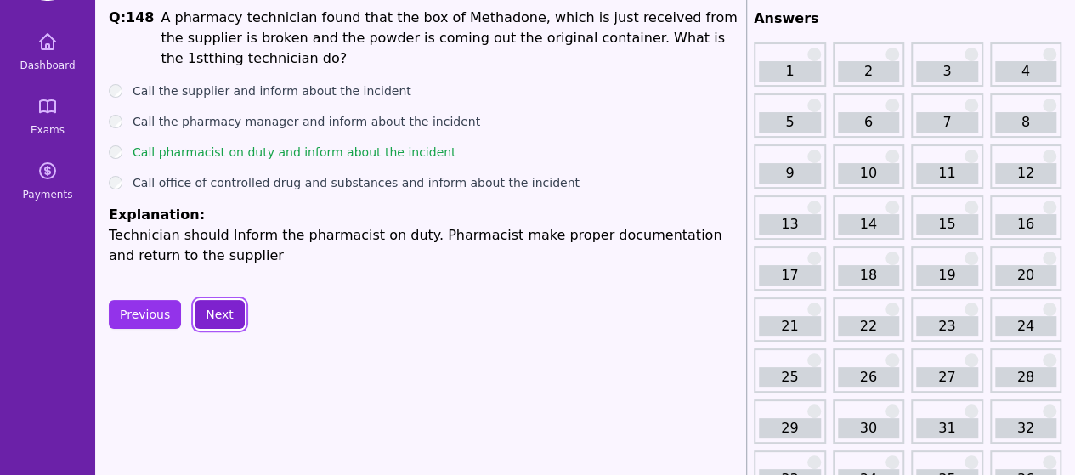
click at [226, 315] on button "Next" at bounding box center [220, 314] width 50 height 29
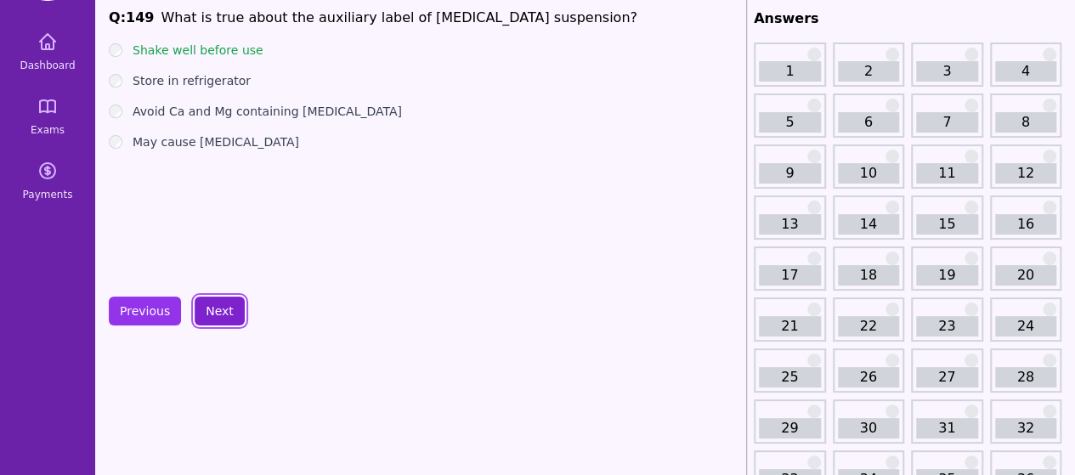
click at [226, 315] on button "Next" at bounding box center [220, 310] width 50 height 29
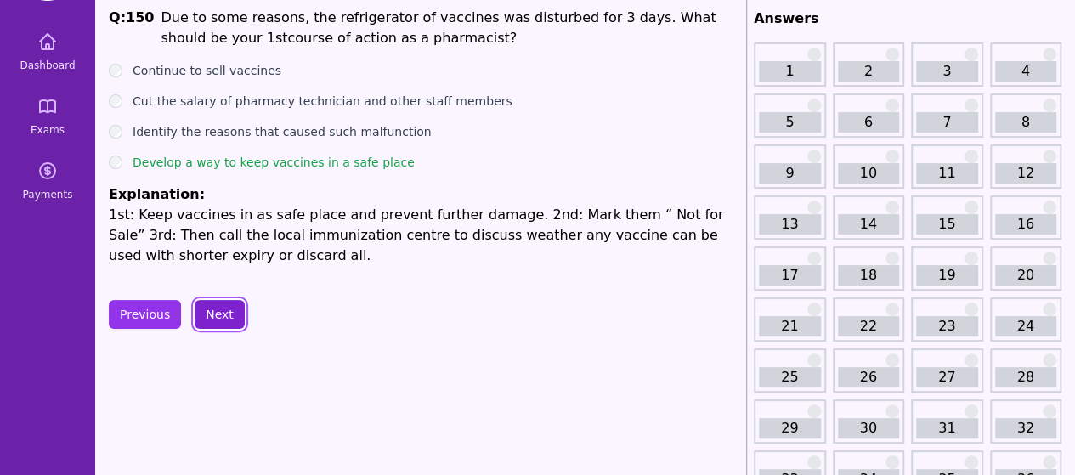
click at [221, 313] on button "Next" at bounding box center [220, 314] width 50 height 29
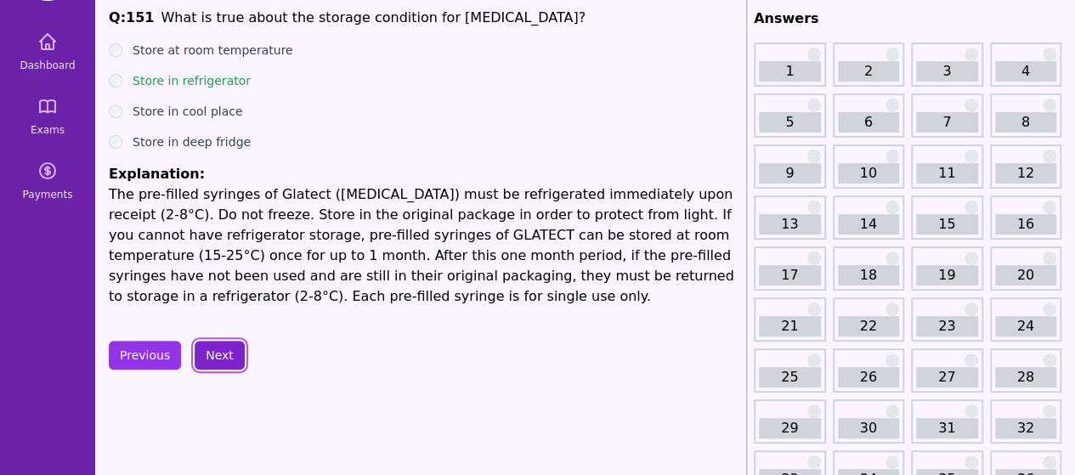
click at [218, 347] on button "Next" at bounding box center [220, 355] width 50 height 29
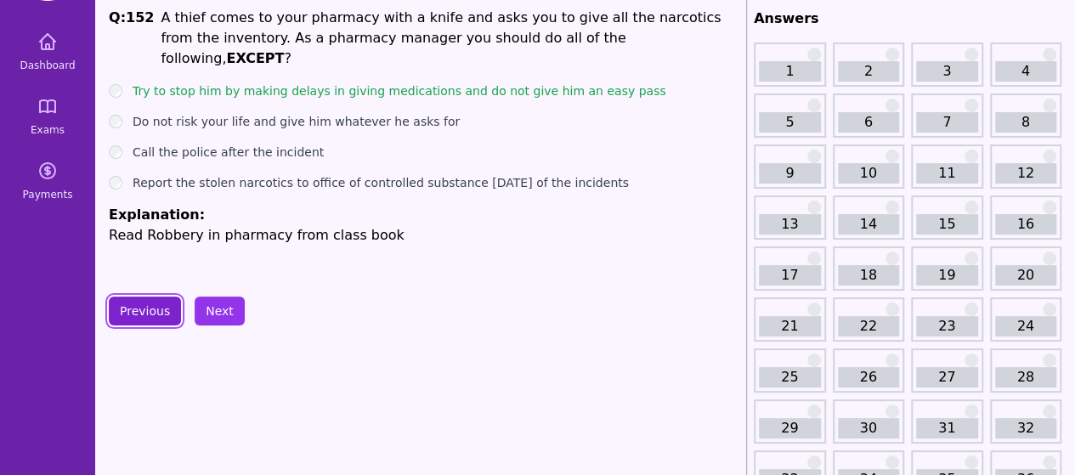
click at [148, 305] on button "Previous" at bounding box center [145, 310] width 72 height 29
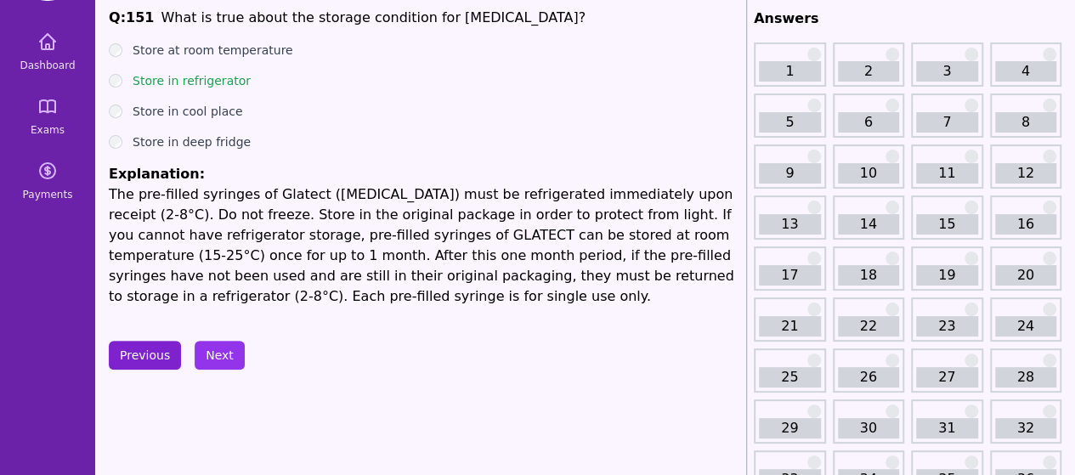
click at [148, 305] on p "The pre-filled syringes of Glatect ([MEDICAL_DATA]) must be refrigerated immedi…" at bounding box center [424, 245] width 630 height 122
click at [136, 351] on button "Previous" at bounding box center [145, 355] width 72 height 29
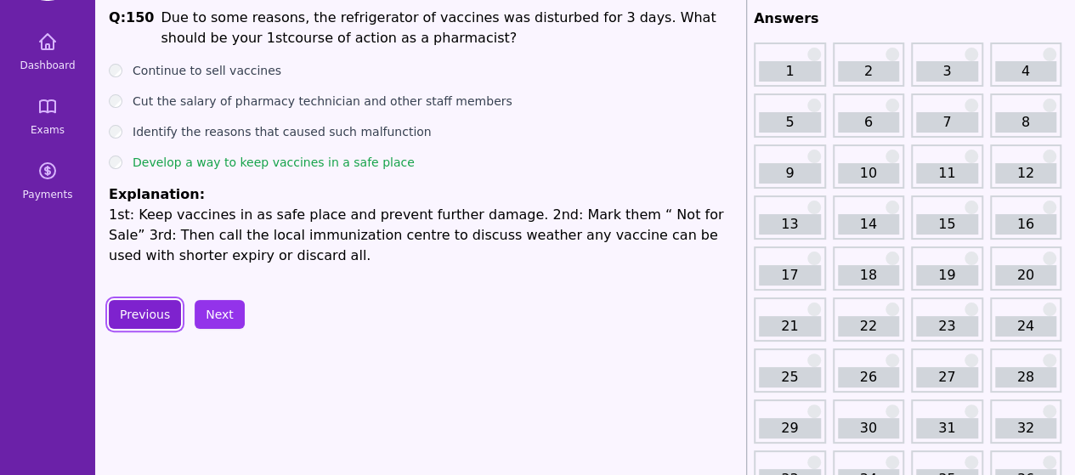
click at [148, 327] on button "Previous" at bounding box center [145, 314] width 72 height 29
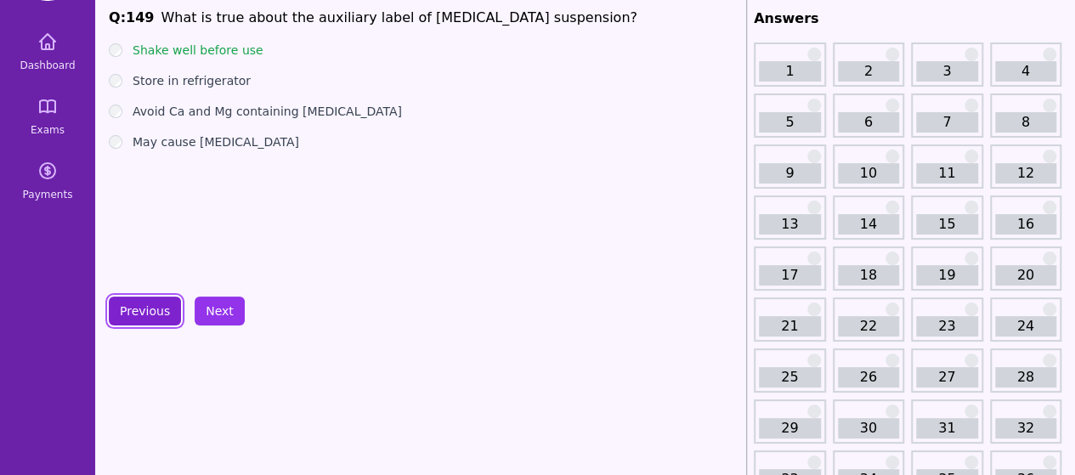
click at [154, 304] on button "Previous" at bounding box center [145, 310] width 72 height 29
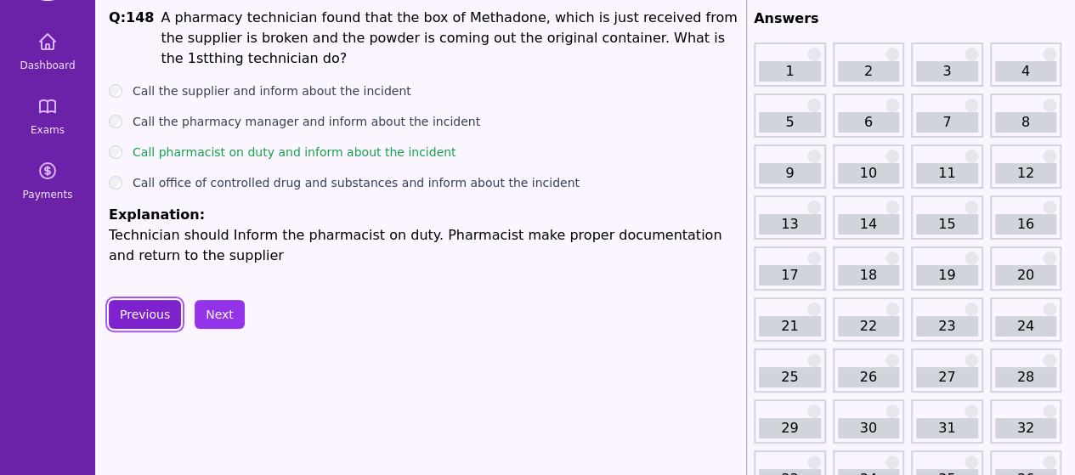
click at [154, 304] on button "Previous" at bounding box center [145, 314] width 72 height 29
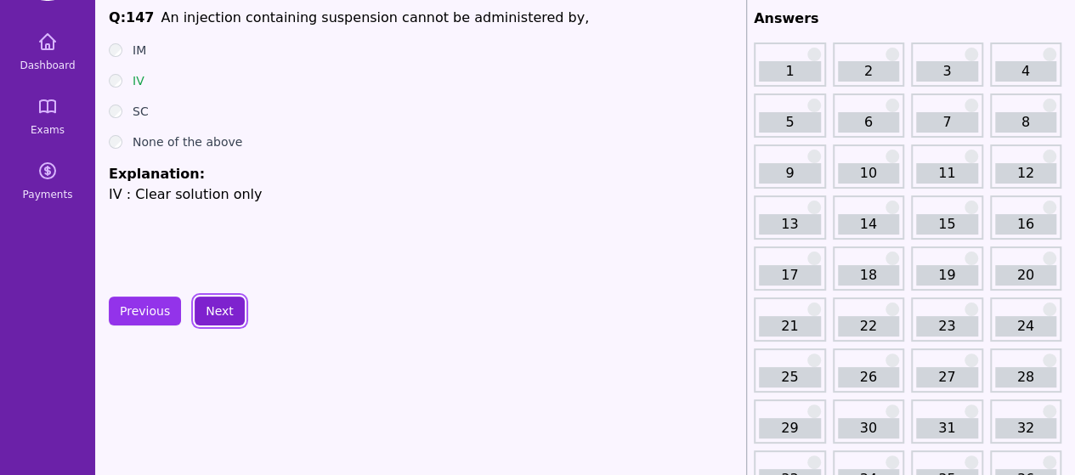
click at [219, 308] on button "Next" at bounding box center [220, 310] width 50 height 29
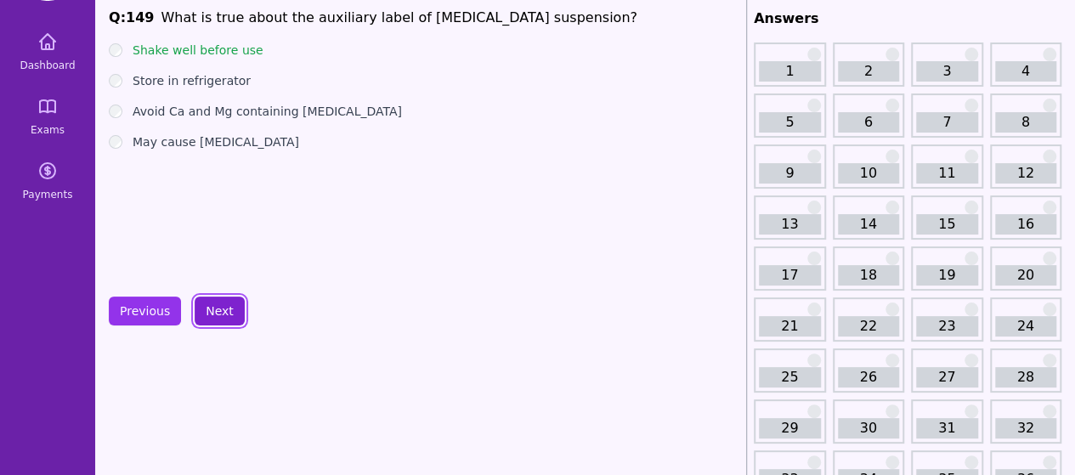
click at [219, 308] on button "Next" at bounding box center [220, 310] width 50 height 29
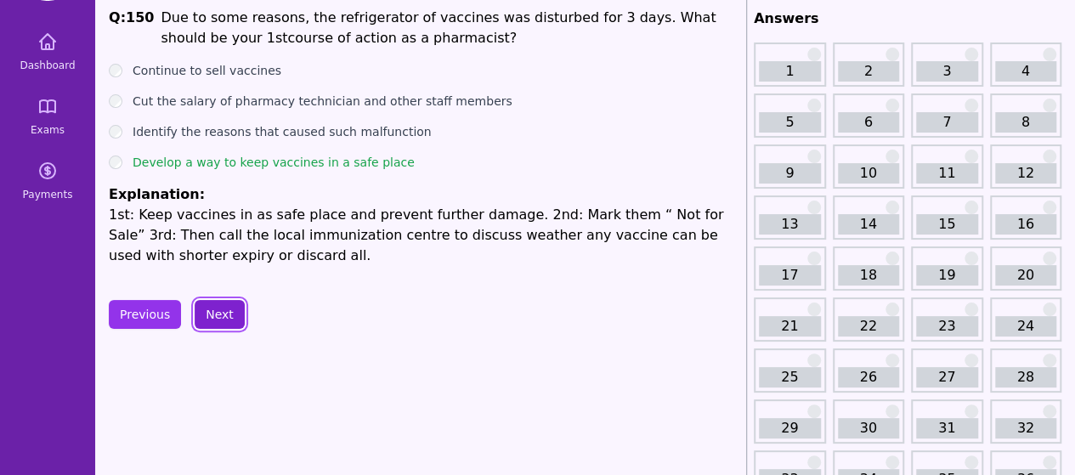
click at [219, 308] on button "Next" at bounding box center [220, 314] width 50 height 29
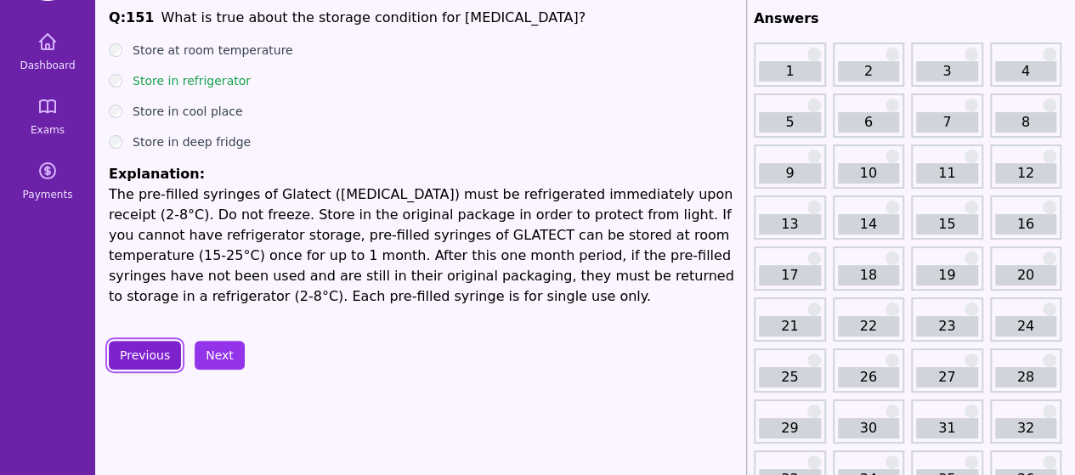
click at [150, 347] on button "Previous" at bounding box center [145, 355] width 72 height 29
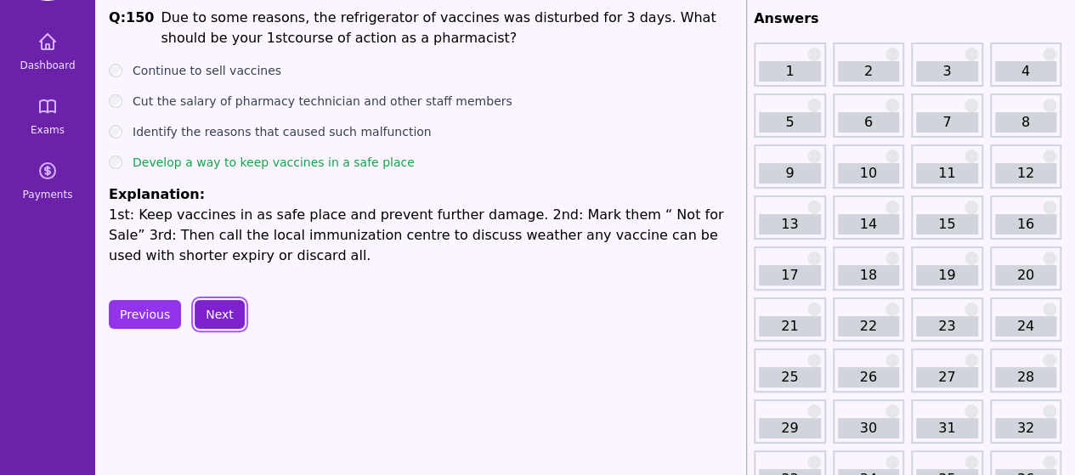
click at [231, 310] on button "Next" at bounding box center [220, 314] width 50 height 29
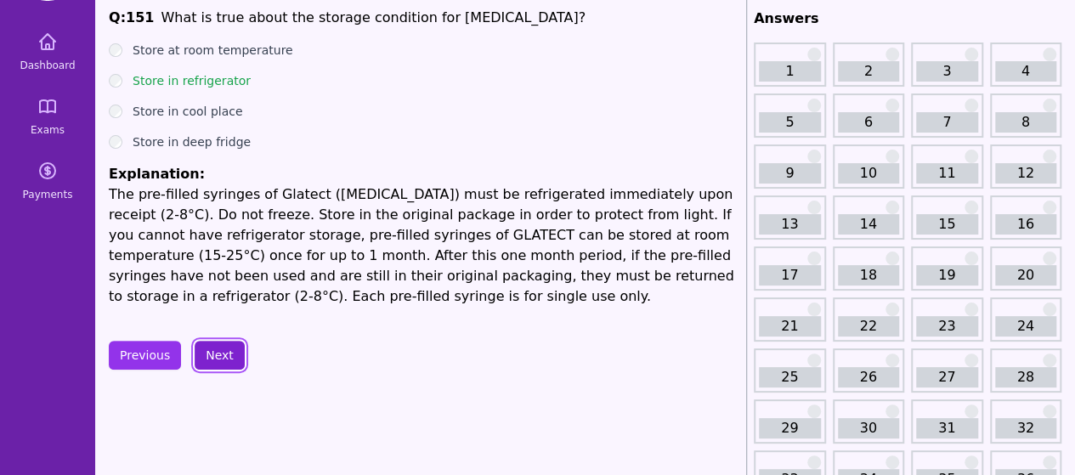
click at [211, 349] on button "Next" at bounding box center [220, 355] width 50 height 29
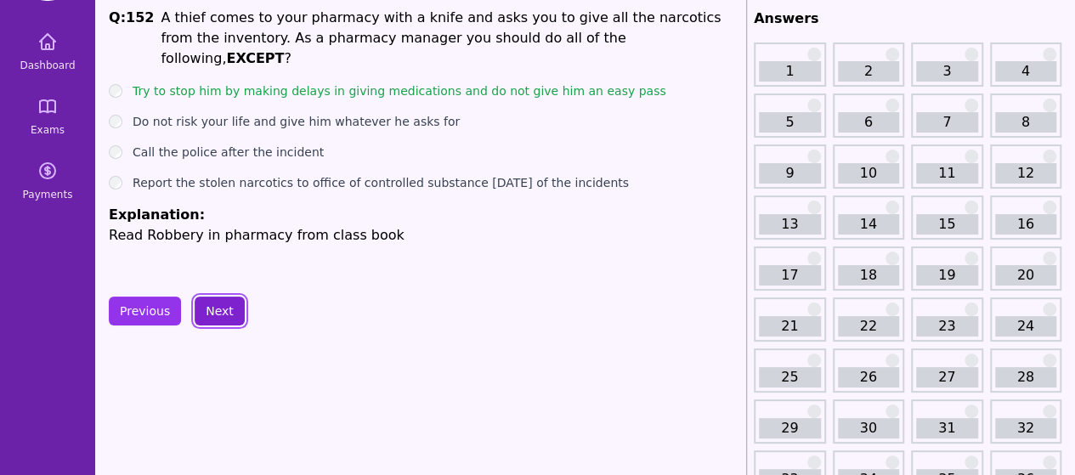
click at [219, 307] on button "Next" at bounding box center [220, 310] width 50 height 29
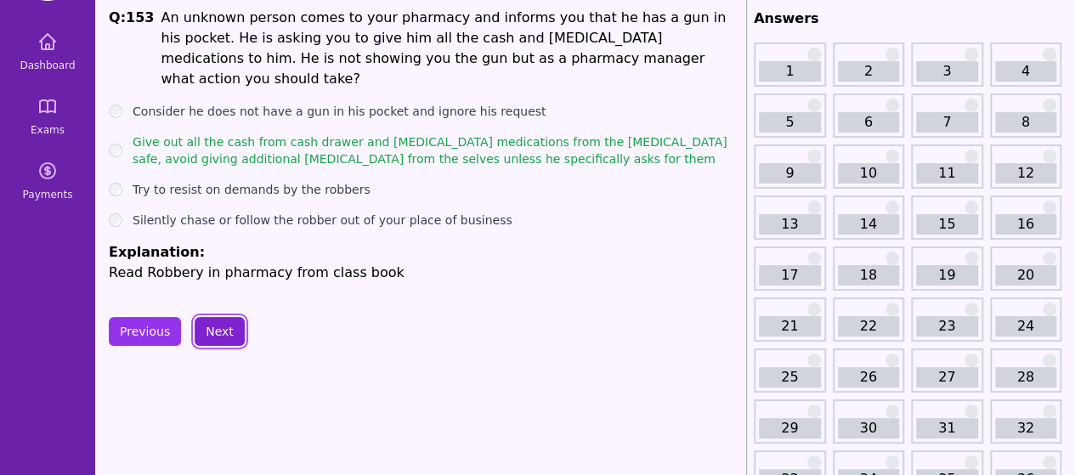
click at [219, 317] on button "Next" at bounding box center [220, 331] width 50 height 29
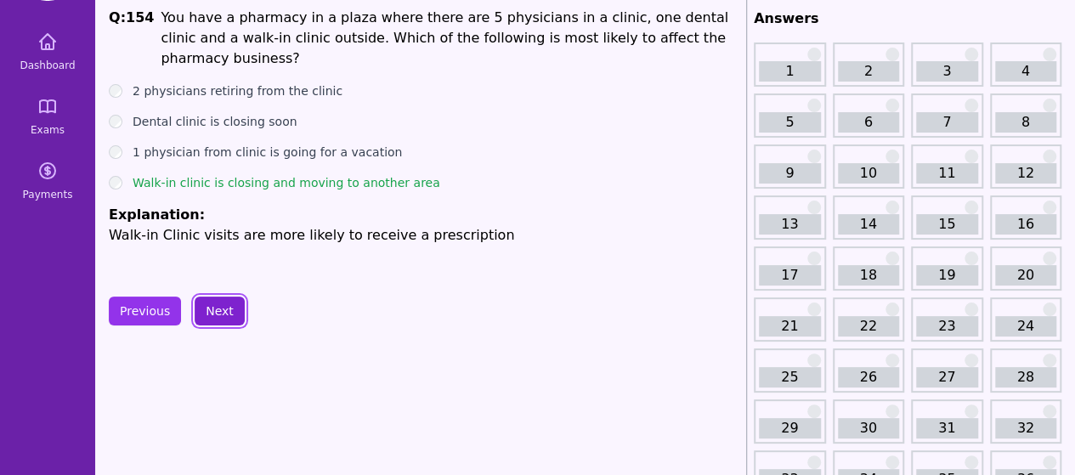
click at [219, 307] on button "Next" at bounding box center [220, 310] width 50 height 29
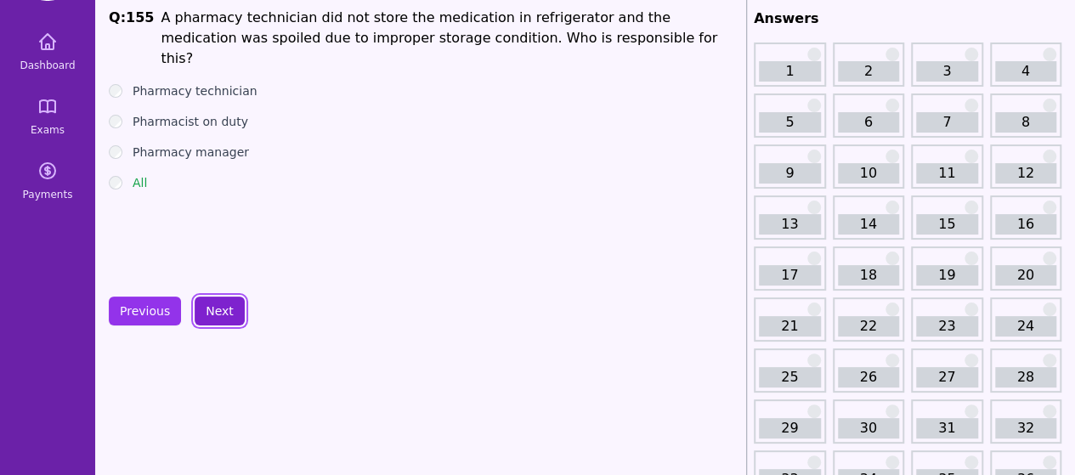
click at [217, 306] on button "Next" at bounding box center [220, 310] width 50 height 29
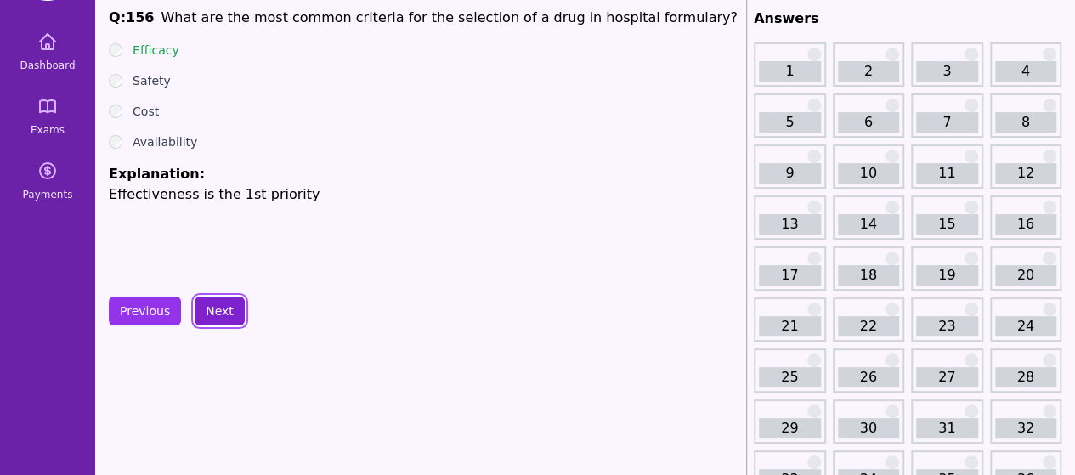
click at [217, 296] on button "Next" at bounding box center [220, 310] width 50 height 29
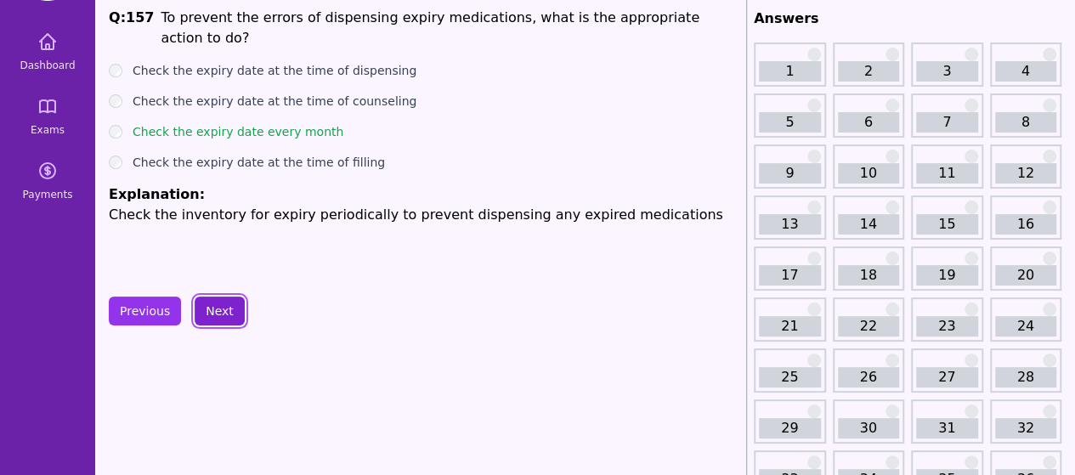
click at [214, 304] on button "Next" at bounding box center [220, 310] width 50 height 29
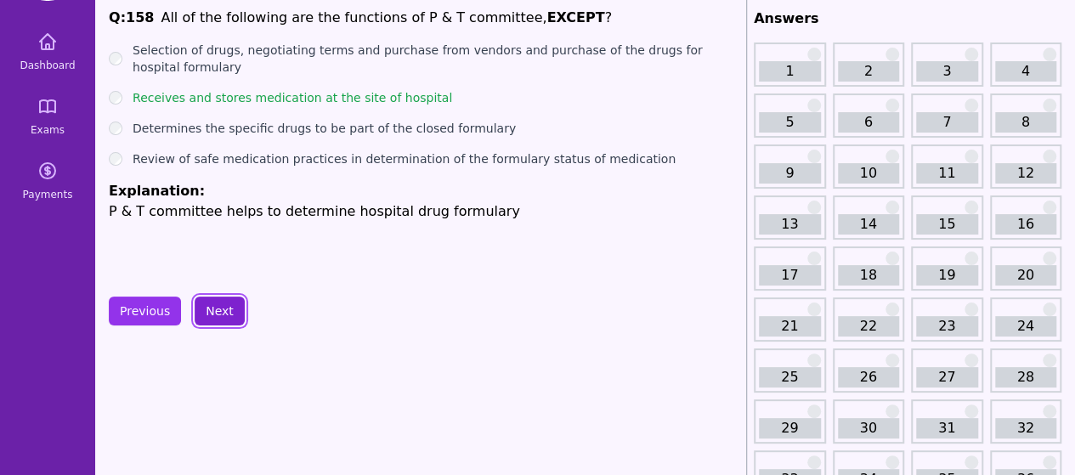
click at [214, 304] on button "Next" at bounding box center [220, 310] width 50 height 29
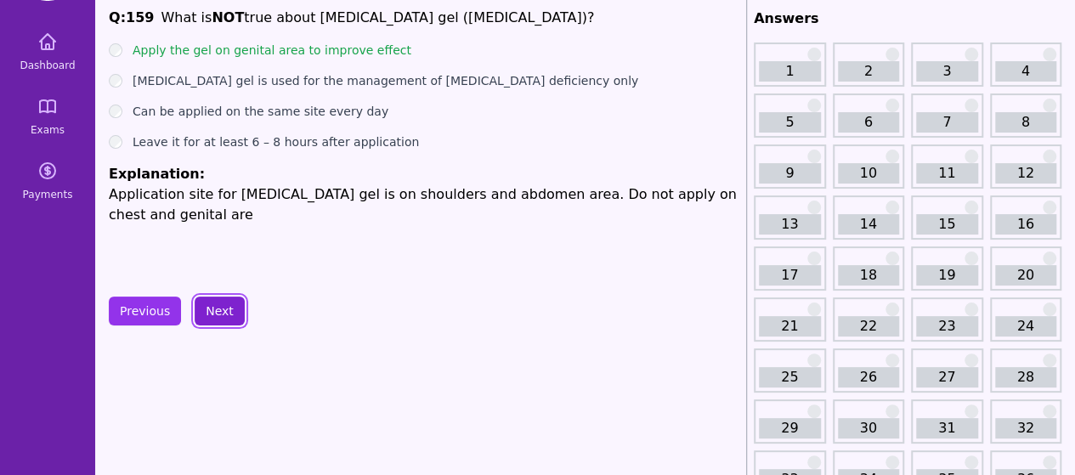
click at [217, 301] on button "Next" at bounding box center [220, 310] width 50 height 29
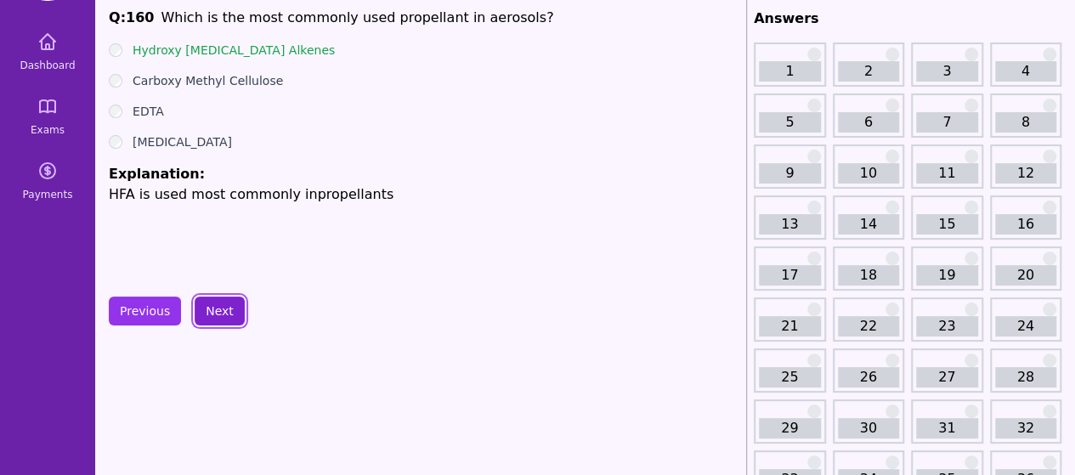
click at [217, 301] on button "Next" at bounding box center [220, 310] width 50 height 29
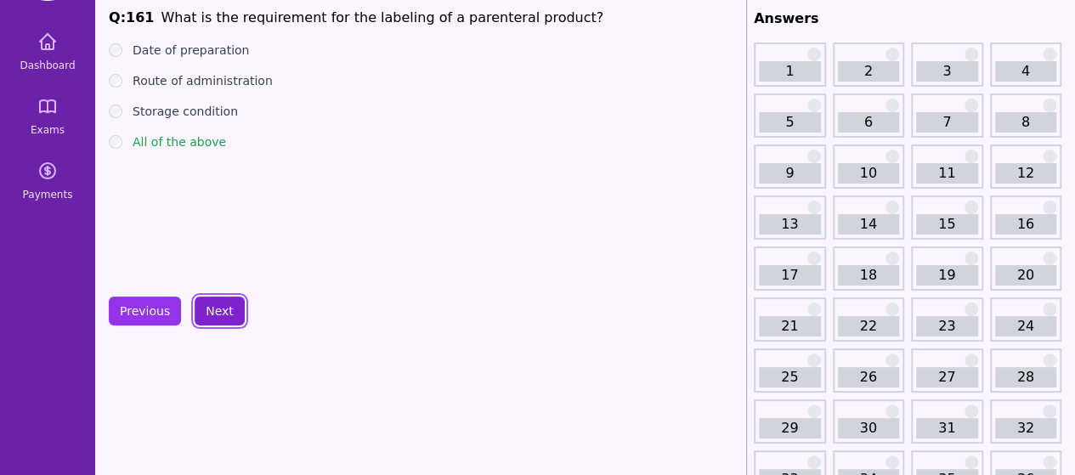
click at [217, 301] on button "Next" at bounding box center [220, 310] width 50 height 29
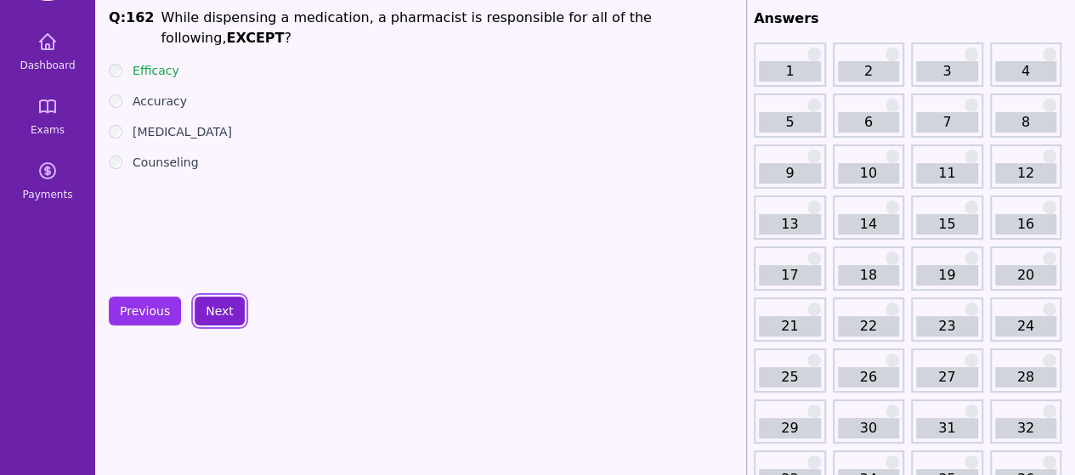
click at [217, 308] on button "Next" at bounding box center [220, 310] width 50 height 29
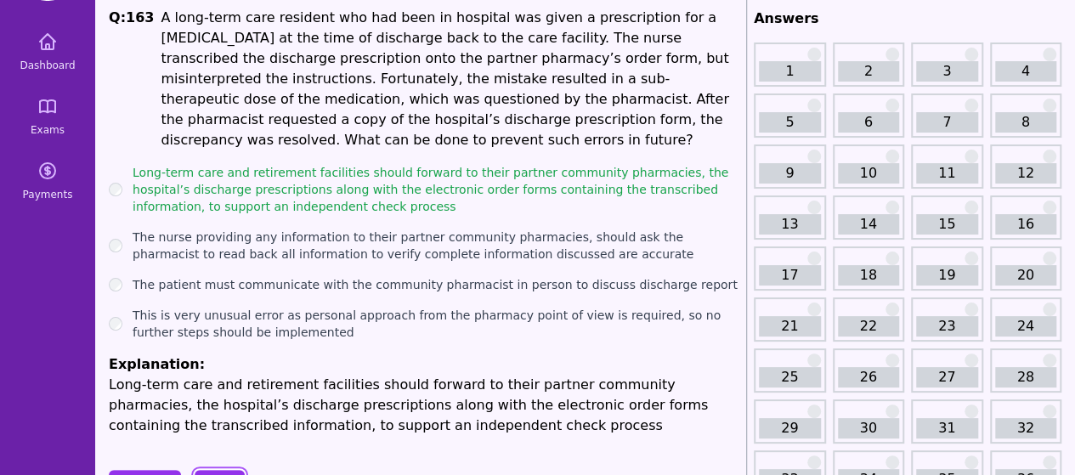
scroll to position [175, 0]
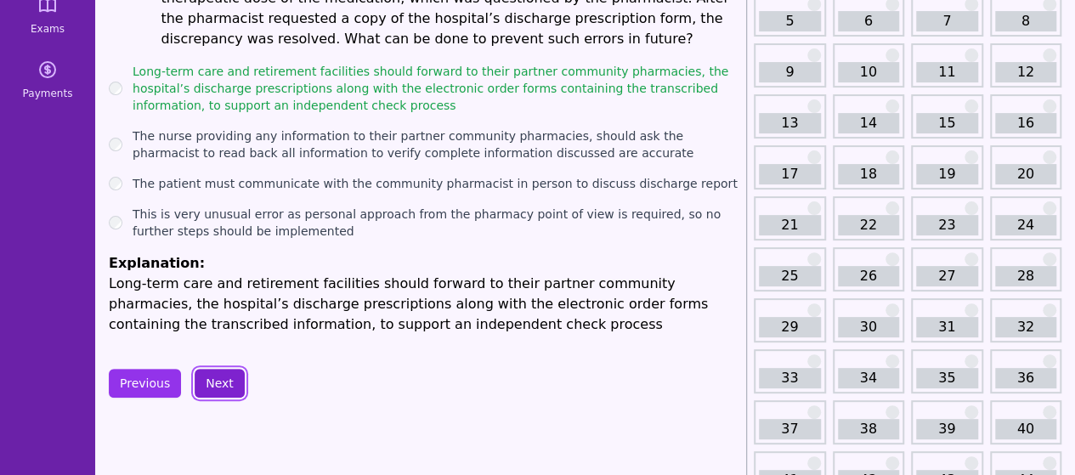
click at [222, 369] on button "Next" at bounding box center [220, 383] width 50 height 29
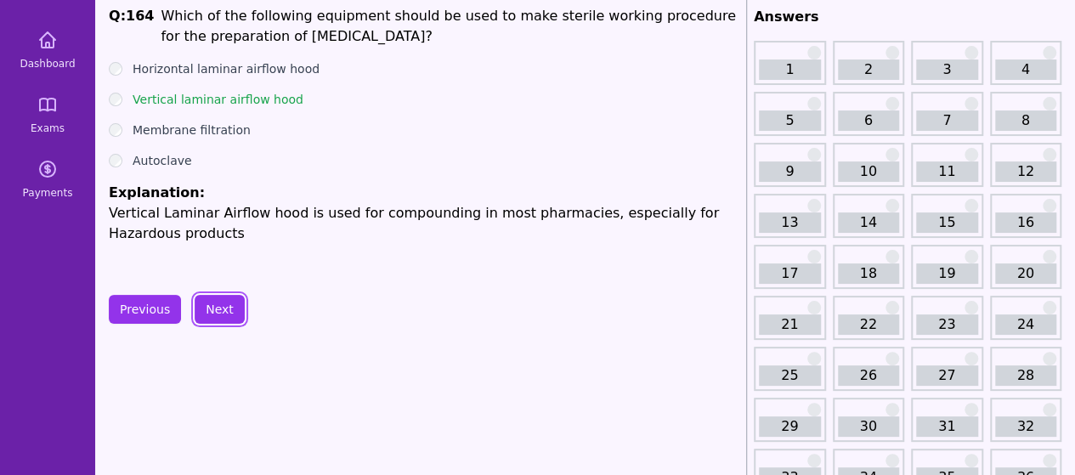
scroll to position [75, 0]
click at [207, 311] on button "Next" at bounding box center [220, 310] width 50 height 29
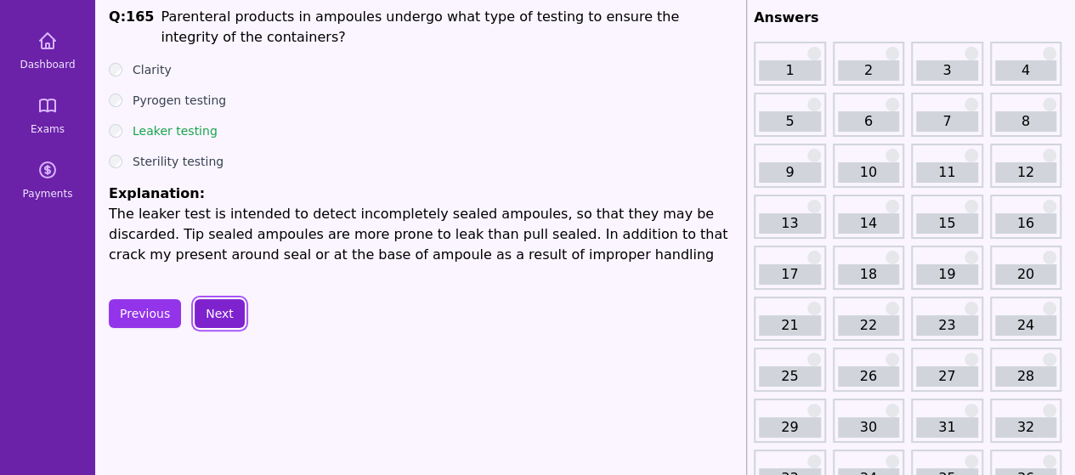
click at [207, 311] on button "Next" at bounding box center [220, 313] width 50 height 29
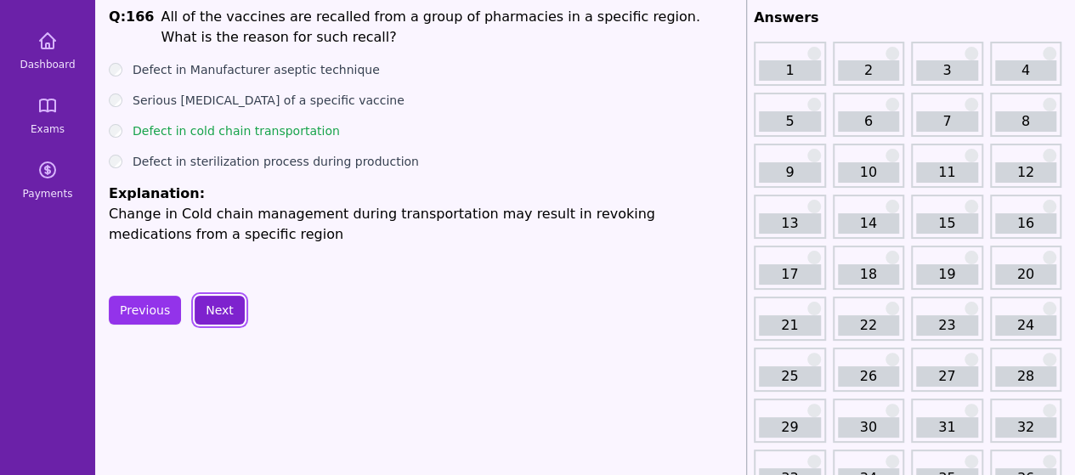
click at [207, 311] on button "Next" at bounding box center [220, 310] width 50 height 29
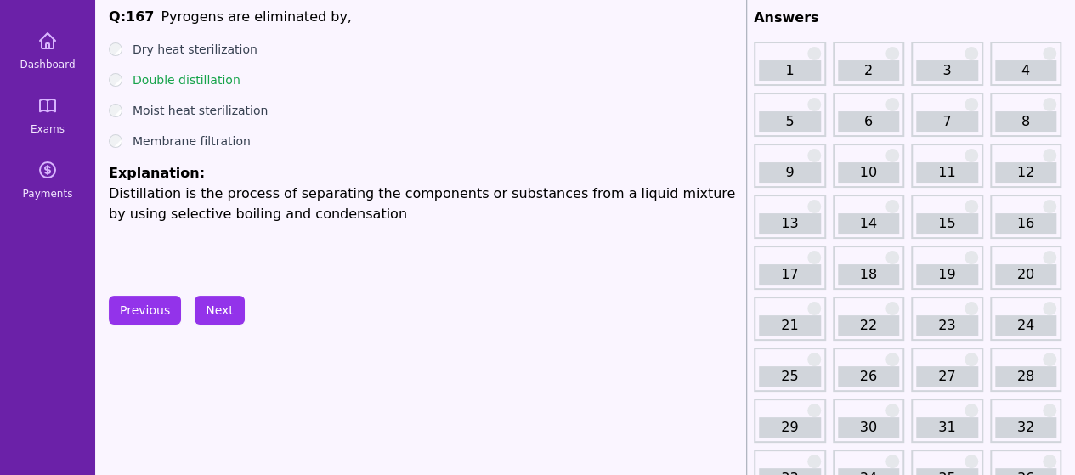
click at [216, 311] on button "Next" at bounding box center [220, 310] width 50 height 29
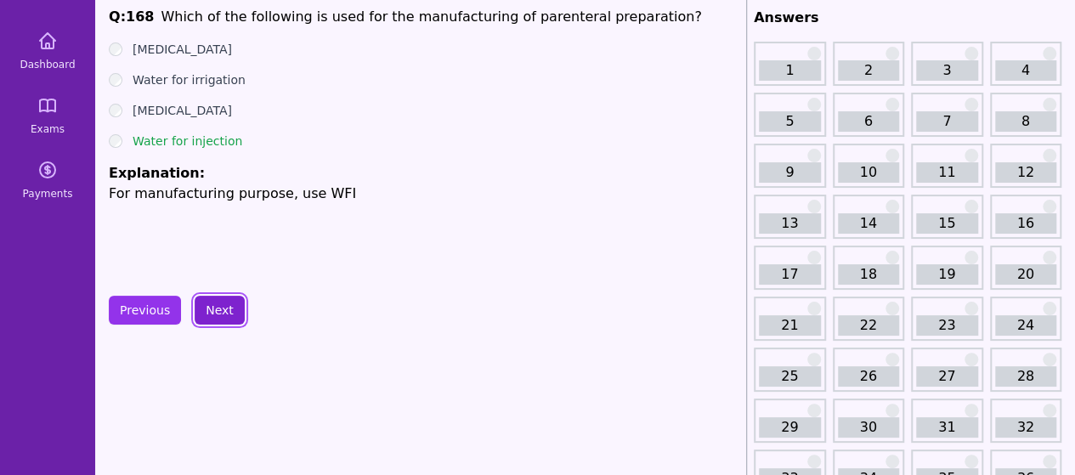
click at [218, 308] on button "Next" at bounding box center [220, 310] width 50 height 29
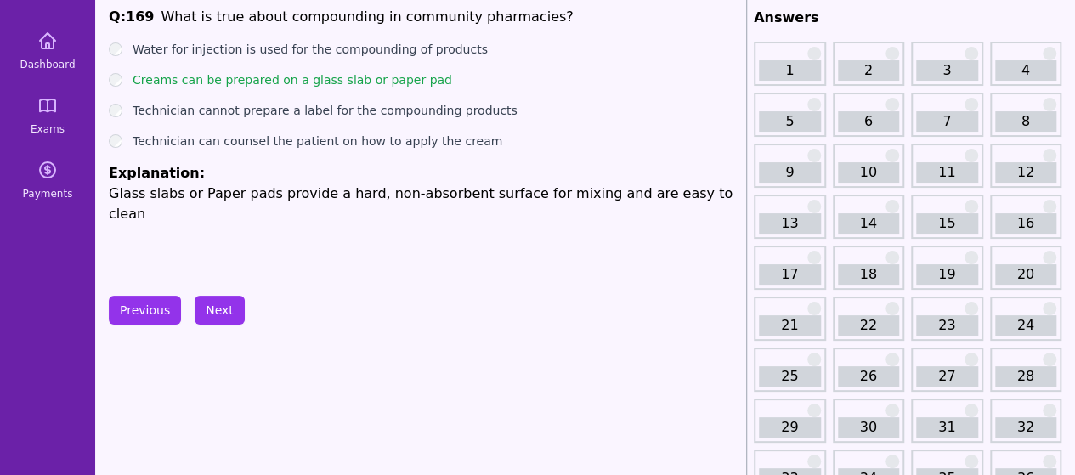
click at [220, 308] on button "Next" at bounding box center [220, 310] width 50 height 29
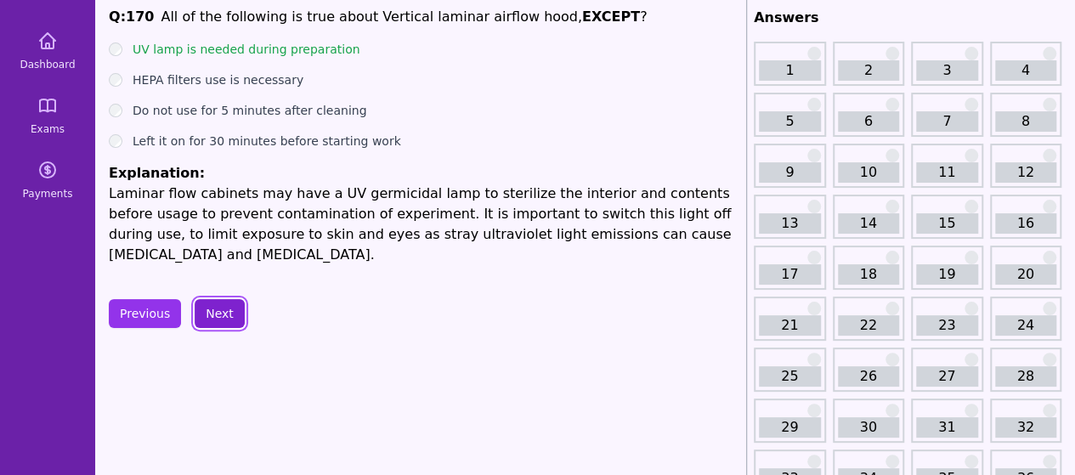
click at [220, 308] on button "Next" at bounding box center [220, 313] width 50 height 29
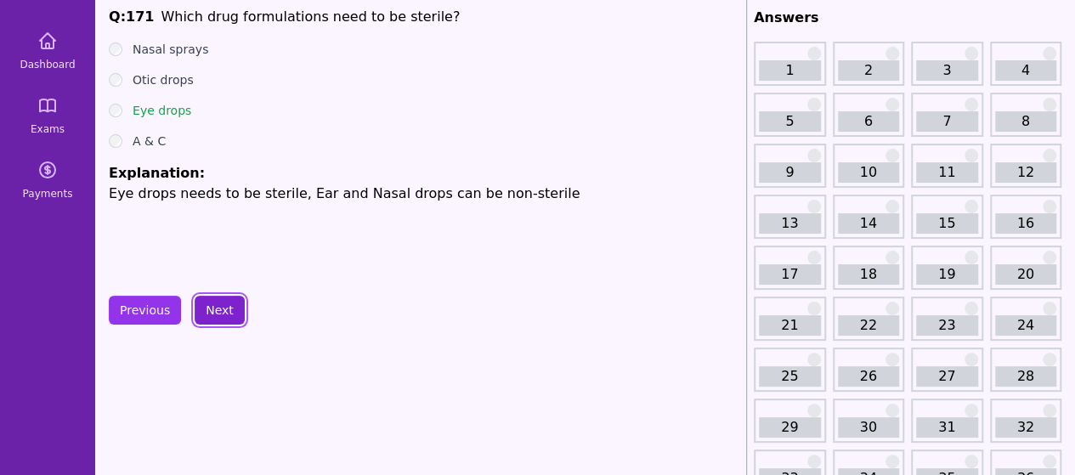
click at [220, 308] on button "Next" at bounding box center [220, 310] width 50 height 29
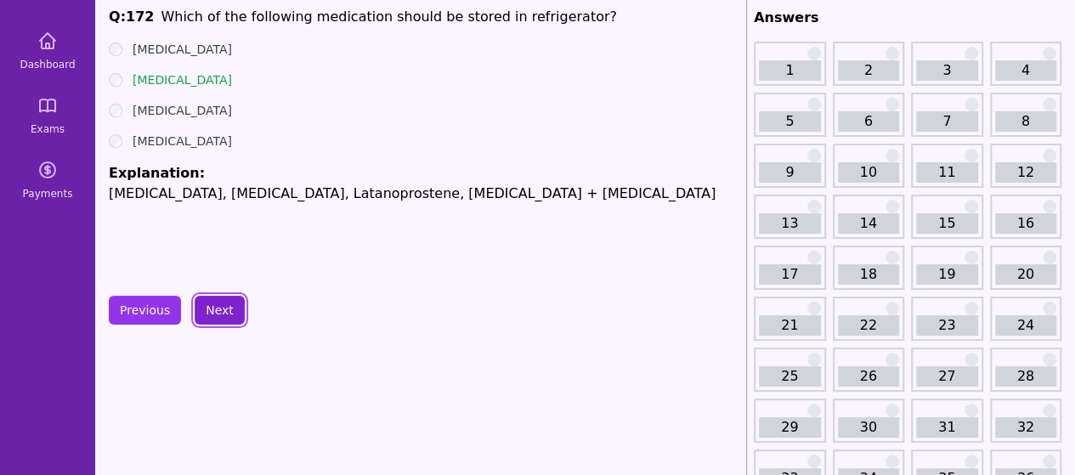
click at [220, 308] on button "Next" at bounding box center [220, 310] width 50 height 29
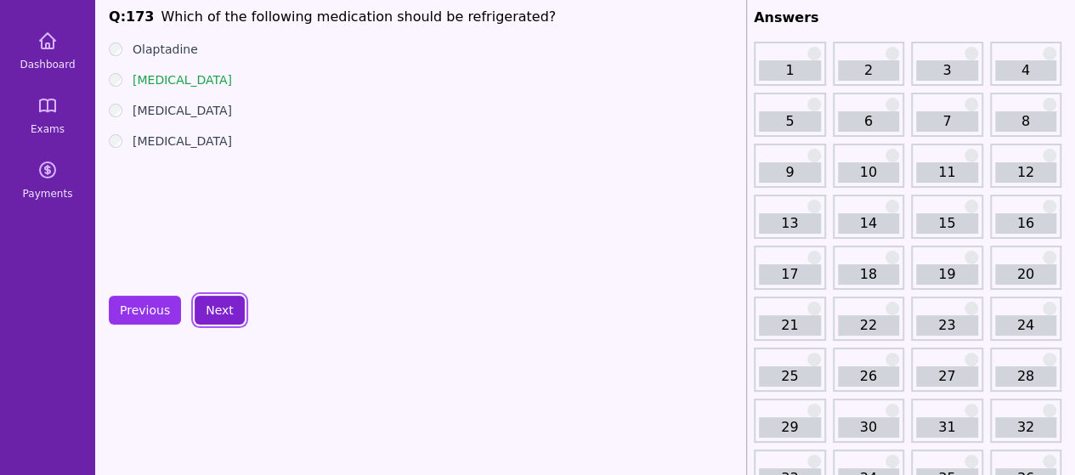
click at [220, 308] on button "Next" at bounding box center [220, 310] width 50 height 29
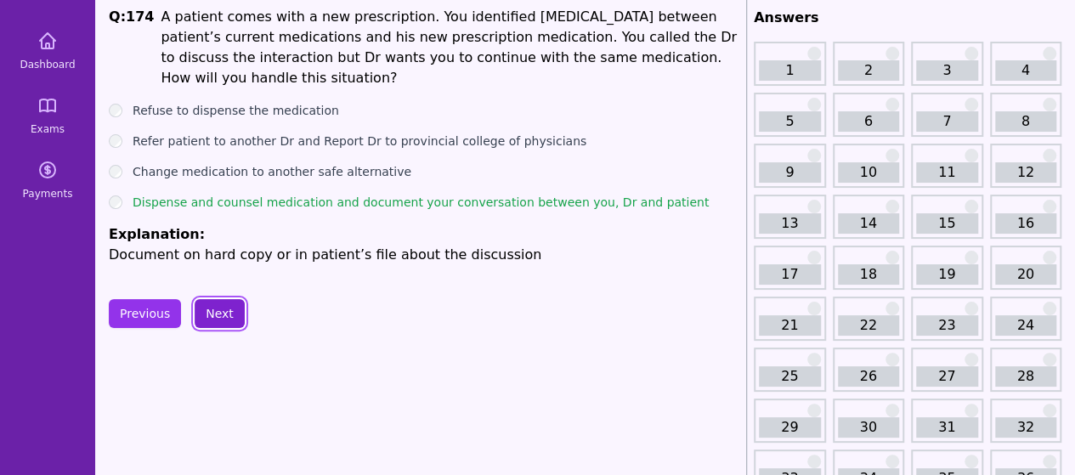
click at [227, 308] on button "Next" at bounding box center [220, 313] width 50 height 29
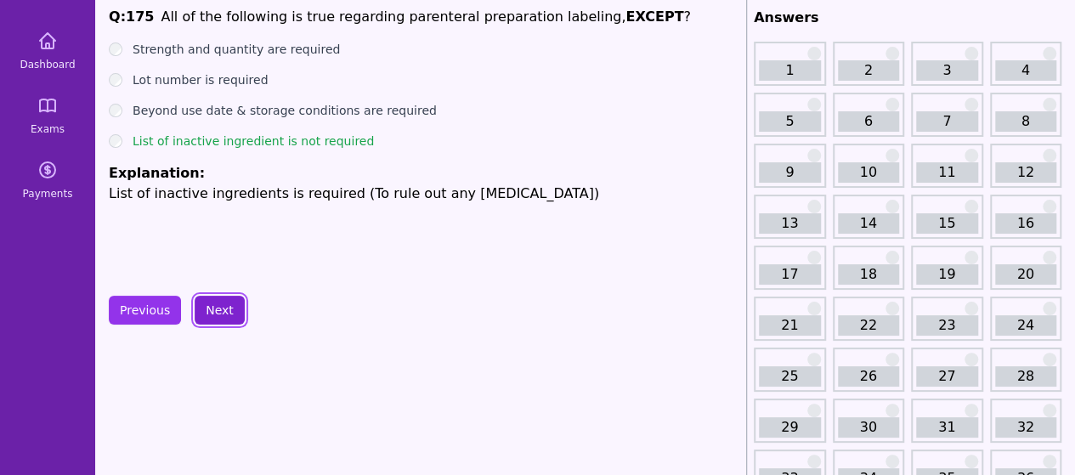
click at [227, 308] on button "Next" at bounding box center [220, 310] width 50 height 29
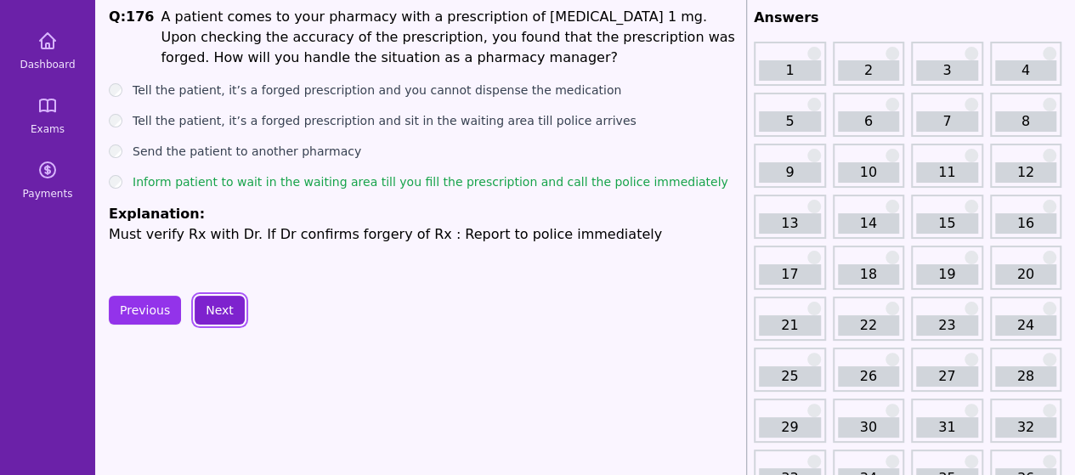
click at [199, 315] on button "Next" at bounding box center [220, 310] width 50 height 29
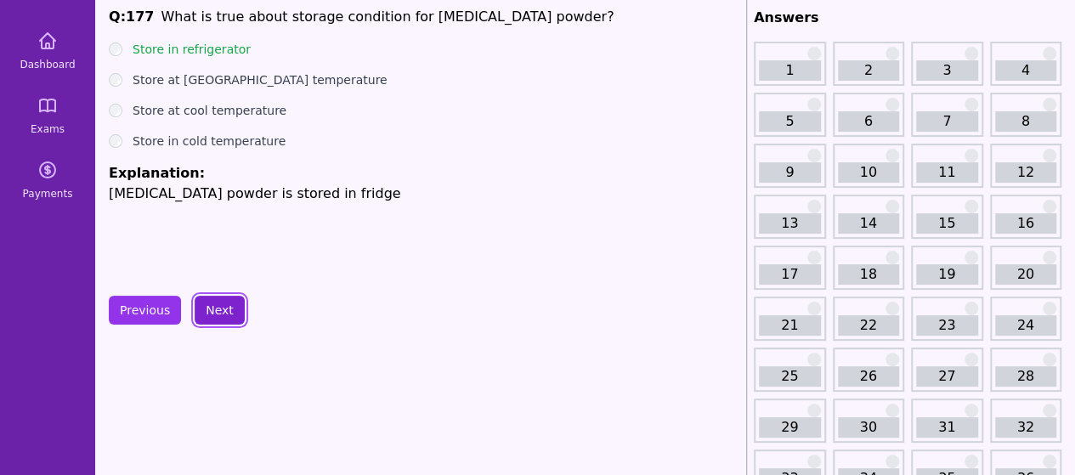
click at [199, 315] on button "Next" at bounding box center [220, 310] width 50 height 29
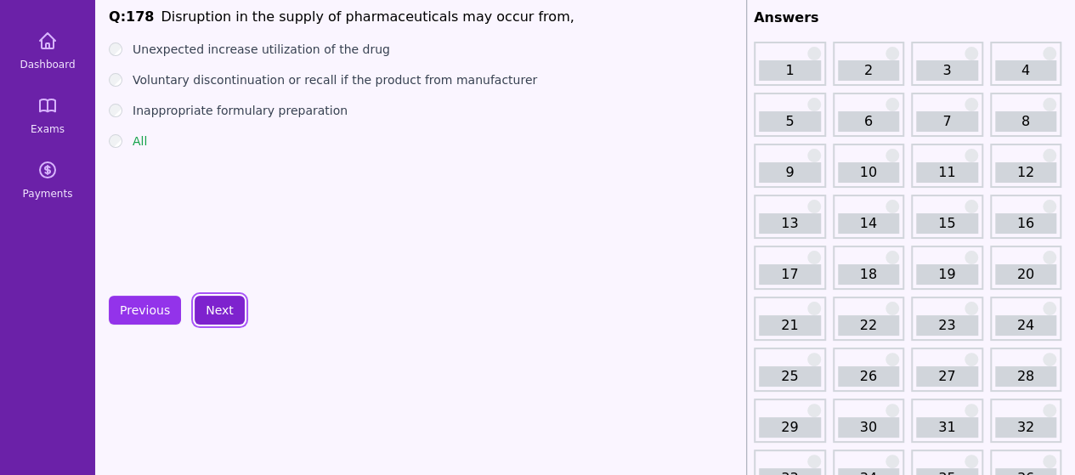
click at [200, 315] on button "Next" at bounding box center [220, 310] width 50 height 29
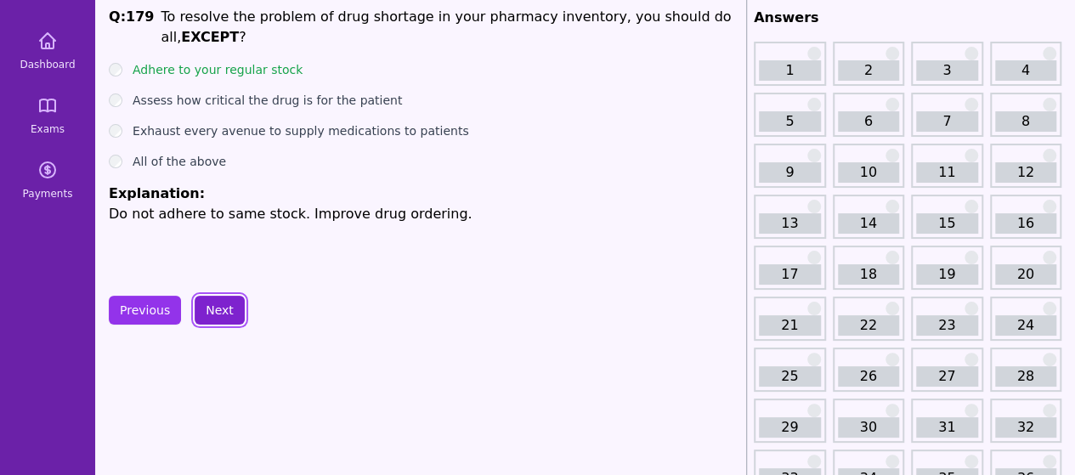
click at [226, 302] on button "Next" at bounding box center [220, 310] width 50 height 29
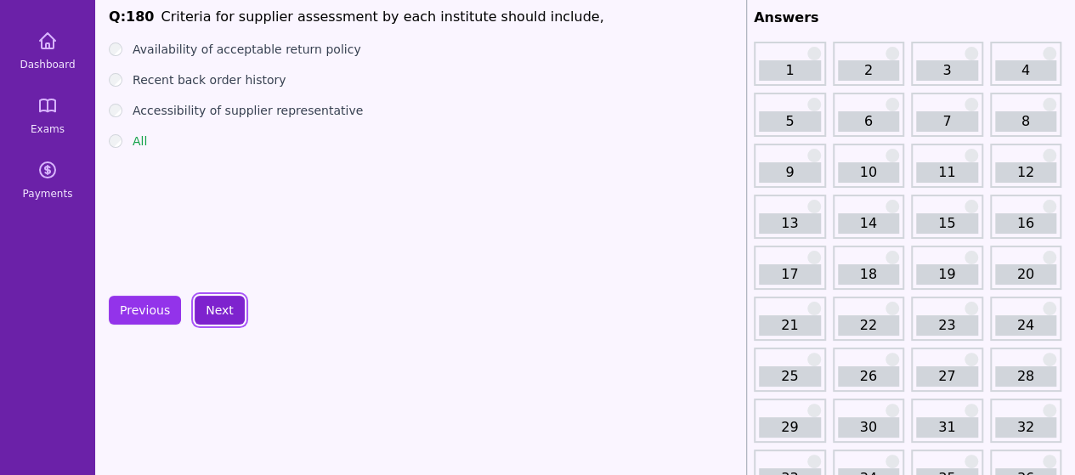
click at [226, 302] on button "Next" at bounding box center [220, 310] width 50 height 29
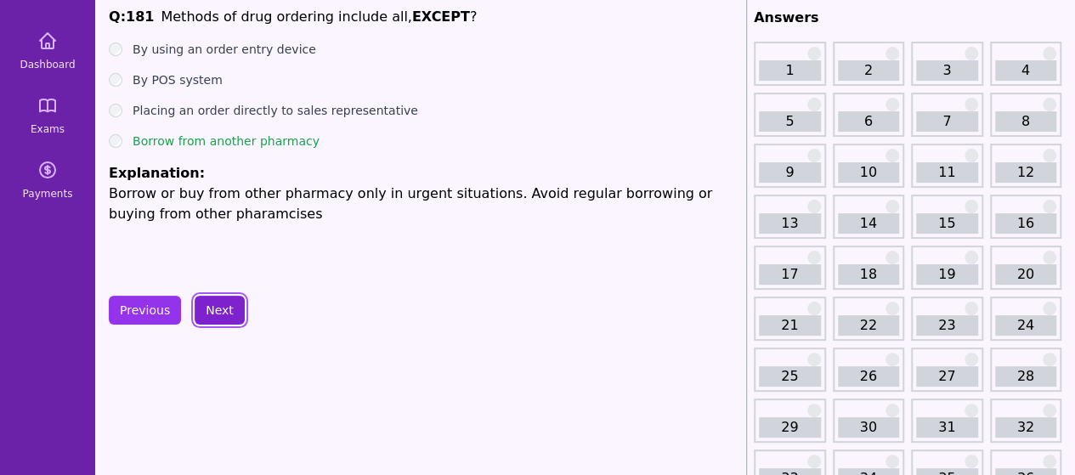
click at [200, 316] on button "Next" at bounding box center [220, 310] width 50 height 29
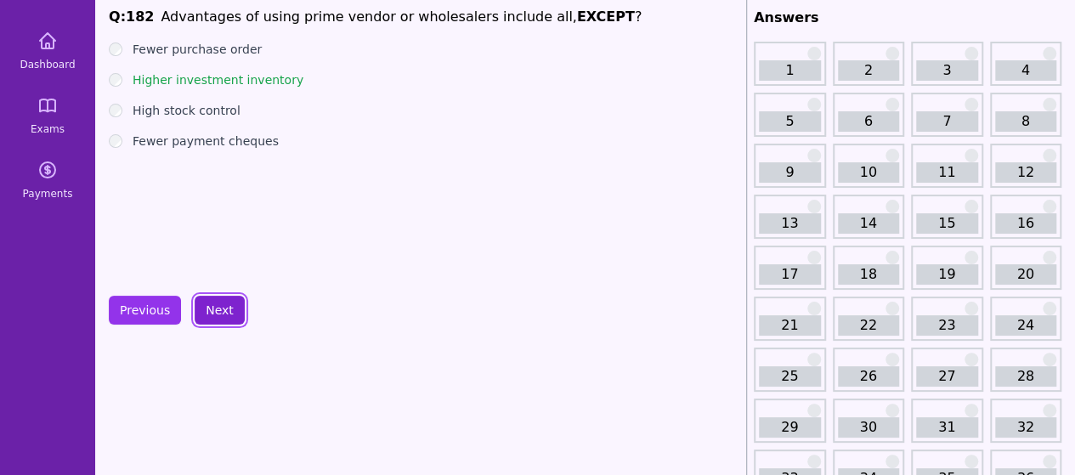
click at [226, 302] on button "Next" at bounding box center [220, 310] width 50 height 29
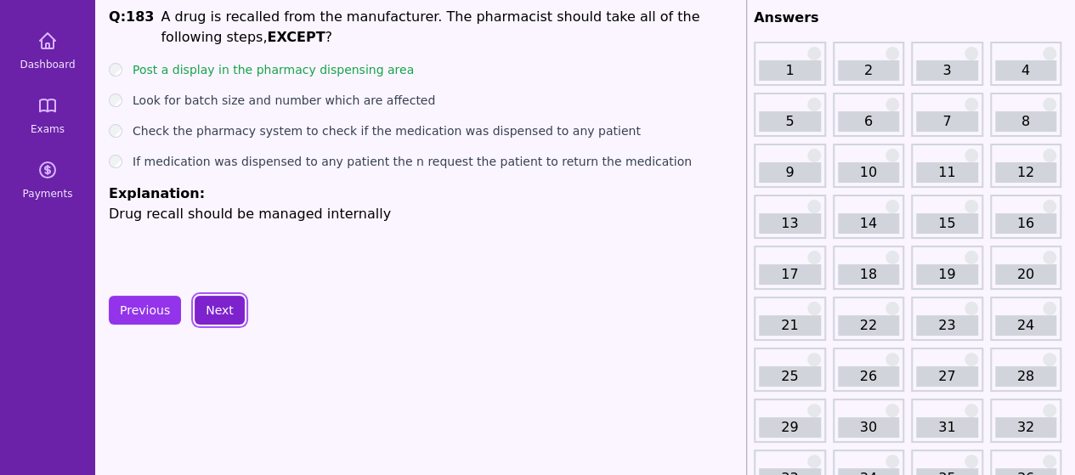
click at [226, 303] on button "Next" at bounding box center [220, 310] width 50 height 29
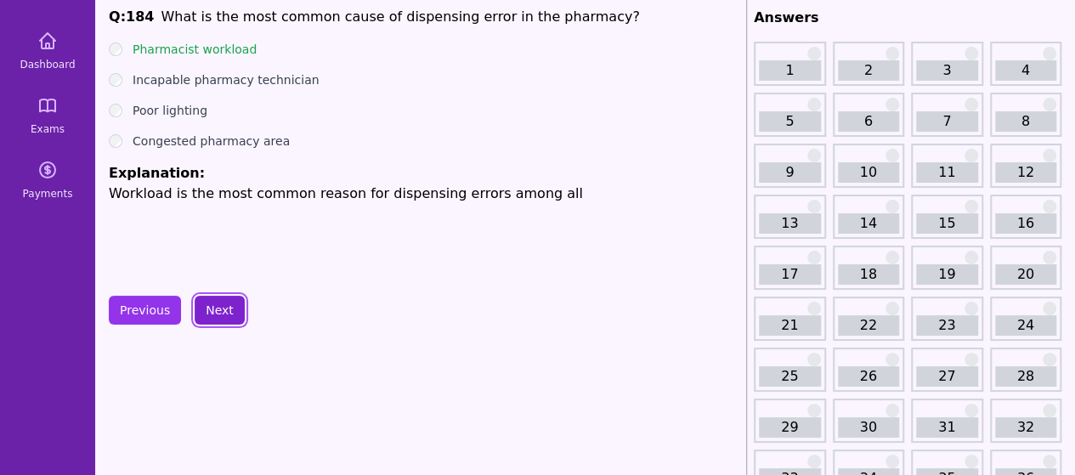
click at [226, 303] on button "Next" at bounding box center [220, 310] width 50 height 29
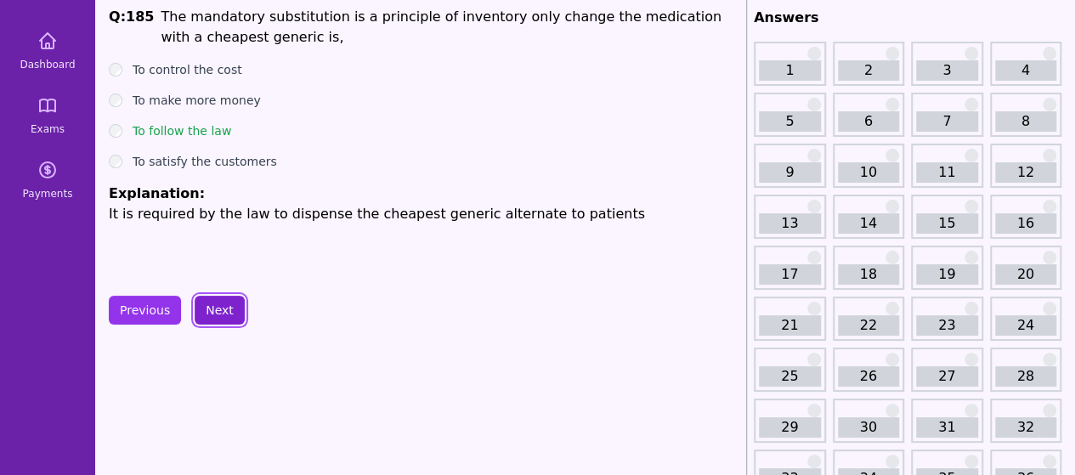
click at [228, 304] on button "Next" at bounding box center [220, 310] width 50 height 29
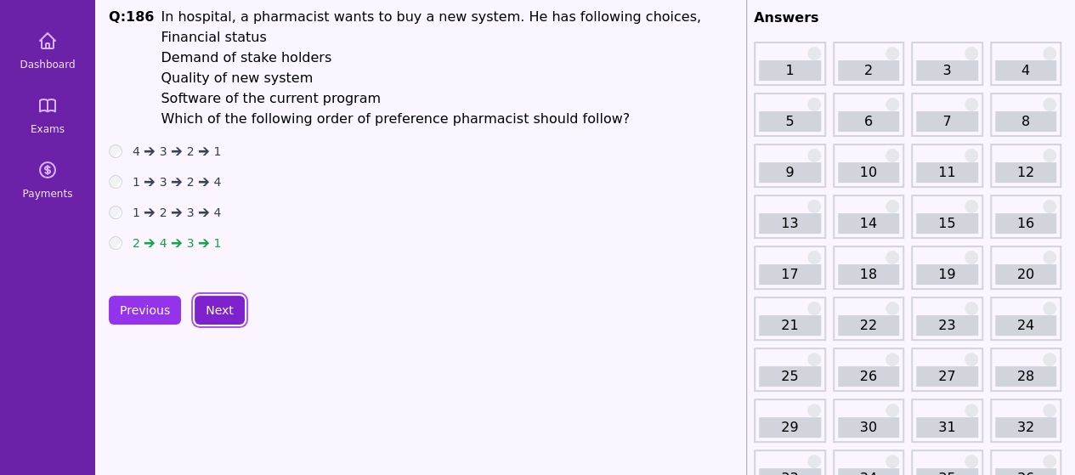
click at [224, 305] on button "Next" at bounding box center [220, 310] width 50 height 29
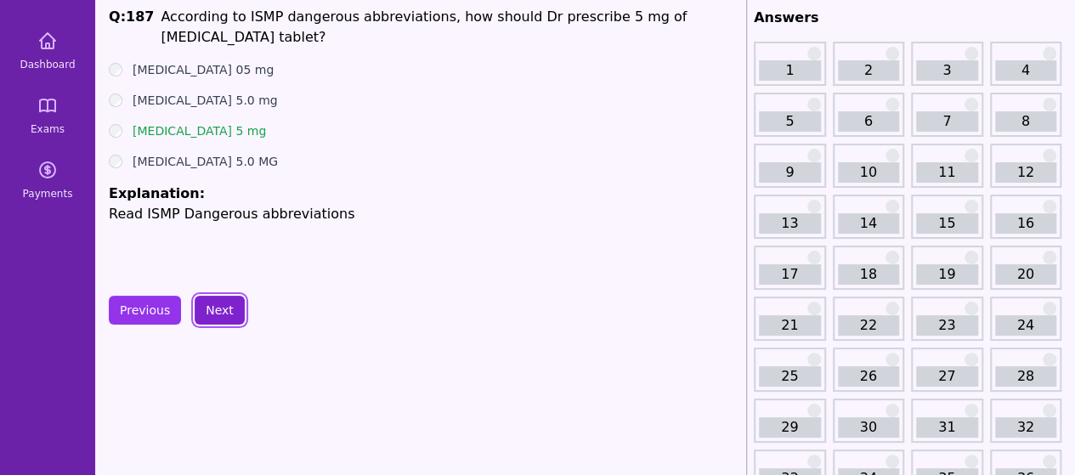
click at [224, 305] on button "Next" at bounding box center [220, 310] width 50 height 29
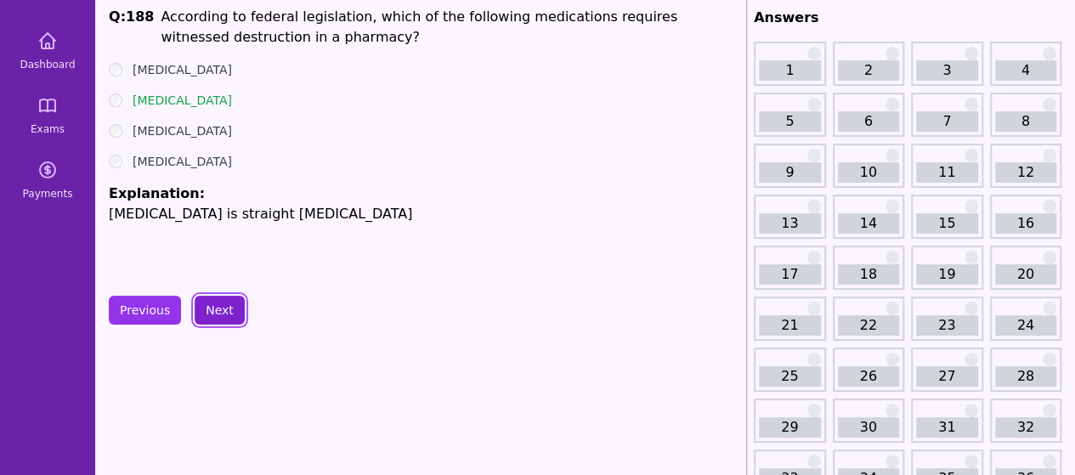
click at [224, 305] on button "Next" at bounding box center [220, 310] width 50 height 29
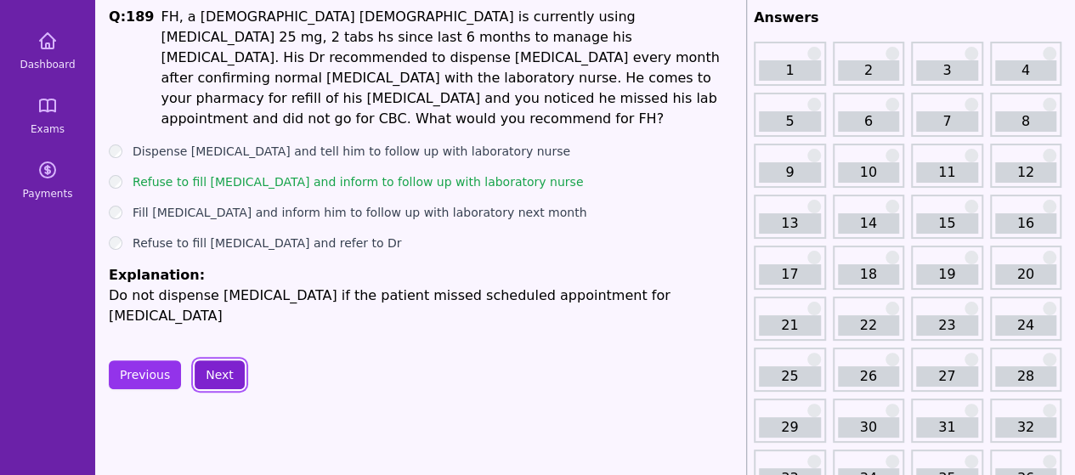
click at [209, 360] on button "Next" at bounding box center [220, 374] width 50 height 29
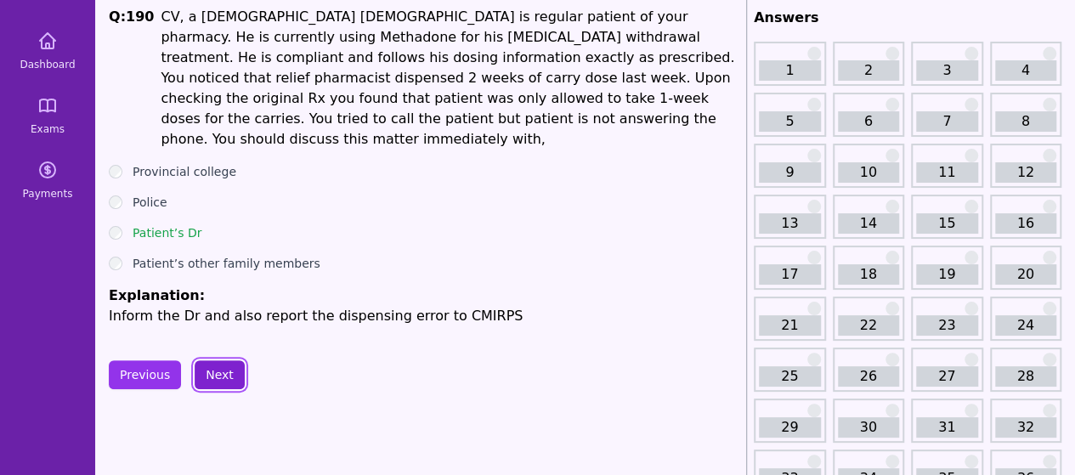
click at [227, 362] on button "Next" at bounding box center [220, 374] width 50 height 29
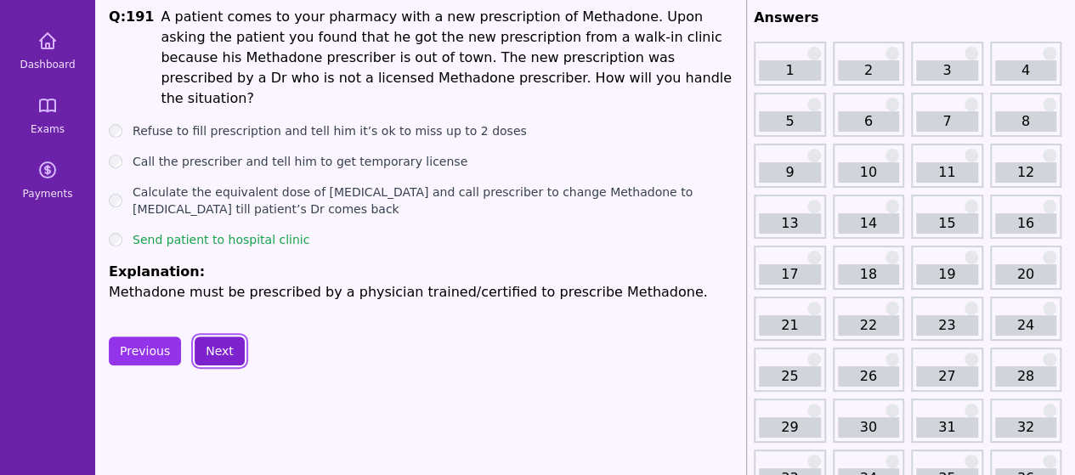
click at [217, 336] on button "Next" at bounding box center [220, 350] width 50 height 29
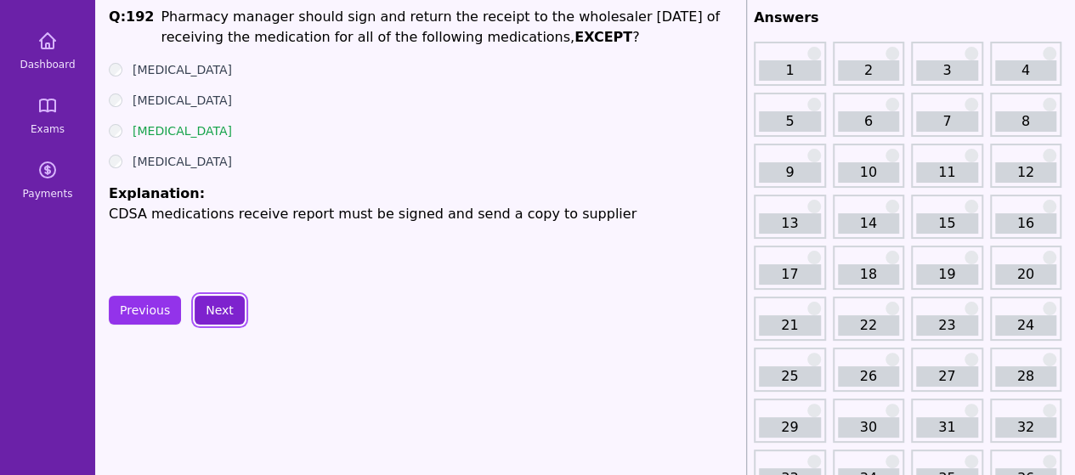
click at [223, 316] on button "Next" at bounding box center [220, 310] width 50 height 29
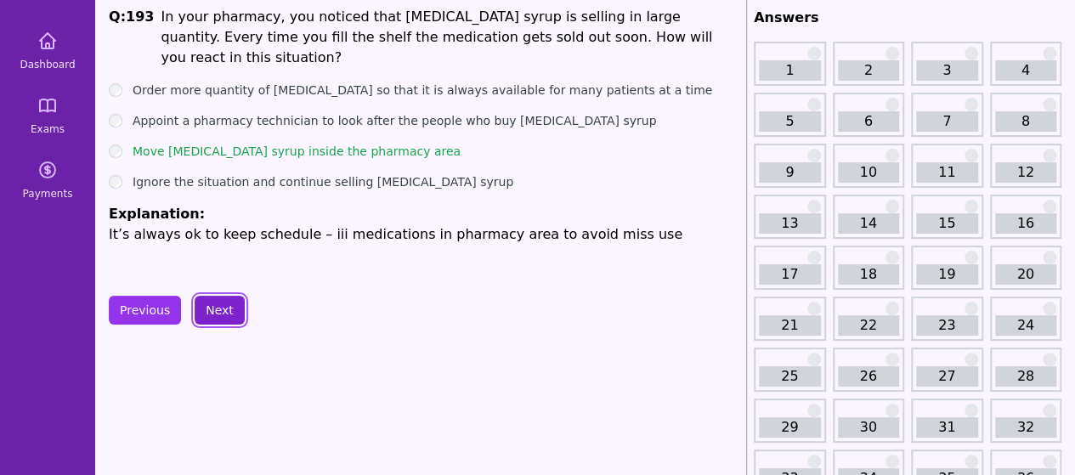
click at [223, 316] on button "Next" at bounding box center [220, 310] width 50 height 29
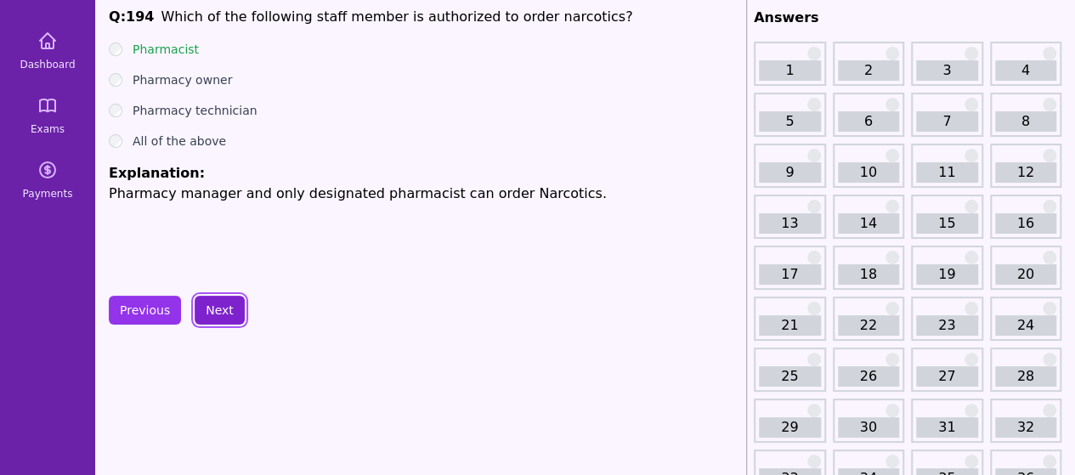
click at [207, 300] on button "Next" at bounding box center [220, 310] width 50 height 29
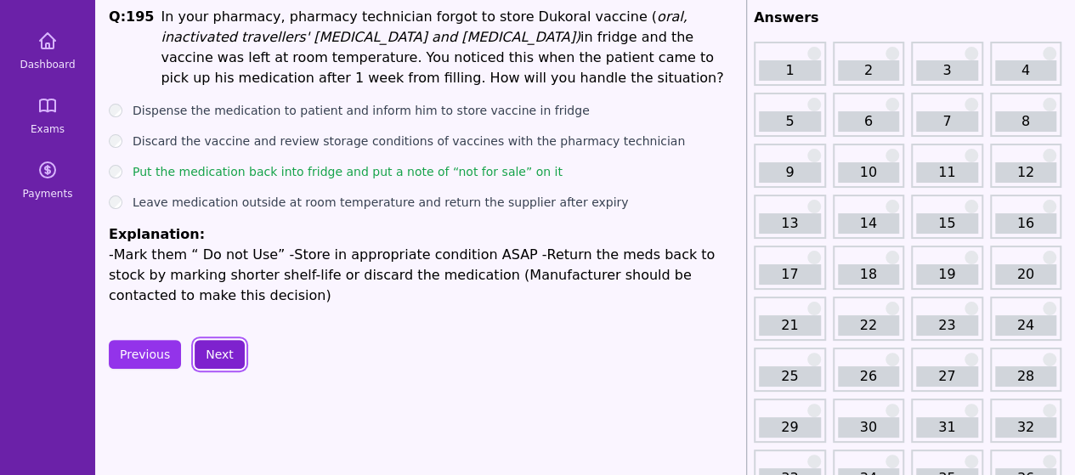
click at [212, 347] on button "Next" at bounding box center [220, 354] width 50 height 29
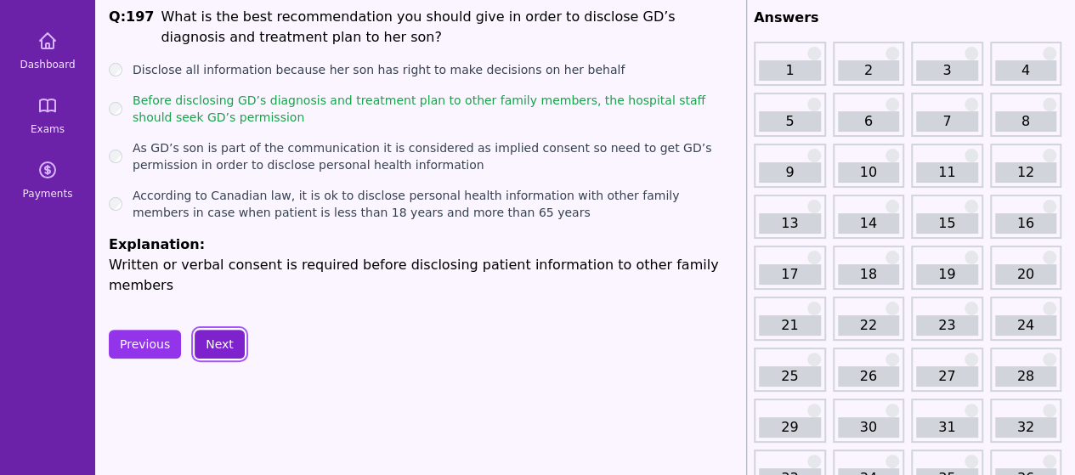
click at [222, 330] on button "Next" at bounding box center [220, 344] width 50 height 29
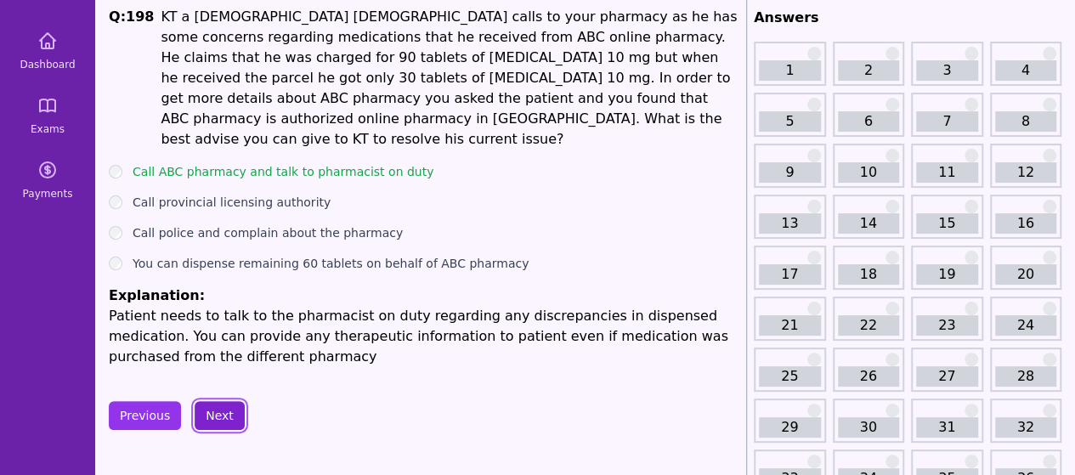
click at [211, 403] on button "Next" at bounding box center [220, 415] width 50 height 29
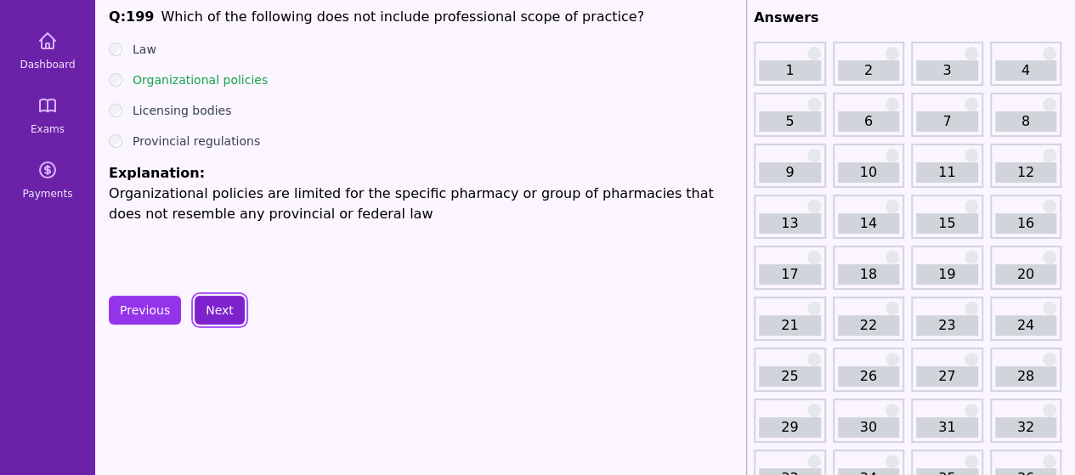
click at [217, 308] on button "Next" at bounding box center [220, 310] width 50 height 29
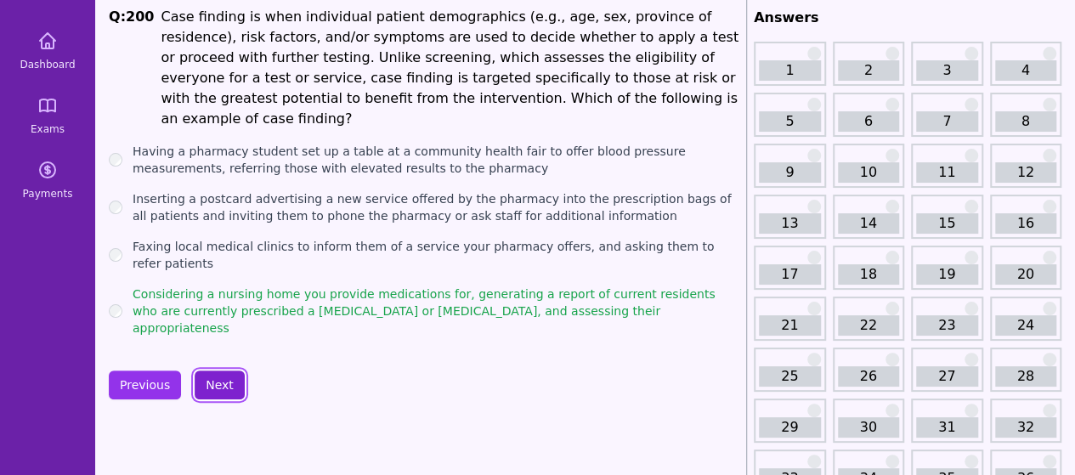
click at [220, 370] on button "Next" at bounding box center [220, 384] width 50 height 29
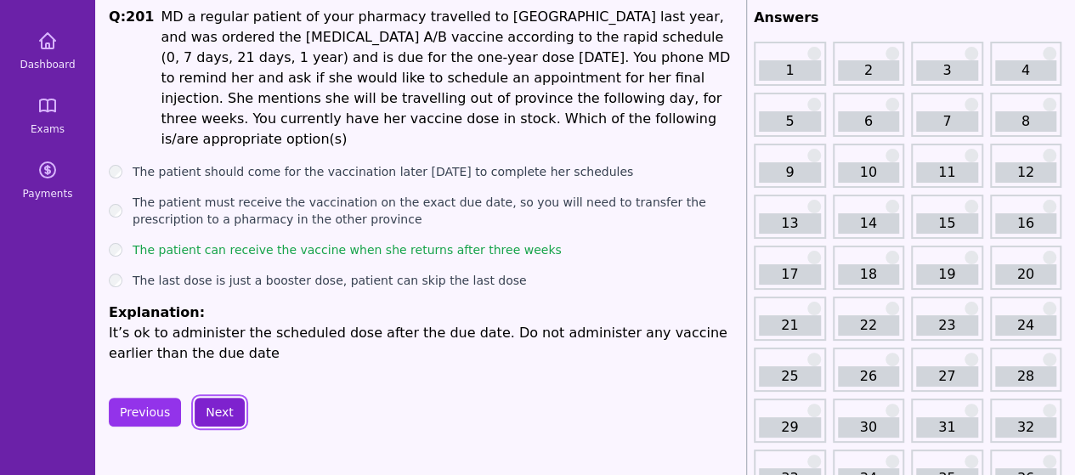
click at [209, 398] on button "Next" at bounding box center [220, 412] width 50 height 29
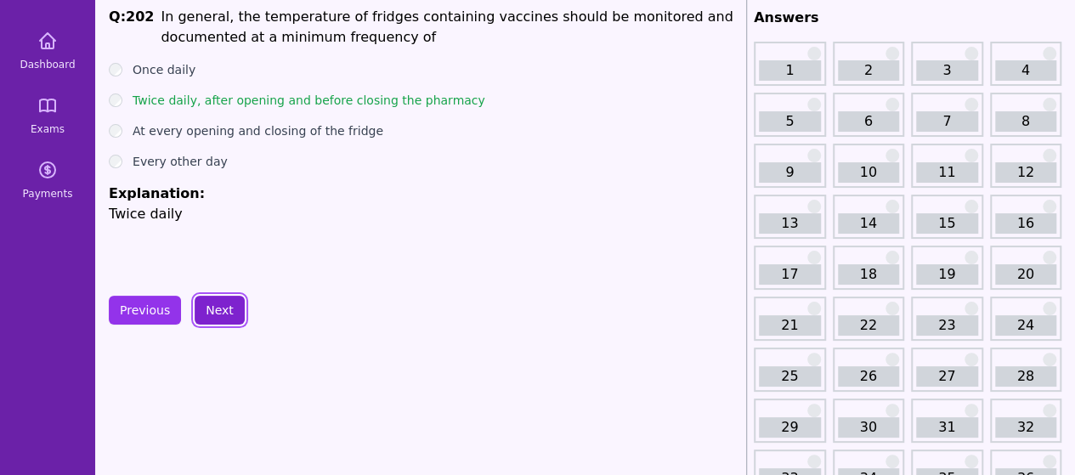
click at [221, 307] on button "Next" at bounding box center [220, 310] width 50 height 29
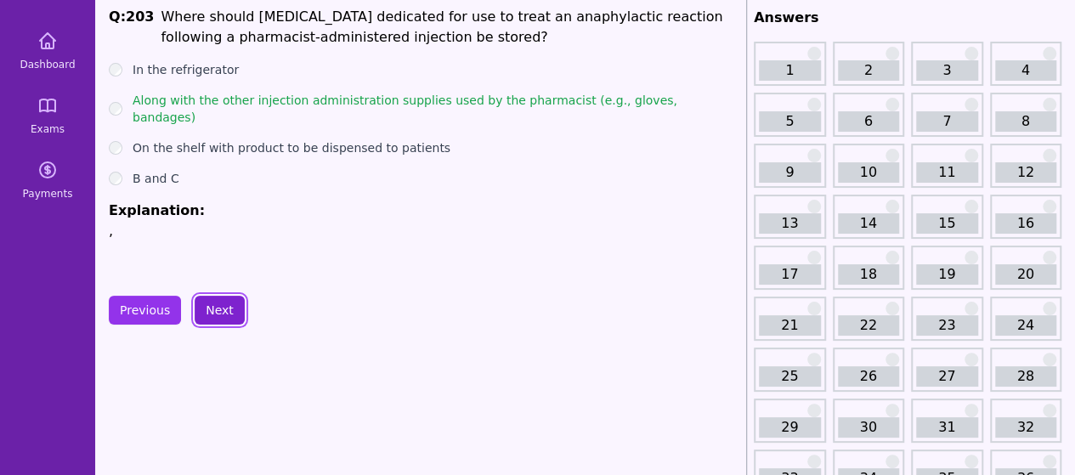
click at [228, 298] on button "Next" at bounding box center [220, 310] width 50 height 29
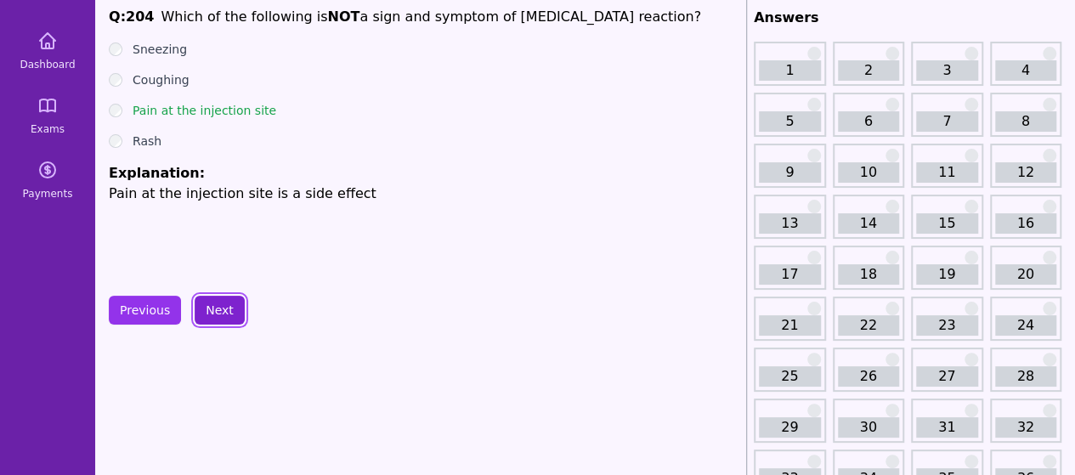
click at [223, 303] on button "Next" at bounding box center [220, 310] width 50 height 29
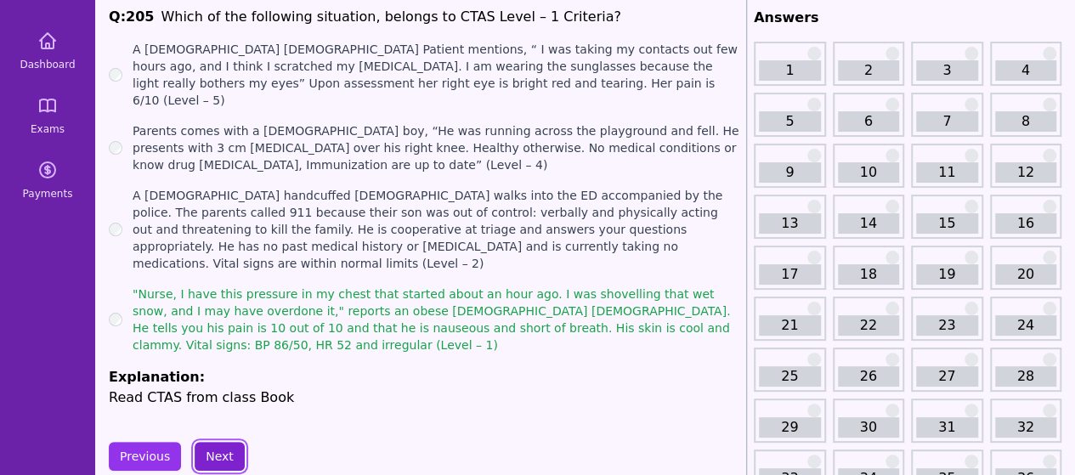
click at [220, 442] on button "Next" at bounding box center [220, 456] width 50 height 29
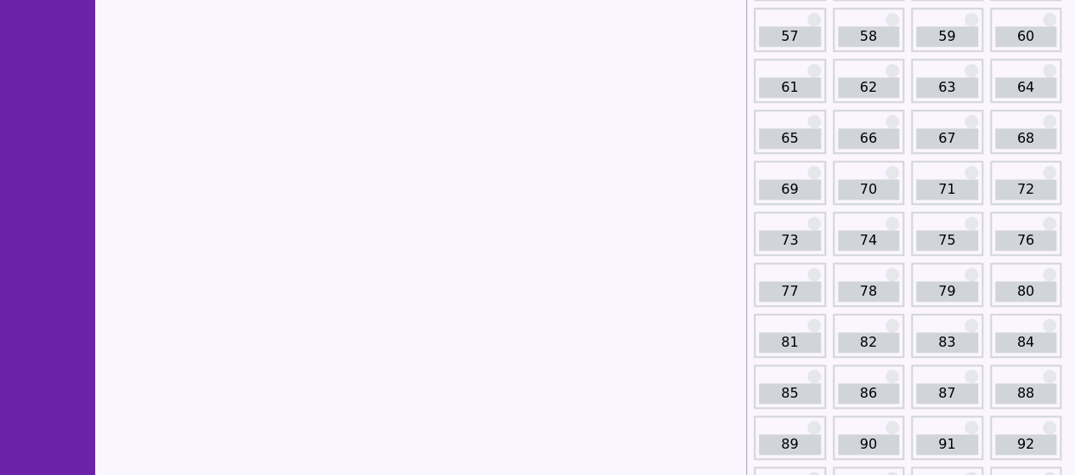
scroll to position [425, 0]
